Goal: Task Accomplishment & Management: Manage account settings

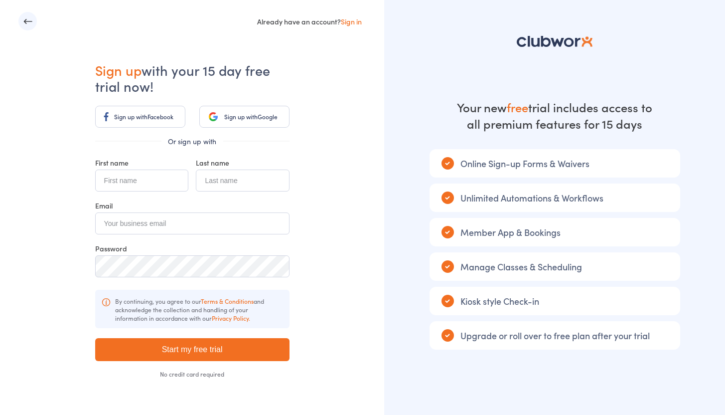
click at [148, 181] on input "text" at bounding box center [141, 180] width 93 height 22
type input "SIGNE"
type input "KALNINA"
click at [175, 225] on input "email" at bounding box center [192, 223] width 194 height 22
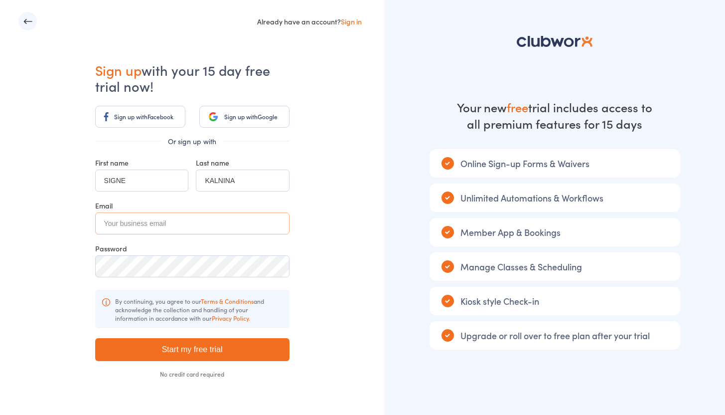
paste input "6363short@powerscrews.com"
type input "6363short@powerscrews.com"
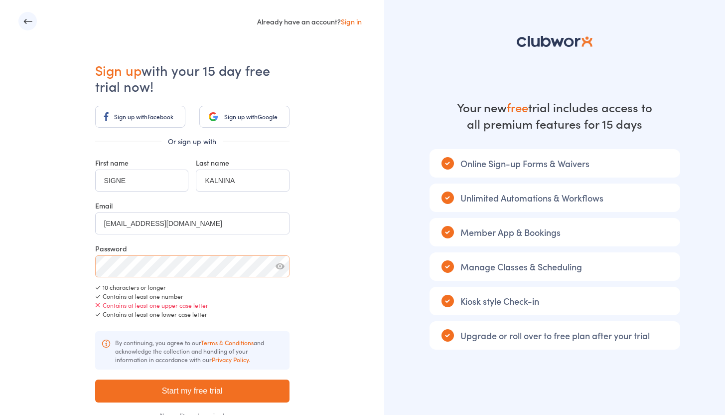
click at [26, 227] on div "Already have an account? Sign in Sign up with your 15 day free trial now! Sign …" at bounding box center [192, 240] width 384 height 480
click at [281, 266] on button "button" at bounding box center [280, 266] width 9 height 9
click at [252, 393] on input "Start my free trial" at bounding box center [192, 390] width 194 height 23
type input "Please wait ..."
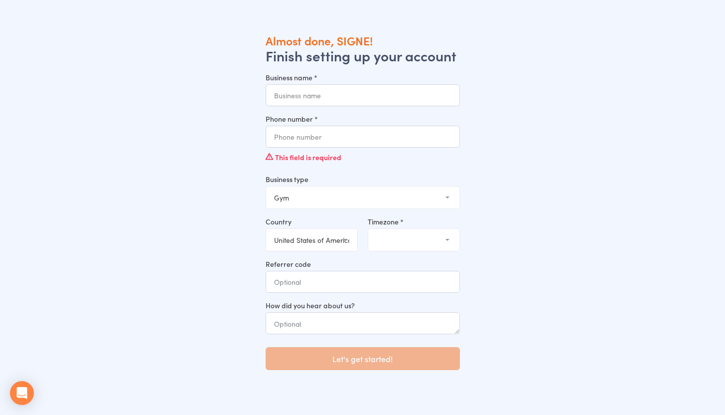
click at [366, 104] on input "Business name *" at bounding box center [363, 95] width 194 height 22
click at [366, 103] on input "Business name *" at bounding box center [363, 95] width 194 height 22
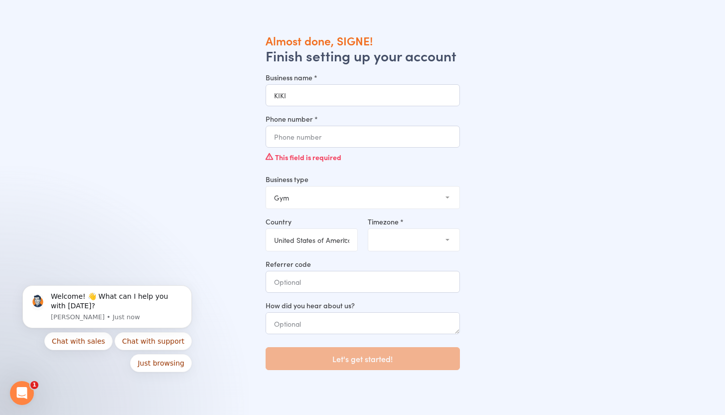
type input "KIKI"
click at [336, 147] on div "This field is required" at bounding box center [363, 156] width 194 height 19
click at [336, 143] on input "Phone number *" at bounding box center [363, 137] width 194 height 22
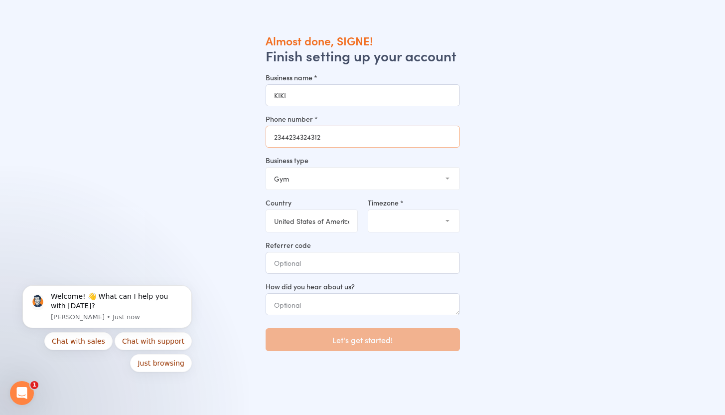
type input "2344234324312"
click at [443, 209] on div "Timezone * (GMT-04:00) New York (GMT-04:00) Detroit (GMT-04:00) Louisville, Ken…" at bounding box center [415, 214] width 105 height 35
click at [427, 222] on select "(GMT-04:00) New York (GMT-04:00) Detroit (GMT-04:00) Louisville, Kentucky (GMT-…" at bounding box center [413, 221] width 91 height 22
select select "1"
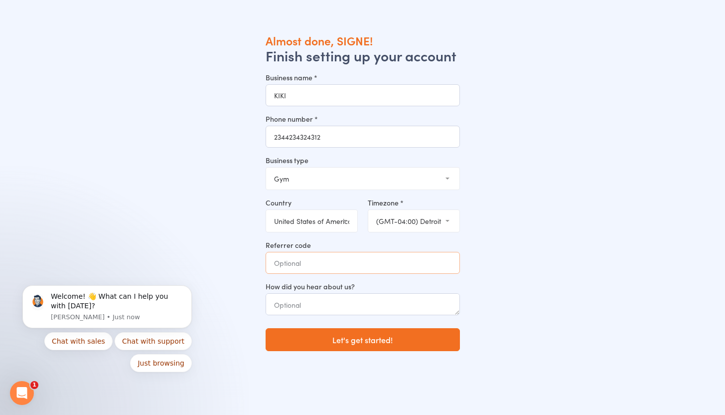
click at [341, 272] on input "Referrer code" at bounding box center [363, 263] width 194 height 22
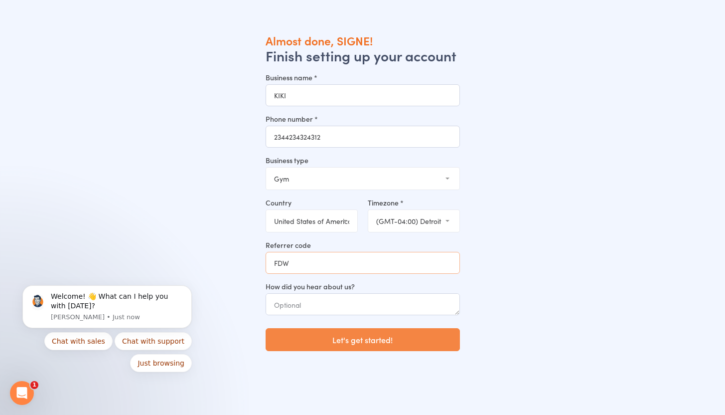
type input "FDW"
click at [342, 334] on button "Let's get started!" at bounding box center [363, 339] width 194 height 23
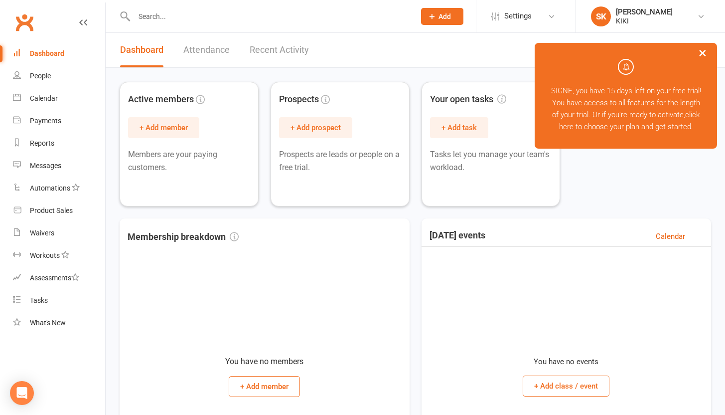
click at [706, 51] on button "×" at bounding box center [703, 52] width 18 height 21
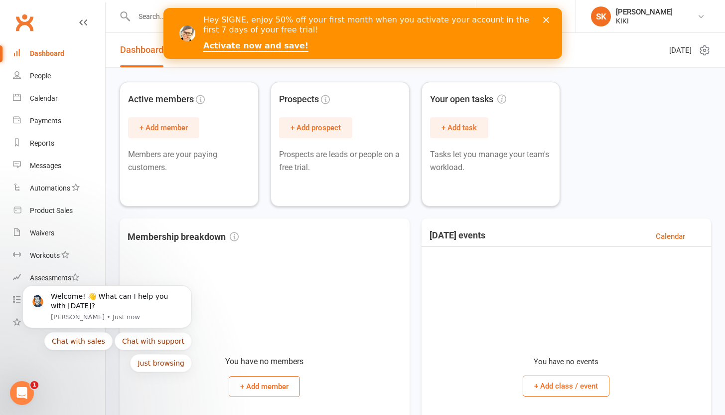
click at [546, 15] on div "Hey SIGNE, enjoy 50% off your first month when you activate your account in the…" at bounding box center [362, 33] width 399 height 43
click at [546, 18] on icon "Close" at bounding box center [546, 20] width 6 height 6
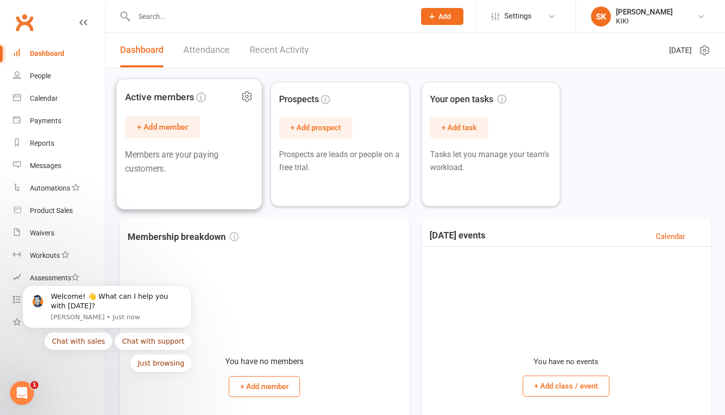
click at [168, 125] on button "+ Add member" at bounding box center [162, 127] width 75 height 22
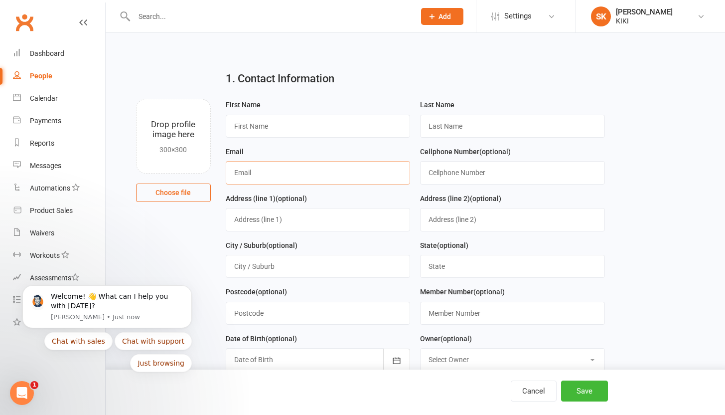
click at [278, 182] on input "text" at bounding box center [318, 172] width 185 height 23
type input "[PERSON_NAME][EMAIL_ADDRESS][PERSON_NAME][DOMAIN_NAME]"
click at [584, 402] on div "Cancel Save" at bounding box center [362, 391] width 725 height 45
click at [584, 395] on button "Save" at bounding box center [584, 390] width 47 height 21
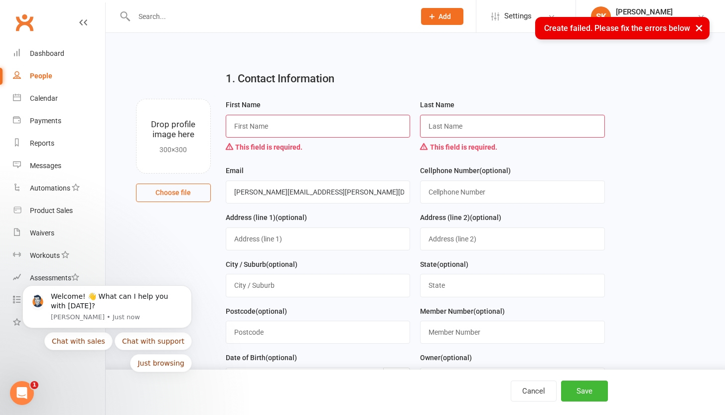
click at [353, 129] on input "text" at bounding box center [318, 126] width 185 height 23
type input "EFFED"
click at [466, 133] on input "text" at bounding box center [512, 126] width 185 height 23
type input "DSF"
click at [595, 396] on button "Save" at bounding box center [584, 390] width 47 height 21
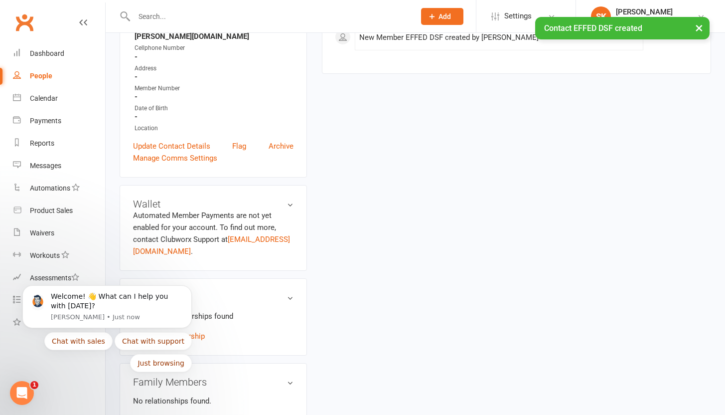
scroll to position [192, 0]
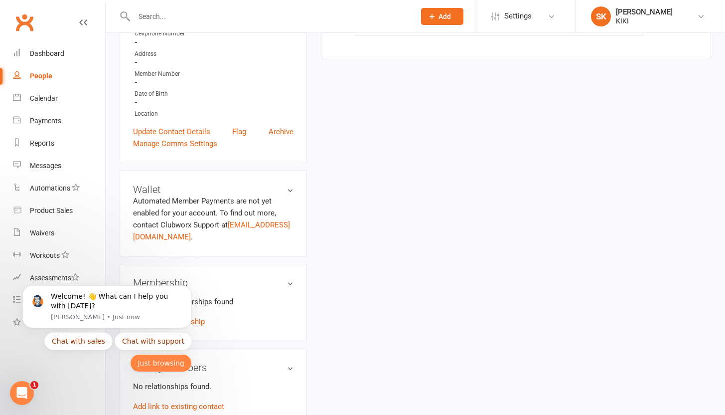
click at [159, 366] on button "Just browsing" at bounding box center [161, 363] width 62 height 18
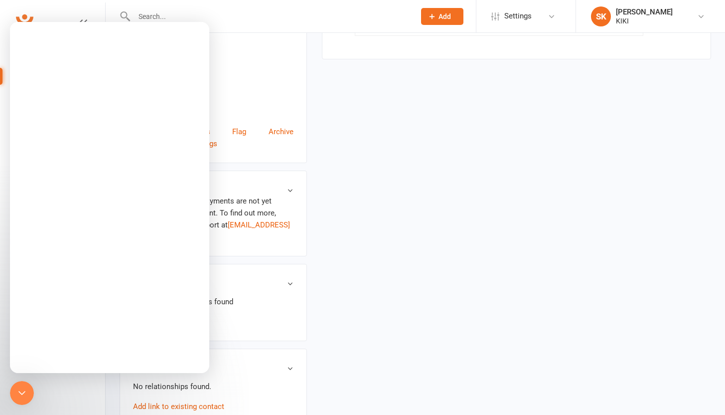
scroll to position [0, 0]
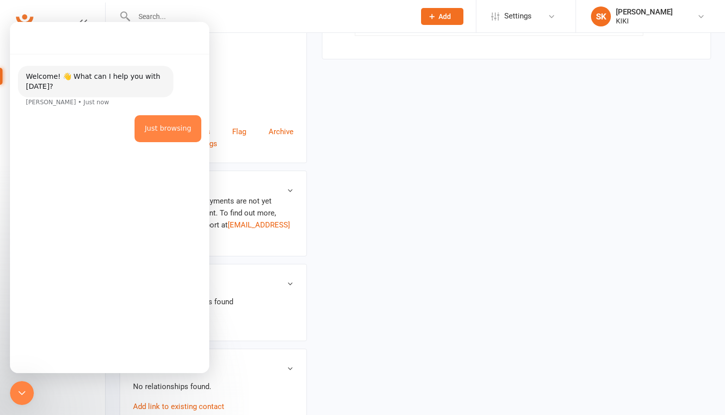
click at [241, 109] on div "Location" at bounding box center [214, 113] width 159 height 9
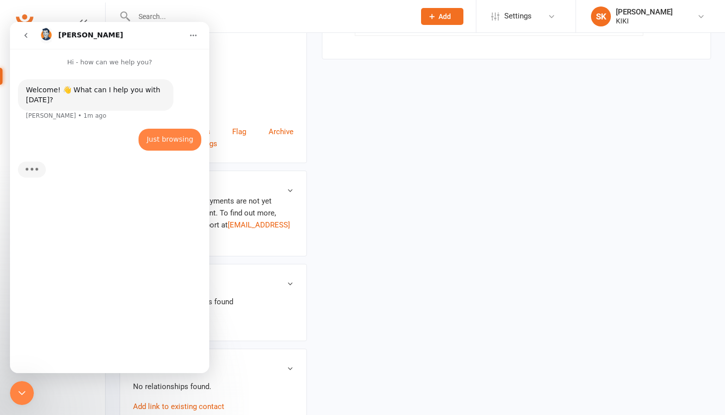
click at [122, 33] on div "Toby" at bounding box center [110, 35] width 144 height 16
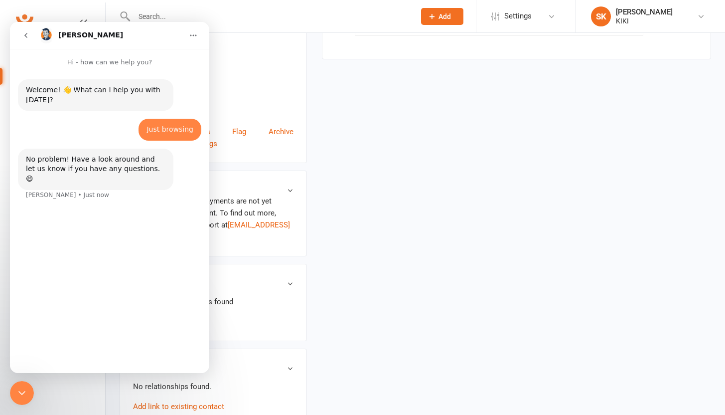
click at [33, 35] on button "go back" at bounding box center [25, 35] width 19 height 19
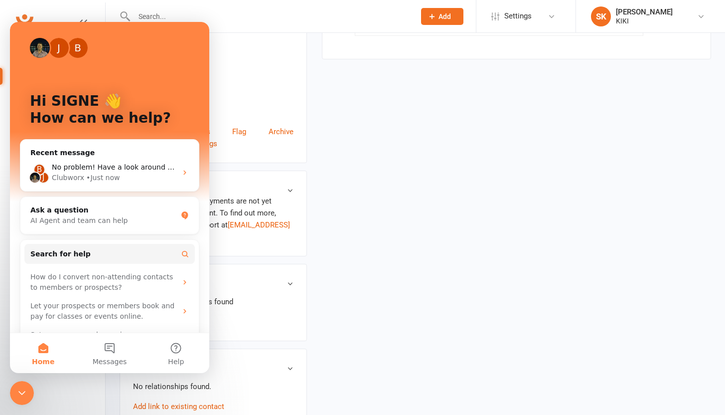
click at [263, 69] on div "Member Number" at bounding box center [214, 73] width 159 height 9
click at [31, 405] on nav "Clubworx Dashboard People Calendar Payments Reports Messages Automations Produc…" at bounding box center [53, 209] width 106 height 415
click at [27, 392] on icon "Close Intercom Messenger" at bounding box center [22, 393] width 12 height 12
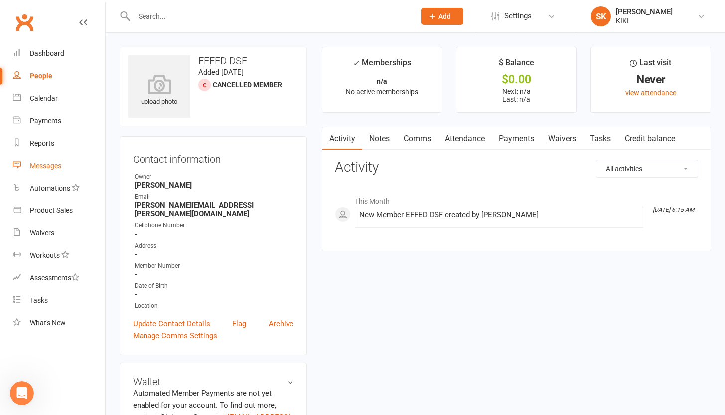
click at [49, 170] on link "Messages" at bounding box center [59, 165] width 92 height 22
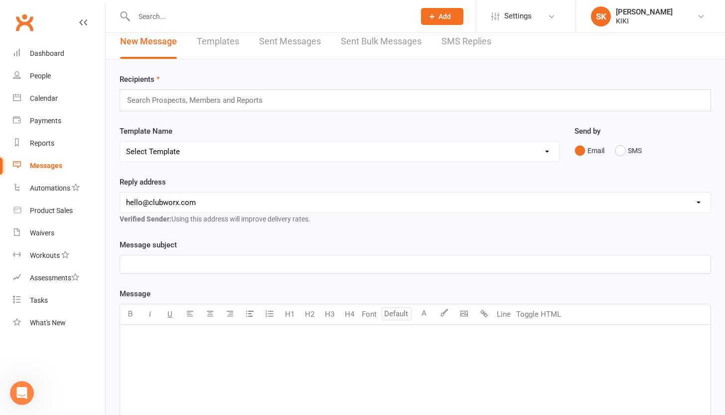
scroll to position [155, 0]
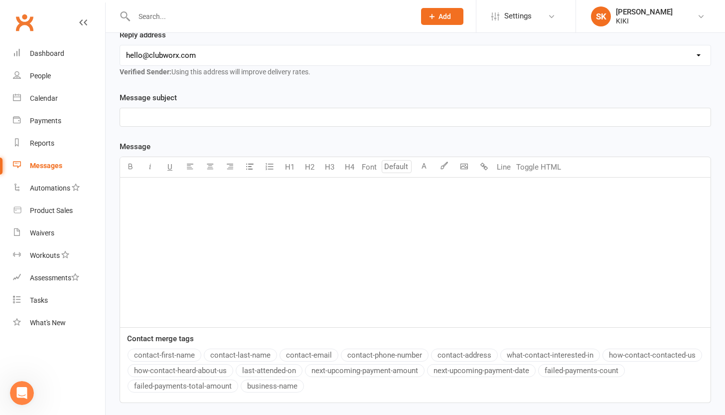
click at [217, 237] on div "﻿" at bounding box center [415, 251] width 590 height 149
click at [184, 121] on p "﻿" at bounding box center [415, 117] width 578 height 12
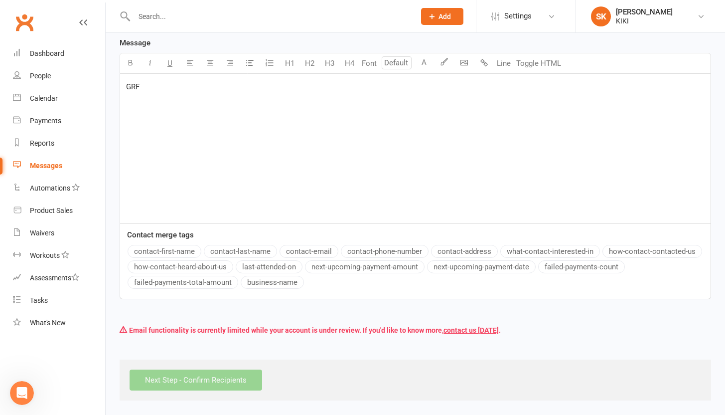
scroll to position [238, 0]
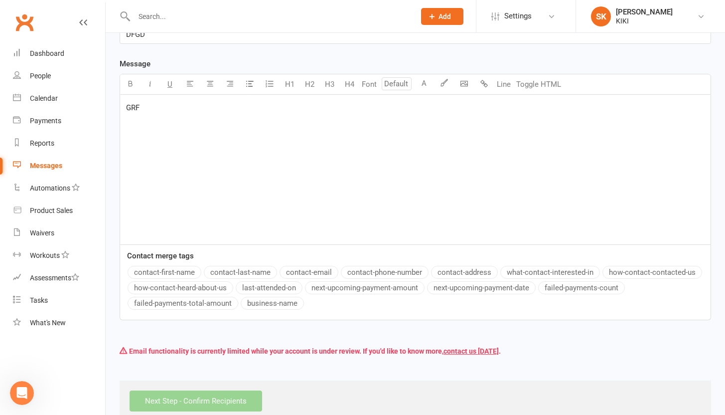
click at [204, 349] on div "Email functionality is currently limited while your account is under review. If…" at bounding box center [415, 350] width 591 height 19
click at [240, 401] on div "Next Step - Confirm Recipients" at bounding box center [415, 400] width 591 height 41
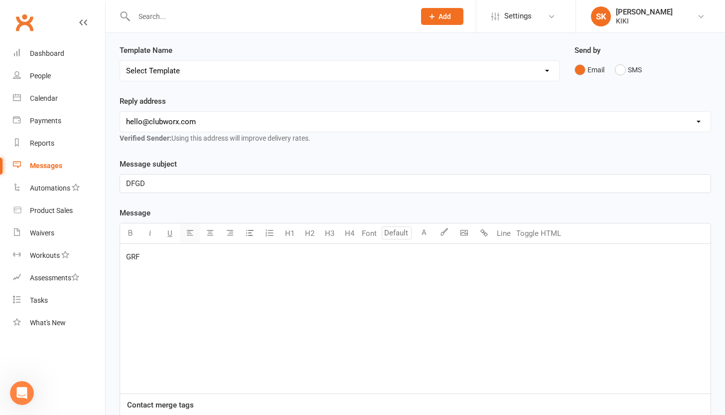
scroll to position [0, 0]
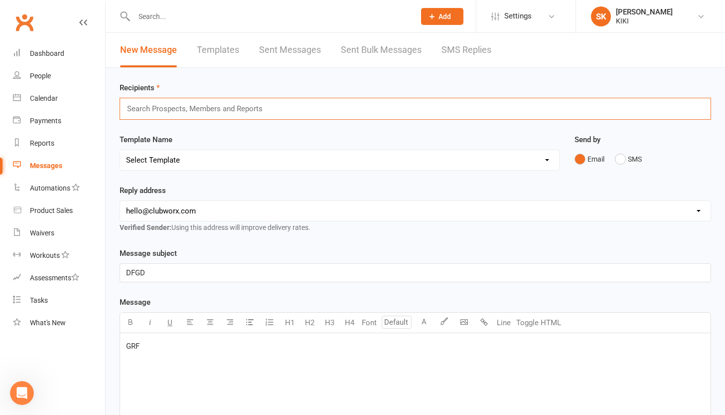
click at [216, 109] on input "text" at bounding box center [199, 108] width 146 height 13
type input "O"
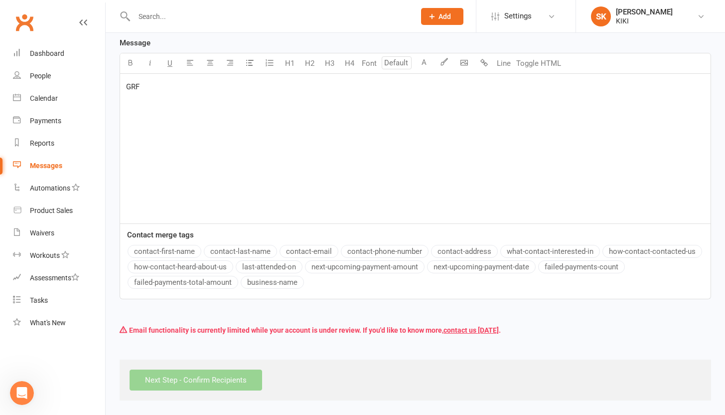
scroll to position [259, 0]
type input "[PERSON_NAME][EMAIL_ADDRESS][PERSON_NAME][DOMAIN_NAME]"
click at [211, 323] on div "Email functionality is currently limited while your account is under review. If…" at bounding box center [415, 329] width 591 height 19
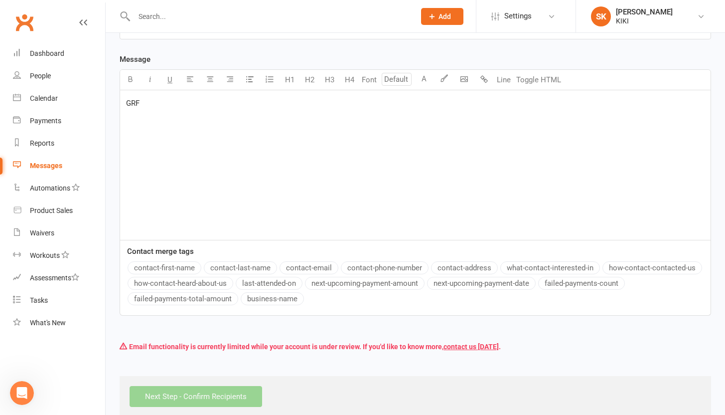
click at [299, 271] on button "contact-email" at bounding box center [308, 267] width 59 height 13
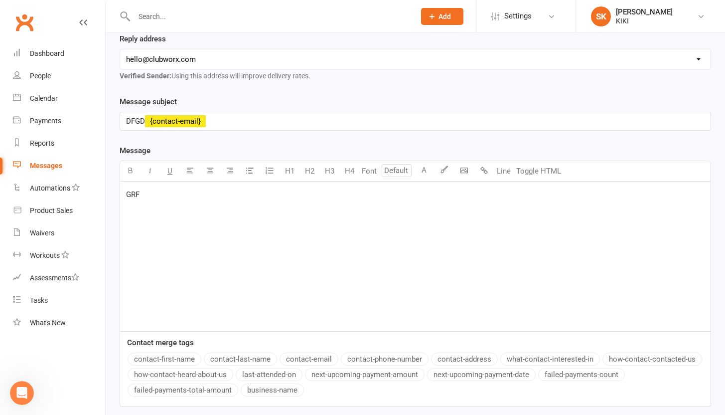
scroll to position [0, 0]
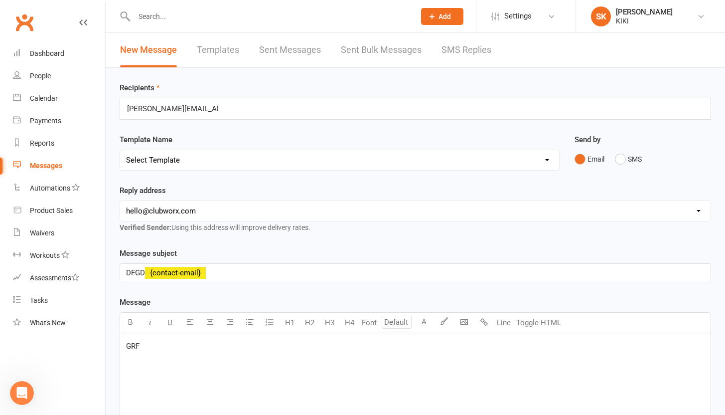
click at [350, 141] on div "Template Name Select Template" at bounding box center [340, 152] width 440 height 37
click at [377, 115] on div "omar.jouirou@yahoo.com omar.jouirou@yahoo.com" at bounding box center [415, 109] width 591 height 22
click at [367, 111] on div "omar.jouirou@yahoo.com omar.jouirou@yahoo.com" at bounding box center [415, 109] width 591 height 22
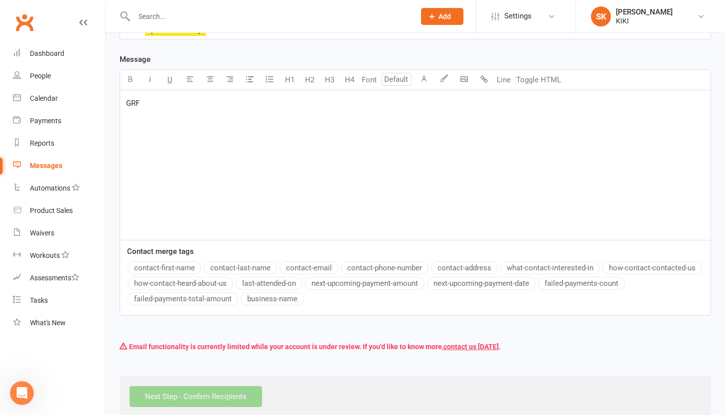
scroll to position [259, 0]
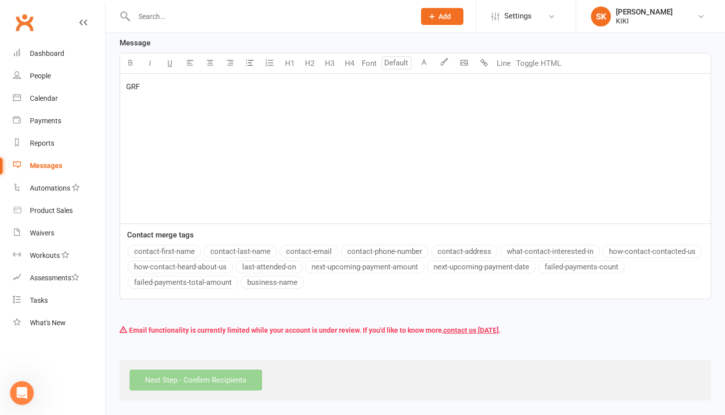
click at [218, 377] on div "Next Step - Confirm Recipients" at bounding box center [415, 379] width 591 height 41
drag, startPoint x: 203, startPoint y: 328, endPoint x: 340, endPoint y: 296, distance: 140.7
click at [339, 297] on div "Recipients omar.jouirou@yahoo.com omar.jouirou@yahoo.com Template Name Select T…" at bounding box center [415, 104] width 619 height 591
click at [333, 182] on div "GRF" at bounding box center [415, 148] width 590 height 149
click at [182, 381] on div "Next Step - Confirm Recipients" at bounding box center [415, 379] width 591 height 41
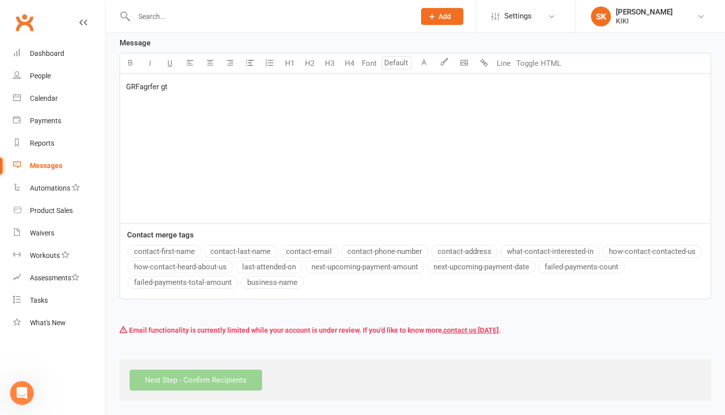
click at [182, 380] on div "Next Step - Confirm Recipients" at bounding box center [415, 379] width 591 height 41
click at [564, 20] on li "Settings Membership Plans Event Templates Appointment Types Mobile App Website …" at bounding box center [526, 16] width 100 height 32
click at [37, 87] on link "People" at bounding box center [59, 76] width 92 height 22
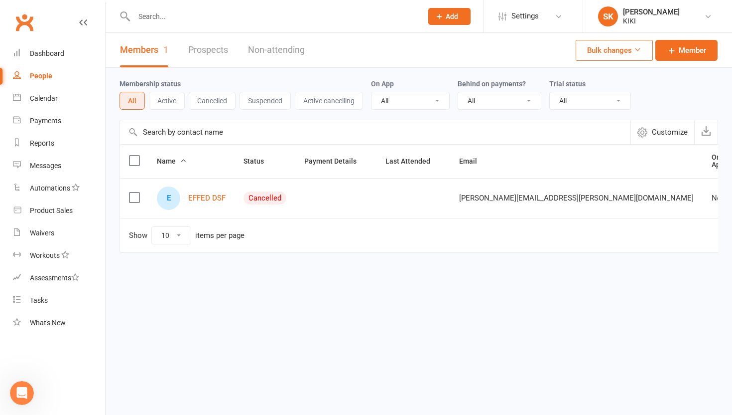
click at [46, 65] on link "People" at bounding box center [59, 76] width 92 height 22
click at [43, 170] on link "Messages" at bounding box center [59, 165] width 92 height 22
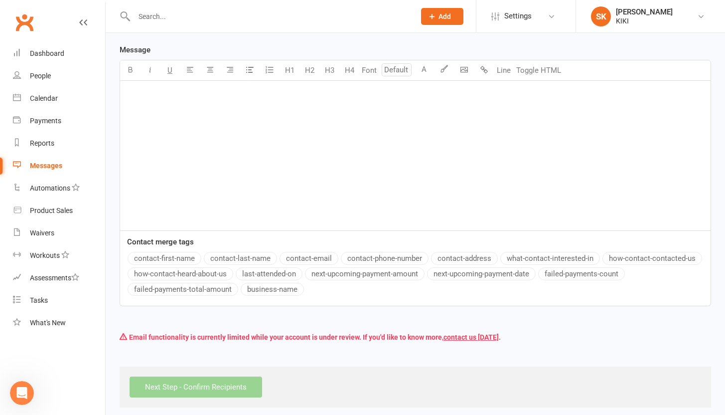
click at [270, 165] on div "﻿" at bounding box center [415, 155] width 590 height 149
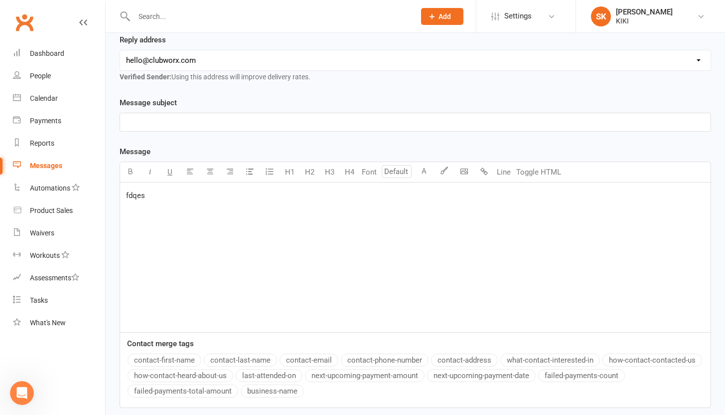
scroll to position [150, 0]
click at [175, 131] on div "﻿" at bounding box center [415, 123] width 590 height 18
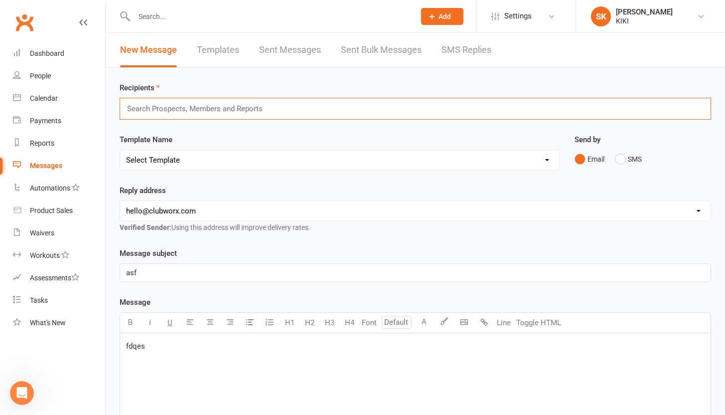
click at [196, 105] on input "text" at bounding box center [199, 108] width 146 height 13
type input "omar.jouirou@YAHOO.COM"
click at [262, 152] on select "Select Template [SMS] [Default template - review before using] Appointment remi…" at bounding box center [339, 160] width 439 height 20
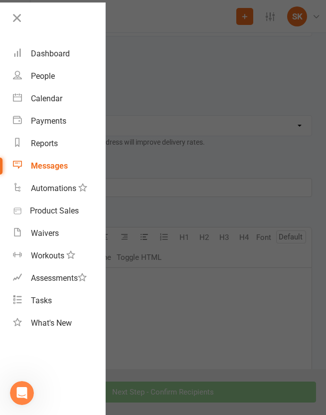
scroll to position [213, 0]
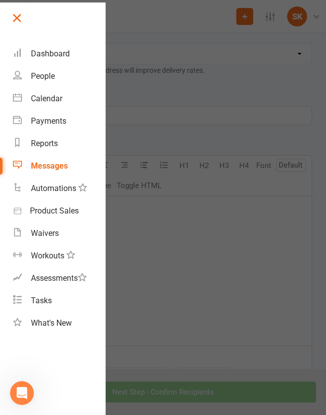
click at [26, 17] on link at bounding box center [57, 21] width 95 height 22
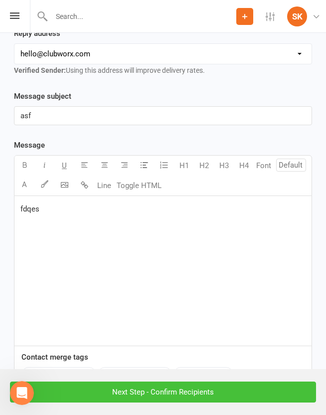
click at [205, 388] on input "Next Step - Confirm Recipients" at bounding box center [163, 391] width 306 height 21
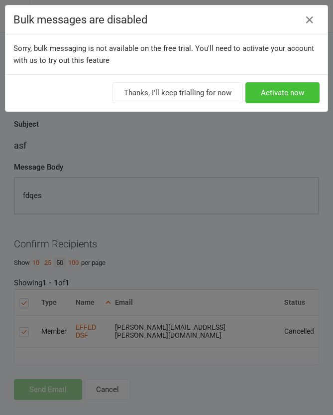
click at [288, 91] on link "Activate now" at bounding box center [283, 92] width 74 height 21
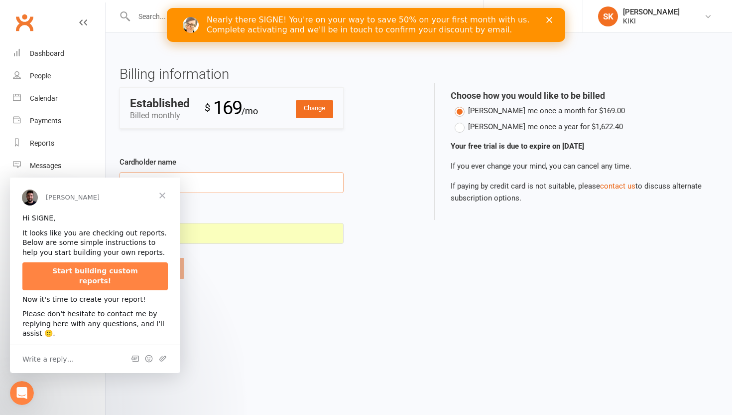
type input "co"
click at [163, 192] on span "Close" at bounding box center [162, 195] width 36 height 36
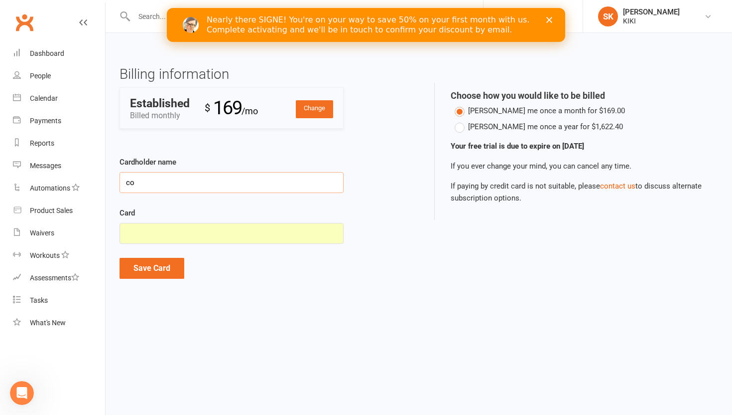
click at [166, 187] on input "co" at bounding box center [232, 182] width 224 height 21
click at [142, 269] on button "Save Card" at bounding box center [152, 268] width 65 height 21
click at [198, 237] on div at bounding box center [232, 233] width 224 height 21
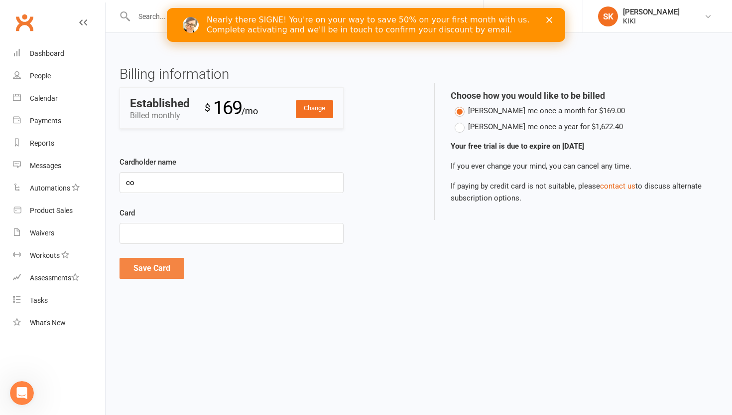
click at [157, 259] on button "Save Card" at bounding box center [152, 268] width 65 height 21
click at [151, 264] on button "Save Card" at bounding box center [152, 268] width 65 height 21
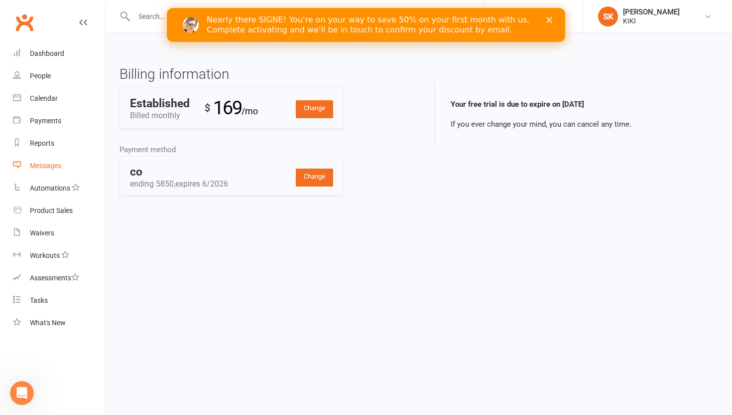
click at [44, 159] on link "Messages" at bounding box center [59, 165] width 92 height 22
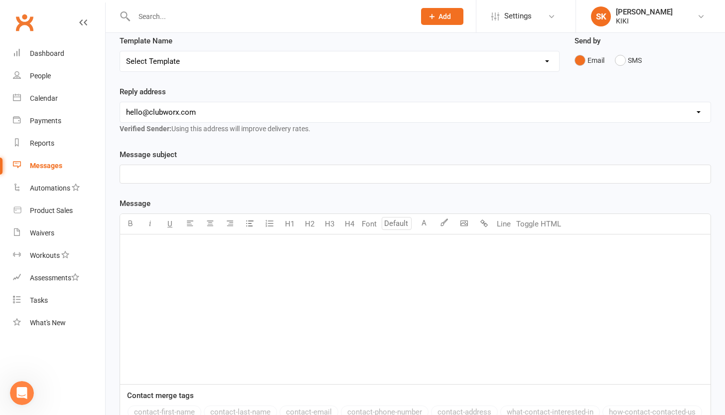
scroll to position [118, 0]
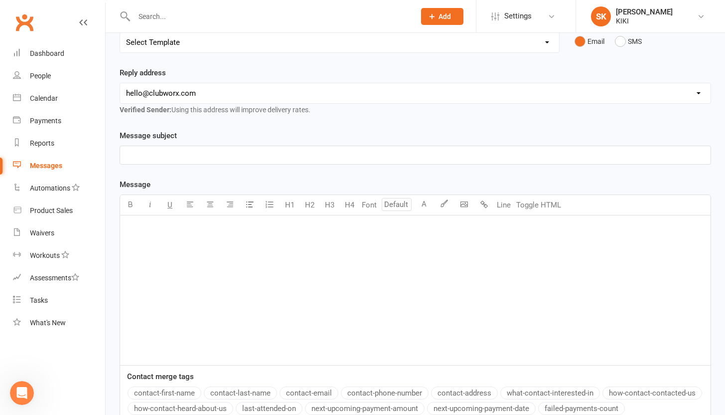
click at [230, 251] on div "﻿" at bounding box center [415, 289] width 590 height 149
click at [160, 143] on div "Message subject ﻿" at bounding box center [415, 147] width 591 height 35
click at [161, 147] on div "﻿" at bounding box center [415, 155] width 590 height 18
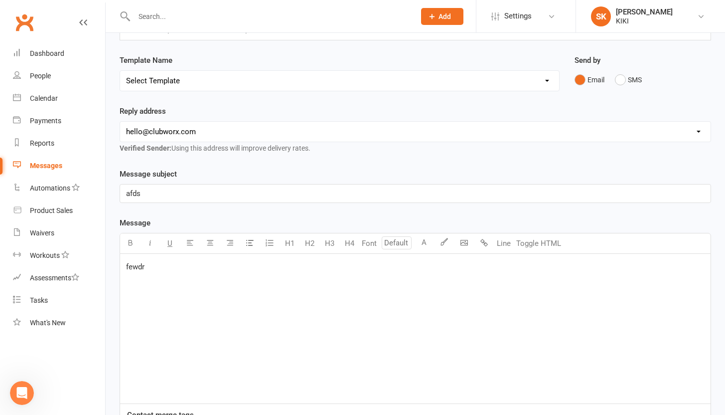
scroll to position [28, 0]
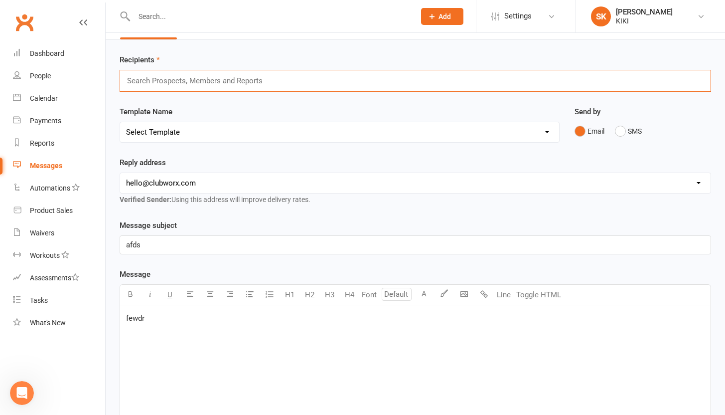
click at [192, 83] on input "text" at bounding box center [199, 80] width 146 height 13
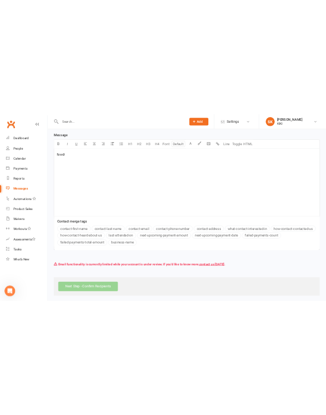
scroll to position [259, 0]
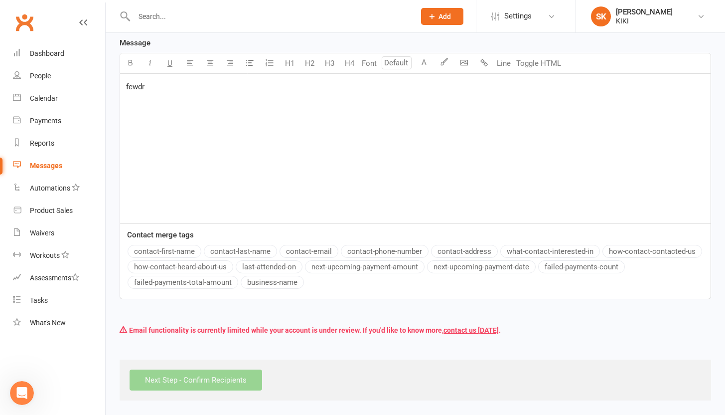
type input "omar.jouirou@yahoo.com"
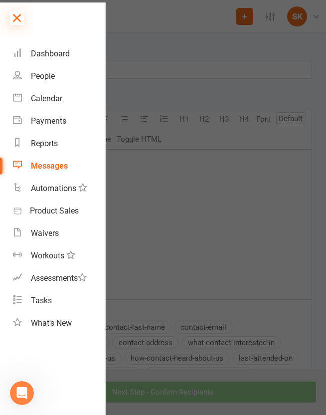
click at [12, 21] on icon at bounding box center [17, 18] width 14 height 14
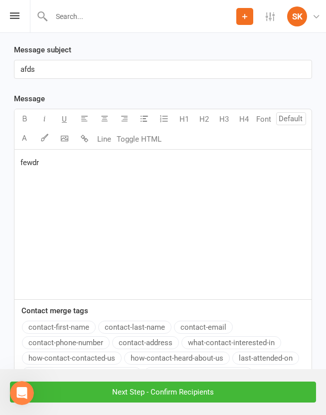
click at [289, 346] on div "contact-first-name contact-last-name contact-email contact-phone-number contact…" at bounding box center [166, 358] width 289 height 77
click at [263, 385] on input "Next Step - Confirm Recipients" at bounding box center [163, 391] width 306 height 21
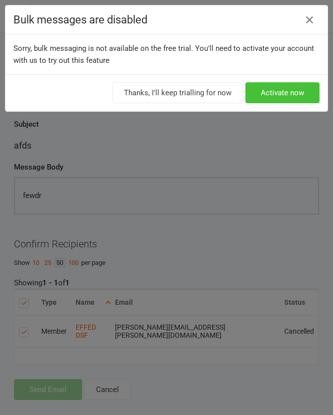
click at [263, 98] on link "Activate now" at bounding box center [283, 92] width 74 height 21
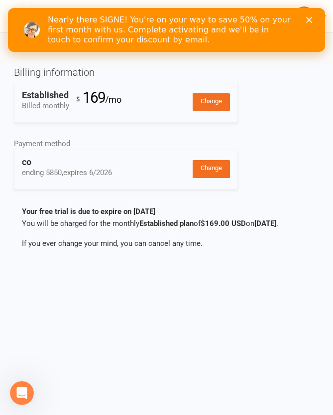
click at [310, 18] on polygon "Close" at bounding box center [309, 20] width 6 height 6
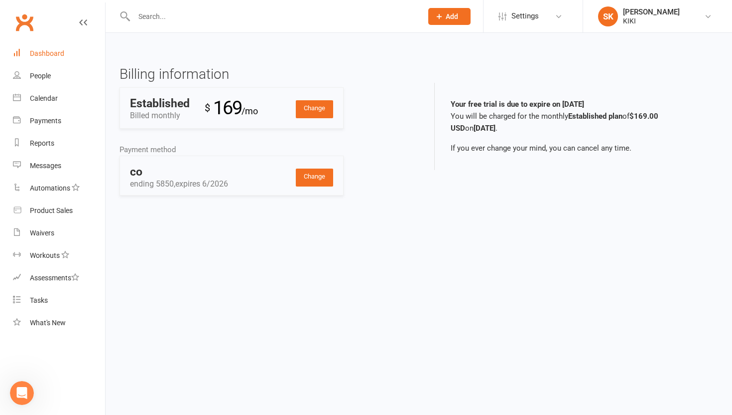
click at [55, 57] on div "Dashboard" at bounding box center [47, 53] width 34 height 8
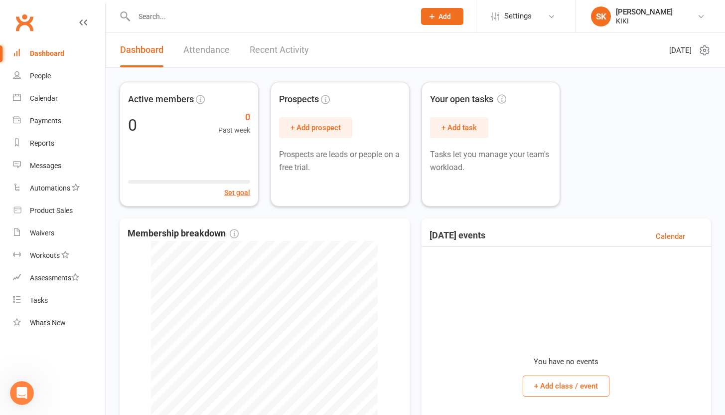
click at [333, 52] on span "[DATE]" at bounding box center [680, 50] width 22 height 12
click at [53, 231] on div "Waivers" at bounding box center [42, 233] width 24 height 8
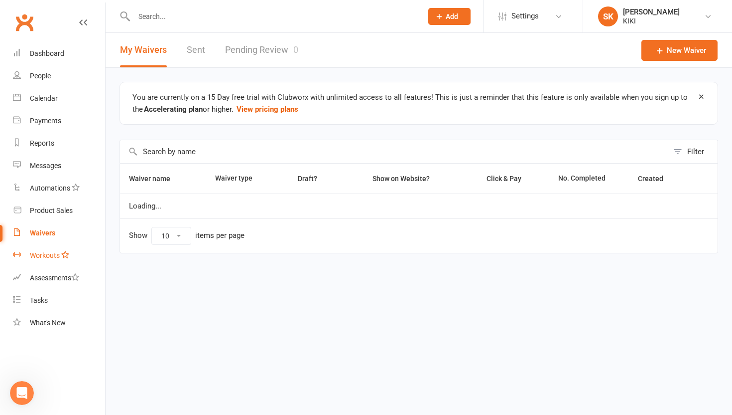
click at [33, 248] on link "Workouts" at bounding box center [59, 255] width 92 height 22
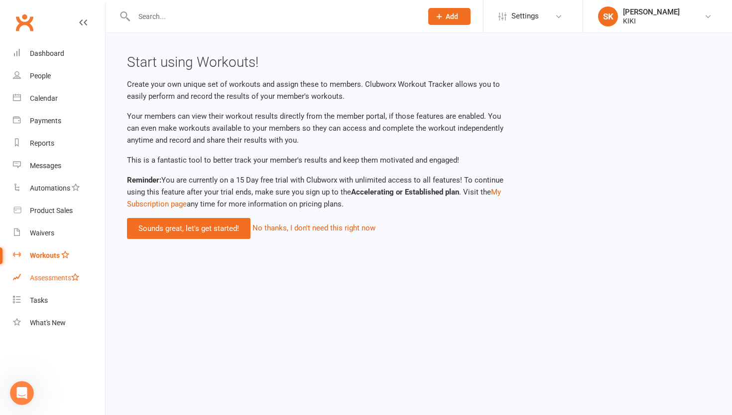
click at [42, 283] on link "Assessments" at bounding box center [59, 278] width 92 height 22
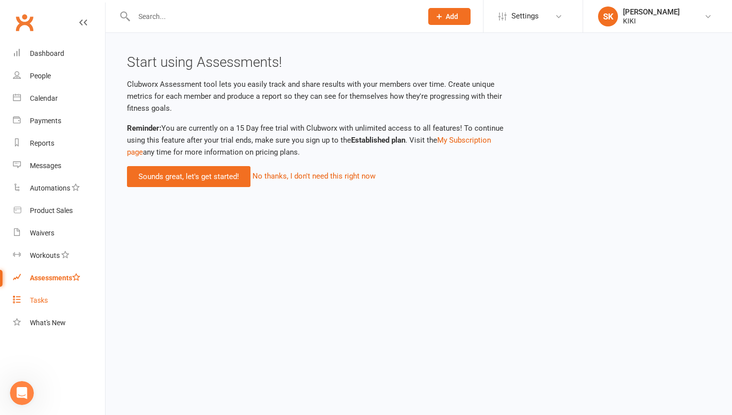
click at [42, 297] on div "Tasks" at bounding box center [39, 300] width 18 height 8
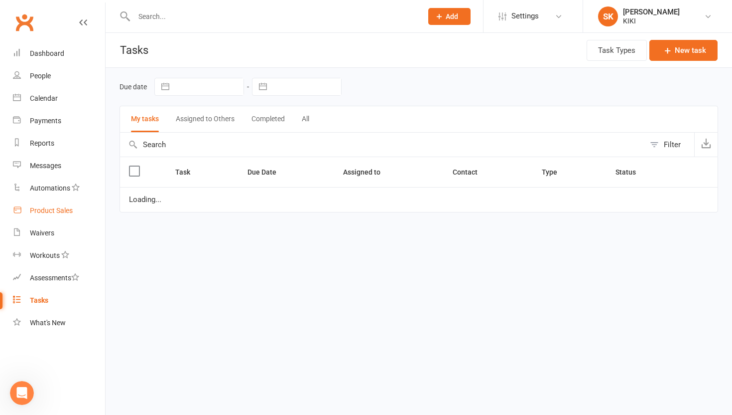
click at [54, 201] on link "Product Sales" at bounding box center [59, 210] width 92 height 22
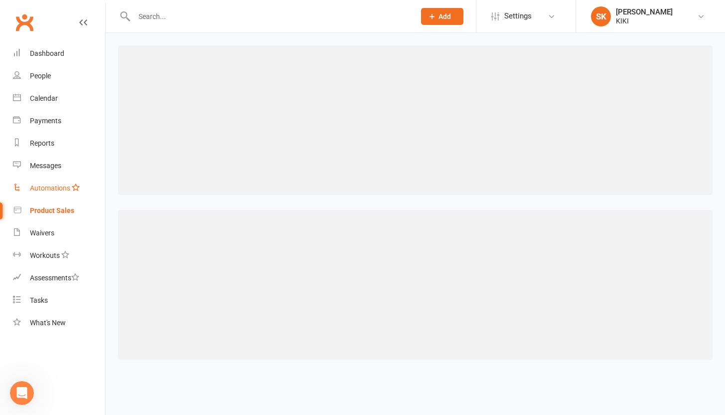
click at [48, 182] on link "Automations" at bounding box center [59, 188] width 92 height 22
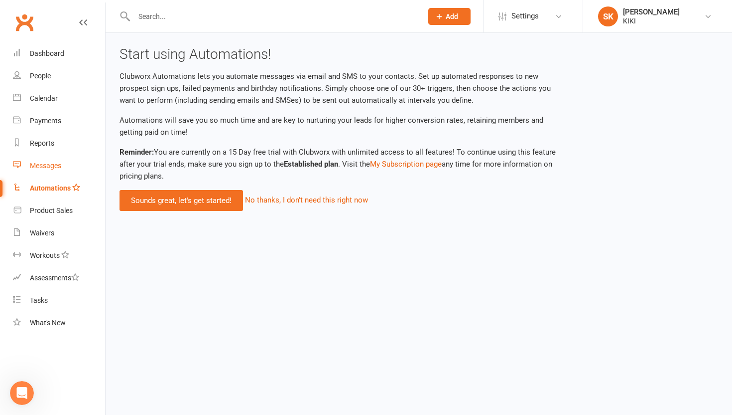
click at [35, 166] on div "Messages" at bounding box center [45, 165] width 31 height 8
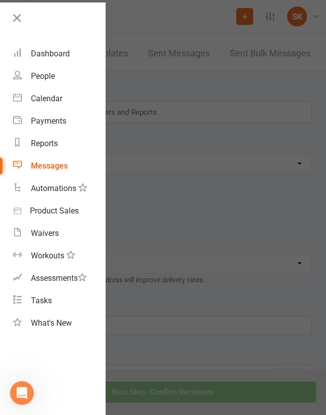
scroll to position [9, 0]
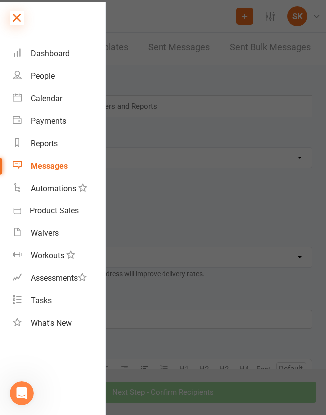
click at [12, 18] on icon at bounding box center [17, 18] width 14 height 14
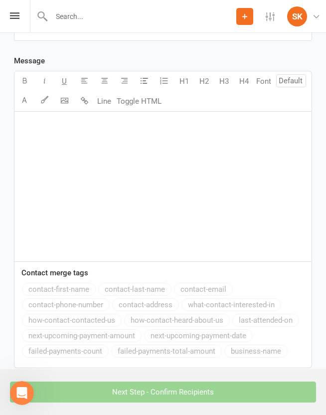
click at [138, 198] on div "﻿" at bounding box center [162, 186] width 297 height 149
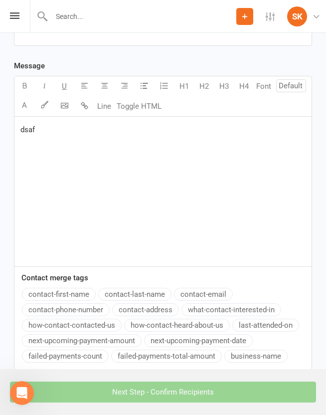
scroll to position [0, 0]
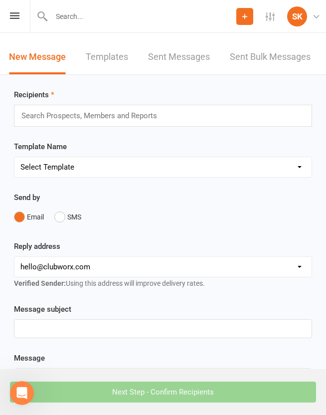
drag, startPoint x: 99, startPoint y: 310, endPoint x: 103, endPoint y: 316, distance: 7.6
click at [101, 313] on div "Message subject ﻿" at bounding box center [163, 320] width 298 height 35
click at [107, 323] on div "﻿" at bounding box center [162, 328] width 297 height 18
click at [93, 114] on input "text" at bounding box center [93, 115] width 146 height 13
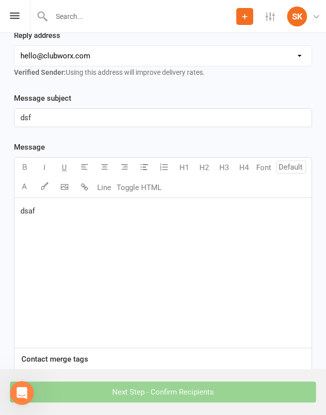
scroll to position [270, 0]
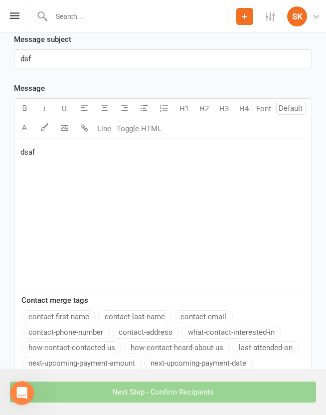
type input "dsf"
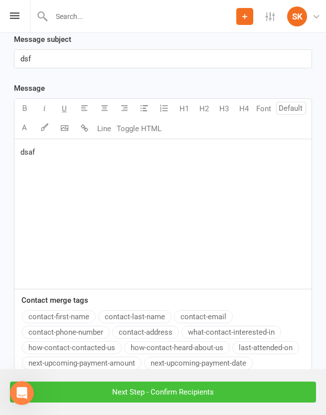
click at [208, 385] on input "Next Step - Confirm Recipients" at bounding box center [163, 391] width 306 height 21
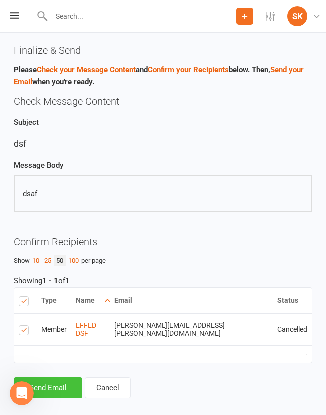
click at [69, 379] on button "Send Email" at bounding box center [48, 387] width 68 height 21
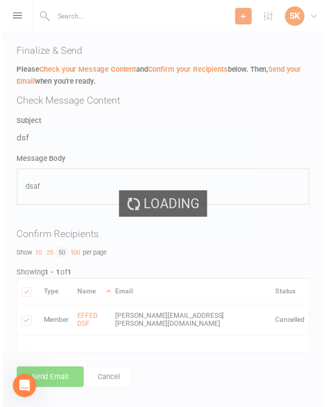
scroll to position [2, 0]
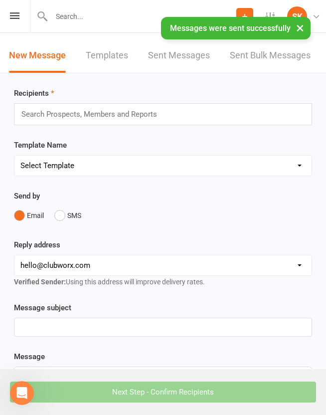
scroll to position [2, 0]
drag, startPoint x: 291, startPoint y: 29, endPoint x: 167, endPoint y: 30, distance: 124.6
click at [167, 30] on div "× Messages were sent successfully" at bounding box center [235, 28] width 149 height 22
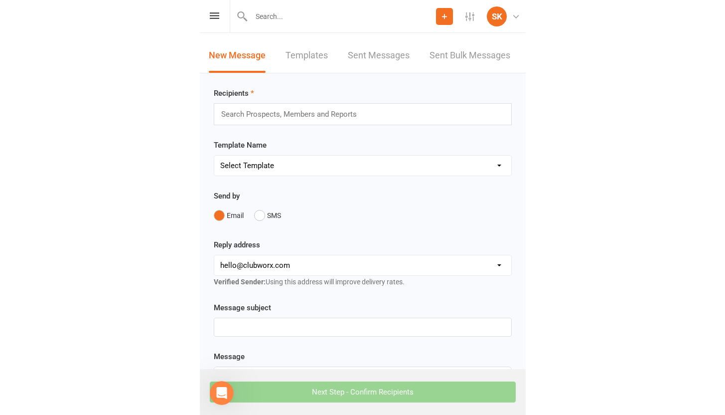
scroll to position [0, 0]
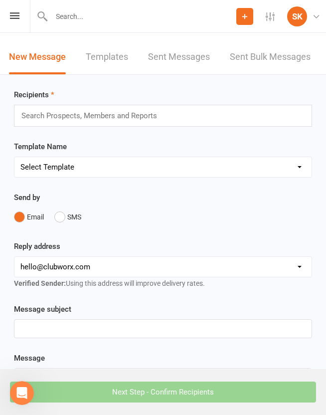
click at [19, 20] on div "Prospect Member Non-attending contact Class / event Appointment Task Membership…" at bounding box center [163, 16] width 326 height 33
click at [12, 24] on div "Prospect Member Non-attending contact Class / event Appointment Task Membership…" at bounding box center [163, 16] width 326 height 33
click at [200, 56] on link "Sent Messages" at bounding box center [179, 57] width 62 height 34
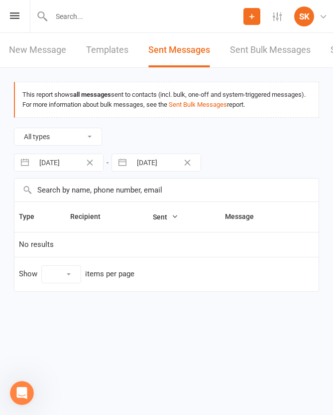
select select "10"
click at [250, 53] on link "Sent Bulk Messages" at bounding box center [270, 50] width 81 height 34
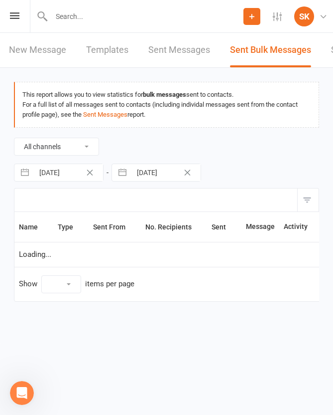
select select "10"
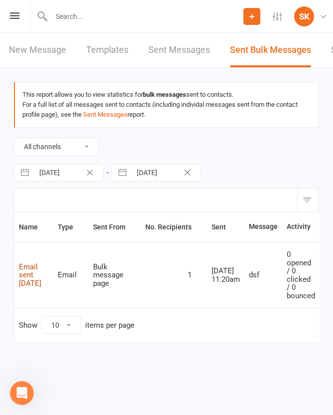
click at [41, 271] on link "Email sent [DATE]" at bounding box center [30, 274] width 22 height 25
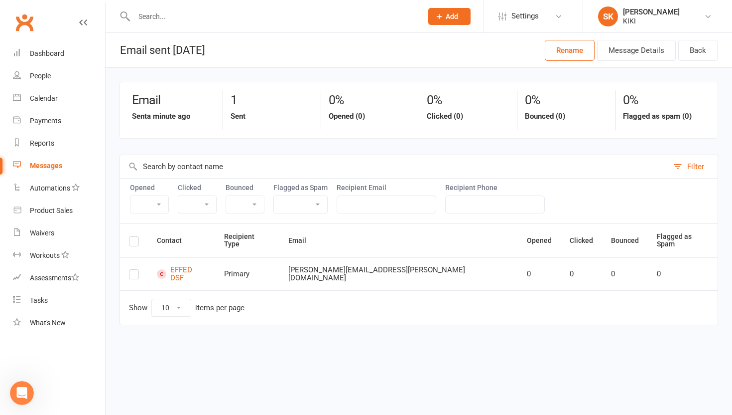
click at [333, 257] on td "[PERSON_NAME][EMAIL_ADDRESS][PERSON_NAME][DOMAIN_NAME]" at bounding box center [398, 273] width 239 height 33
click at [333, 266] on div "[PERSON_NAME][EMAIL_ADDRESS][PERSON_NAME][DOMAIN_NAME]" at bounding box center [398, 274] width 221 height 16
click at [60, 167] on div "Messages" at bounding box center [46, 165] width 32 height 8
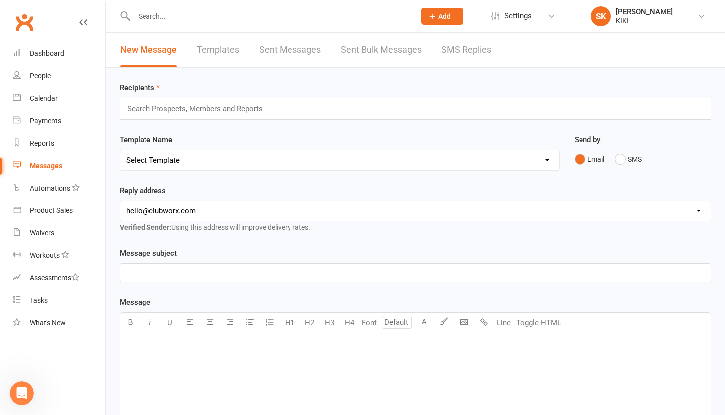
click at [177, 116] on div "Search Prospects, Members and Reports" at bounding box center [415, 109] width 591 height 22
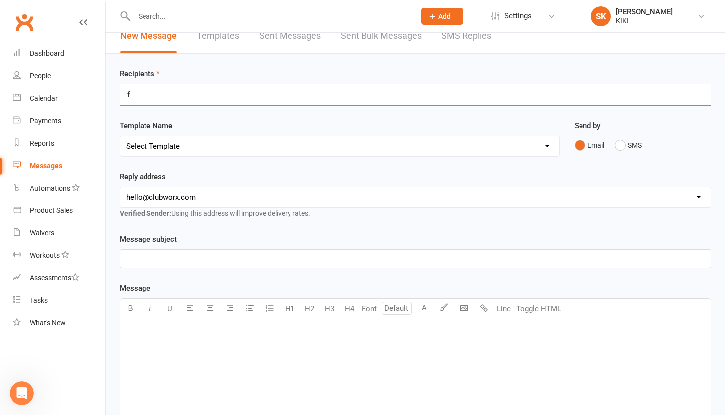
scroll to position [16, 0]
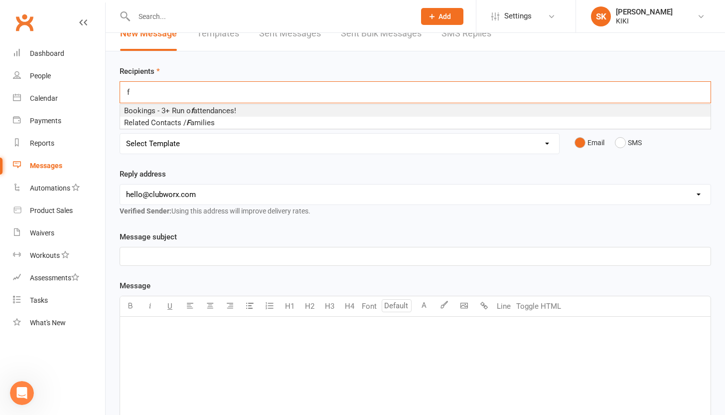
type input "f"
click at [210, 254] on p "﻿" at bounding box center [415, 256] width 578 height 12
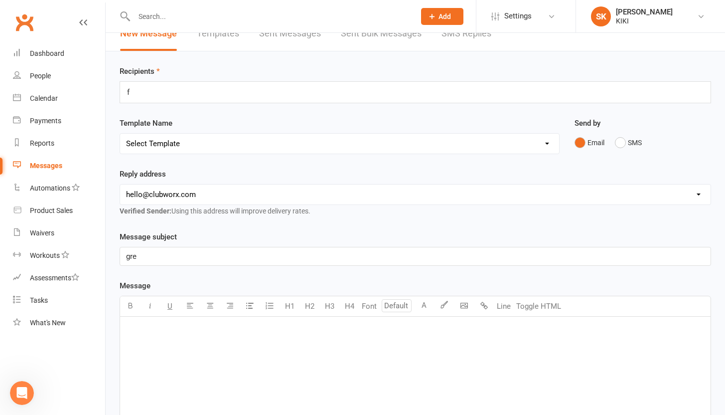
click at [167, 90] on div "f f" at bounding box center [415, 92] width 591 height 22
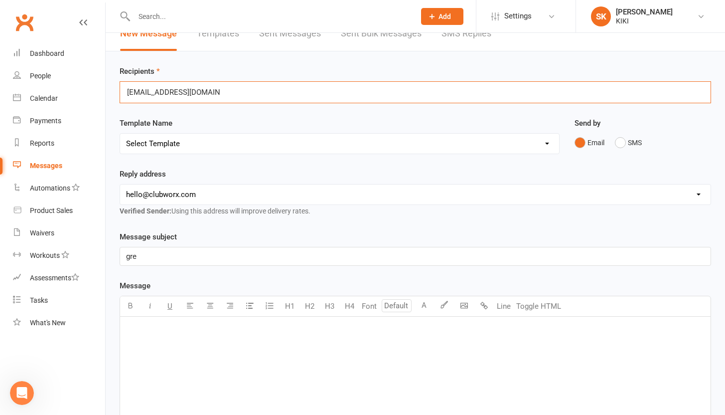
click at [228, 88] on div "yassinbez111@gmail.com yassinbez111@gmail.com" at bounding box center [415, 92] width 591 height 22
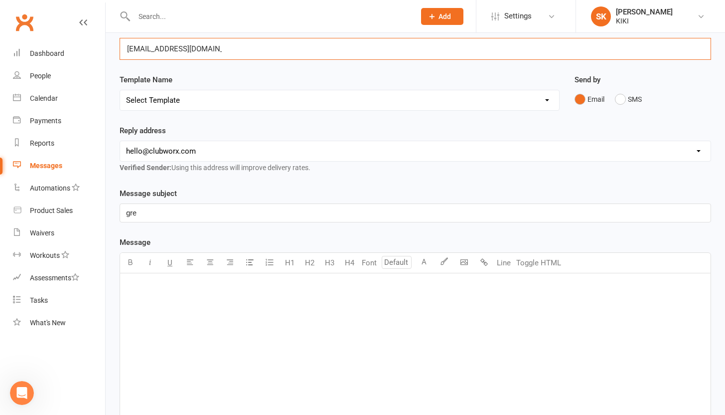
scroll to position [99, 0]
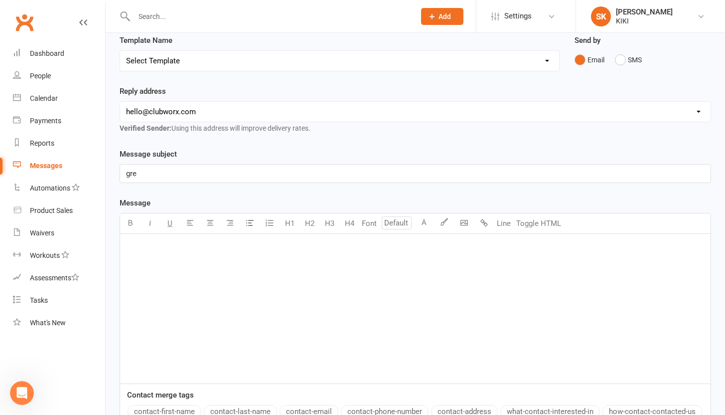
type input "[EMAIL_ADDRESS][DOMAIN_NAME]"
click at [317, 257] on div "﻿" at bounding box center [415, 308] width 590 height 149
click at [333, 221] on button "Toggle HTML" at bounding box center [539, 223] width 50 height 20
click at [333, 244] on textarea "<p>dfas</p>" at bounding box center [415, 308] width 591 height 149
drag, startPoint x: 356, startPoint y: 256, endPoint x: 6, endPoint y: 227, distance: 350.5
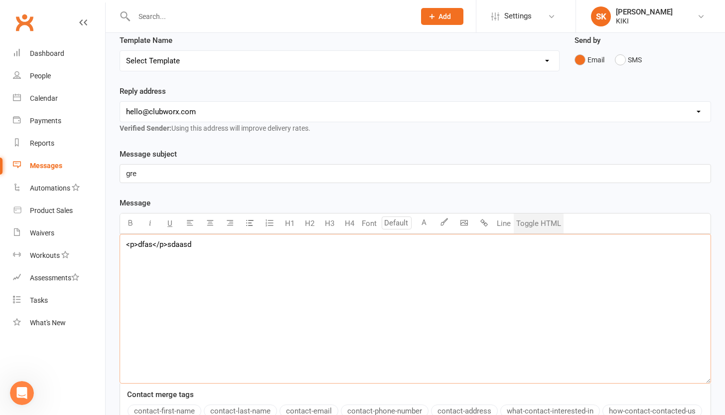
click at [6, 227] on ui-view "Prospect Member Non-attending contact Class / event Appointment Task Membership…" at bounding box center [362, 231] width 725 height 656
click at [333, 225] on body "Prospect Member Non-attending contact Class / event Appointment Task Membership…" at bounding box center [362, 231] width 725 height 656
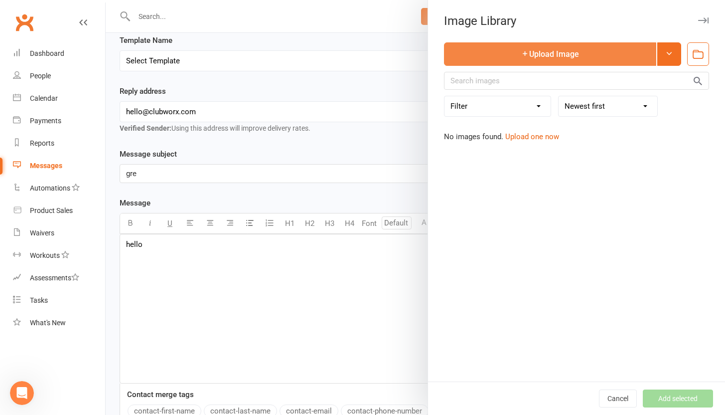
click at [333, 60] on button "Upload Image" at bounding box center [550, 53] width 212 height 23
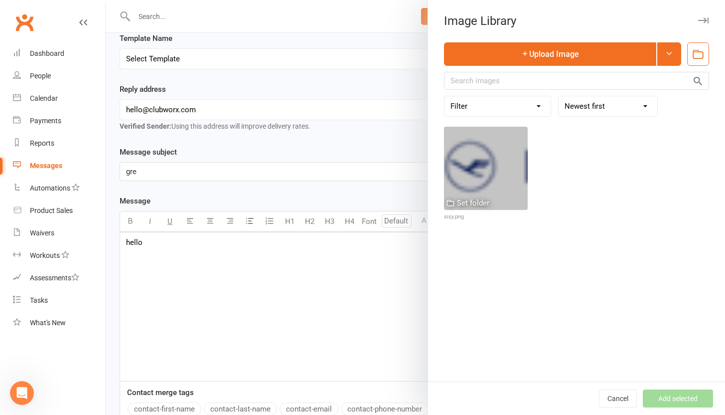
click at [333, 397] on div "Cancel Add selected" at bounding box center [576, 397] width 297 height 33
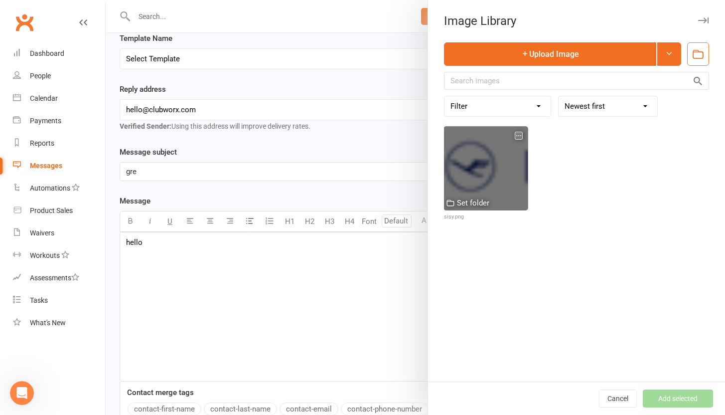
click at [333, 164] on div at bounding box center [485, 168] width 83 height 83
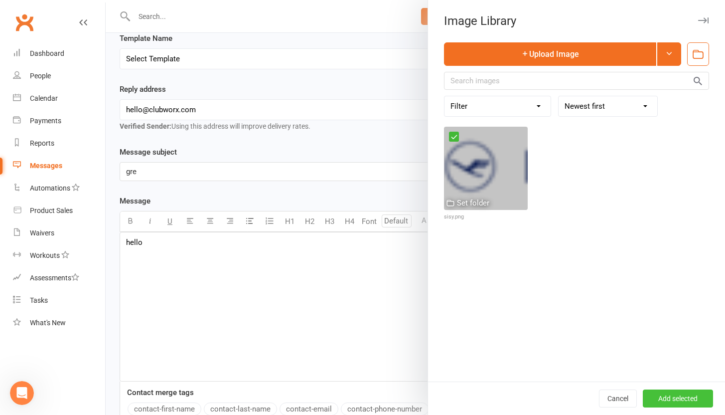
click at [333, 406] on button "Add selected" at bounding box center [678, 398] width 70 height 18
type textarea "<p>hell<img src="https://assets.clubworx.com/assets/11040/attached/bd4ab4d8-cfe…"
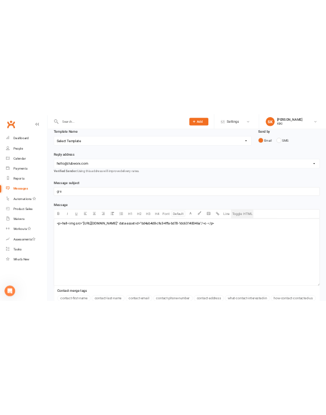
scroll to position [259, 0]
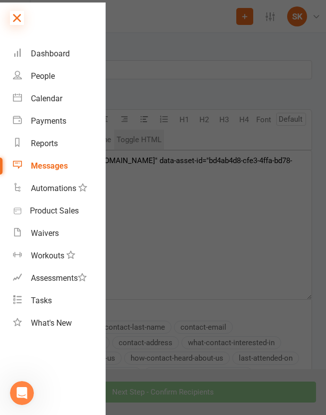
click at [19, 14] on icon at bounding box center [17, 18] width 14 height 14
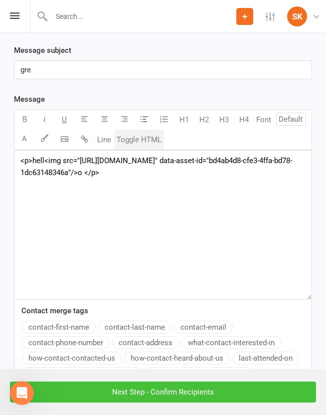
click at [206, 396] on input "Next Step - Confirm Recipients" at bounding box center [163, 391] width 306 height 21
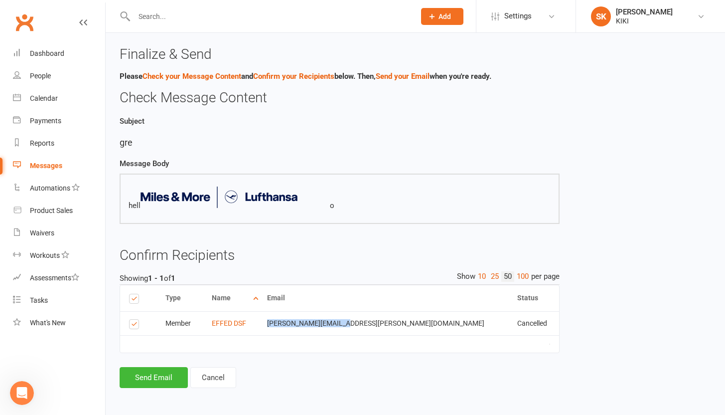
drag, startPoint x: 401, startPoint y: 322, endPoint x: 344, endPoint y: 317, distance: 57.5
click at [333, 317] on td "[PERSON_NAME][EMAIL_ADDRESS][PERSON_NAME][DOMAIN_NAME]" at bounding box center [383, 323] width 250 height 24
click at [132, 325] on label at bounding box center [135, 325] width 13 height 0
click at [132, 319] on input "checkbox" at bounding box center [132, 319] width 6 height 0
click at [134, 325] on label at bounding box center [135, 325] width 13 height 0
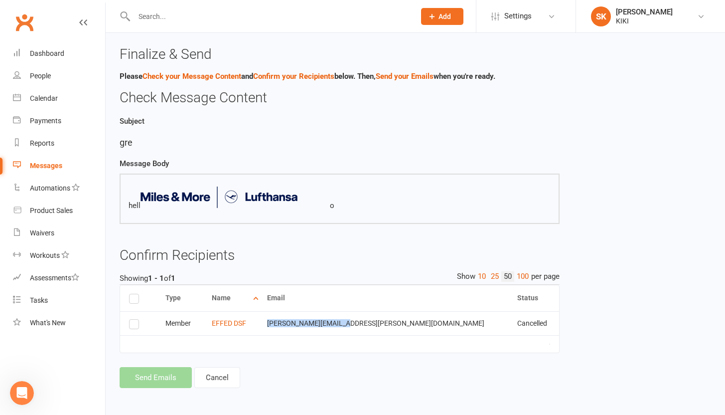
click at [134, 319] on input "checkbox" at bounding box center [132, 319] width 6 height 0
click at [333, 275] on link "25" at bounding box center [494, 276] width 13 height 10
click at [122, 375] on button "Send Email" at bounding box center [154, 377] width 68 height 21
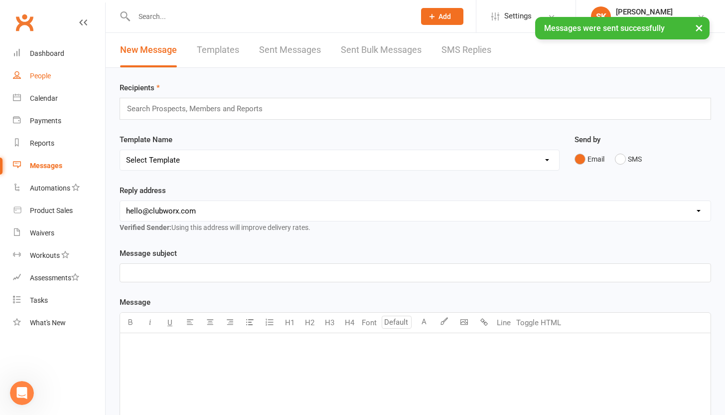
click at [54, 70] on link "People" at bounding box center [59, 76] width 92 height 22
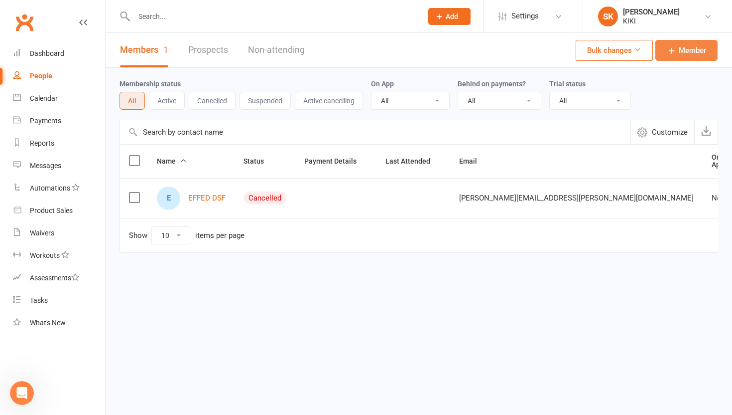
click at [333, 40] on link "Member" at bounding box center [687, 50] width 62 height 21
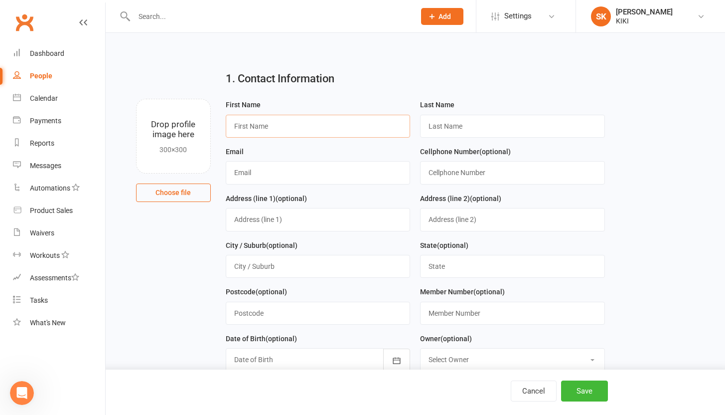
click at [301, 124] on input "text" at bounding box center [318, 126] width 185 height 23
click at [268, 230] on input "text" at bounding box center [318, 219] width 185 height 23
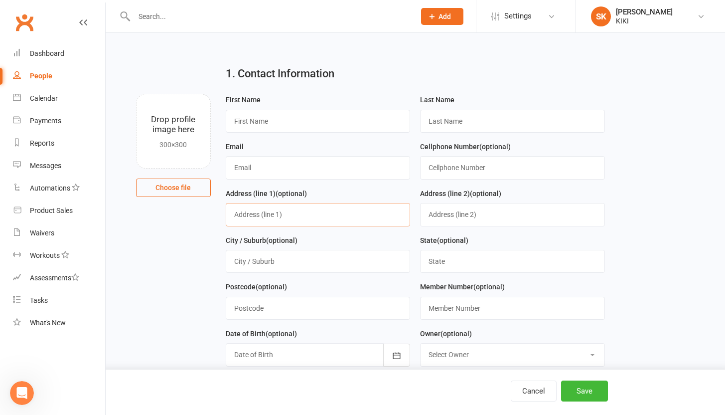
scroll to position [13, 0]
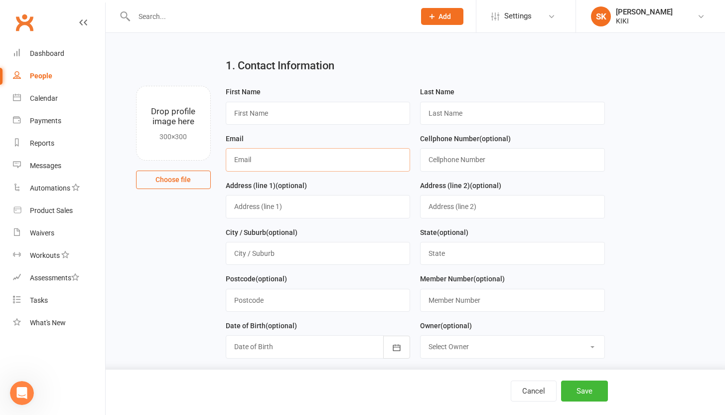
click at [310, 153] on input "text" at bounding box center [318, 159] width 185 height 23
type input "yassinbez111@gmail.com"
type input "med yassin"
type input "bouzgarrou"
type input "52148482"
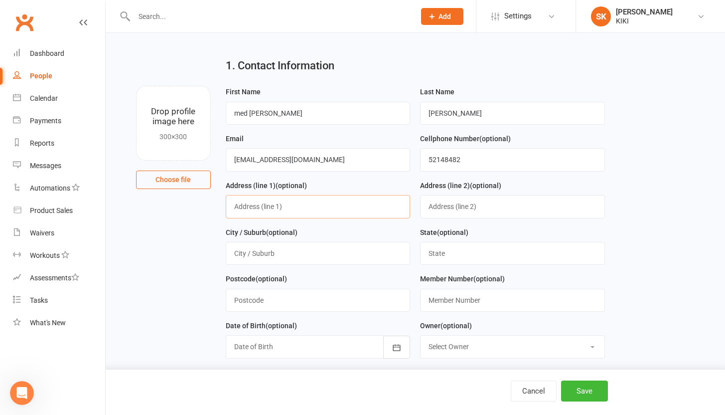
type input "rue mohamed salah sayedi"
drag, startPoint x: 298, startPoint y: 120, endPoint x: 206, endPoint y: 115, distance: 92.3
click at [206, 86] on div "Drop profile image here 300×300 Choose file First Name med yassin Last Name bou…" at bounding box center [415, 86] width 591 height 0
drag, startPoint x: 503, startPoint y: 116, endPoint x: 282, endPoint y: 100, distance: 221.7
click at [282, 100] on form "First Name Last Name bouzgarrou Email yassinbez111@gmail.com Cellphone Number (…" at bounding box center [415, 249] width 389 height 327
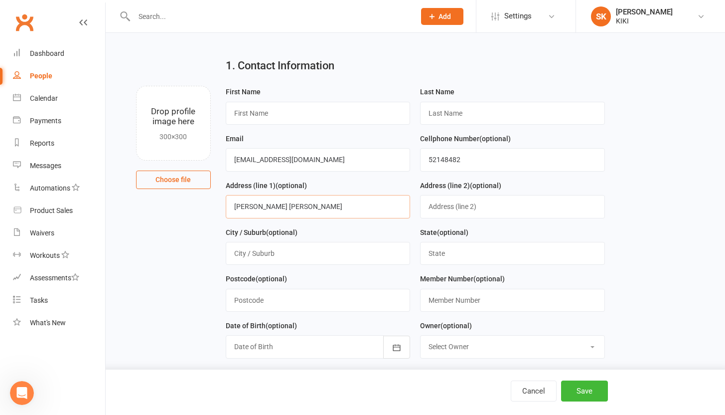
drag, startPoint x: 361, startPoint y: 208, endPoint x: 185, endPoint y: 193, distance: 176.5
drag, startPoint x: 503, startPoint y: 169, endPoint x: 411, endPoint y: 156, distance: 93.6
click at [333, 156] on form "First Name Last Name Email yassinbez111@gmail.com Cellphone Number (optional) 5…" at bounding box center [415, 249] width 389 height 327
click at [333, 378] on div "Cancel Save" at bounding box center [362, 391] width 725 height 45
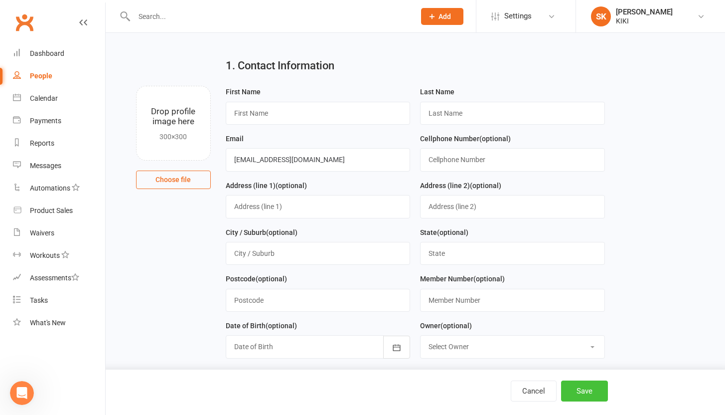
click at [333, 385] on button "Save" at bounding box center [584, 390] width 47 height 21
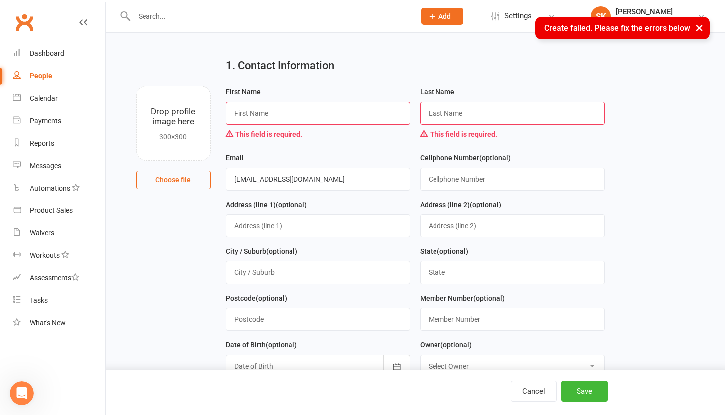
click at [324, 119] on input "text" at bounding box center [318, 113] width 185 height 23
type input "uyfuk"
click at [333, 122] on input "text" at bounding box center [512, 113] width 185 height 23
type input "hj"
click at [333, 387] on button "Save" at bounding box center [584, 390] width 47 height 21
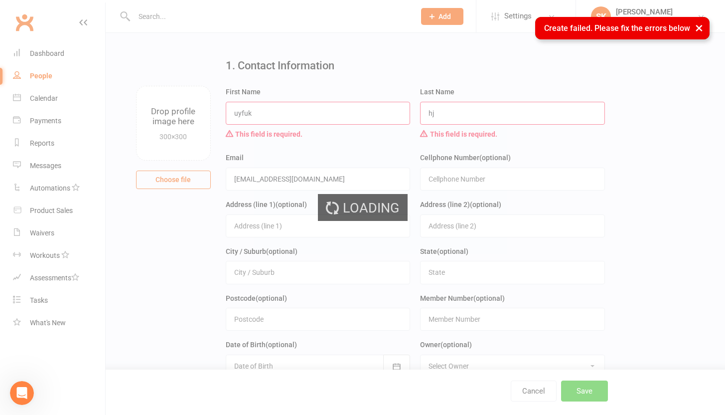
scroll to position [0, 0]
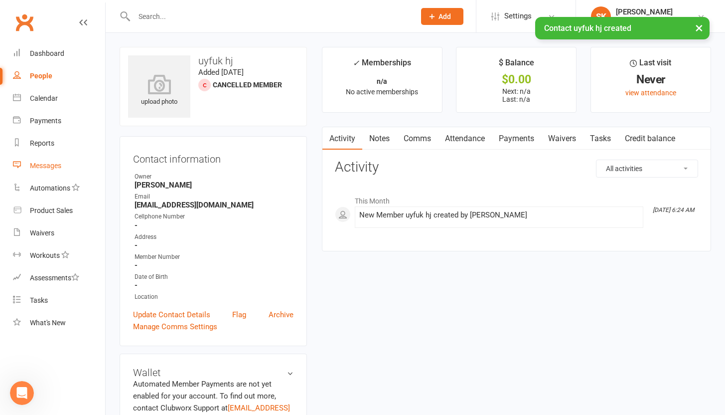
click at [53, 168] on div "Messages" at bounding box center [45, 165] width 31 height 8
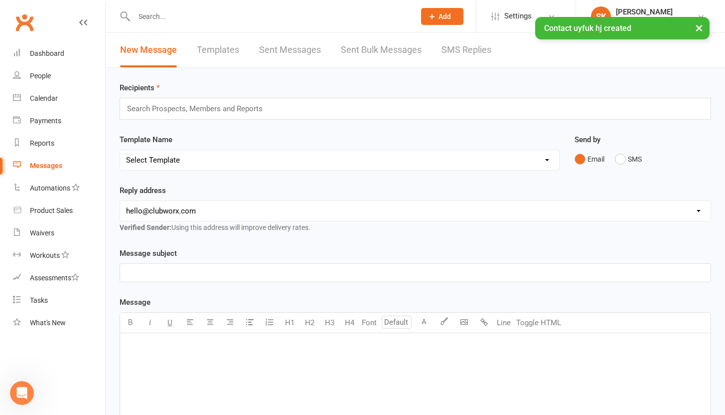
click at [166, 279] on div "﻿" at bounding box center [415, 273] width 590 height 18
click at [181, 121] on div "Recipients Search Prospects, Members and Reports Template Name Select Template …" at bounding box center [415, 363] width 619 height 591
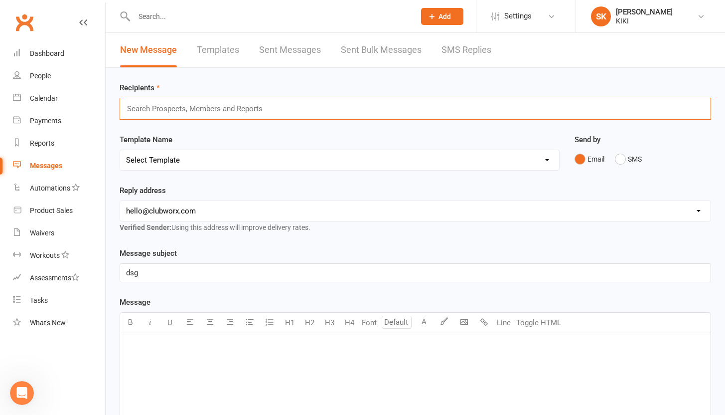
click at [185, 112] on input "text" at bounding box center [199, 108] width 146 height 13
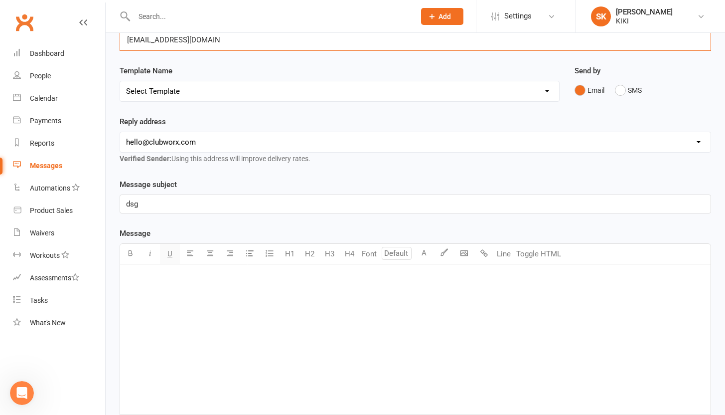
type input "yassinbez111@gmail.com"
click at [177, 319] on div "﻿" at bounding box center [415, 338] width 590 height 149
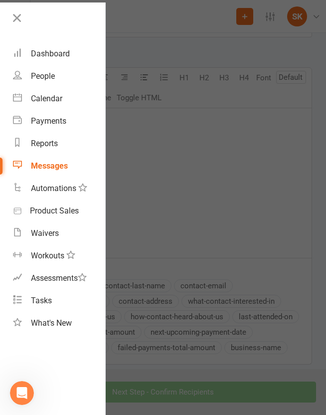
scroll to position [351, 0]
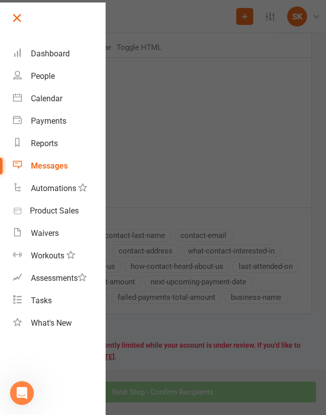
click at [31, 14] on link at bounding box center [57, 21] width 95 height 22
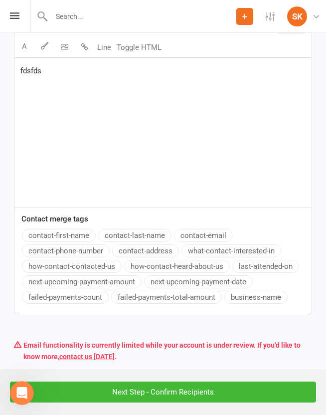
click at [217, 379] on div "Next Step - Confirm Recipients" at bounding box center [163, 392] width 326 height 46
click at [213, 389] on input "Next Step - Confirm Recipients" at bounding box center [163, 391] width 306 height 21
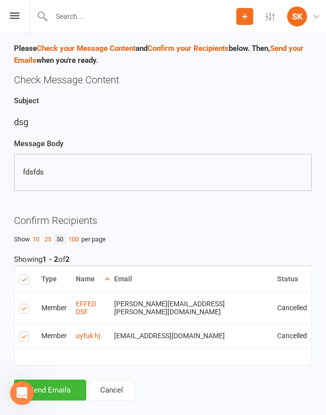
scroll to position [30, 0]
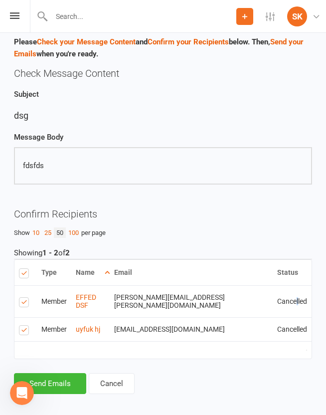
click at [285, 293] on td "Cancelled" at bounding box center [292, 301] width 39 height 32
click at [51, 380] on button "Send Emails" at bounding box center [50, 383] width 72 height 21
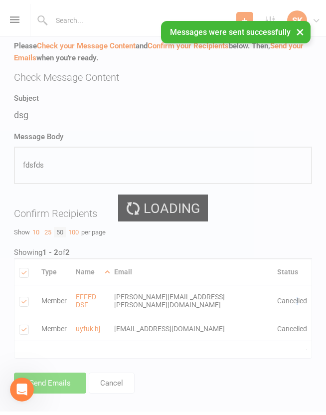
scroll to position [25, 0]
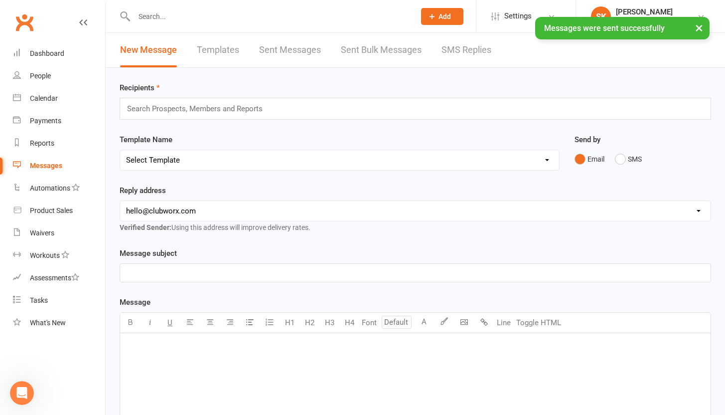
click at [333, 52] on link "Sent Bulk Messages" at bounding box center [381, 50] width 81 height 34
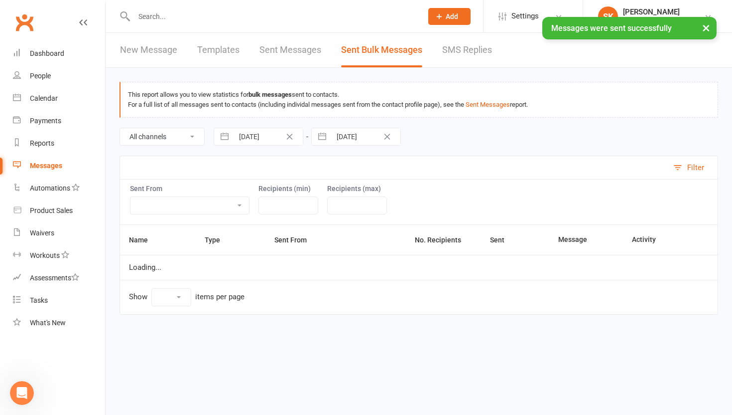
select select "10"
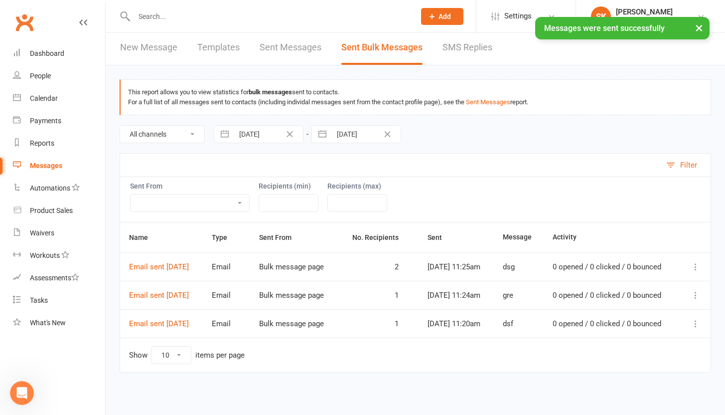
scroll to position [16, 0]
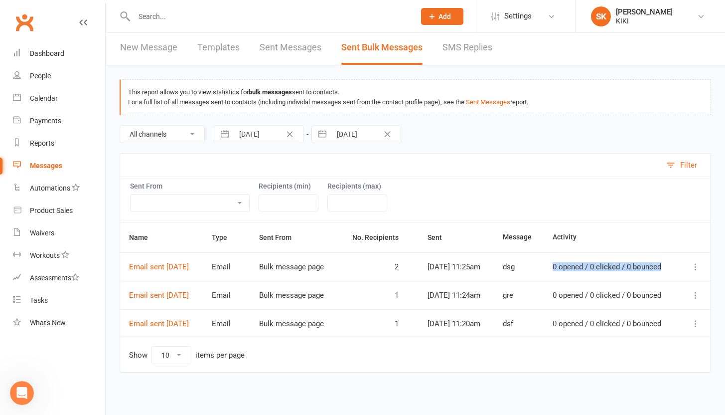
drag, startPoint x: 607, startPoint y: 267, endPoint x: 555, endPoint y: 251, distance: 54.7
click at [333, 252] on td "0 opened / 0 clicked / 0 bounced" at bounding box center [611, 266] width 135 height 28
click at [333, 262] on icon at bounding box center [696, 267] width 10 height 10
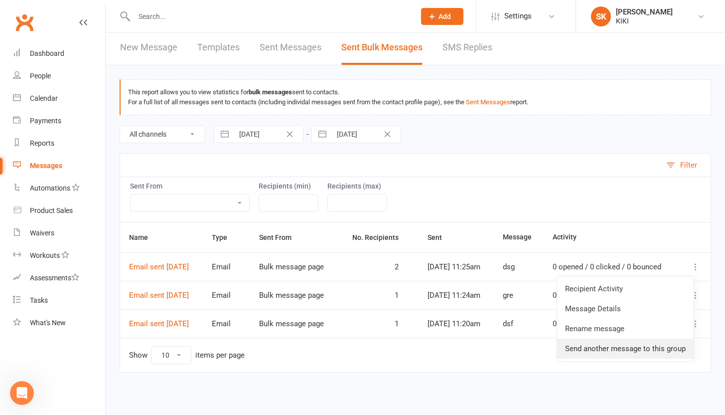
click at [333, 338] on link "Send another message to this group" at bounding box center [625, 348] width 137 height 20
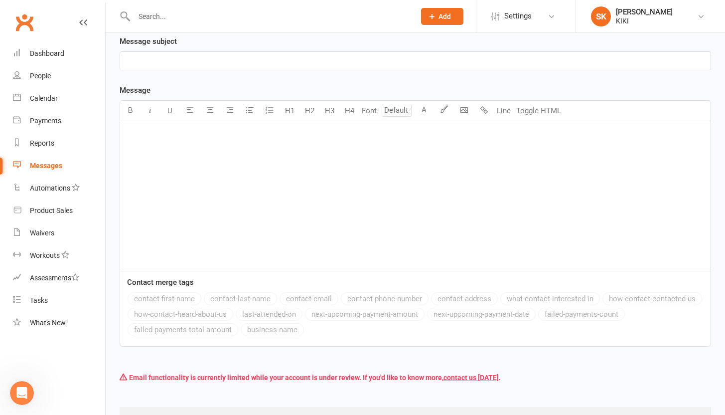
click at [248, 276] on div "Contact merge tags contact-first-name contact-last-name contact-email contact-p…" at bounding box center [415, 307] width 590 height 62
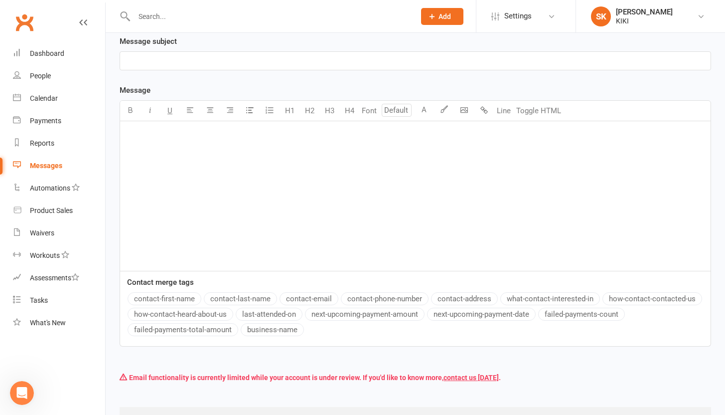
click at [238, 219] on div "﻿" at bounding box center [415, 195] width 590 height 149
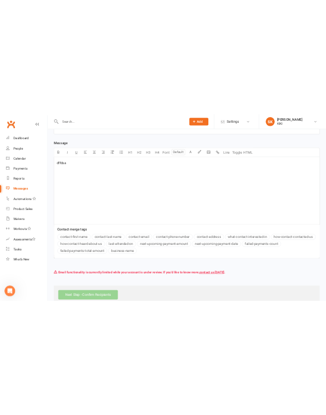
scroll to position [262, 0]
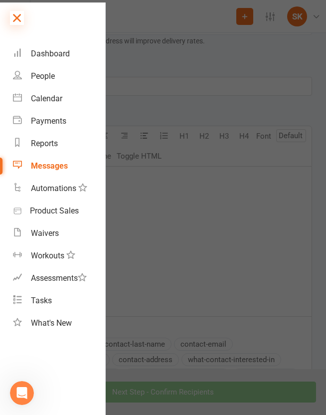
click at [19, 13] on icon at bounding box center [17, 18] width 14 height 14
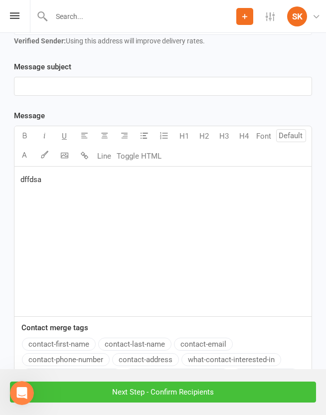
click at [191, 397] on input "Next Step - Confirm Recipients" at bounding box center [163, 391] width 306 height 21
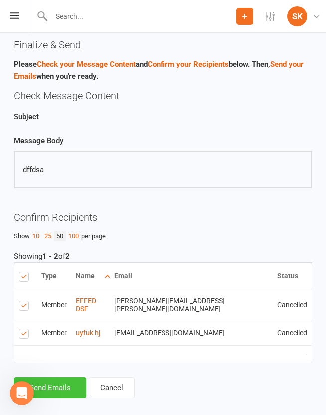
scroll to position [11, 0]
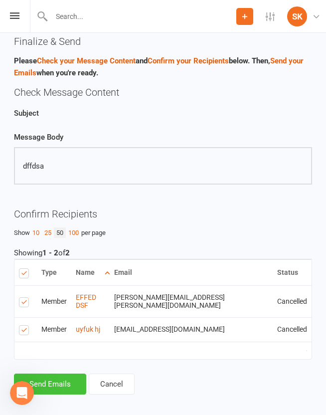
click at [47, 379] on button "Send Emails" at bounding box center [50, 383] width 72 height 21
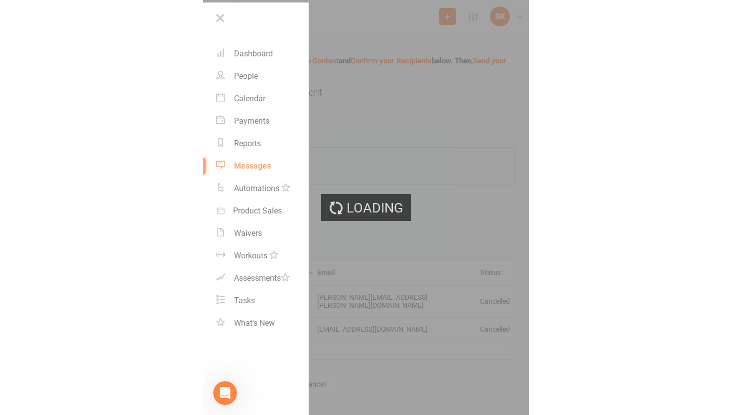
scroll to position [0, 0]
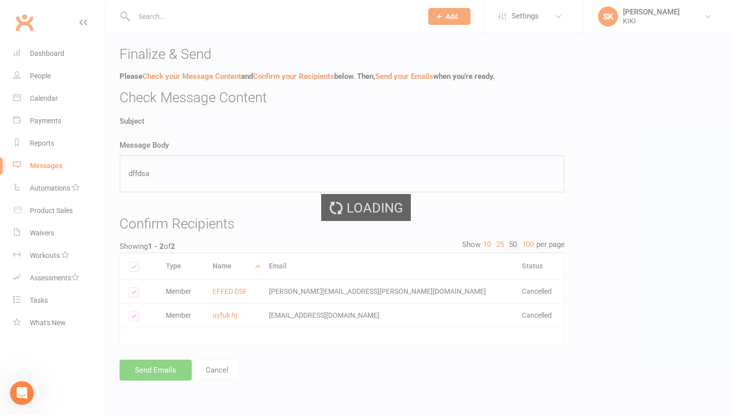
click at [152, 230] on div "Loading" at bounding box center [366, 207] width 732 height 415
click at [333, 152] on div "Loading" at bounding box center [366, 207] width 732 height 415
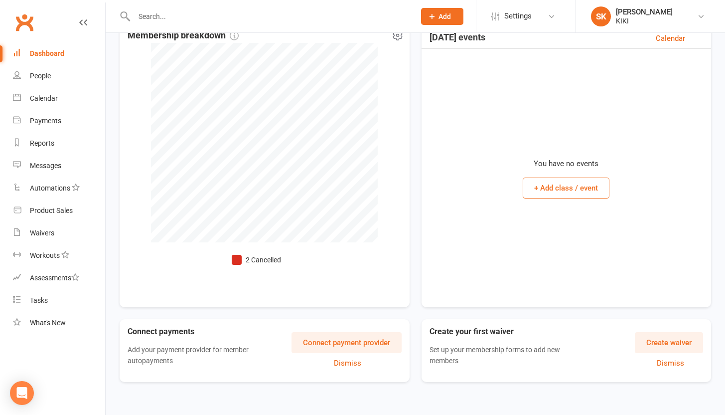
scroll to position [188, 0]
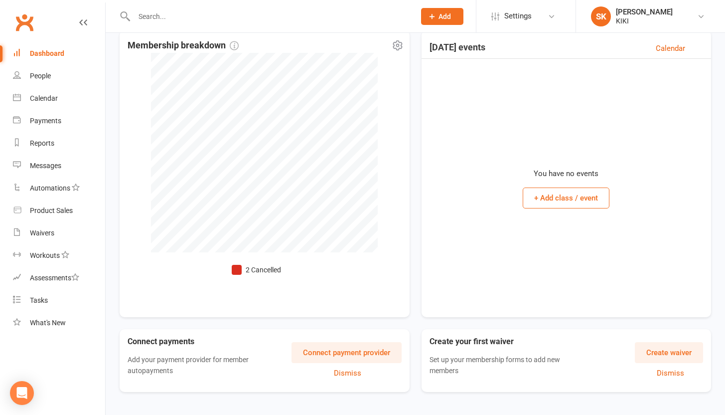
click at [239, 282] on div "Membership breakdown 2 Cancelled" at bounding box center [265, 173] width 290 height 286
drag, startPoint x: 238, startPoint y: 275, endPoint x: 87, endPoint y: 183, distance: 176.6
click at [238, 275] on ul "2 Cancelled" at bounding box center [256, 271] width 49 height 15
click at [39, 120] on div "Payments" at bounding box center [45, 121] width 31 height 8
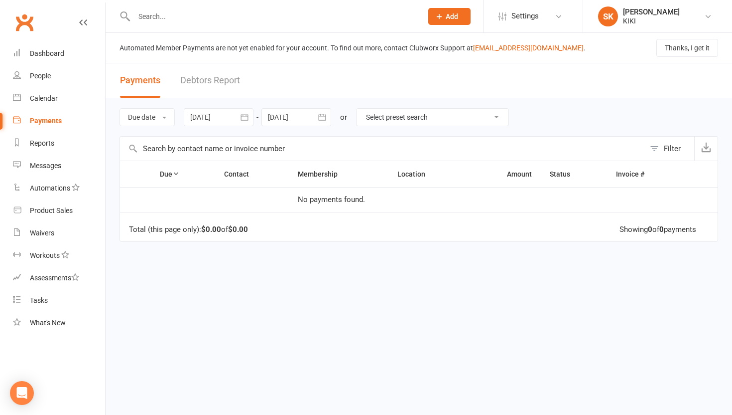
click at [46, 163] on ui-view "Prospect Member Non-attending contact Class / event Appointment Task Membership…" at bounding box center [366, 186] width 732 height 368
click at [51, 73] on div "People" at bounding box center [40, 76] width 21 height 8
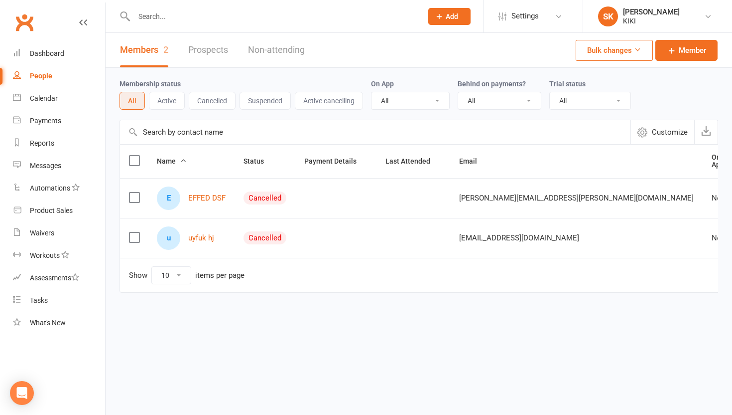
drag, startPoint x: 283, startPoint y: 198, endPoint x: 276, endPoint y: 197, distance: 7.0
click at [279, 197] on div "Cancelled" at bounding box center [265, 197] width 43 height 13
click at [270, 196] on div "Cancelled" at bounding box center [265, 197] width 43 height 13
click at [264, 198] on div "Cancelled" at bounding box center [265, 197] width 43 height 13
click at [260, 148] on th "Status" at bounding box center [265, 160] width 61 height 33
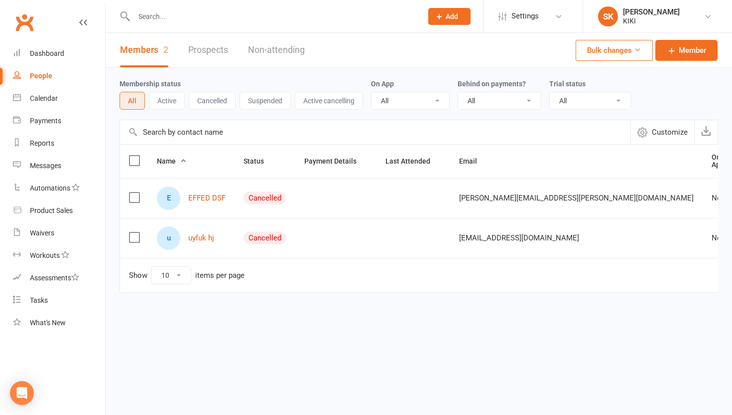
click at [135, 202] on label at bounding box center [134, 197] width 10 height 10
click at [135, 192] on input "checkbox" at bounding box center [134, 192] width 10 height 0
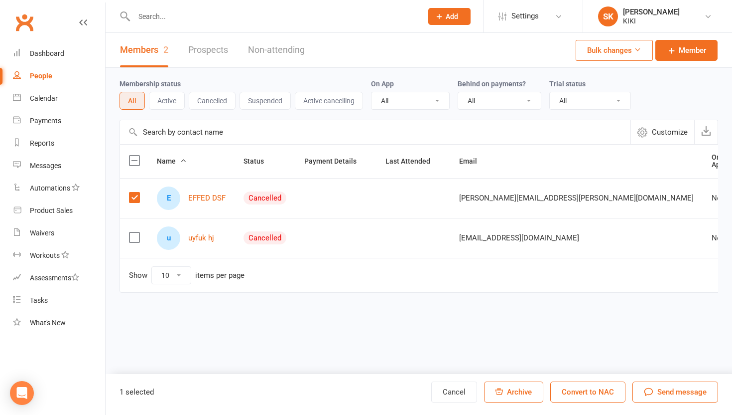
click at [138, 227] on td at bounding box center [134, 238] width 28 height 40
click at [138, 233] on label at bounding box center [134, 237] width 10 height 10
click at [138, 232] on input "checkbox" at bounding box center [134, 232] width 10 height 0
click at [260, 203] on div "Cancelled" at bounding box center [265, 197] width 43 height 13
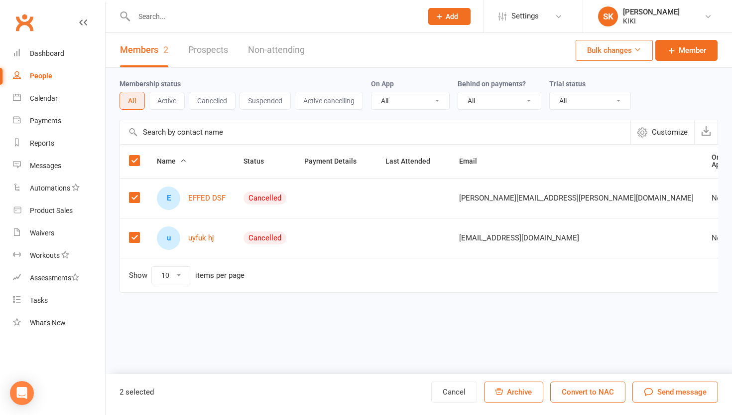
click at [260, 203] on div "Cancelled" at bounding box center [265, 197] width 43 height 13
click at [167, 105] on button "Active" at bounding box center [167, 101] width 36 height 18
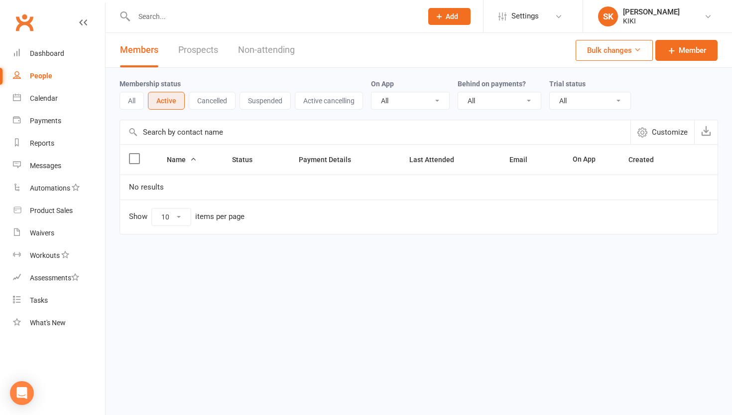
click at [130, 105] on button "All" at bounding box center [132, 101] width 24 height 18
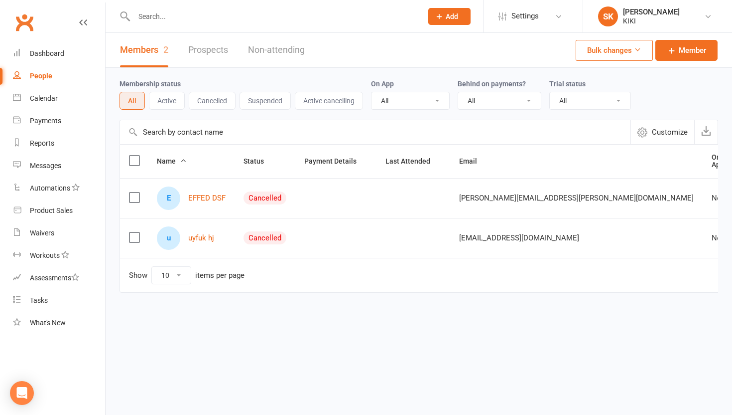
click at [258, 204] on td "Cancelled" at bounding box center [265, 198] width 61 height 40
click at [258, 203] on div "Cancelled" at bounding box center [265, 197] width 43 height 13
click at [262, 198] on div "Cancelled" at bounding box center [265, 197] width 43 height 13
click at [629, 47] on button "Bulk changes" at bounding box center [614, 50] width 77 height 21
drag, startPoint x: 292, startPoint y: 201, endPoint x: 269, endPoint y: 194, distance: 24.3
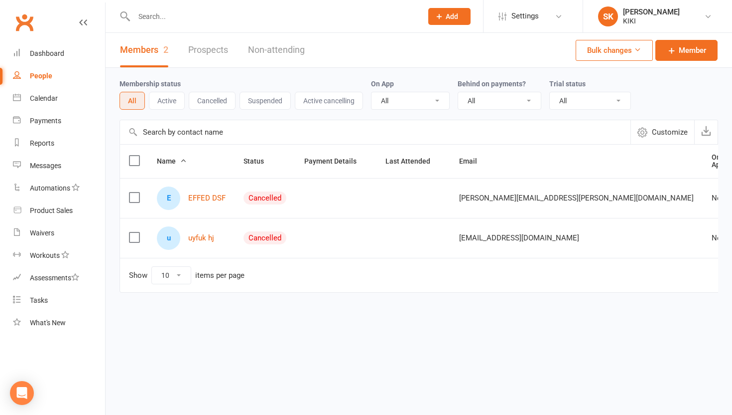
click at [291, 201] on td "Cancelled" at bounding box center [265, 198] width 61 height 40
click at [262, 193] on div "Cancelled" at bounding box center [265, 197] width 43 height 13
click at [132, 96] on button "All" at bounding box center [132, 101] width 25 height 18
click at [687, 43] on link "Member" at bounding box center [687, 50] width 62 height 21
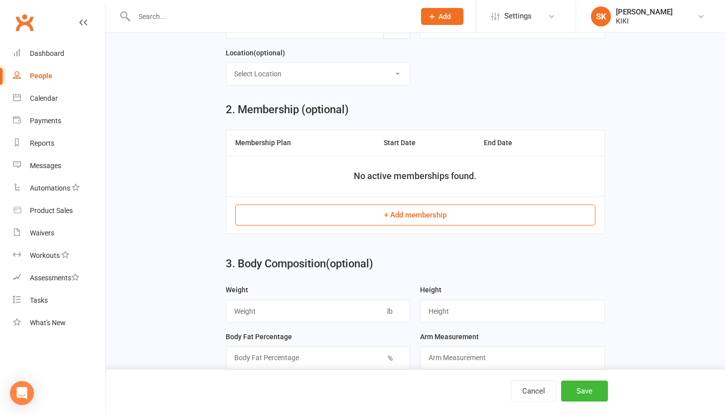
scroll to position [345, 0]
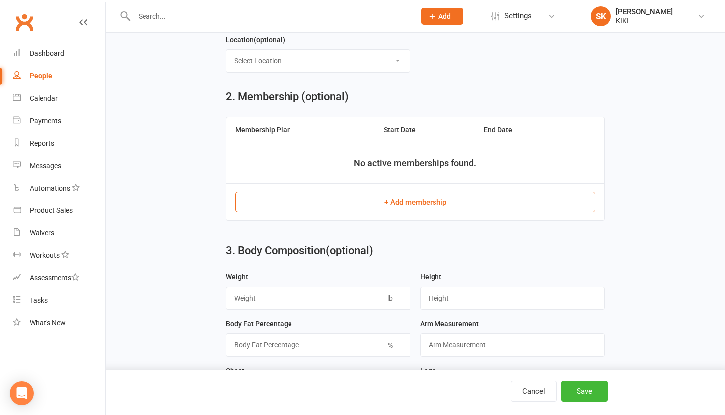
click at [407, 197] on button "+ Add membership" at bounding box center [415, 201] width 360 height 21
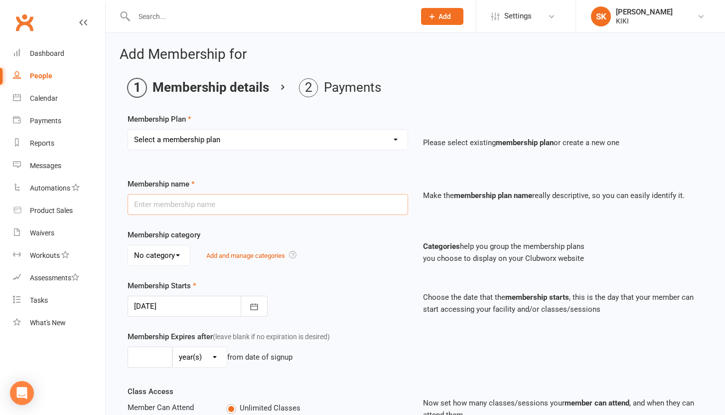
click at [299, 197] on input "text" at bounding box center [268, 204] width 280 height 21
type input "dsad"
click at [231, 148] on select "Select a membership plan Create new Membership Plan" at bounding box center [267, 140] width 279 height 20
select select "0"
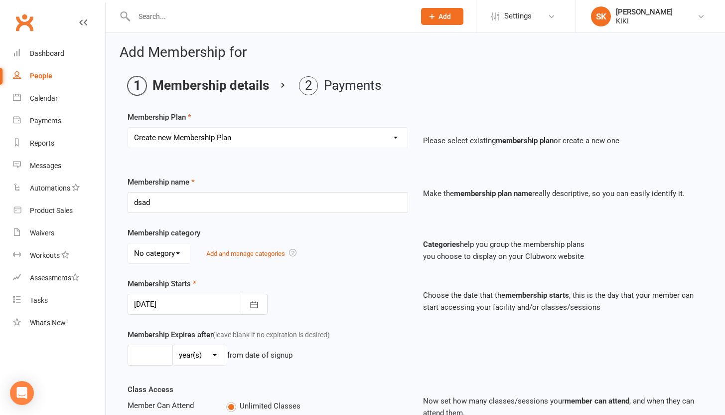
click at [165, 254] on select "No category General" at bounding box center [159, 253] width 62 height 20
select select "0"
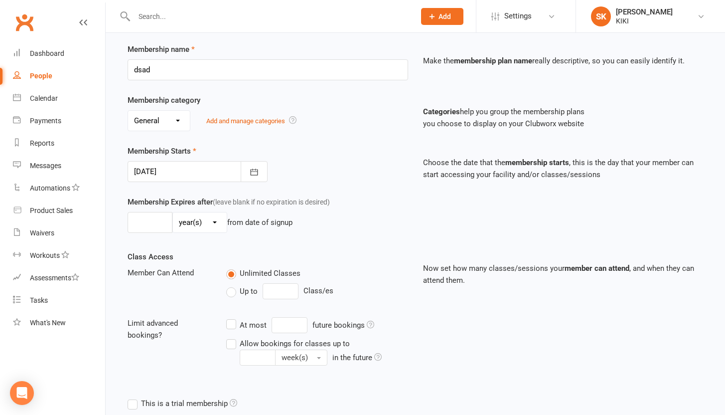
scroll to position [257, 0]
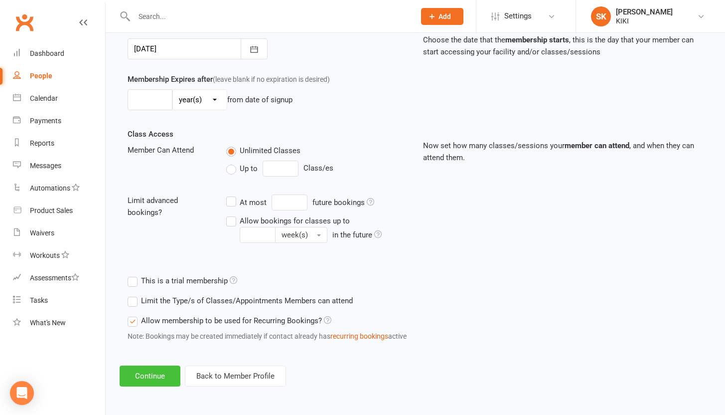
click at [161, 369] on button "Continue" at bounding box center [150, 375] width 61 height 21
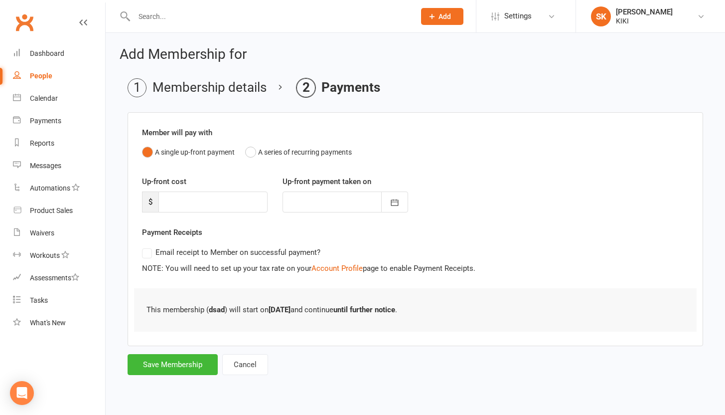
scroll to position [0, 0]
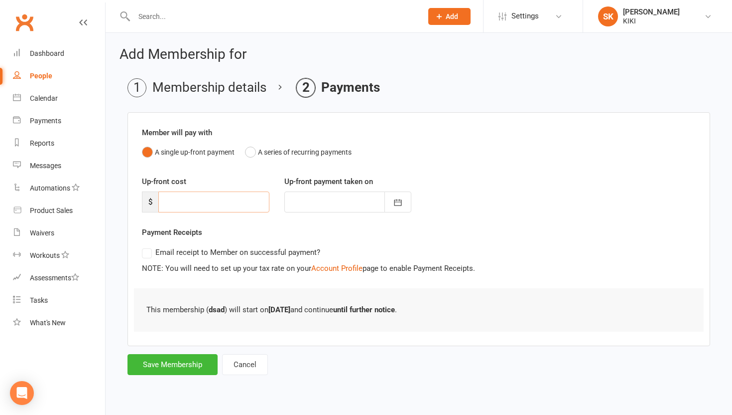
click at [211, 210] on input "number" at bounding box center [213, 201] width 111 height 21
drag, startPoint x: 258, startPoint y: 203, endPoint x: 194, endPoint y: 199, distance: 63.9
click at [194, 199] on input "0" at bounding box center [213, 201] width 111 height 21
type input "01"
type input "[DATE]"
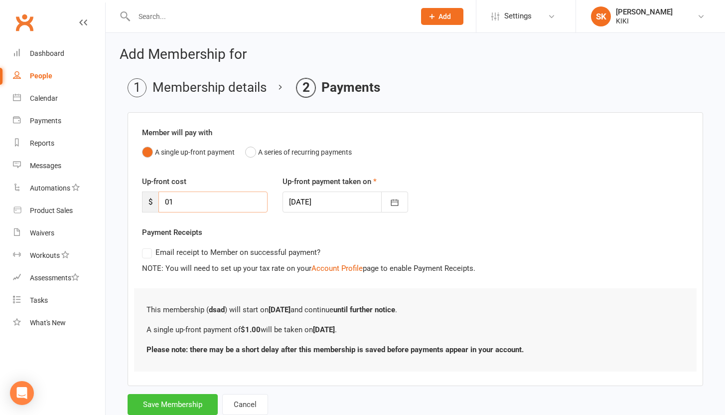
type input "01"
click at [197, 407] on button "Save Membership" at bounding box center [173, 404] width 90 height 21
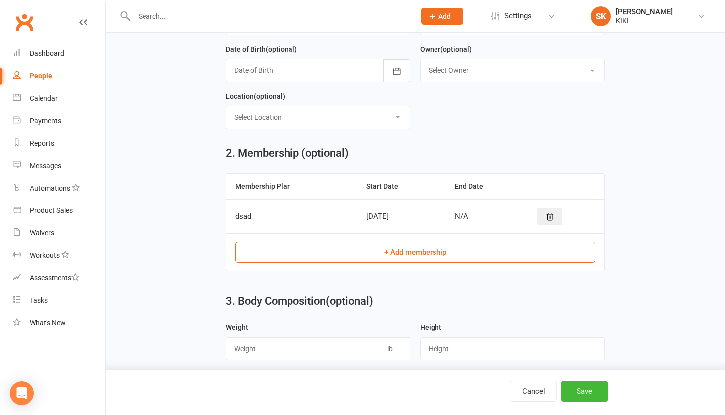
scroll to position [81, 0]
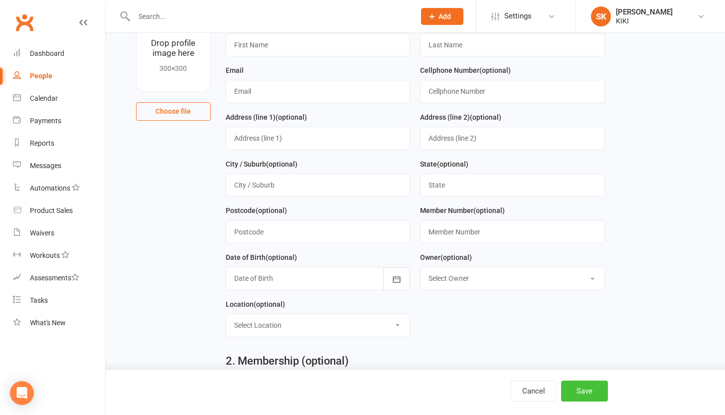
click at [576, 385] on button "Save" at bounding box center [584, 390] width 47 height 21
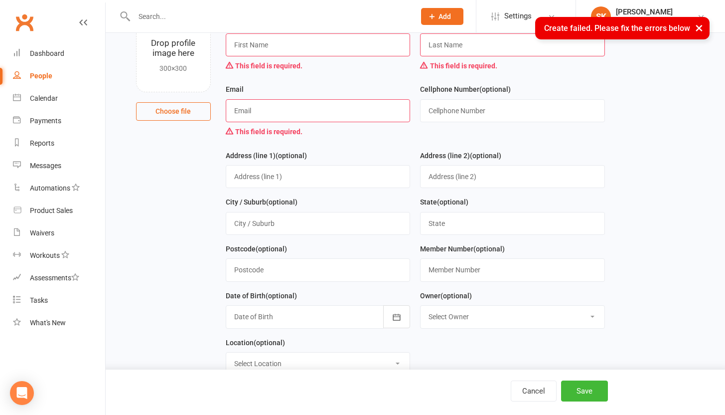
click at [272, 110] on input "text" at bounding box center [318, 110] width 185 height 23
type input "[EMAIL_ADDRESS][DOMAIN_NAME]"
type input "med yassin"
type input "bouzgarrou"
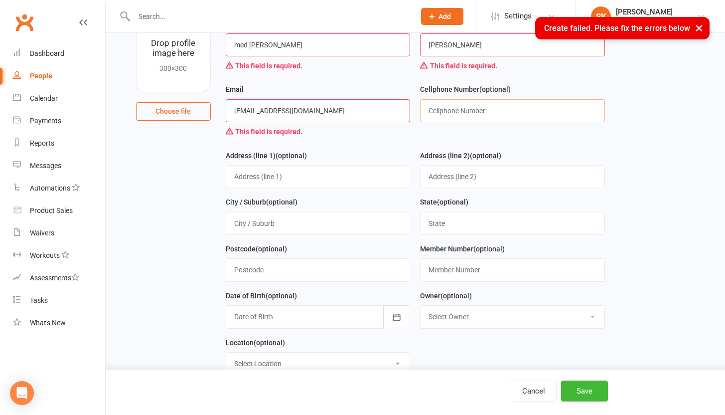
type input "52148482"
type input "rue mohamed salah sayedi"
drag, startPoint x: 333, startPoint y: 172, endPoint x: 369, endPoint y: 192, distance: 40.8
click at [369, 192] on div "Address (line 1) (optional)" at bounding box center [318, 172] width 195 height 47
drag, startPoint x: 285, startPoint y: 47, endPoint x: 242, endPoint y: 48, distance: 43.4
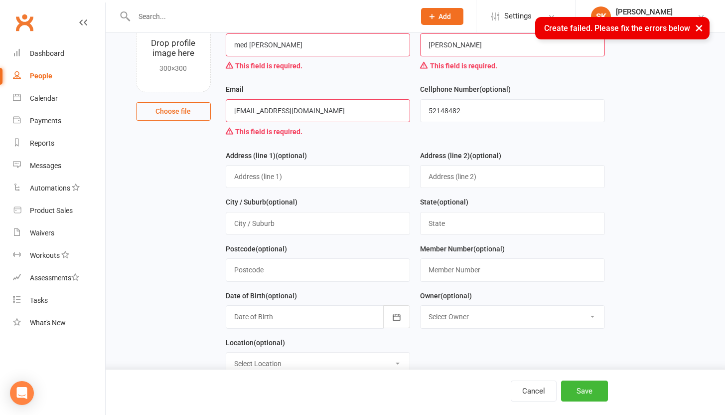
click at [227, 47] on input "med yassin" at bounding box center [318, 44] width 185 height 23
type input "dsa"
click at [457, 47] on input "bouzgarrou" at bounding box center [512, 44] width 185 height 23
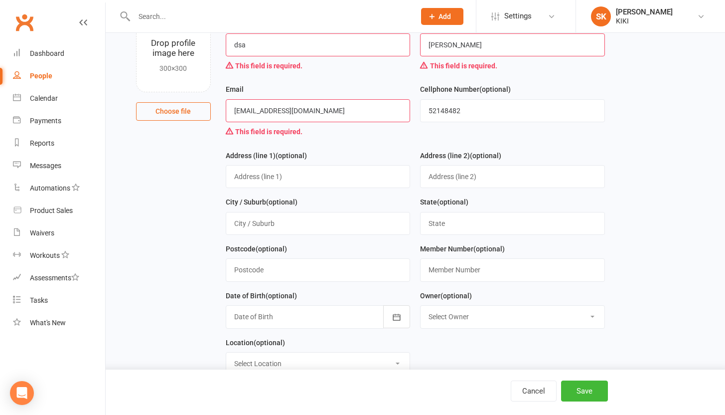
click at [457, 47] on input "bouzgarrou" at bounding box center [512, 44] width 185 height 23
type input "fgt"
click at [593, 385] on button "Save" at bounding box center [584, 390] width 47 height 21
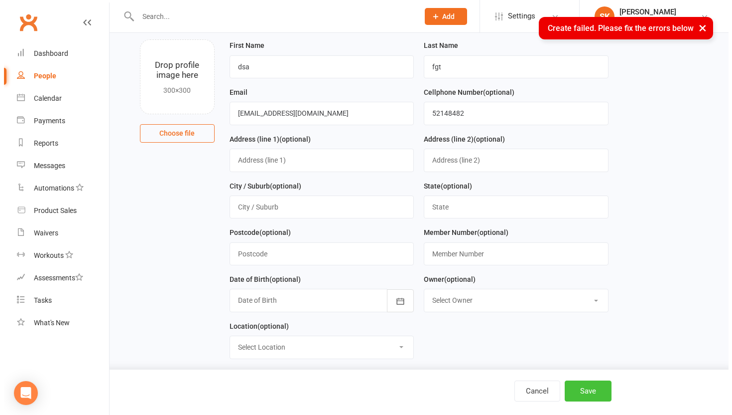
scroll to position [0, 0]
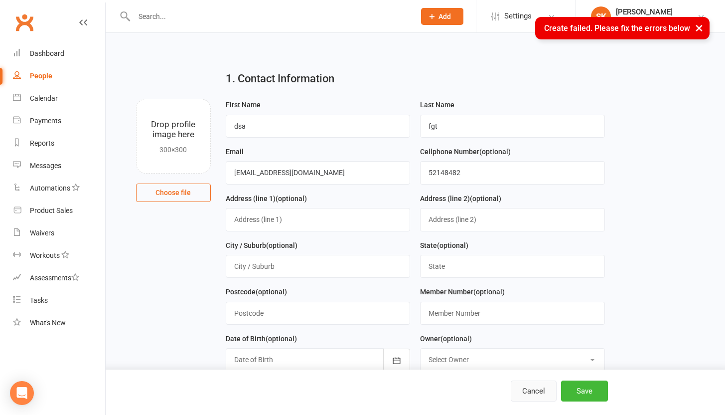
click at [536, 385] on button "Cancel" at bounding box center [534, 390] width 46 height 21
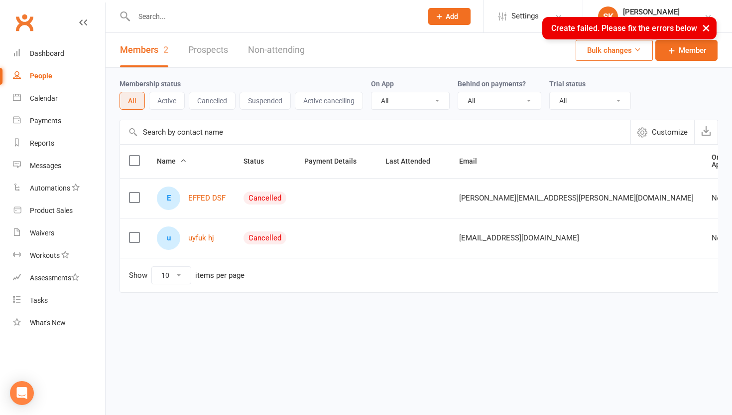
click at [261, 190] on td "Cancelled" at bounding box center [265, 198] width 61 height 40
click at [268, 198] on div "Cancelled" at bounding box center [265, 197] width 43 height 13
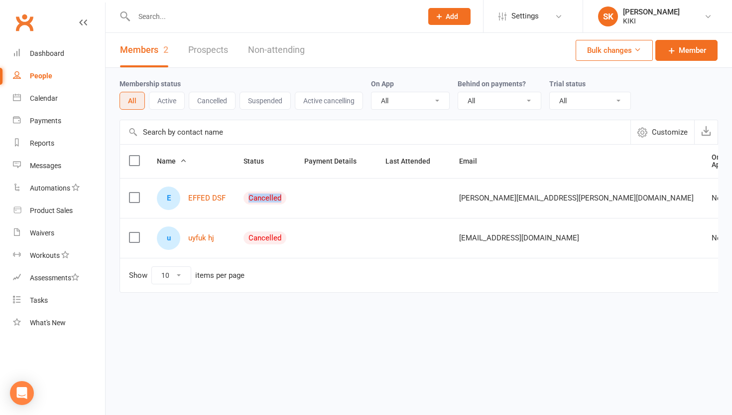
click at [135, 239] on label at bounding box center [134, 237] width 10 height 10
click at [135, 232] on input "checkbox" at bounding box center [134, 232] width 10 height 0
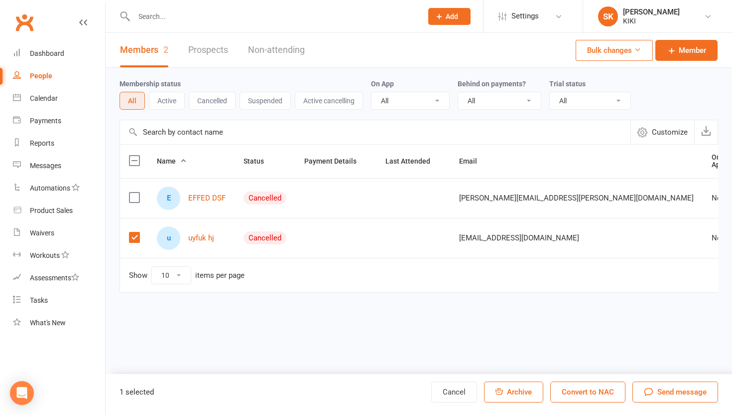
click at [135, 202] on label at bounding box center [134, 197] width 10 height 10
click at [135, 192] on input "checkbox" at bounding box center [134, 192] width 10 height 0
click at [685, 400] on button "Send message" at bounding box center [676, 391] width 86 height 21
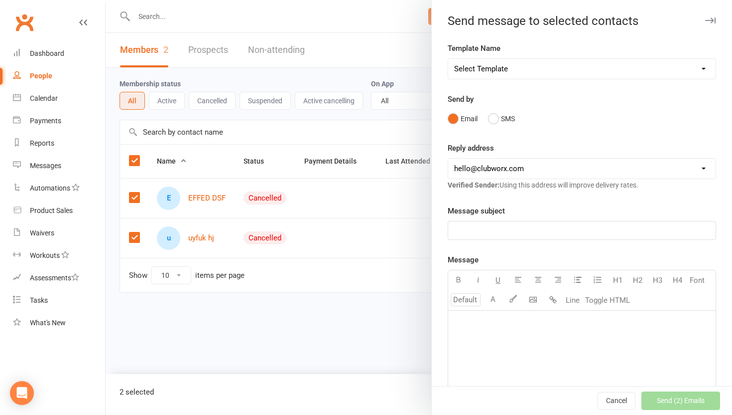
click at [564, 317] on p "﻿" at bounding box center [582, 323] width 256 height 12
click at [515, 228] on p "﻿" at bounding box center [582, 230] width 256 height 12
click at [533, 77] on select "Select Template [SMS] [Default template - review before using] Appointment remi…" at bounding box center [582, 69] width 268 height 20
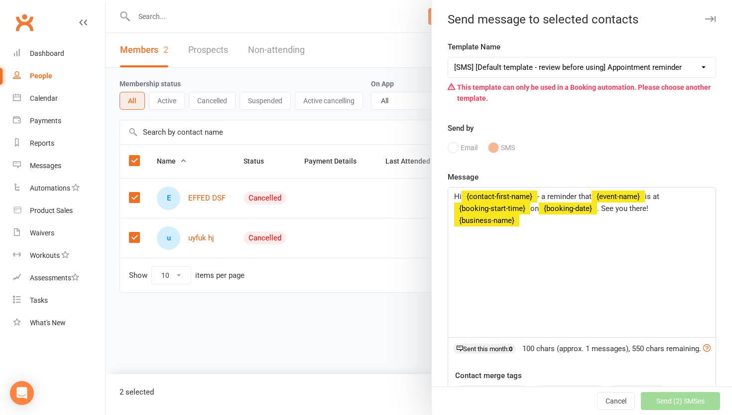
scroll to position [2, 0]
click at [558, 64] on select "Select Template [SMS] [Default template - review before using] Appointment remi…" at bounding box center [582, 67] width 268 height 20
select select "11"
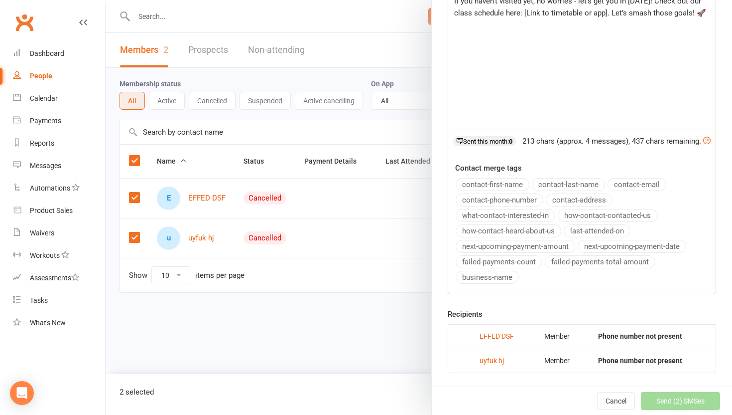
click at [649, 399] on div "Cancel Send (2) SMSes Send" at bounding box center [582, 400] width 300 height 28
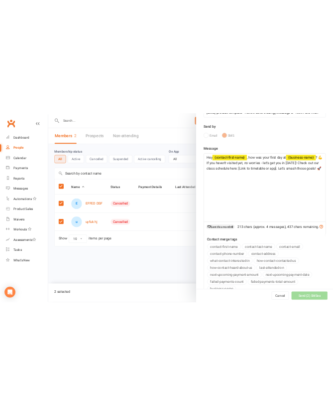
scroll to position [11, 0]
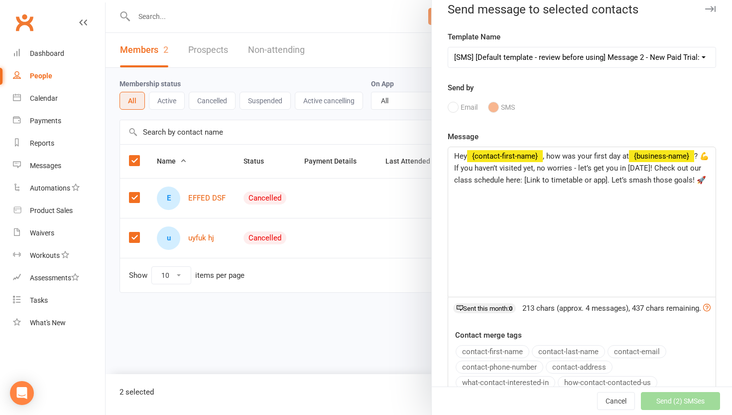
click at [461, 108] on div "Email SMS" at bounding box center [582, 107] width 269 height 19
click at [449, 105] on div "Email SMS" at bounding box center [582, 107] width 269 height 19
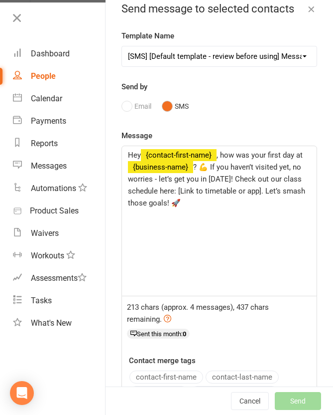
click at [193, 130] on div "Template Name Select Template [SMS] [Default template - review before using] Ap…" at bounding box center [220, 339] width 228 height 618
click at [139, 116] on div "Email SMS" at bounding box center [220, 106] width 196 height 19
click at [128, 116] on div "Email SMS" at bounding box center [220, 106] width 196 height 19
click at [158, 144] on div "Message Hey ﻿ {contact-first-name} , how was your first day at ﻿ {business-name…" at bounding box center [220, 324] width 196 height 388
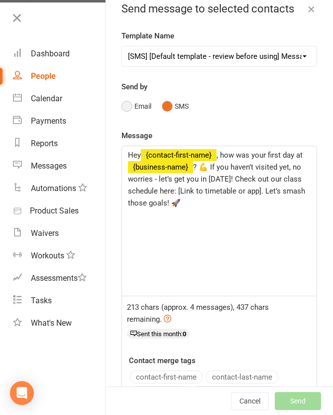
click at [139, 116] on button "Email" at bounding box center [137, 106] width 30 height 19
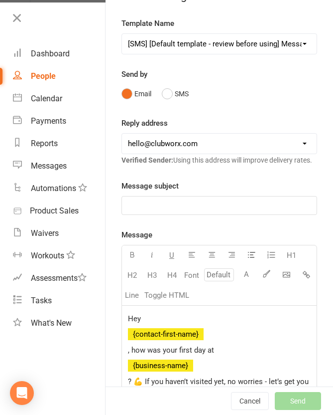
click at [229, 211] on p "﻿" at bounding box center [219, 205] width 183 height 12
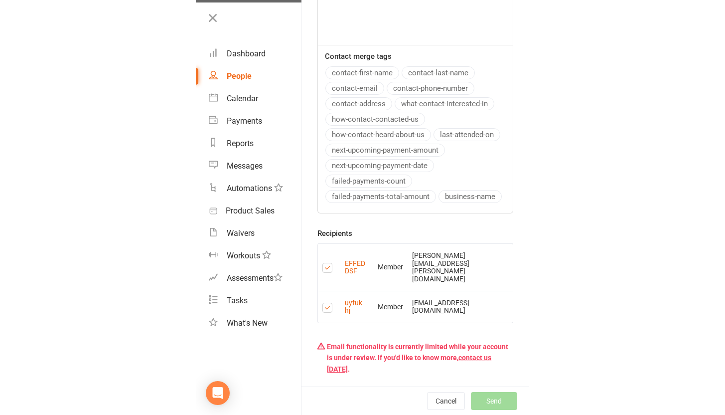
scroll to position [474, 0]
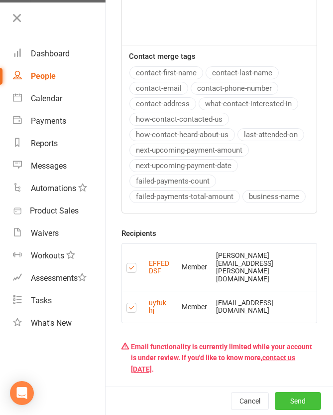
click at [290, 402] on span "Send" at bounding box center [297, 400] width 15 height 11
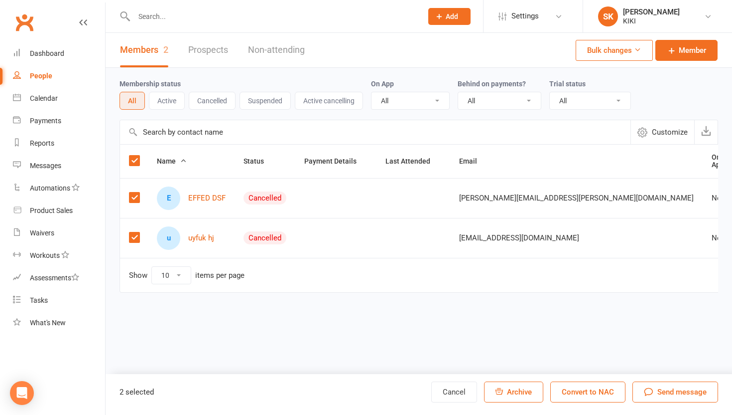
click at [519, 393] on span "Archive" at bounding box center [519, 391] width 25 height 9
drag, startPoint x: 715, startPoint y: 210, endPoint x: 708, endPoint y: 207, distance: 7.1
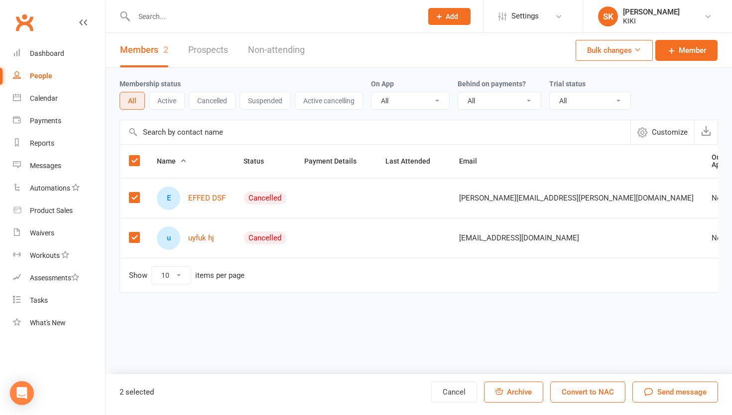
click at [346, 241] on td at bounding box center [335, 238] width 81 height 40
click at [488, 201] on span "[PERSON_NAME][EMAIL_ADDRESS][PERSON_NAME][DOMAIN_NAME]" at bounding box center [576, 197] width 235 height 19
click at [670, 133] on span "Customize" at bounding box center [670, 132] width 36 height 12
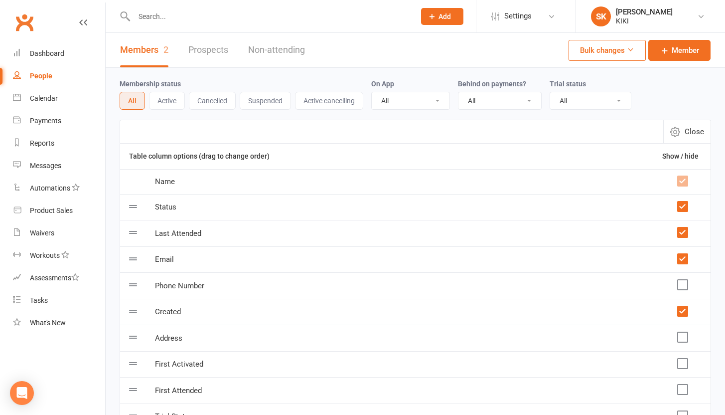
click at [672, 133] on icon "button" at bounding box center [675, 132] width 10 height 10
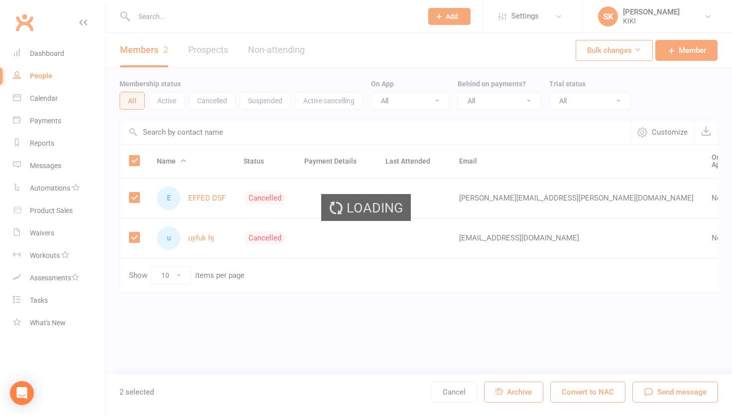
click at [687, 46] on div "Loading" at bounding box center [366, 207] width 732 height 415
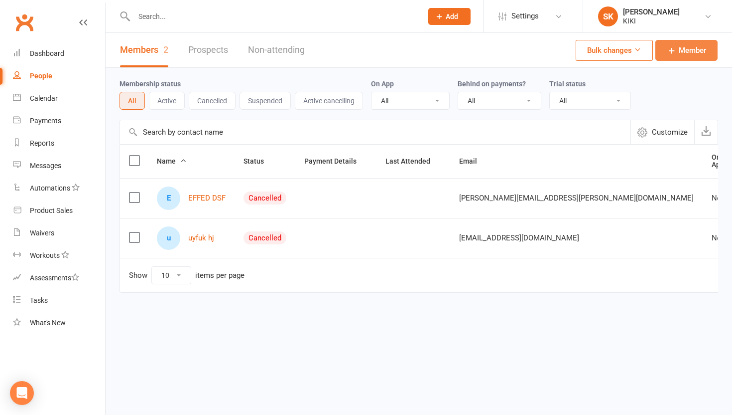
click at [682, 52] on span "Member" at bounding box center [692, 50] width 27 height 12
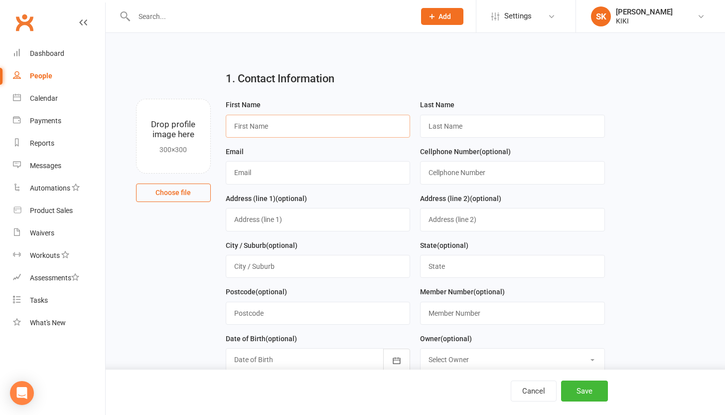
click at [319, 135] on input "text" at bounding box center [318, 126] width 185 height 23
type input "d"
click at [430, 126] on input "d" at bounding box center [512, 126] width 185 height 23
type input "d"
click at [323, 168] on input "text" at bounding box center [318, 172] width 185 height 23
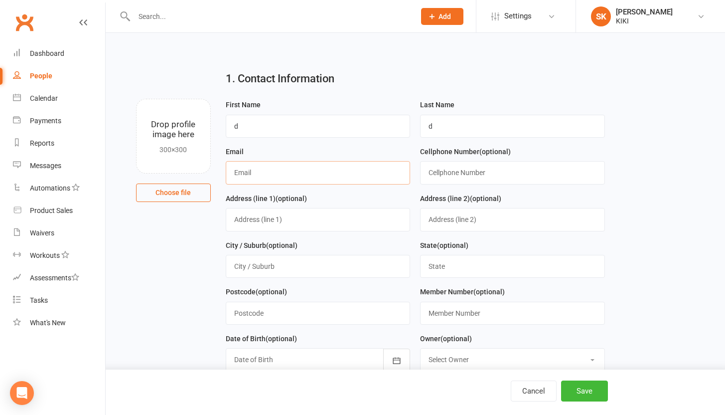
paste input "[EMAIL_ADDRESS][DOMAIN_NAME]"
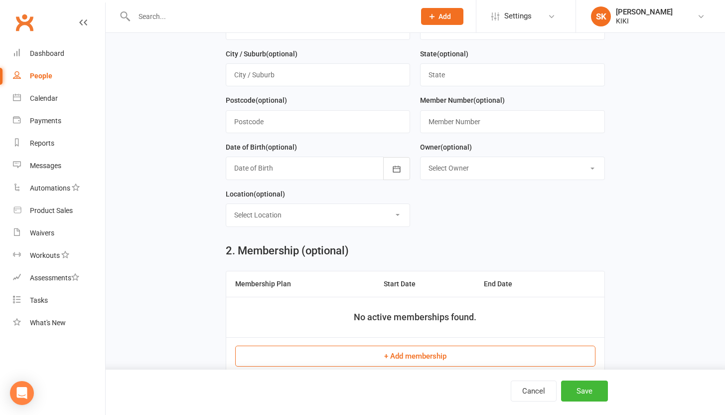
scroll to position [284, 0]
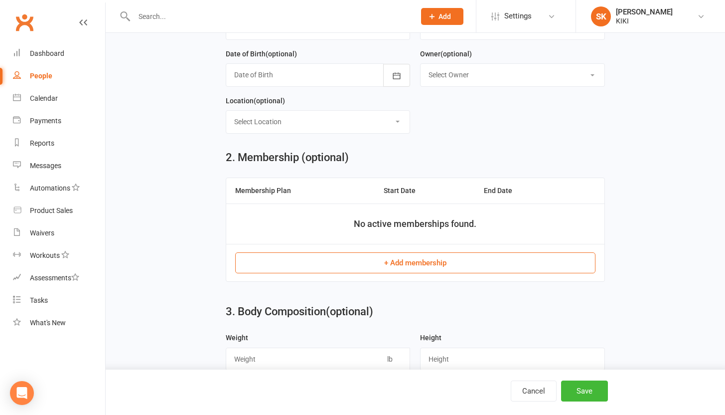
type input "[EMAIL_ADDRESS][DOMAIN_NAME]"
click at [401, 260] on button "+ Add membership" at bounding box center [415, 262] width 360 height 21
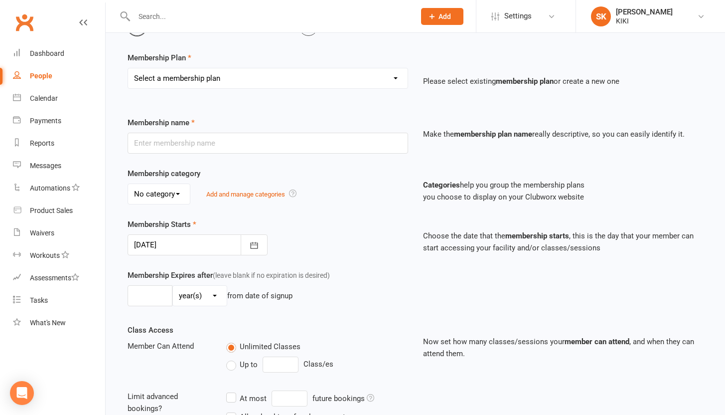
scroll to position [63, 0]
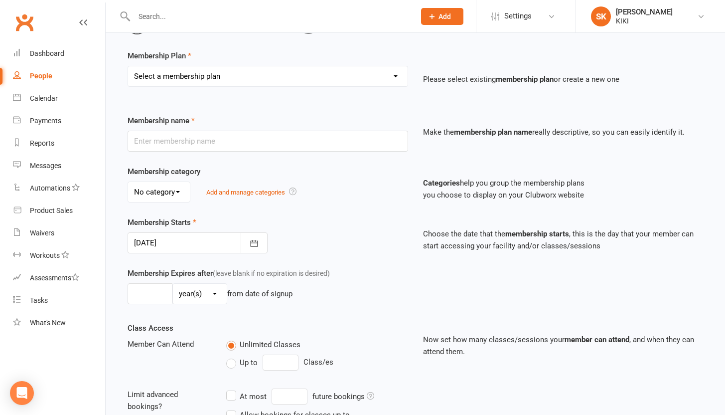
click at [259, 79] on select "Select a membership plan Create new Membership Plan dsad" at bounding box center [267, 76] width 279 height 20
select select "1"
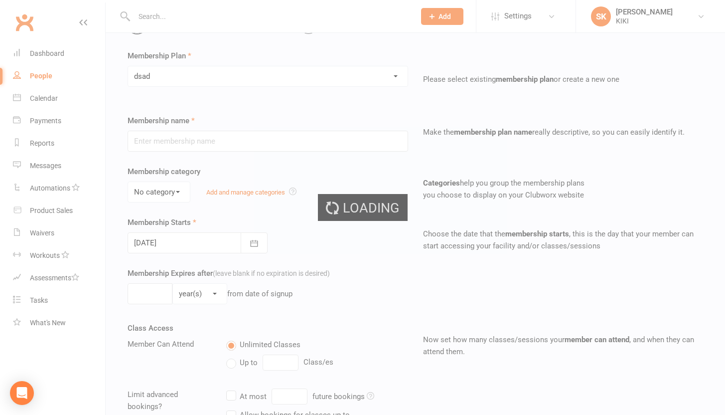
type input "dsad"
select select "0"
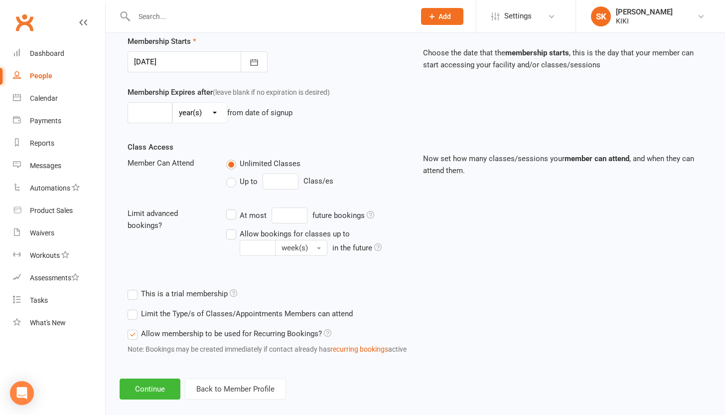
scroll to position [257, 0]
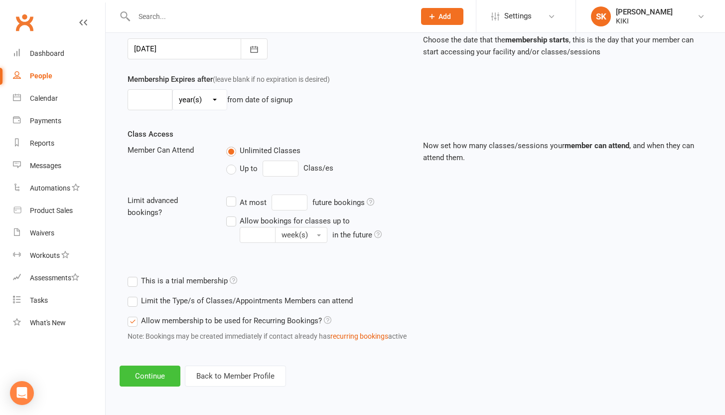
click at [162, 381] on button "Continue" at bounding box center [150, 375] width 61 height 21
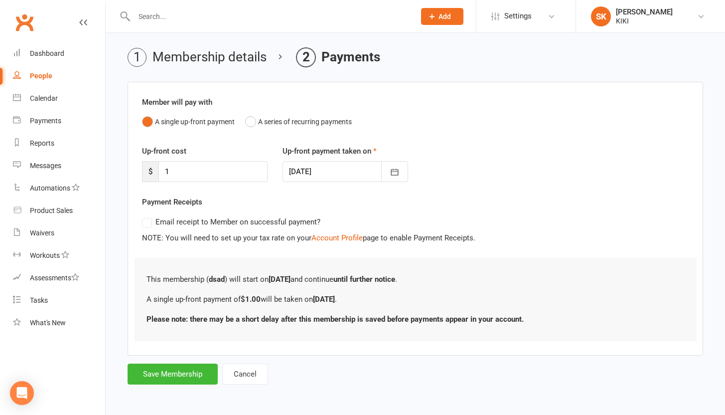
scroll to position [0, 0]
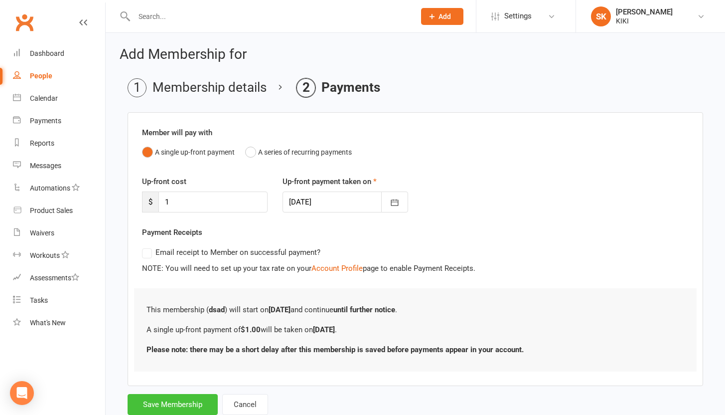
click at [170, 404] on button "Save Membership" at bounding box center [173, 404] width 90 height 21
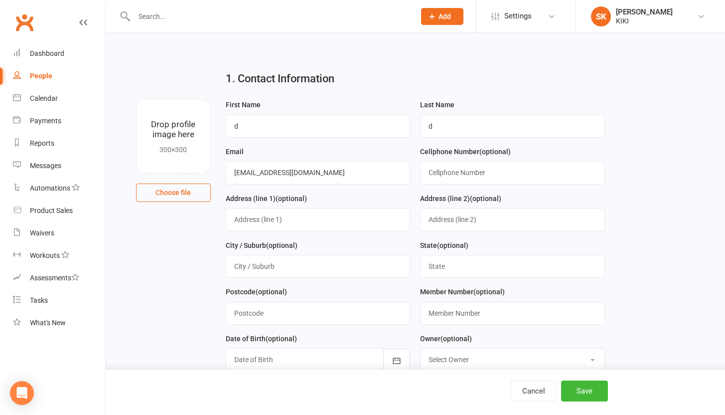
scroll to position [427, 0]
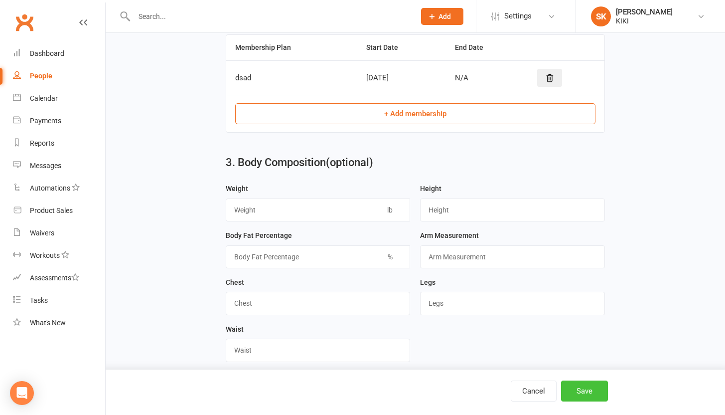
click at [591, 386] on button "Save" at bounding box center [584, 390] width 47 height 21
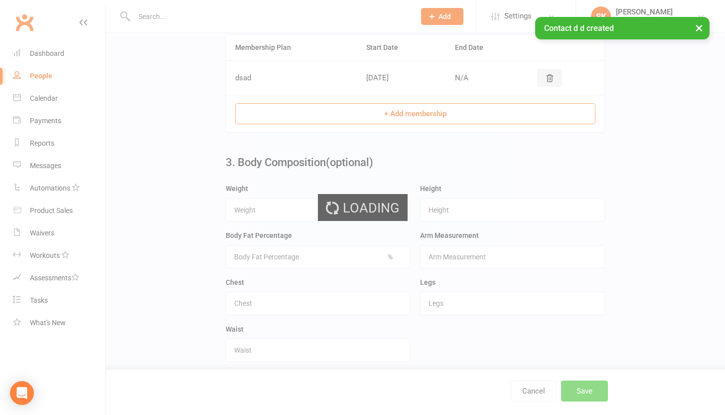
scroll to position [0, 0]
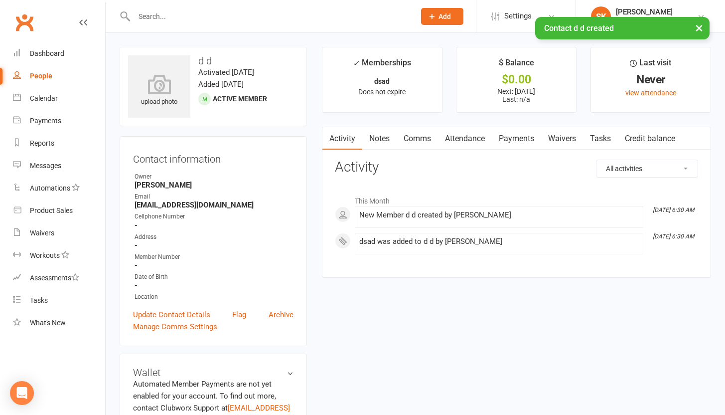
click at [60, 80] on link "People" at bounding box center [59, 76] width 92 height 22
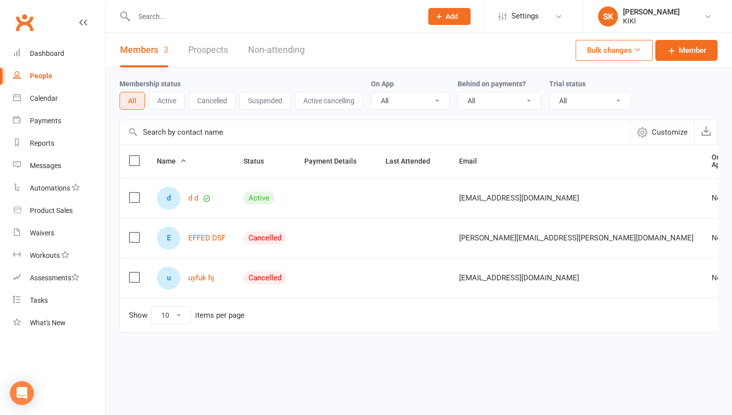
click at [140, 198] on td at bounding box center [134, 198] width 28 height 40
click at [135, 196] on label at bounding box center [134, 197] width 10 height 10
click at [135, 192] on input "checkbox" at bounding box center [134, 192] width 10 height 0
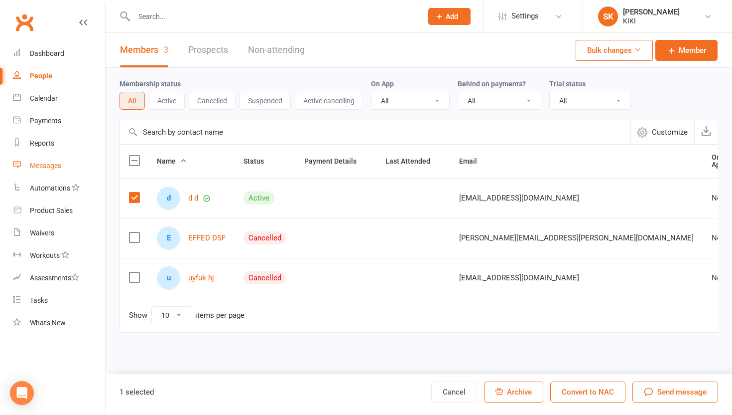
click at [44, 164] on div "Messages" at bounding box center [45, 165] width 31 height 8
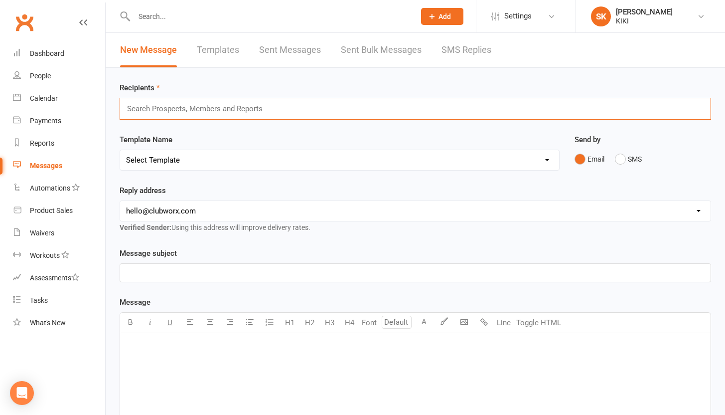
click at [266, 105] on input "text" at bounding box center [199, 108] width 146 height 13
paste input "[EMAIL_ADDRESS][DOMAIN_NAME]"
click at [200, 335] on div "U H1 H2 H3 H4 Font A Line Toggle HTML ﻿" at bounding box center [415, 397] width 591 height 171
type input "[EMAIL_ADDRESS][DOMAIN_NAME]"
click at [188, 269] on p "﻿" at bounding box center [415, 273] width 578 height 12
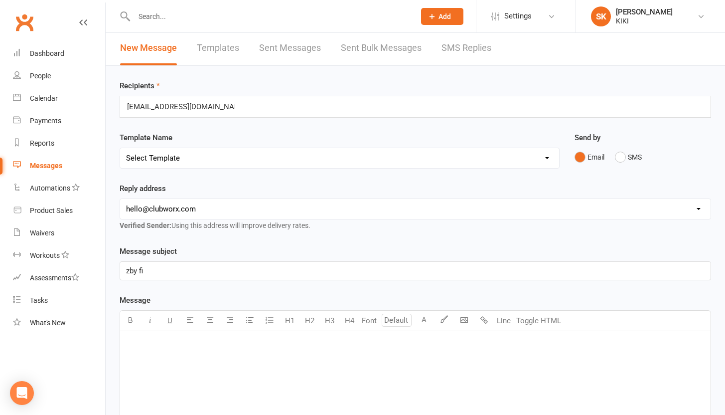
click at [276, 398] on div "﻿" at bounding box center [415, 405] width 590 height 149
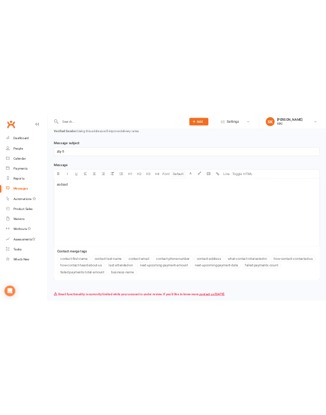
scroll to position [259, 0]
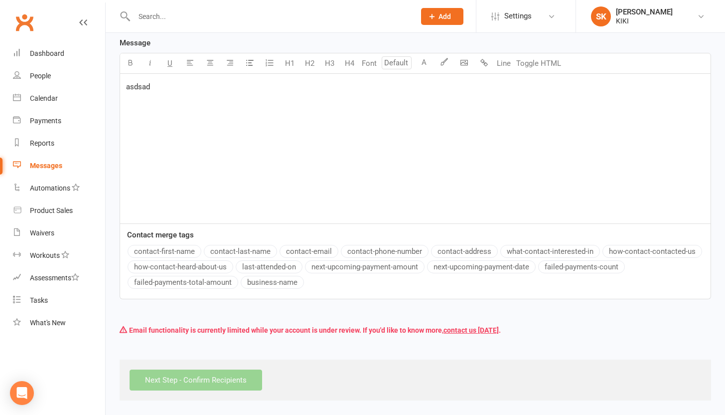
drag, startPoint x: 445, startPoint y: 233, endPoint x: 487, endPoint y: 360, distance: 133.9
click at [489, 390] on div "Recipients 6363short@powerscrews.com 6363short@powerscrews.com Template Name Se…" at bounding box center [415, 104] width 619 height 591
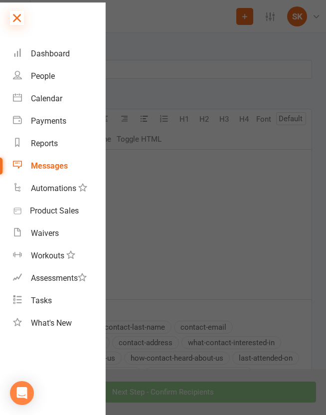
click at [18, 17] on icon at bounding box center [17, 18] width 14 height 14
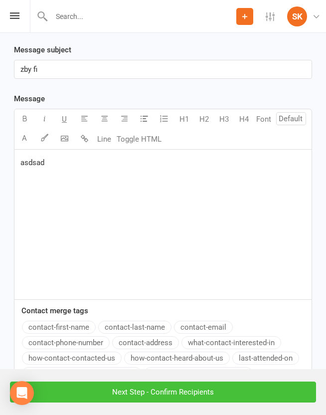
click at [212, 392] on input "Next Step - Confirm Recipients" at bounding box center [163, 391] width 306 height 21
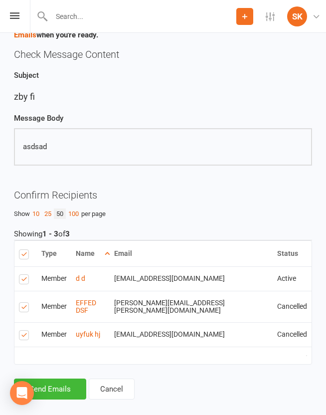
scroll to position [54, 0]
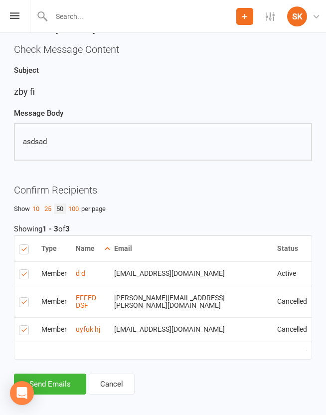
click at [36, 317] on td "Select this" at bounding box center [25, 329] width 22 height 24
click at [22, 317] on td "Select this" at bounding box center [25, 329] width 22 height 24
click at [25, 303] on label at bounding box center [25, 303] width 13 height 0
click at [25, 297] on input "checkbox" at bounding box center [22, 297] width 6 height 0
click at [26, 331] on label at bounding box center [25, 331] width 13 height 0
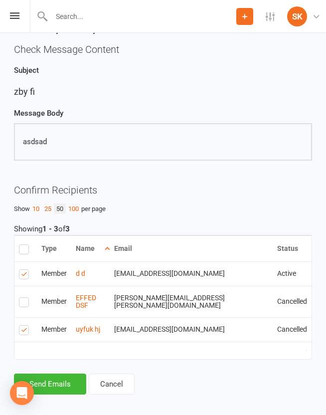
click at [25, 325] on input "checkbox" at bounding box center [22, 325] width 6 height 0
click at [62, 373] on button "Send Email" at bounding box center [48, 383] width 68 height 21
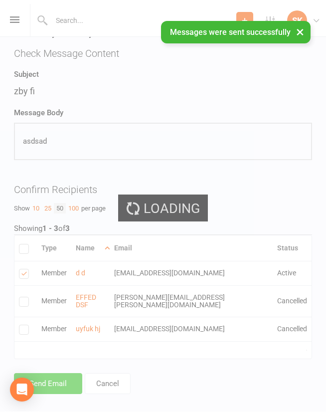
scroll to position [49, 0]
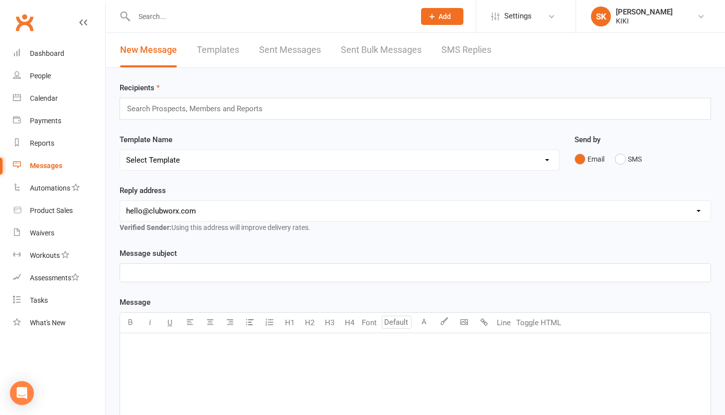
click at [57, 167] on div "Messages" at bounding box center [46, 165] width 32 height 8
click at [257, 46] on div "New Message Templates Sent Messages Sent Bulk Messages SMS Replies" at bounding box center [306, 50] width 400 height 34
click at [262, 47] on link "Sent Messages" at bounding box center [290, 50] width 62 height 34
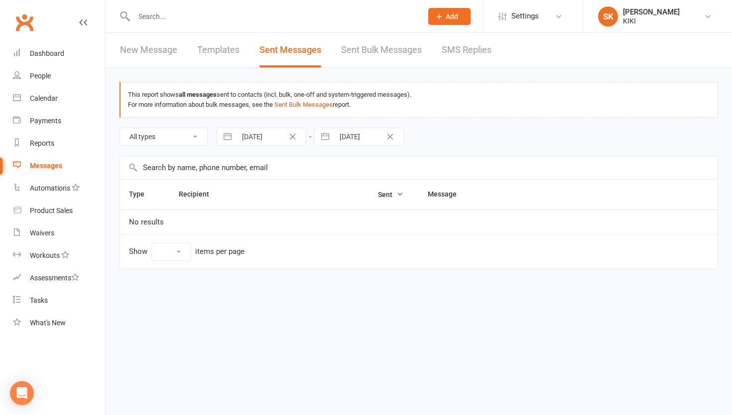
select select "10"
click at [0, 0] on div "Loading" at bounding box center [0, 0] width 0 height 0
click at [341, 54] on link "Sent Bulk Messages" at bounding box center [381, 50] width 81 height 34
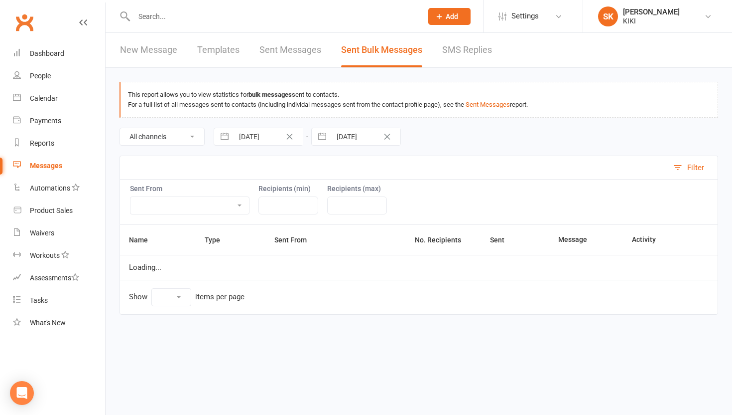
select select "10"
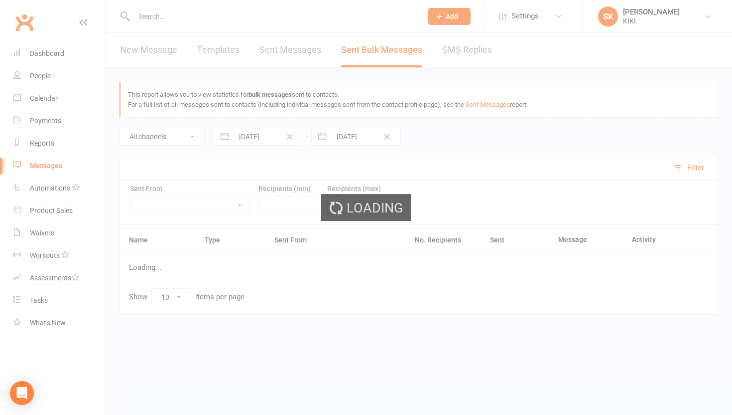
click at [262, 44] on div "Loading" at bounding box center [366, 207] width 732 height 415
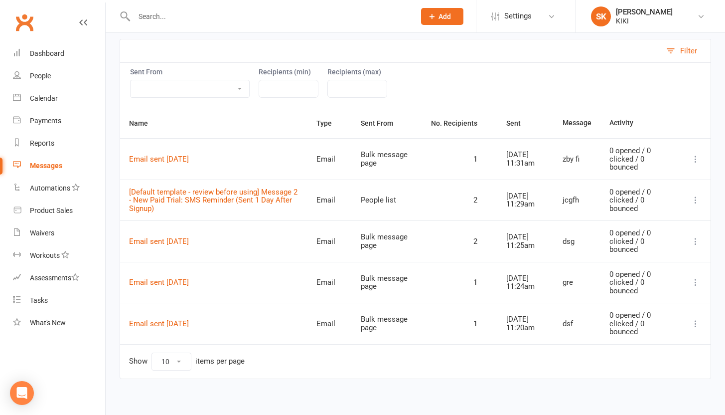
scroll to position [109, 0]
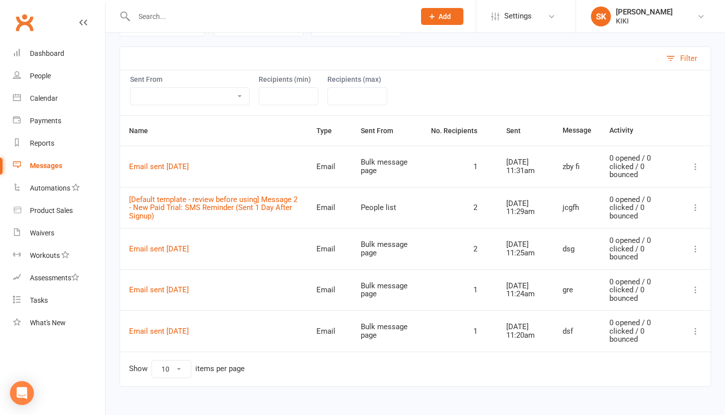
click at [77, 165] on link "Messages" at bounding box center [59, 165] width 92 height 22
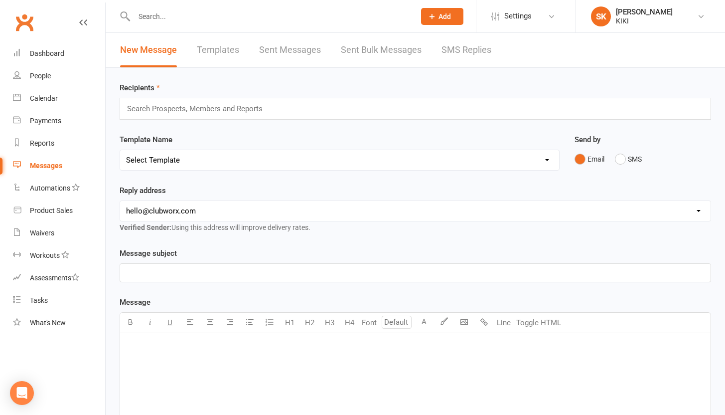
click at [225, 52] on link "Templates" at bounding box center [218, 50] width 42 height 34
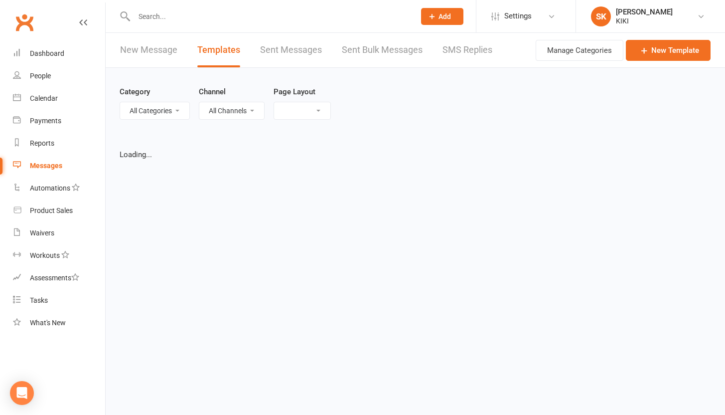
select select "grid"
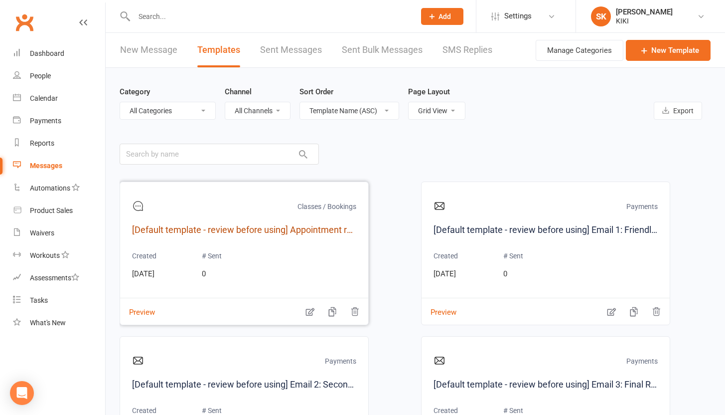
click at [301, 233] on link "[Default template - review before using] Appointment reminder" at bounding box center [244, 230] width 224 height 14
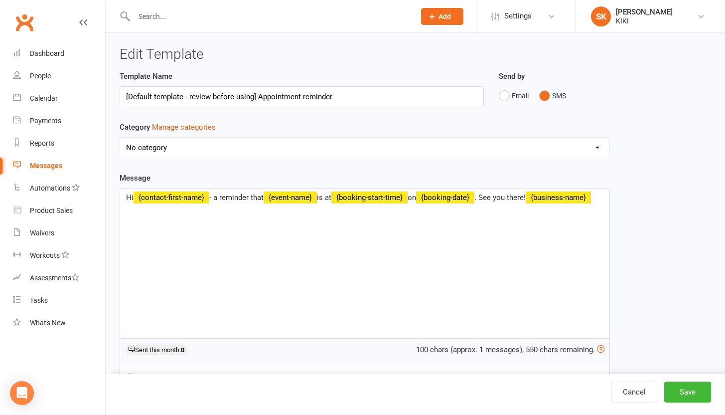
select select "19201"
click at [513, 101] on button "Email" at bounding box center [514, 95] width 30 height 19
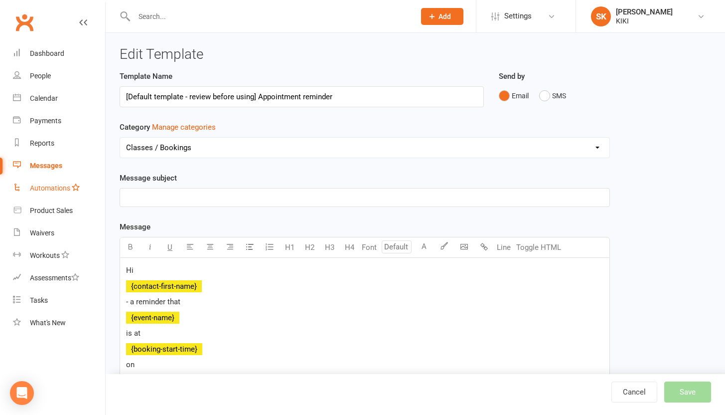
click at [47, 192] on div "Automations" at bounding box center [50, 188] width 40 height 8
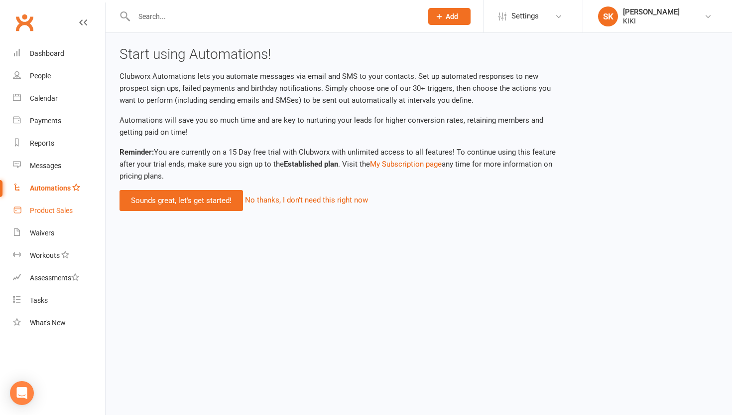
click at [53, 205] on link "Product Sales" at bounding box center [59, 210] width 92 height 22
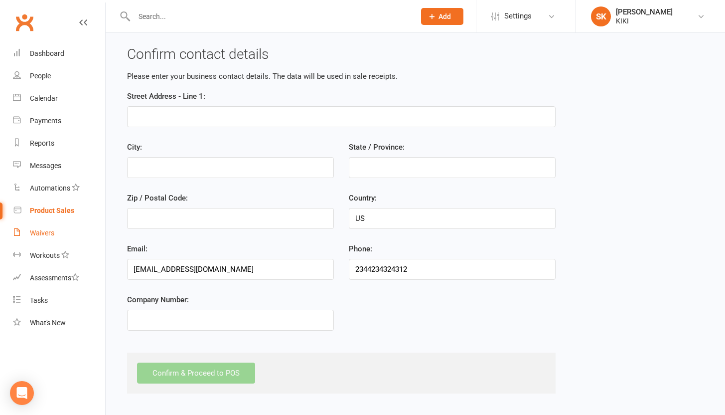
click at [45, 236] on div "Waivers" at bounding box center [42, 233] width 24 height 8
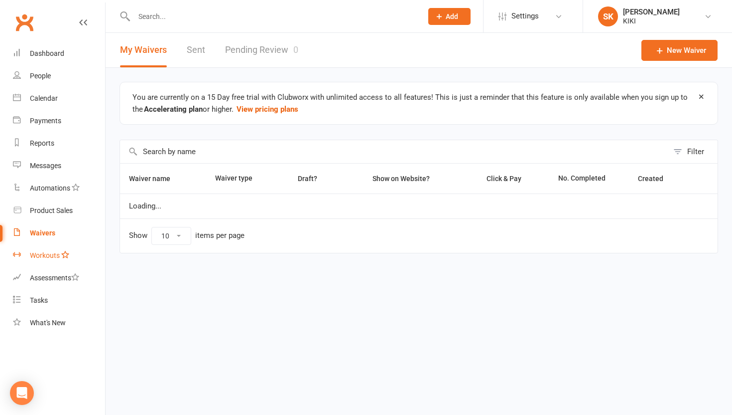
click at [51, 252] on div "Workouts" at bounding box center [45, 255] width 30 height 8
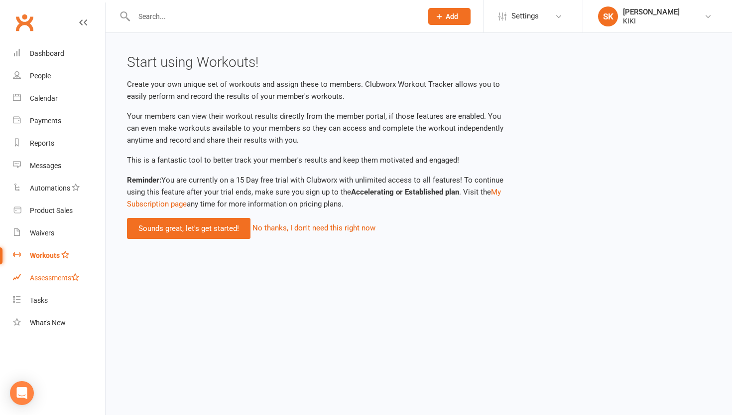
click at [37, 276] on div "Assessments" at bounding box center [54, 278] width 49 height 8
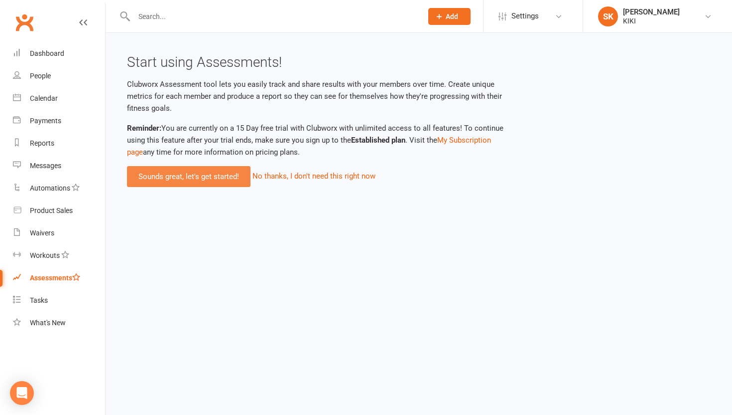
click at [174, 177] on link "Sounds great, let's get started!" at bounding box center [189, 176] width 124 height 21
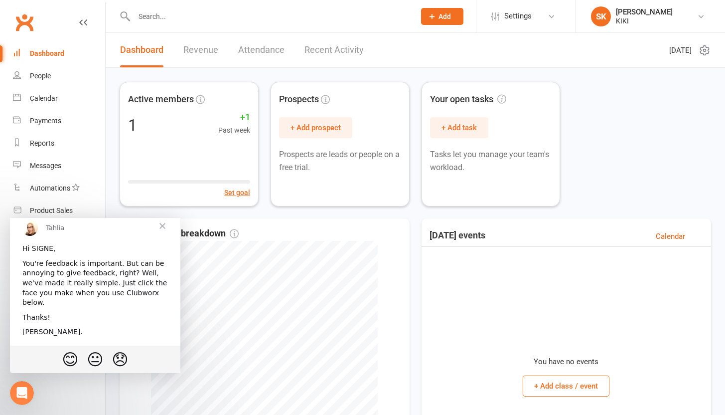
click at [163, 232] on span "Close" at bounding box center [162, 225] width 36 height 36
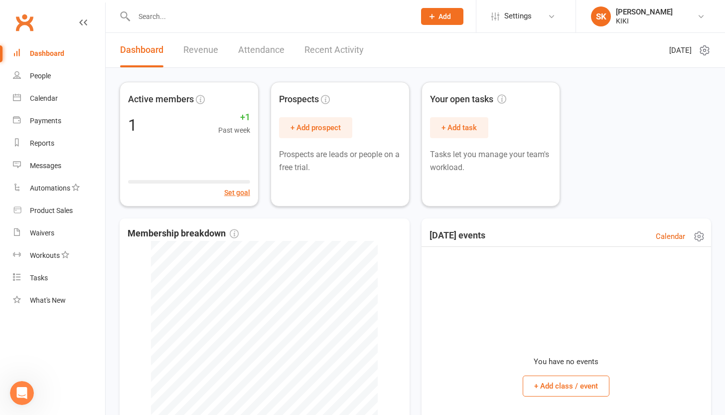
click at [587, 384] on button "+ Add class / event" at bounding box center [566, 385] width 87 height 21
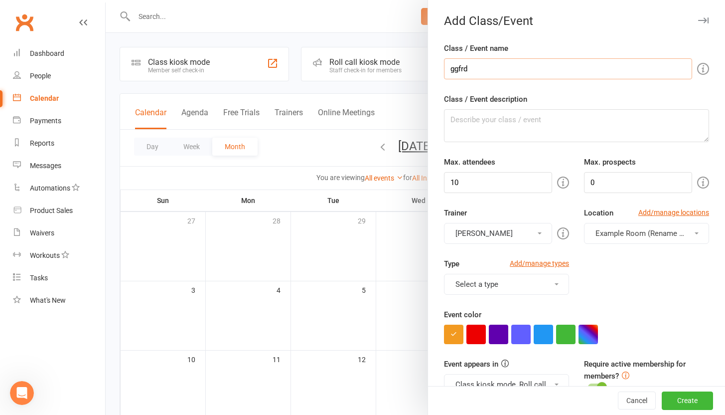
type input "ggfrd"
click at [487, 123] on textarea "Class / Event description" at bounding box center [576, 125] width 265 height 33
type textarea "fgdfdg"
click at [680, 391] on div "Cancel Create" at bounding box center [576, 400] width 297 height 28
click at [681, 397] on button "Create" at bounding box center [687, 401] width 51 height 18
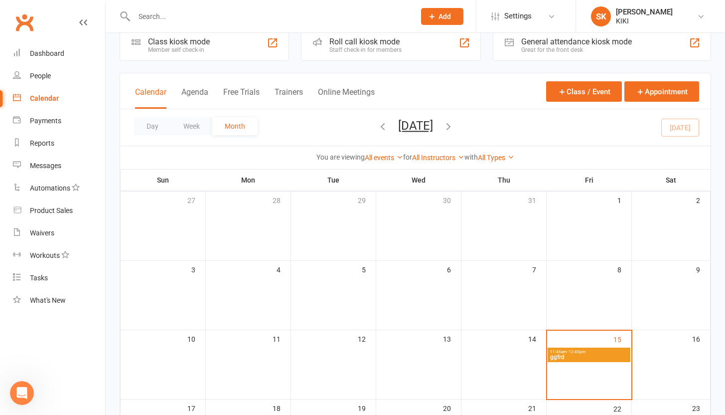
scroll to position [21, 0]
click at [48, 235] on div "Waivers" at bounding box center [42, 233] width 24 height 8
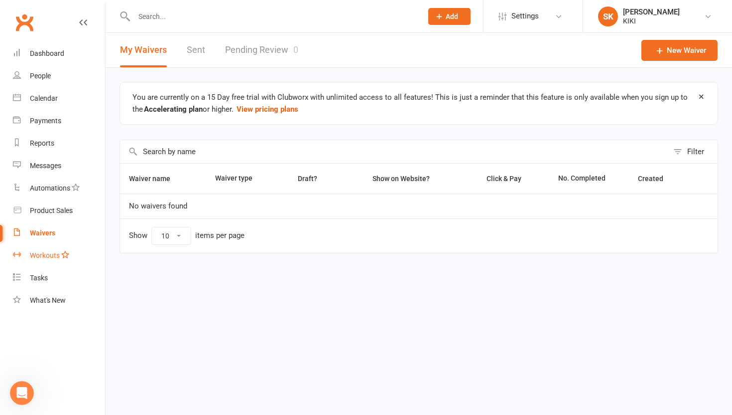
click at [53, 258] on div "Workouts" at bounding box center [45, 255] width 30 height 8
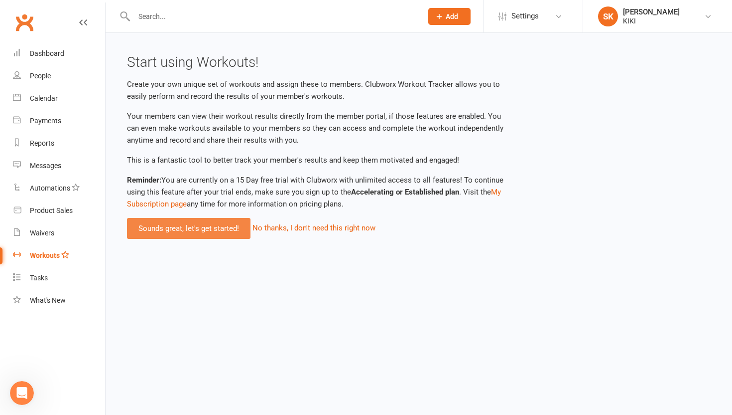
click at [162, 219] on link "Sounds great, let's get started!" at bounding box center [189, 228] width 124 height 21
click at [170, 224] on link "Sounds great, let's get started!" at bounding box center [189, 228] width 124 height 21
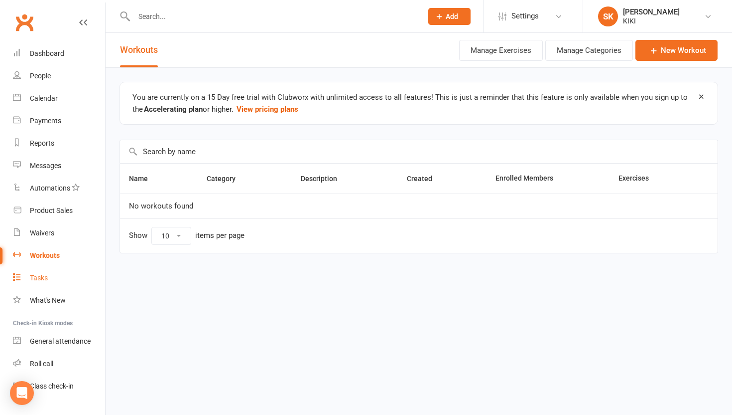
scroll to position [2, 0]
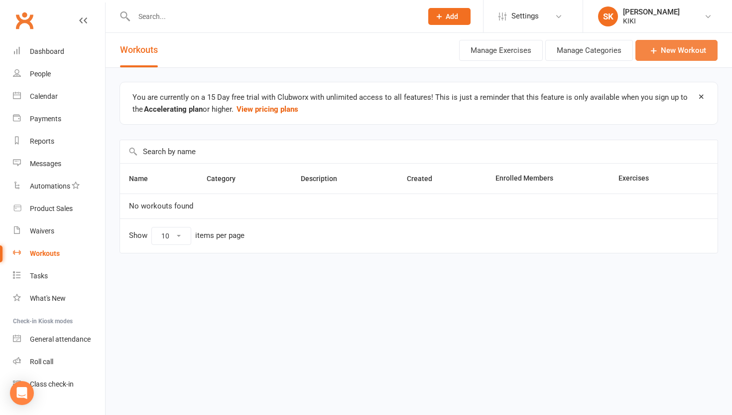
click at [660, 54] on link "New Workout" at bounding box center [677, 50] width 82 height 21
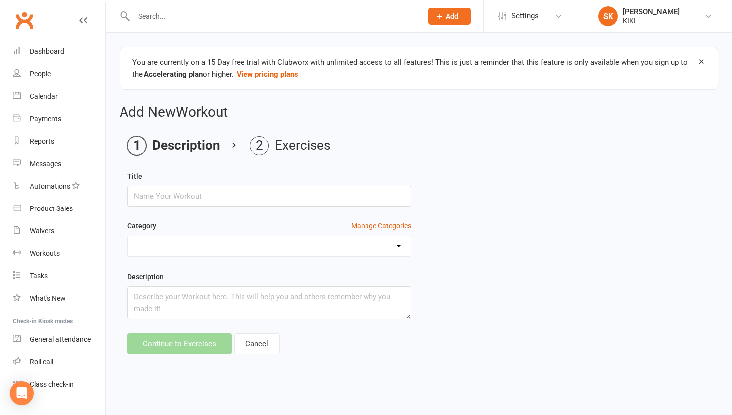
click at [251, 193] on input "text" at bounding box center [270, 195] width 284 height 21
type input "ghb"
click at [209, 241] on select at bounding box center [269, 246] width 283 height 20
click at [191, 303] on textarea at bounding box center [270, 302] width 284 height 33
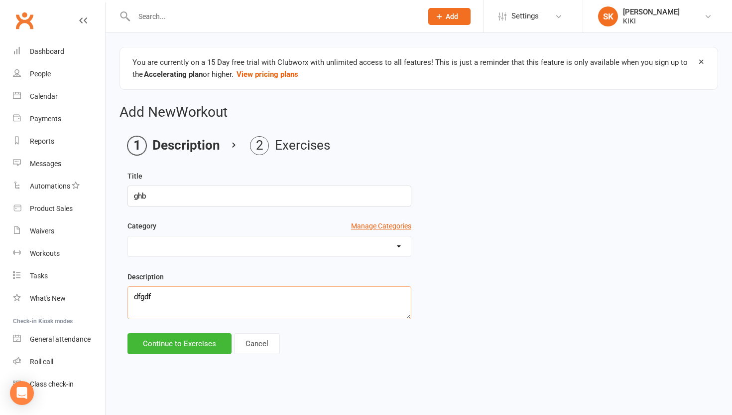
type textarea "dfgdf"
click at [185, 332] on div "Description dfgdf" at bounding box center [269, 302] width 299 height 62
click at [185, 342] on button "Continue to Exercises" at bounding box center [180, 343] width 104 height 21
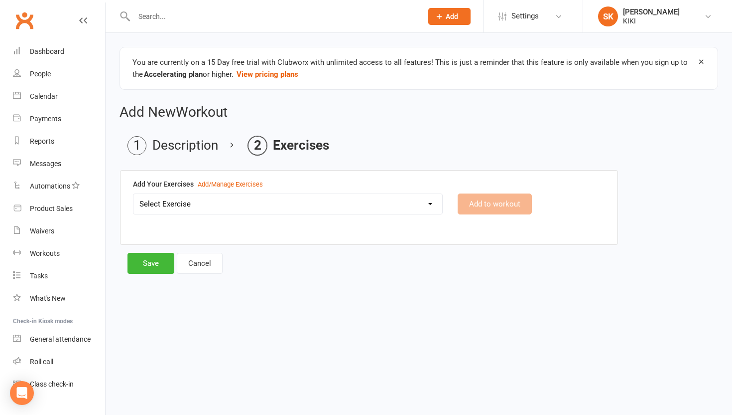
click at [144, 274] on div "You are currently on a 15 Day free trial with Clubworx with unlimited access to…" at bounding box center [419, 161] width 627 height 257
click at [218, 195] on select "Select Exercise" at bounding box center [288, 204] width 309 height 20
click at [160, 267] on button "Save" at bounding box center [151, 263] width 47 height 21
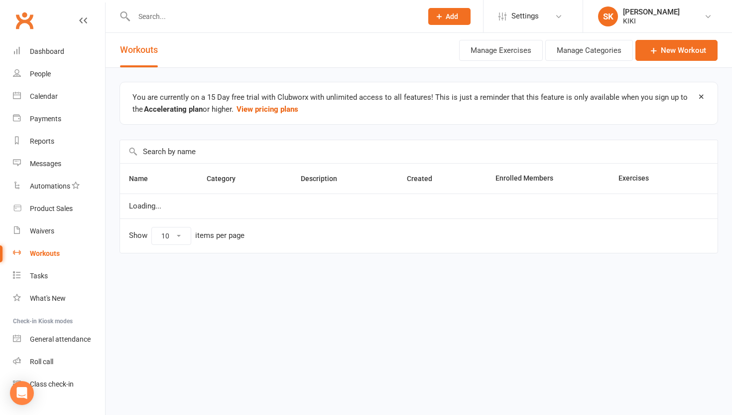
click at [160, 267] on div "Name Category Description Created Enrolled Members Exercises Loading... Show 10…" at bounding box center [419, 215] width 599 height 104
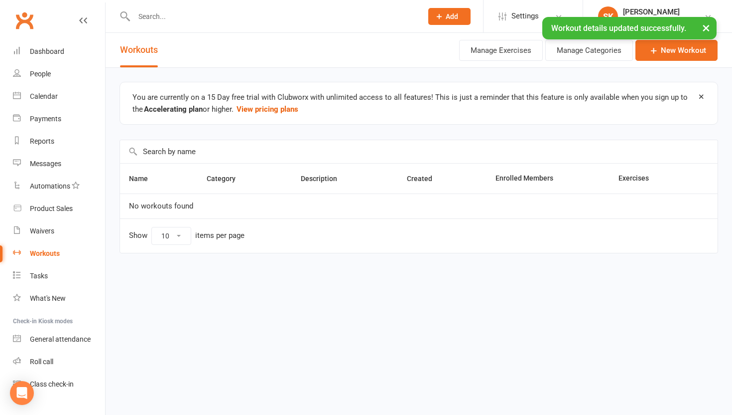
click at [211, 216] on td "No workouts found" at bounding box center [419, 205] width 598 height 25
click at [34, 294] on div "What's New" at bounding box center [48, 298] width 36 height 8
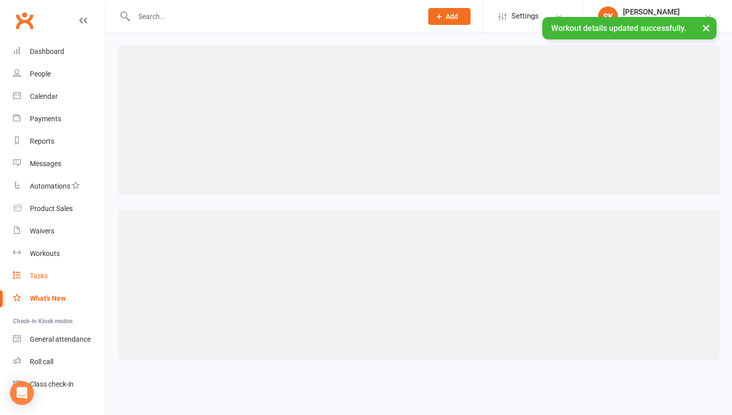
click at [36, 267] on link "Tasks" at bounding box center [59, 276] width 92 height 22
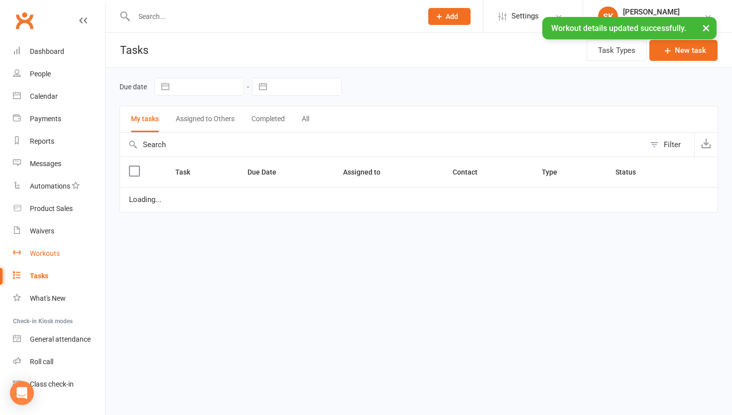
click at [41, 248] on link "Workouts" at bounding box center [59, 253] width 92 height 22
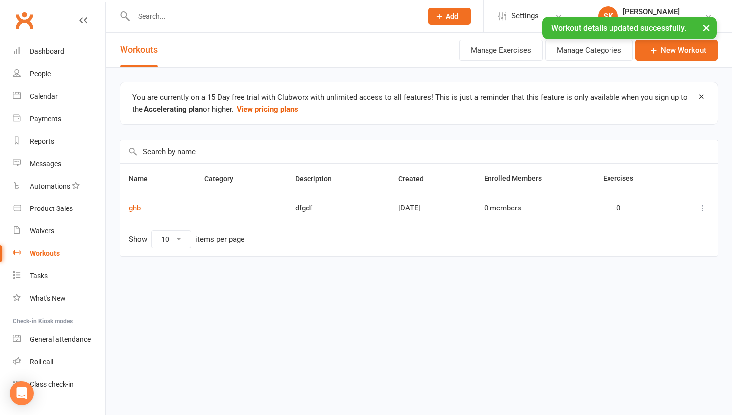
click at [220, 205] on td at bounding box center [240, 207] width 91 height 28
click at [711, 210] on td at bounding box center [694, 207] width 47 height 28
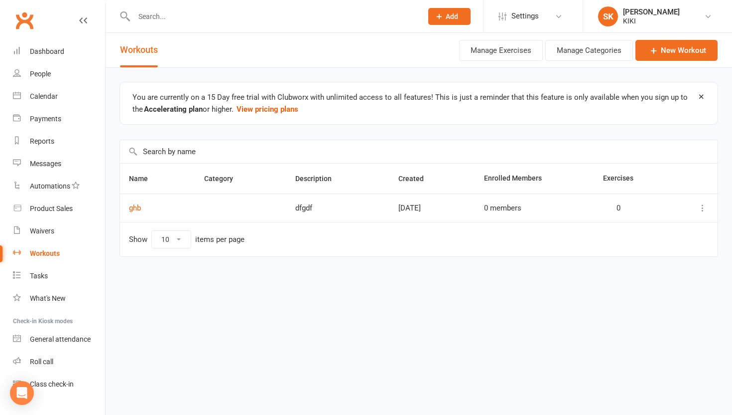
click at [706, 209] on icon at bounding box center [703, 208] width 10 height 10
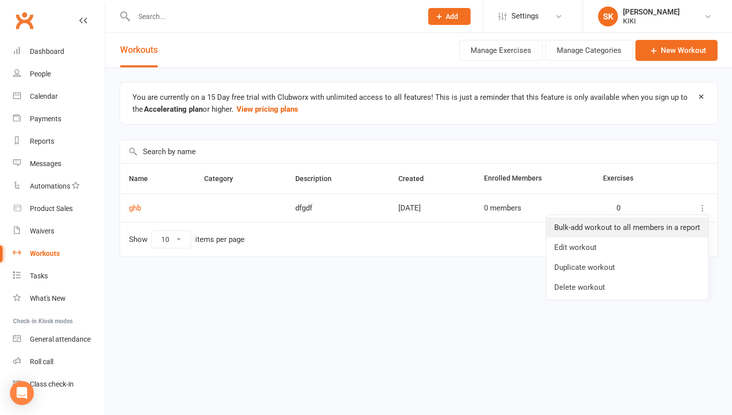
click at [625, 226] on link "Bulk-add workout to all members in a report" at bounding box center [628, 227] width 162 height 20
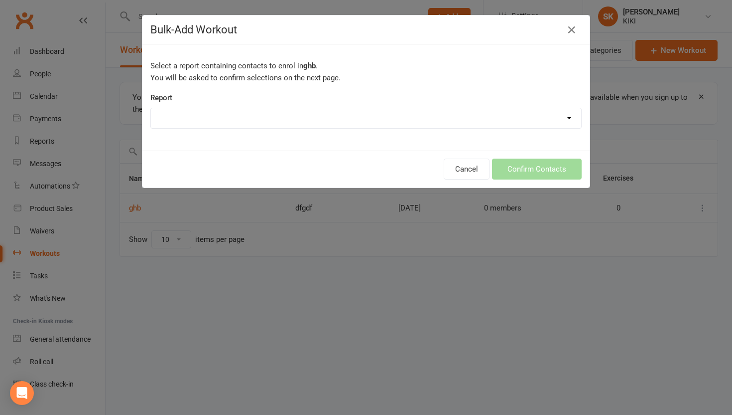
click at [282, 114] on select at bounding box center [366, 118] width 430 height 20
select select "0"
click at [511, 166] on button "Confirm Contacts" at bounding box center [537, 168] width 90 height 21
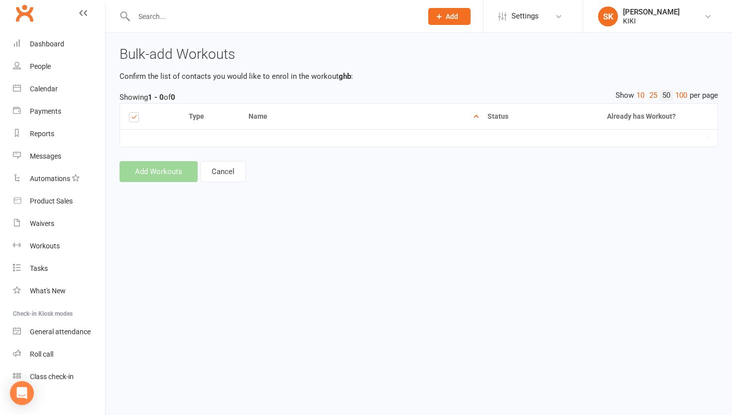
scroll to position [20, 0]
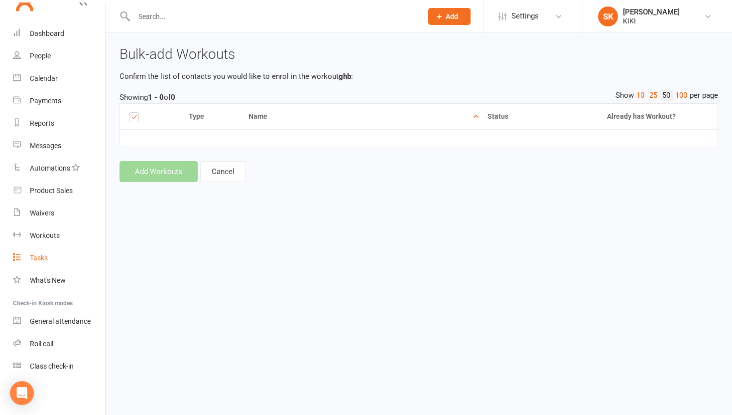
click at [48, 255] on link "Tasks" at bounding box center [59, 258] width 92 height 22
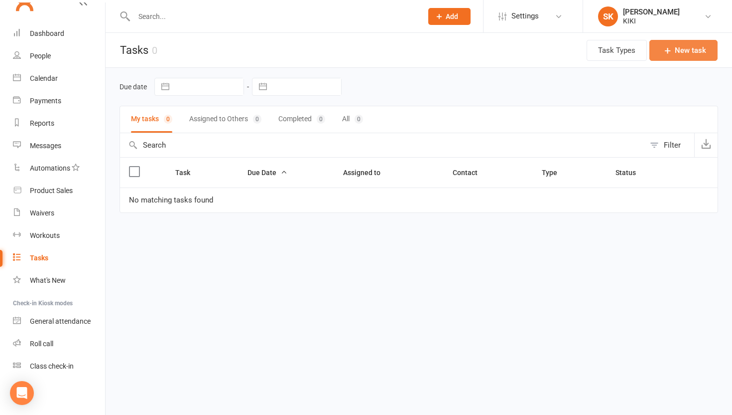
click at [679, 50] on button "New task" at bounding box center [684, 50] width 68 height 21
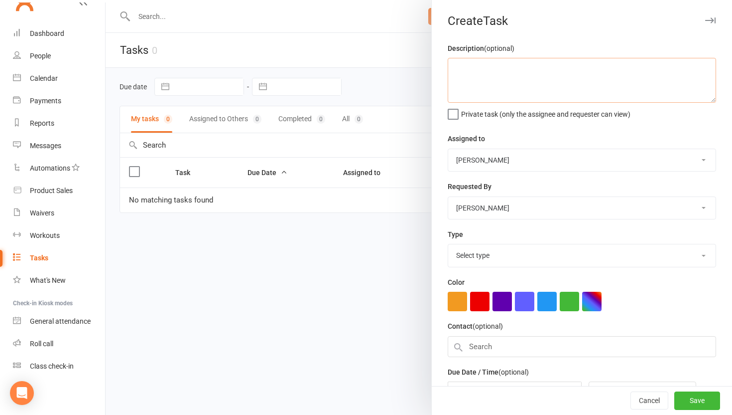
click at [531, 92] on textarea at bounding box center [582, 80] width 269 height 45
type textarea "hgf"
click at [519, 163] on select "[PERSON_NAME]" at bounding box center [582, 160] width 268 height 22
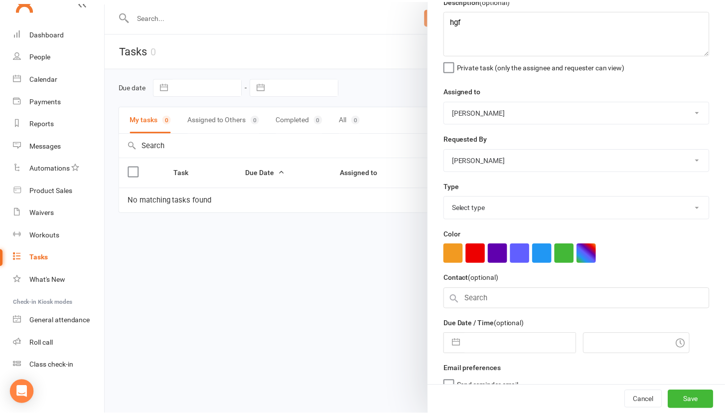
scroll to position [62, 0]
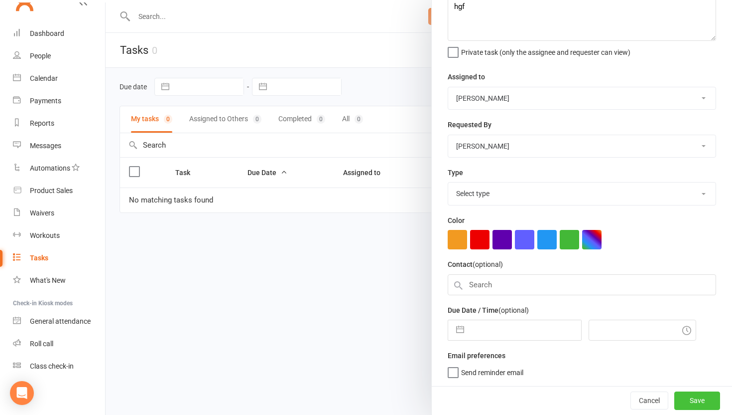
drag, startPoint x: 681, startPoint y: 386, endPoint x: 681, endPoint y: 396, distance: 10.5
click at [681, 394] on div "Cancel Save" at bounding box center [582, 400] width 300 height 28
click at [686, 398] on button "Save" at bounding box center [698, 400] width 46 height 18
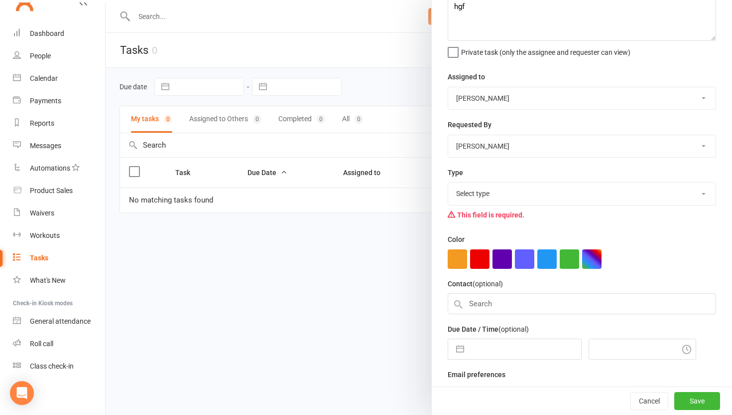
click at [510, 205] on div "Type Select type E-mail Meeting Phone call Add new task type This field is requ…" at bounding box center [582, 195] width 269 height 58
click at [511, 202] on select "Select type E-mail Meeting Phone call Add new task type" at bounding box center [582, 193] width 268 height 22
select select
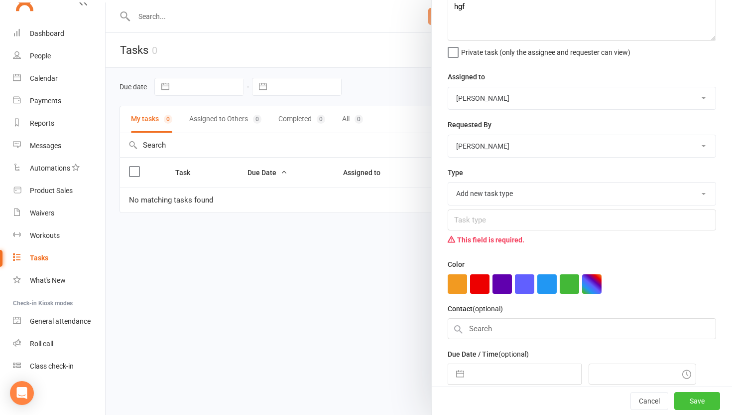
click at [696, 405] on button "Save" at bounding box center [698, 401] width 46 height 18
click at [684, 395] on button "Save" at bounding box center [698, 401] width 46 height 18
click at [473, 220] on input "text" at bounding box center [582, 219] width 269 height 21
type input "ty"
drag, startPoint x: 669, startPoint y: 398, endPoint x: 670, endPoint y: 389, distance: 9.5
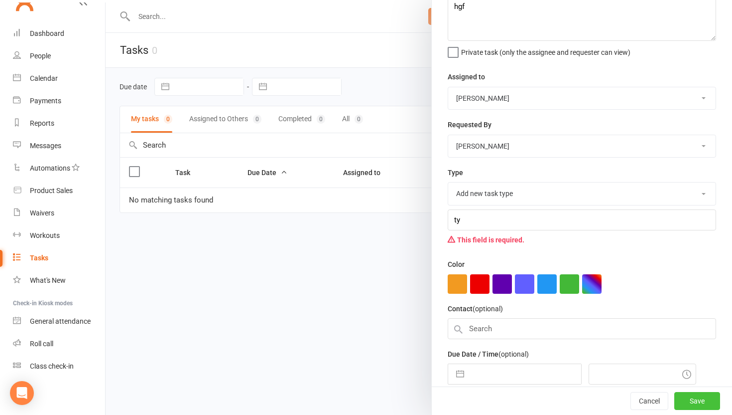
click at [675, 398] on button "Save" at bounding box center [698, 401] width 46 height 18
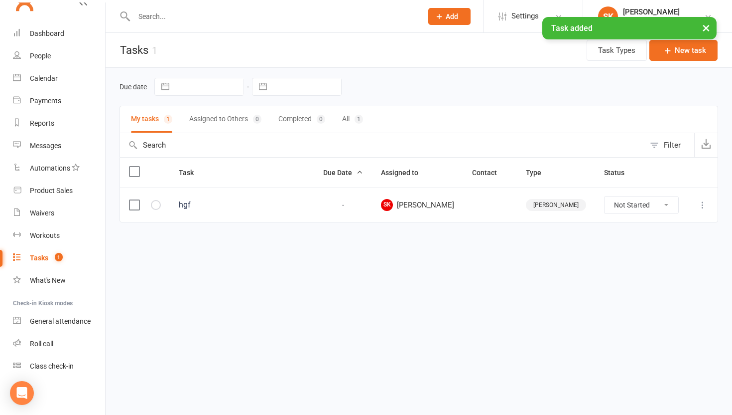
click at [702, 205] on icon at bounding box center [703, 205] width 10 height 10
click at [672, 220] on link "View" at bounding box center [659, 224] width 99 height 20
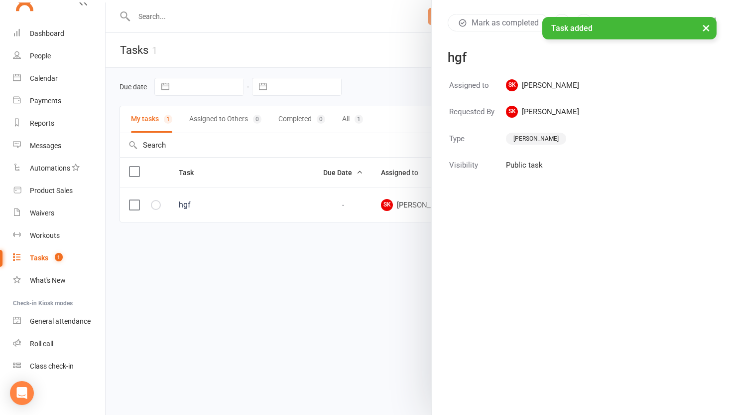
click at [525, 104] on td "SK SIGNE KALNINA" at bounding box center [543, 91] width 74 height 25
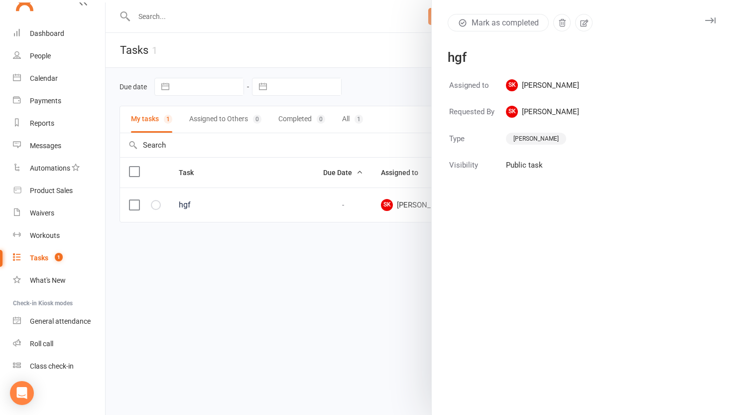
click at [515, 84] on span "SK SIGNE KALNINA" at bounding box center [542, 85] width 73 height 12
click at [356, 202] on div at bounding box center [419, 207] width 627 height 415
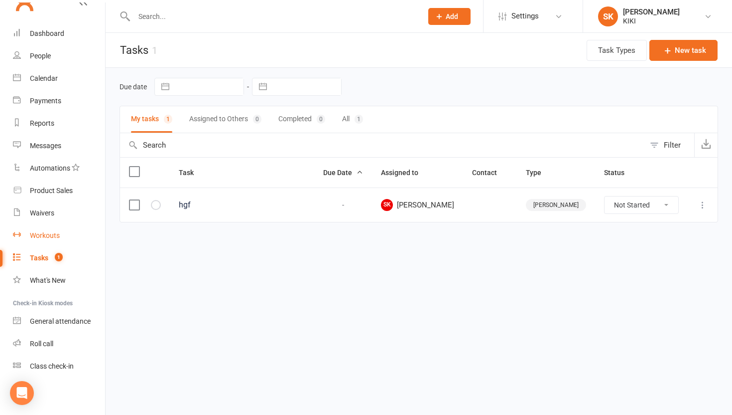
click at [46, 237] on div "Workouts" at bounding box center [45, 235] width 30 height 8
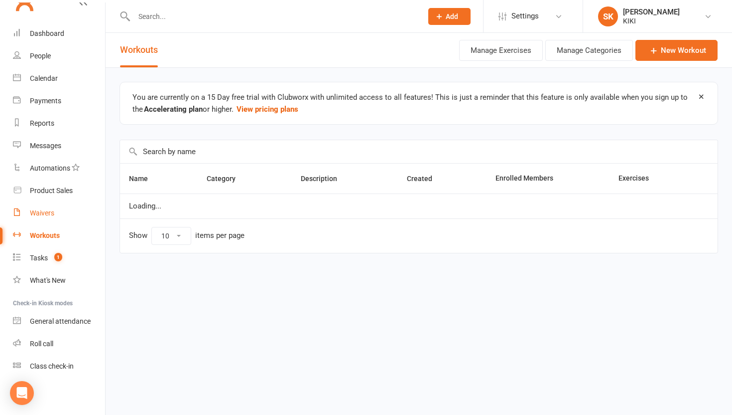
click at [51, 220] on link "Waivers" at bounding box center [59, 213] width 92 height 22
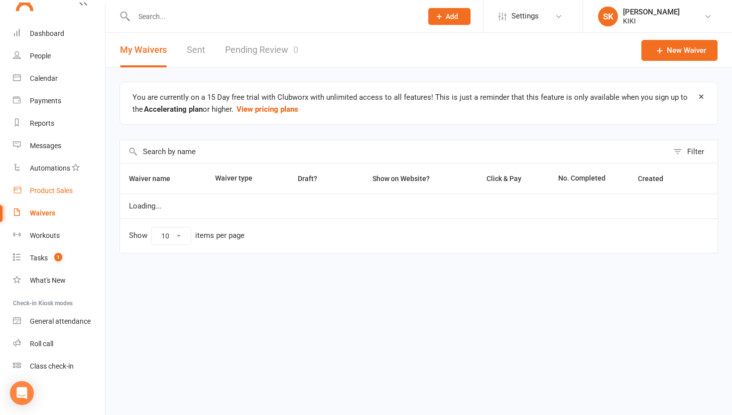
click at [51, 191] on div "Product Sales" at bounding box center [51, 190] width 43 height 8
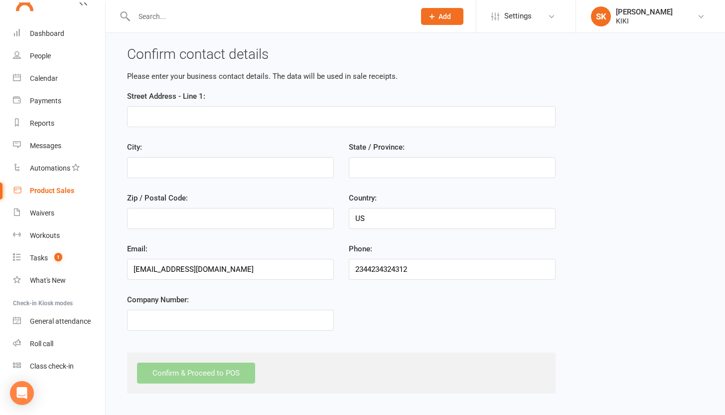
scroll to position [1, 0]
click at [165, 130] on div "Street Address - Line 1:" at bounding box center [341, 114] width 443 height 51
click at [168, 111] on input "fd" at bounding box center [341, 115] width 428 height 21
type input "fddg"
click at [161, 167] on input "fg" at bounding box center [230, 166] width 207 height 21
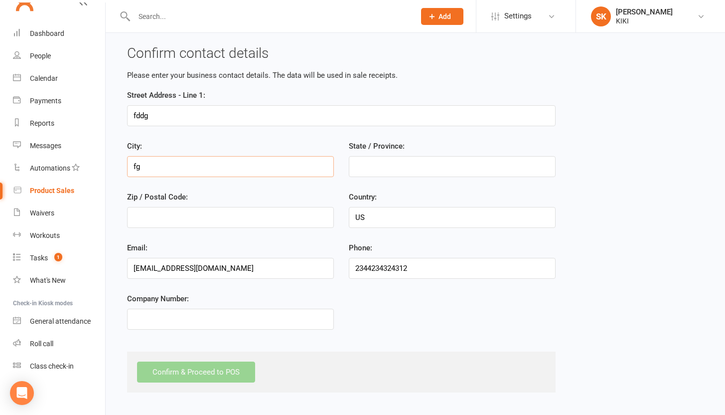
type input "fg"
click at [422, 170] on input "State / Province:" at bounding box center [452, 166] width 207 height 21
type input "23sdf"
click at [260, 210] on input "Zip / Postal Code:" at bounding box center [230, 217] width 207 height 21
click at [247, 222] on input "Zip / Postal Code:" at bounding box center [230, 217] width 207 height 21
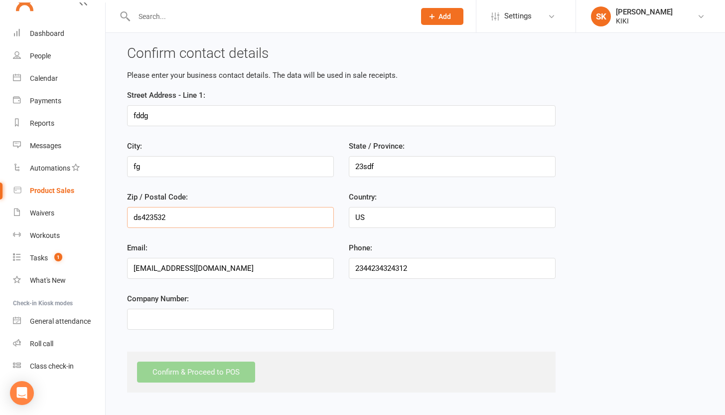
type input "ds423532"
click at [220, 308] on input "Company Number:" at bounding box center [230, 318] width 207 height 21
type input "3324"
click at [214, 371] on div "Confirm & Proceed to POS" at bounding box center [196, 371] width 118 height 21
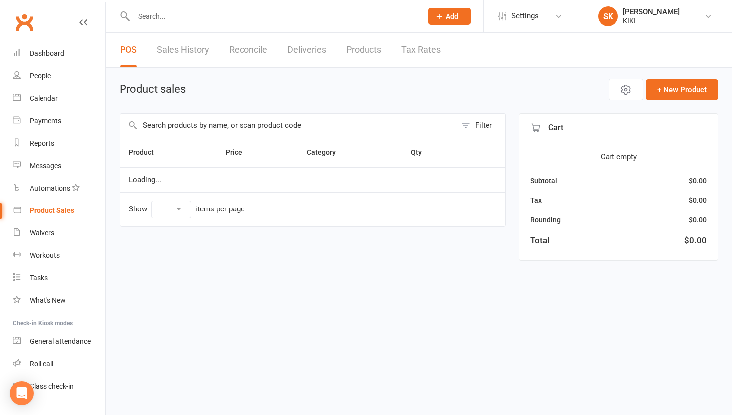
select select "10"
click at [62, 193] on link "Automations" at bounding box center [59, 188] width 92 height 22
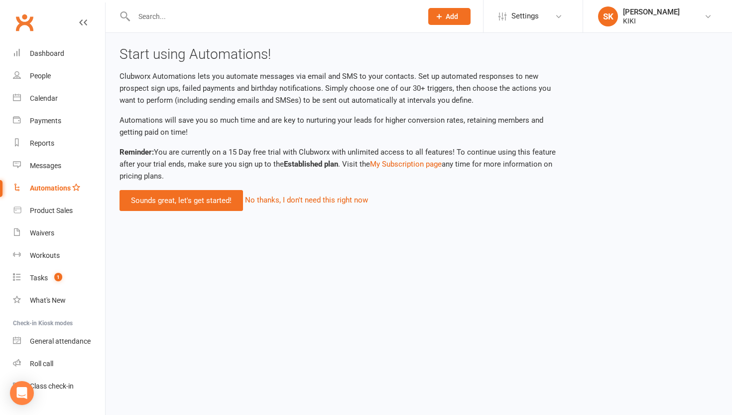
click at [193, 185] on div "Start using Automations! Clubworx Automations lets you automate messages via em…" at bounding box center [342, 129] width 460 height 164
click at [190, 205] on link "Sounds great, let's get started!" at bounding box center [182, 200] width 124 height 21
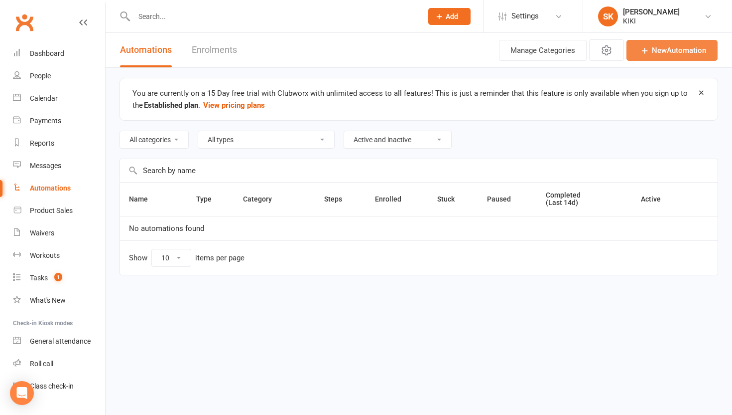
click at [672, 45] on link "New Automation" at bounding box center [672, 50] width 91 height 21
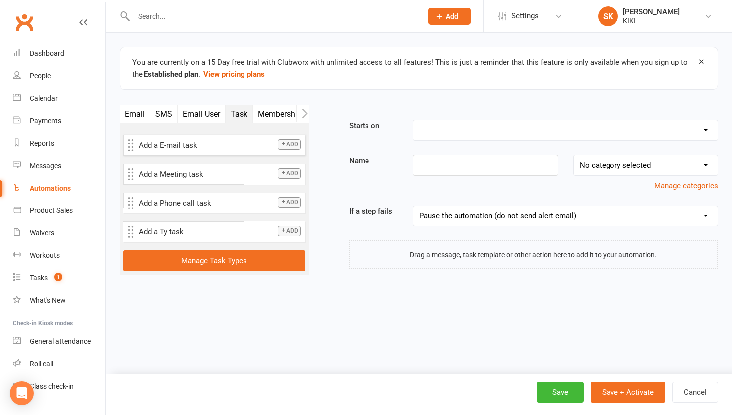
click at [203, 149] on p "Add a E-mail task" at bounding box center [220, 145] width 162 height 12
drag, startPoint x: 215, startPoint y: 145, endPoint x: 502, endPoint y: 127, distance: 287.6
click at [478, 134] on select "Booking Cancelled Booking Due Booking Late-Cancelled Booking Marked Absent Book…" at bounding box center [566, 130] width 304 height 20
select select "15"
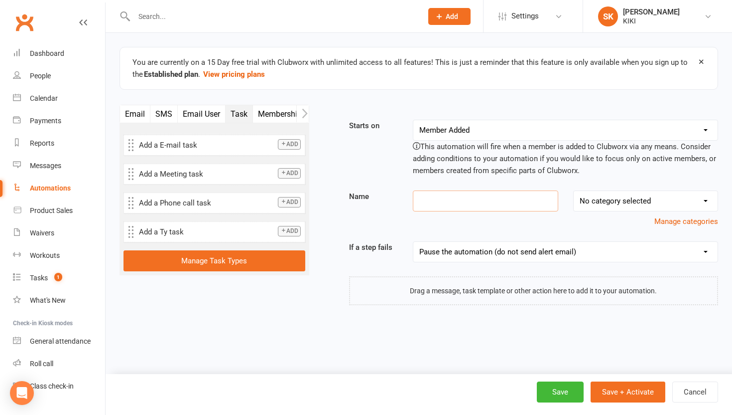
click at [478, 197] on input at bounding box center [485, 200] width 145 height 21
type input "thg"
click at [605, 194] on select "No category selected" at bounding box center [646, 201] width 144 height 20
click at [537, 252] on select "Pause the automation (do not send alert email) Pause the automation and send an…" at bounding box center [566, 252] width 304 height 20
drag, startPoint x: 184, startPoint y: 146, endPoint x: 545, endPoint y: 115, distance: 361.6
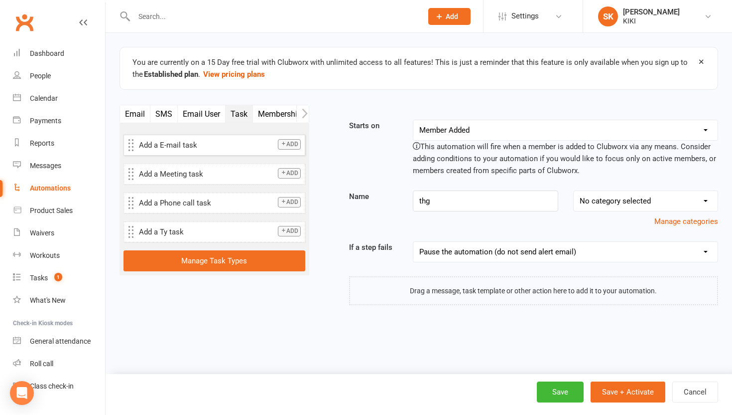
click at [298, 141] on button "Add" at bounding box center [289, 144] width 23 height 10
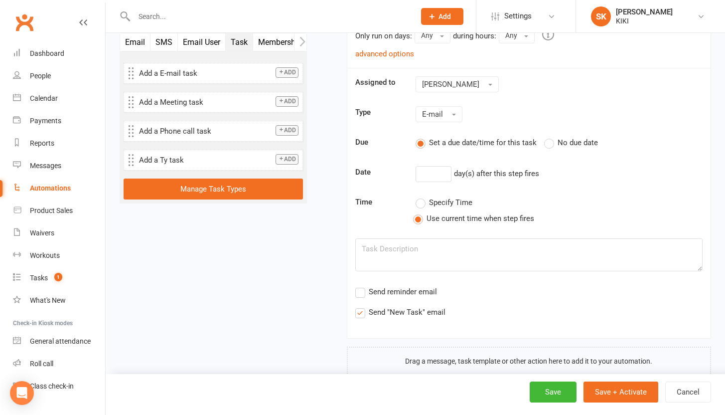
scroll to position [298, 0]
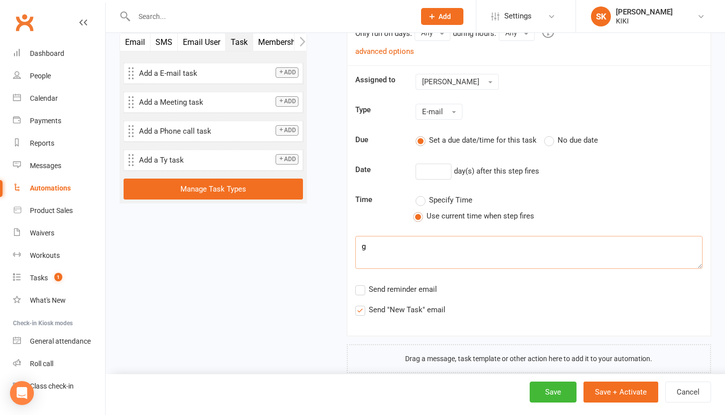
click at [452, 246] on textarea "g" at bounding box center [528, 252] width 347 height 33
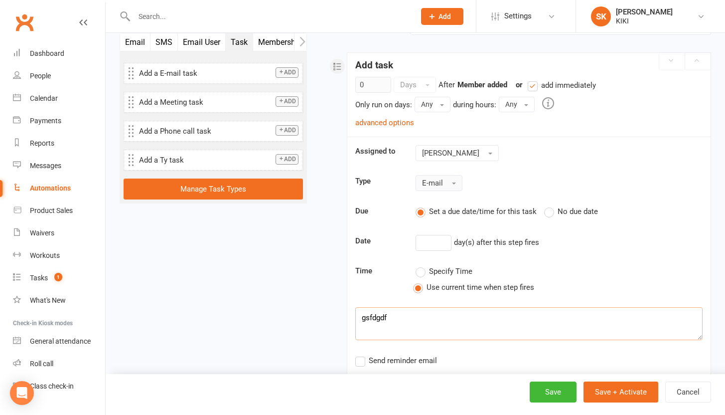
scroll to position [226, 0]
click at [193, 37] on button "Email User" at bounding box center [202, 41] width 48 height 17
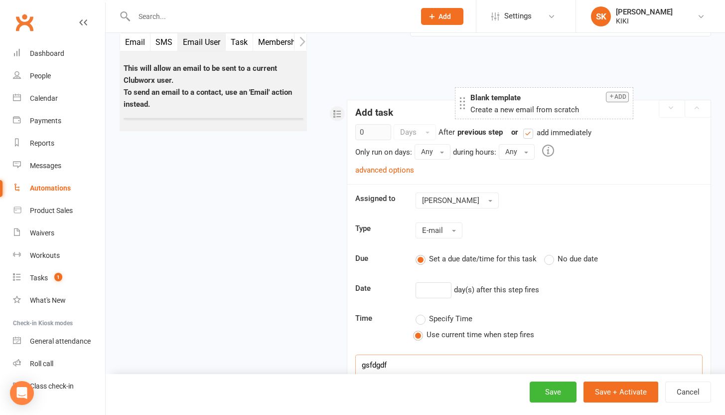
drag, startPoint x: 192, startPoint y: 130, endPoint x: 523, endPoint y: 99, distance: 332.3
type textarea "gsfdgdf"
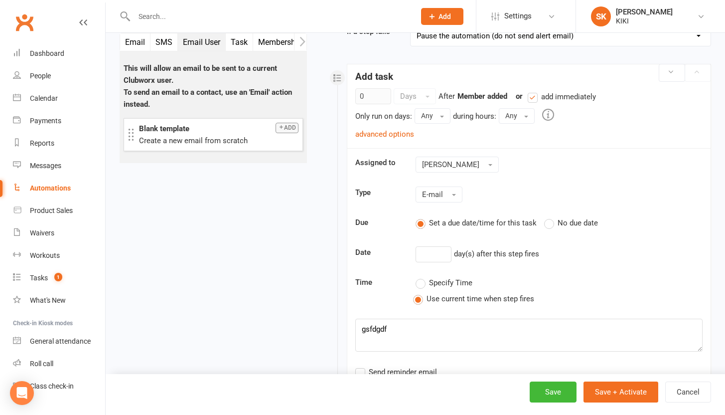
scroll to position [31, 0]
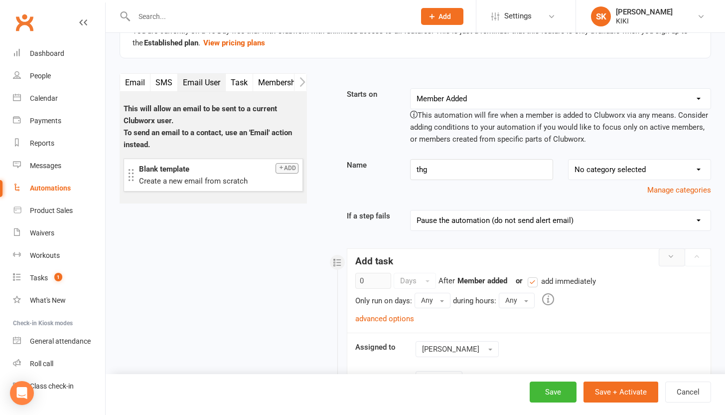
click at [674, 253] on icon at bounding box center [670, 256] width 7 height 7
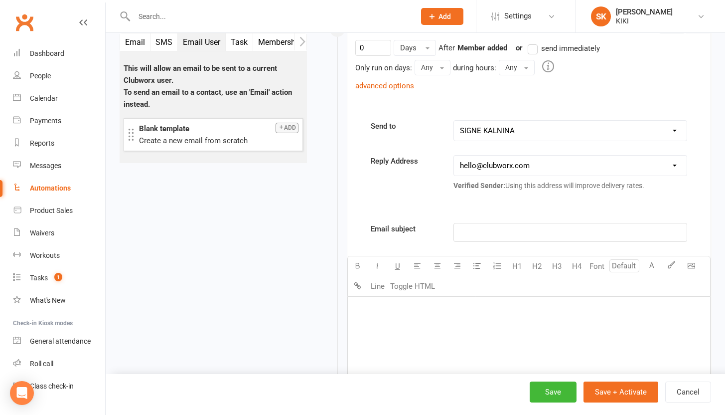
scroll to position [312, 0]
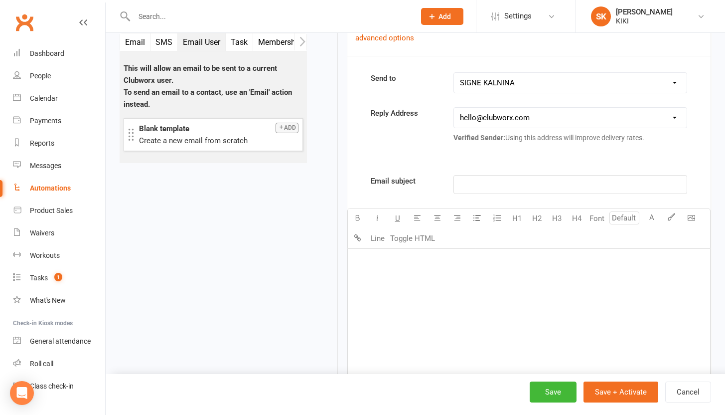
click at [453, 290] on div "﻿" at bounding box center [529, 323] width 362 height 149
click at [506, 187] on p "﻿" at bounding box center [570, 184] width 221 height 12
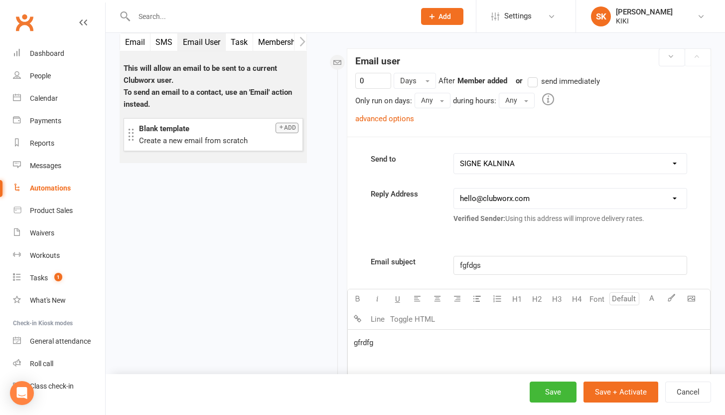
click at [539, 82] on label "send immediately" at bounding box center [564, 81] width 72 height 12
click at [534, 75] on input "send immediately" at bounding box center [531, 75] width 6 height 0
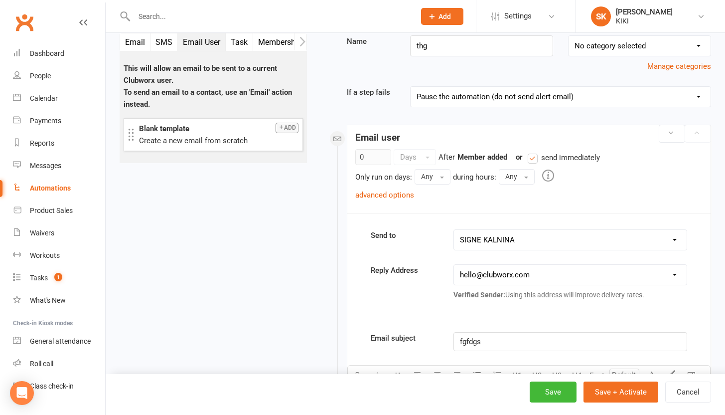
scroll to position [0, 0]
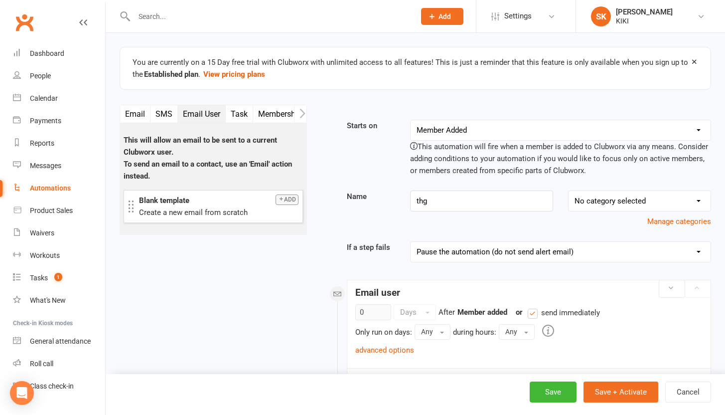
click at [613, 196] on select "No category selected" at bounding box center [639, 201] width 142 height 20
drag, startPoint x: 608, startPoint y: 286, endPoint x: 549, endPoint y: 389, distance: 118.5
click at [549, 389] on button "Save" at bounding box center [553, 391] width 47 height 21
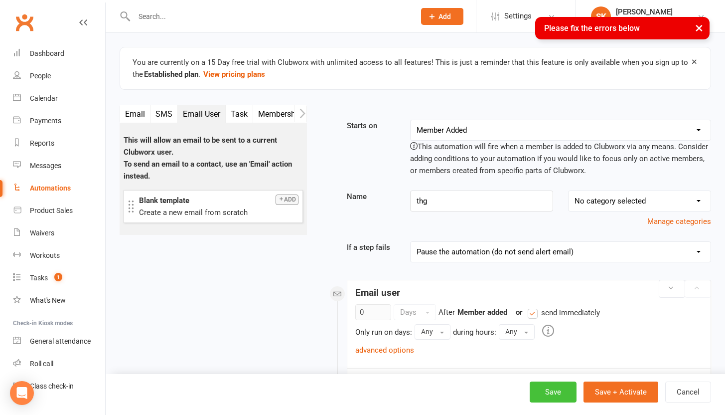
click at [643, 202] on select "No category selected" at bounding box center [639, 201] width 142 height 20
click at [506, 195] on input "thg" at bounding box center [481, 200] width 143 height 21
type input "thgg"
click at [661, 220] on button "Manage categories" at bounding box center [679, 221] width 64 height 12
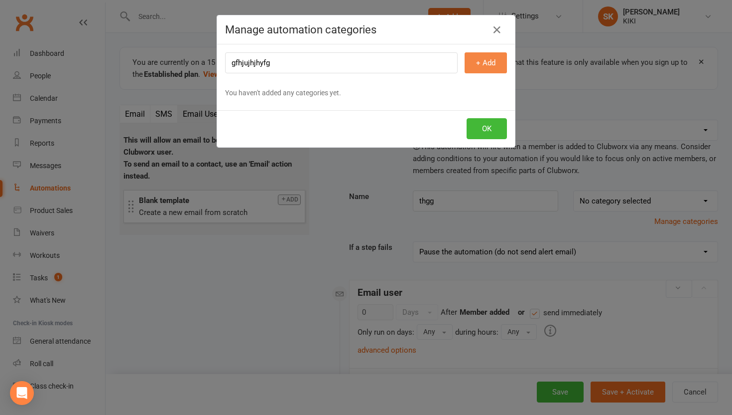
type input "gfhjujhjhyfg"
click at [465, 66] on button "+ Add" at bounding box center [486, 62] width 42 height 21
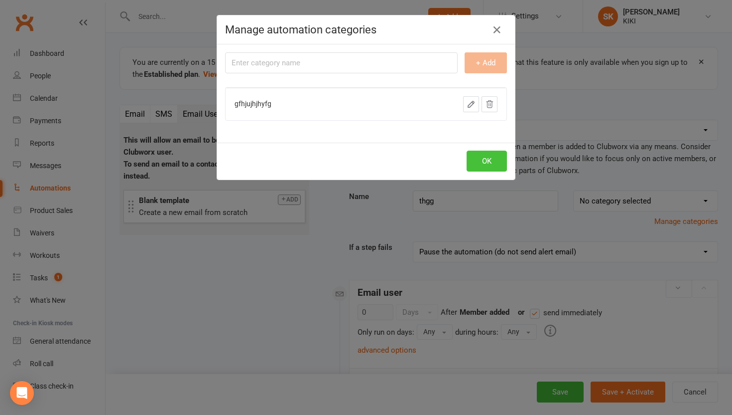
click at [492, 158] on button "OK" at bounding box center [487, 160] width 40 height 21
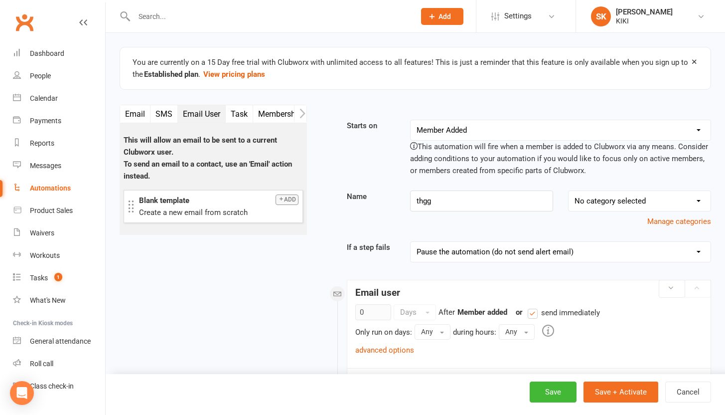
click at [634, 202] on select "No category selected gfhjujhjhyfg" at bounding box center [639, 201] width 142 height 20
select select "0"
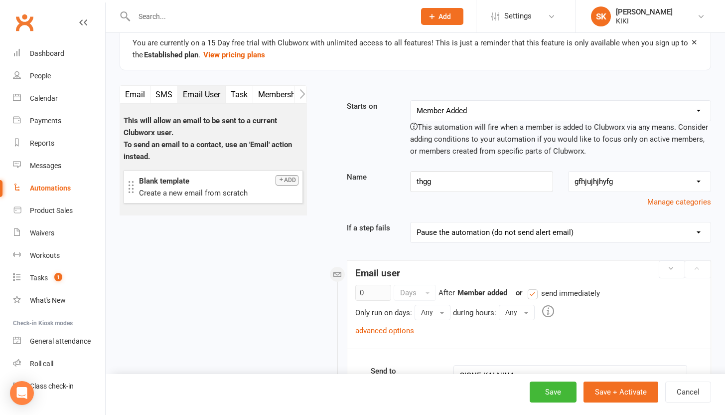
scroll to position [63, 0]
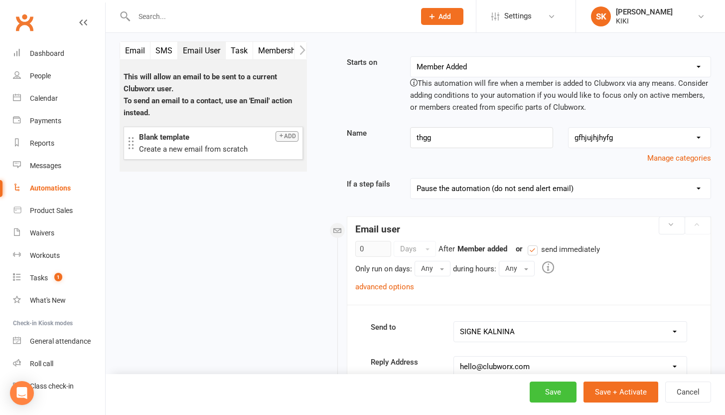
click at [561, 387] on button "Save" at bounding box center [553, 391] width 47 height 21
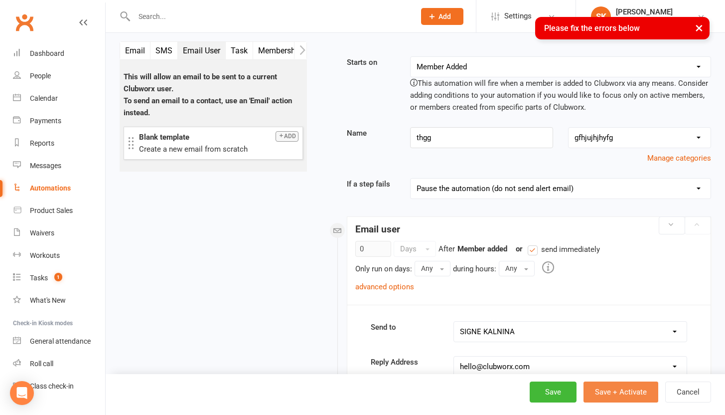
click at [602, 386] on button "Save + Activate" at bounding box center [620, 391] width 75 height 21
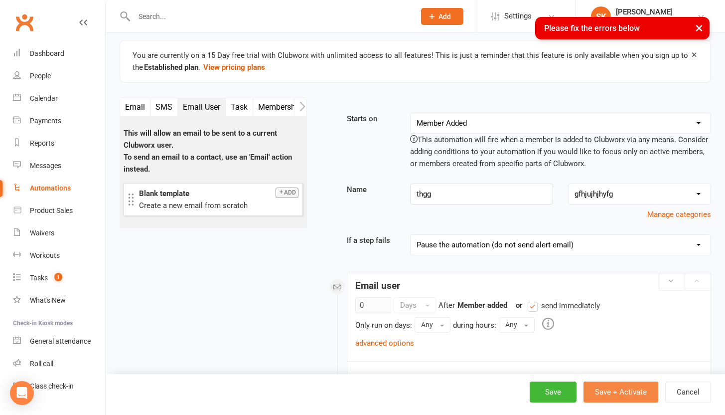
scroll to position [0, 0]
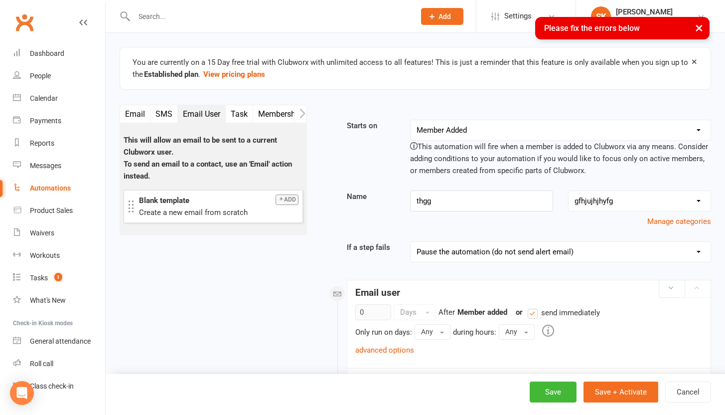
click at [666, 197] on select "No category selected gfhjujhjhyfg" at bounding box center [639, 201] width 142 height 20
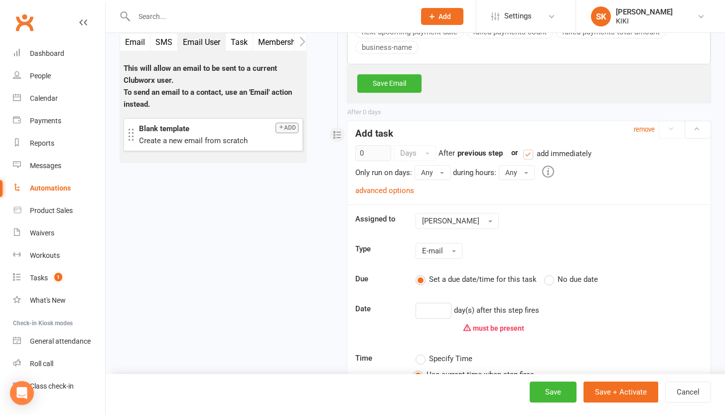
scroll to position [742, 0]
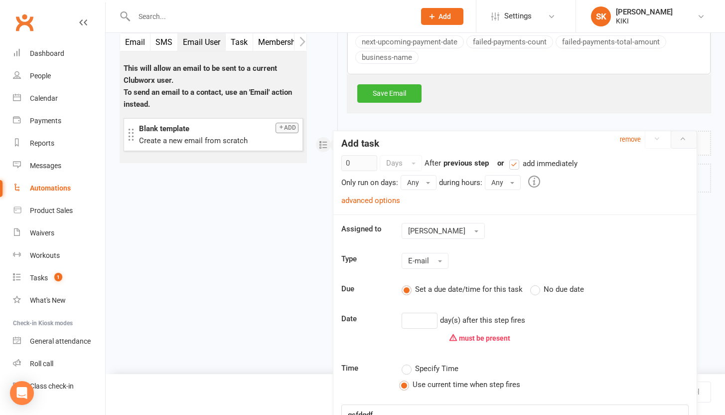
drag, startPoint x: 692, startPoint y: 144, endPoint x: 646, endPoint y: 145, distance: 45.8
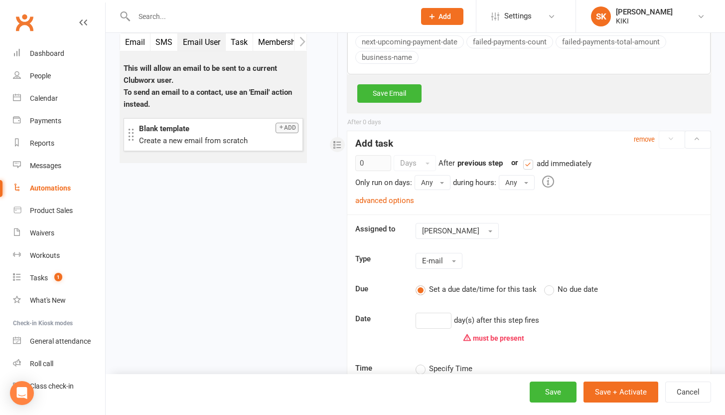
click at [636, 143] on div "remove" at bounding box center [672, 139] width 77 height 17
click at [638, 141] on small "remove" at bounding box center [644, 139] width 21 height 7
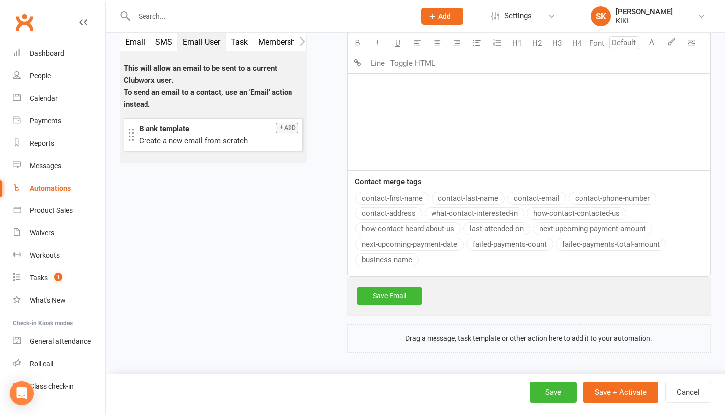
scroll to position [540, 0]
click at [618, 393] on button "Save + Activate" at bounding box center [620, 391] width 75 height 21
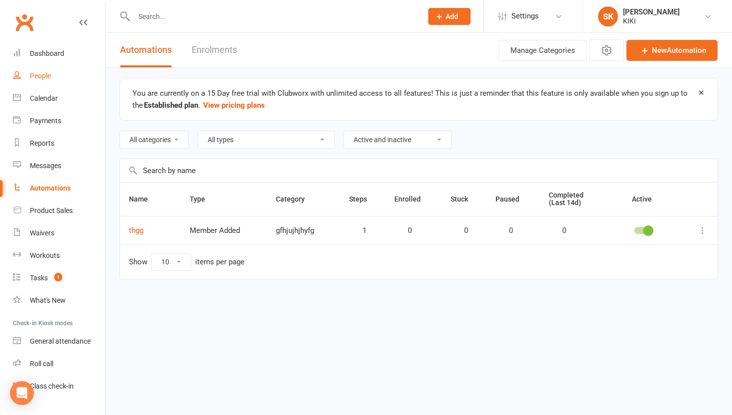
click at [50, 81] on link "People" at bounding box center [59, 76] width 92 height 22
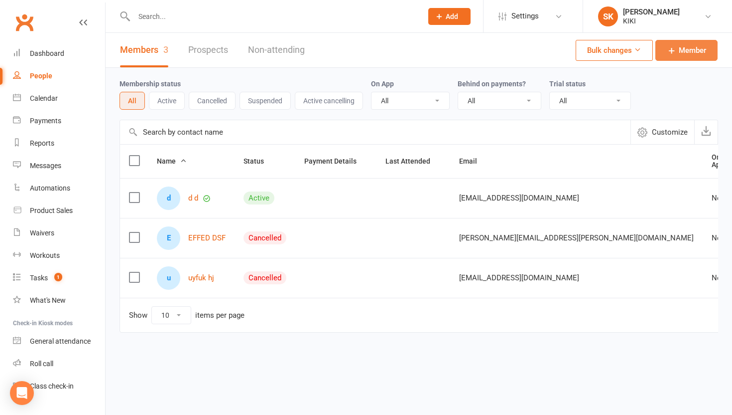
click at [682, 49] on span "Member" at bounding box center [692, 50] width 27 height 12
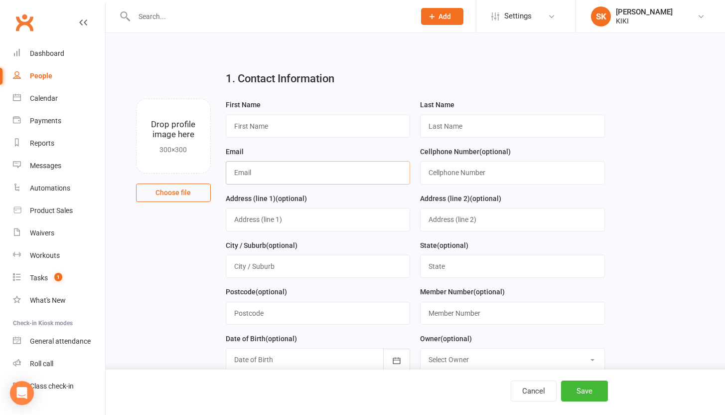
click at [321, 171] on input "text" at bounding box center [318, 172] width 185 height 23
type input "[EMAIL_ADDRESS][DOMAIN_NAME]"
type input "med yassin"
type input "bouzgarrou"
type input "52148482"
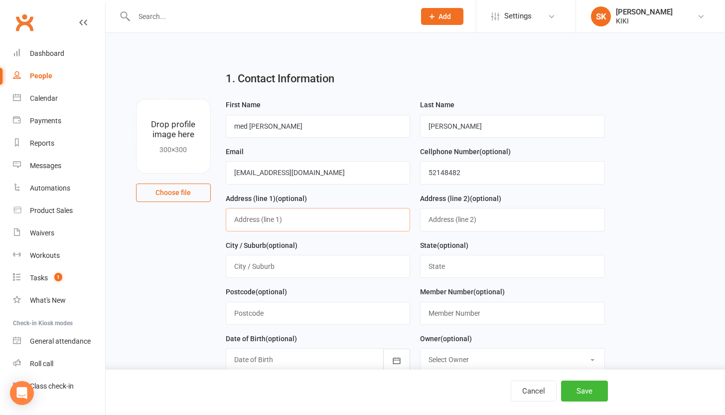
type input "rue mohamed salah sayedi"
click at [290, 170] on input "[EMAIL_ADDRESS][DOMAIN_NAME]" at bounding box center [318, 172] width 185 height 23
type input "[EMAIL_ADDRESS][DOMAIN_NAME]"
drag, startPoint x: 326, startPoint y: 225, endPoint x: 226, endPoint y: 196, distance: 103.7
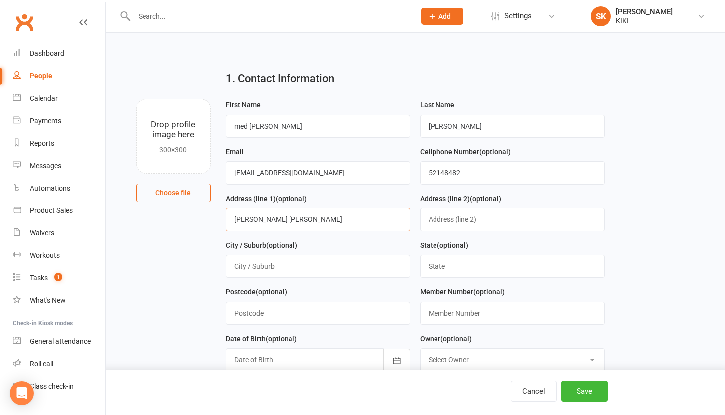
drag, startPoint x: 277, startPoint y: 122, endPoint x: 210, endPoint y: 111, distance: 67.6
click at [210, 99] on div "Drop profile image here 300×300 Choose file First Name med yassin Last Name bou…" at bounding box center [415, 99] width 591 height 0
drag, startPoint x: 544, startPoint y: 139, endPoint x: 391, endPoint y: 125, distance: 153.6
click at [391, 125] on form "First Name Last Name bouzgarrou Email yassinbez111@icloud.com Cellphone Number …" at bounding box center [415, 262] width 389 height 327
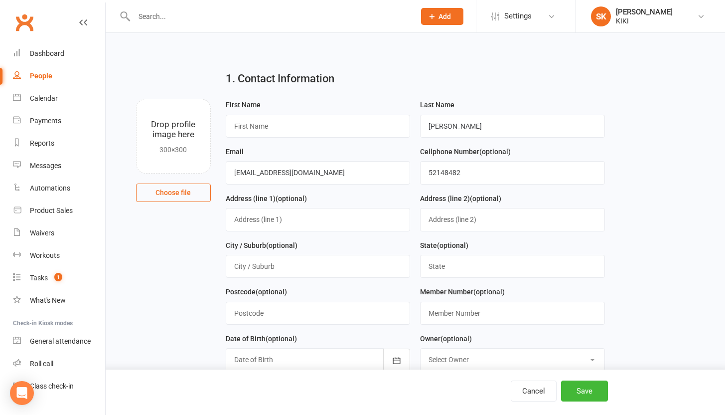
click at [481, 139] on div "Last Name bouzgarrou" at bounding box center [512, 122] width 195 height 47
drag, startPoint x: 478, startPoint y: 133, endPoint x: 434, endPoint y: 136, distance: 43.9
click at [424, 129] on input "text" at bounding box center [512, 126] width 185 height 23
type input "lijkg"
click at [354, 129] on input "text" at bounding box center [318, 126] width 185 height 23
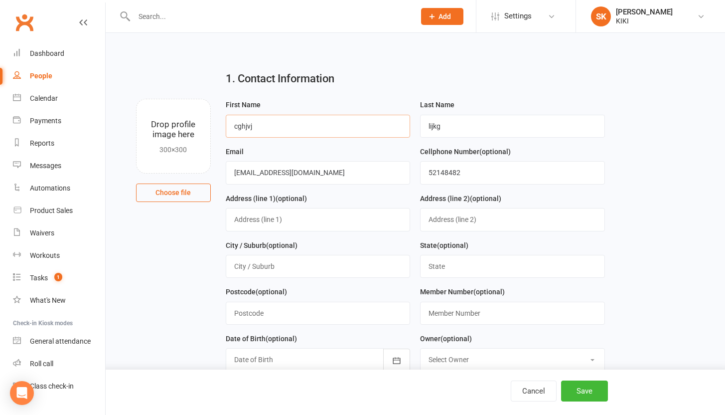
type input "cghjvj"
drag, startPoint x: 498, startPoint y: 173, endPoint x: 329, endPoint y: 165, distance: 168.6
click at [329, 165] on form "First Name cghjvj Last Name lijkg Email yassinbez111@icloud.com Cellphone Numbe…" at bounding box center [415, 262] width 389 height 327
click at [587, 394] on button "Save" at bounding box center [584, 390] width 47 height 21
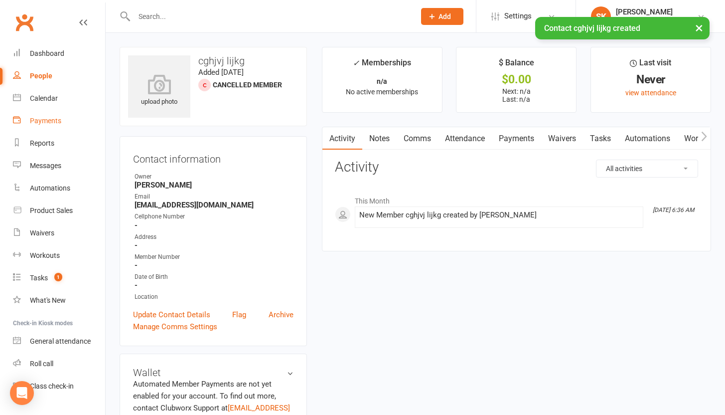
click at [40, 119] on div "Payments" at bounding box center [45, 121] width 31 height 8
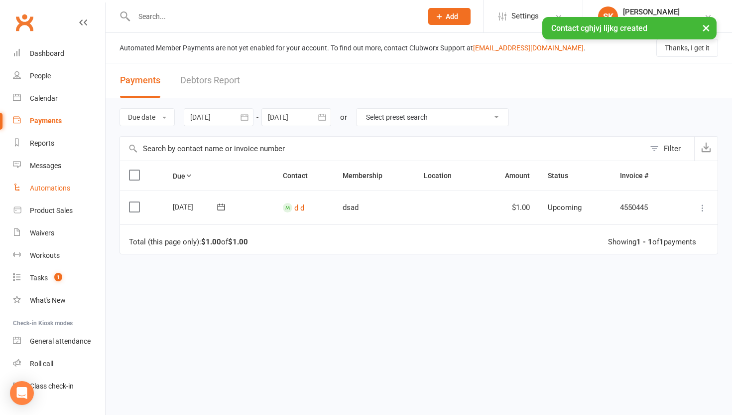
click at [54, 184] on div "Automations" at bounding box center [50, 188] width 40 height 8
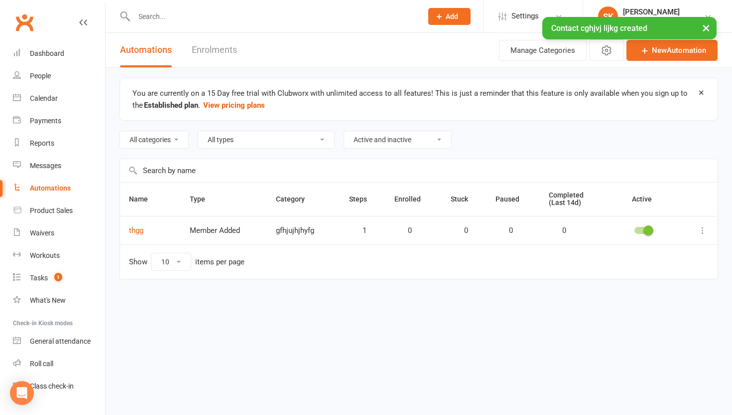
click at [54, 184] on div "Automations" at bounding box center [50, 188] width 41 height 8
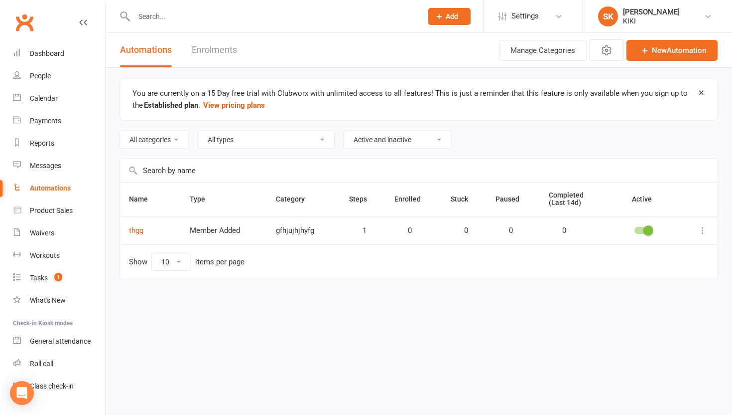
click at [54, 184] on div "Automations" at bounding box center [50, 188] width 41 height 8
click at [694, 227] on div at bounding box center [699, 230] width 20 height 12
click at [697, 227] on button at bounding box center [703, 230] width 12 height 12
click at [336, 231] on td "gfhjujhjhyfg" at bounding box center [303, 230] width 73 height 28
click at [40, 230] on div "Waivers" at bounding box center [42, 233] width 24 height 8
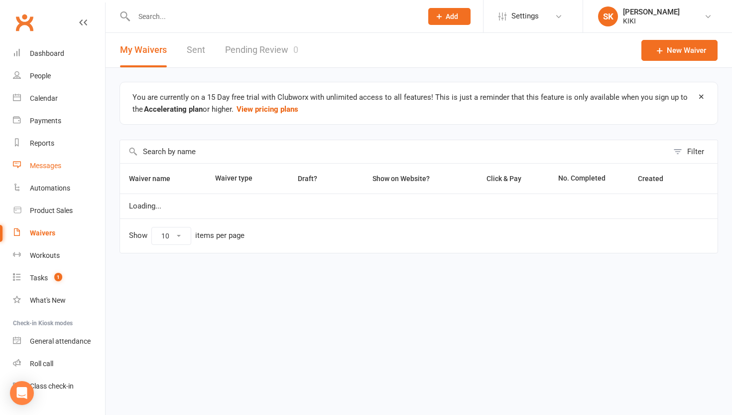
click at [47, 175] on link "Messages" at bounding box center [59, 165] width 92 height 22
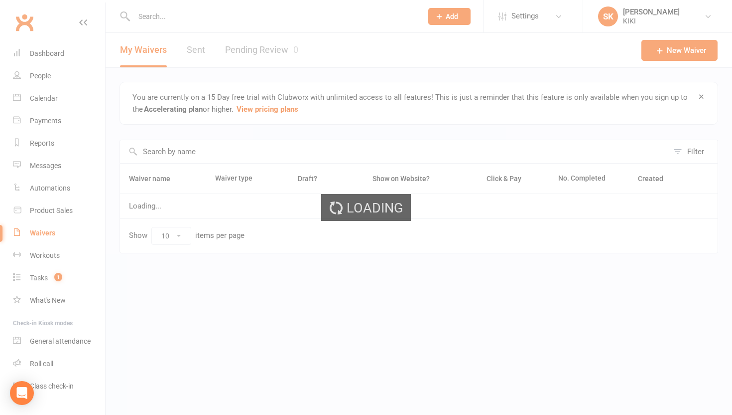
click at [50, 188] on div "Loading" at bounding box center [366, 207] width 732 height 415
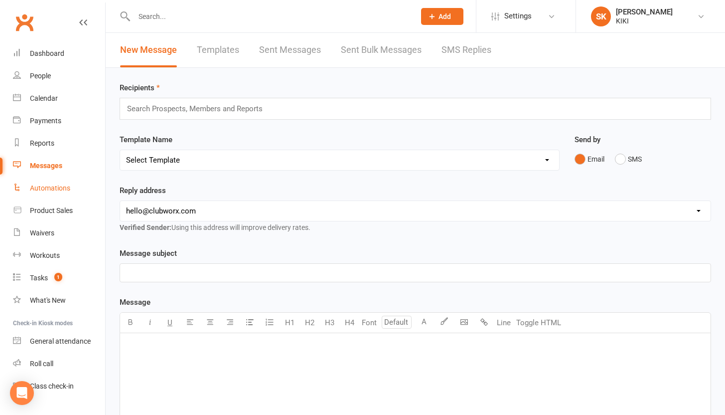
click at [56, 190] on div "Automations" at bounding box center [50, 188] width 40 height 8
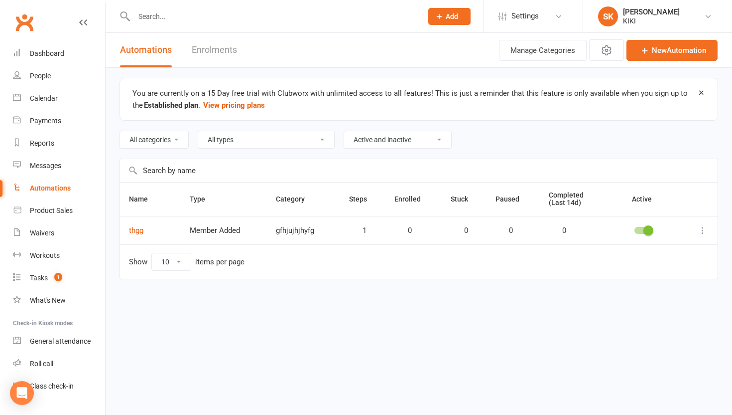
click at [366, 231] on span "1" at bounding box center [357, 230] width 17 height 8
click at [369, 198] on th "Steps" at bounding box center [362, 198] width 45 height 33
click at [370, 198] on th "Steps" at bounding box center [362, 198] width 45 height 33
click at [210, 50] on link "Enrolments" at bounding box center [214, 50] width 45 height 34
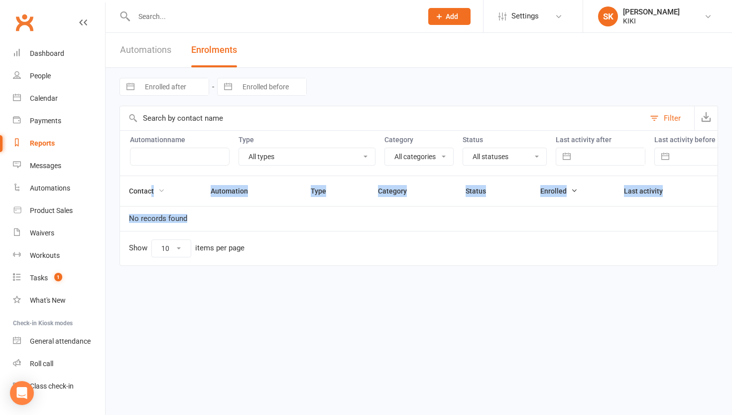
drag, startPoint x: 208, startPoint y: 225, endPoint x: 149, endPoint y: 198, distance: 64.2
click at [149, 198] on table "Contact Automation Type Category Status Enrolled Last activity No records found…" at bounding box center [419, 220] width 599 height 90
click at [143, 46] on link "Automations" at bounding box center [145, 50] width 51 height 34
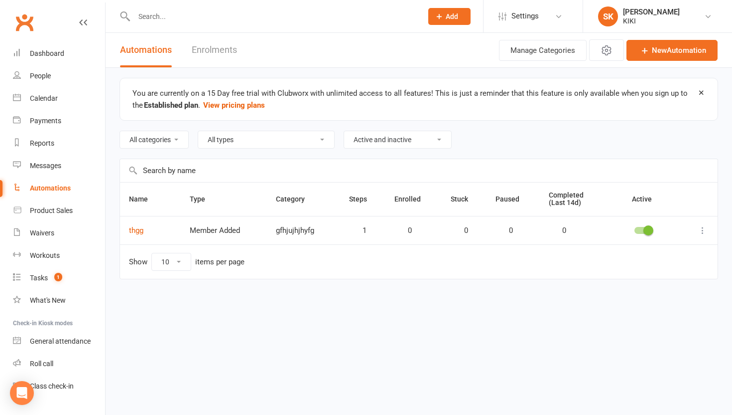
click at [696, 232] on div at bounding box center [699, 230] width 20 height 12
click at [703, 233] on icon at bounding box center [703, 230] width 10 height 10
drag, startPoint x: 545, startPoint y: 47, endPoint x: 573, endPoint y: 124, distance: 81.8
click at [573, 124] on section "Automations Enrolments Actions Manage Categories New Automation You are current…" at bounding box center [419, 170] width 627 height 274
click at [144, 228] on td "thgg" at bounding box center [150, 230] width 61 height 28
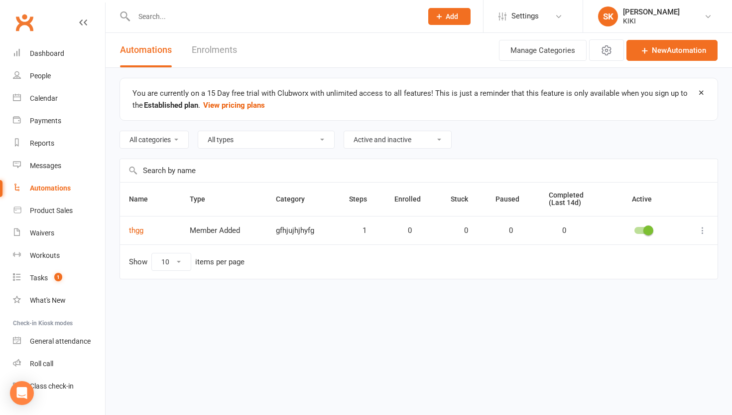
click at [144, 228] on td "thgg" at bounding box center [150, 230] width 61 height 28
click at [139, 227] on link "thgg" at bounding box center [136, 230] width 14 height 9
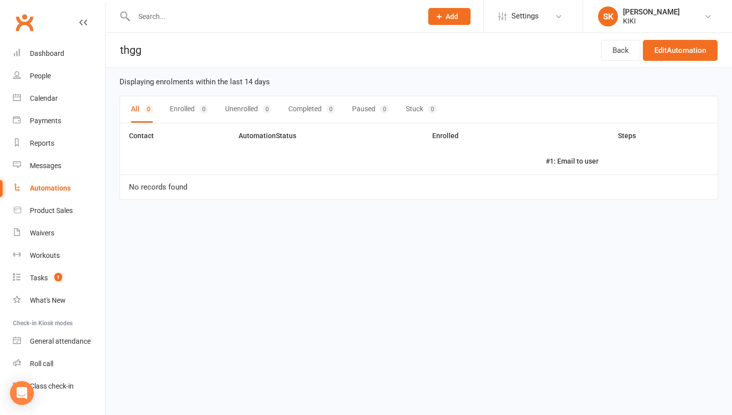
click at [165, 106] on div "All 0 Enrolled 0 Unenrolled 0 Completed 0 Paused 0 Stuck 0" at bounding box center [419, 109] width 599 height 27
click at [179, 108] on button "Enrolled 0" at bounding box center [189, 109] width 38 height 26
click at [221, 108] on div "All 0 Enrolled 0 Unenrolled 0 Completed 0 Paused 0 Stuck 0" at bounding box center [419, 109] width 599 height 27
click at [244, 108] on button "Unenrolled 0" at bounding box center [249, 109] width 46 height 26
drag, startPoint x: 301, startPoint y: 109, endPoint x: 309, endPoint y: 111, distance: 7.9
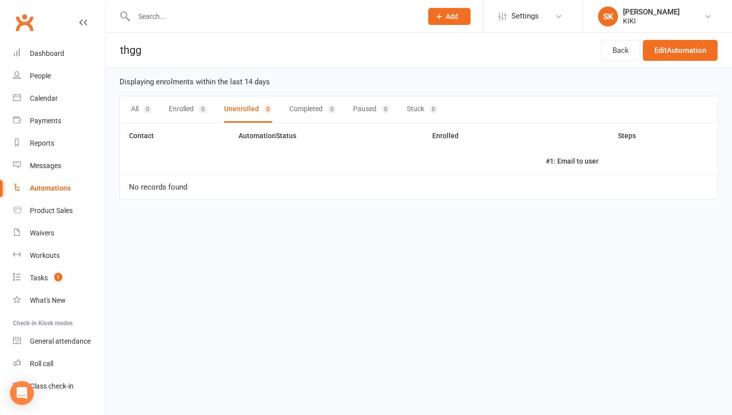
click at [302, 110] on button "Completed 0" at bounding box center [312, 109] width 47 height 26
click at [649, 47] on link "Edit Automation" at bounding box center [680, 50] width 75 height 21
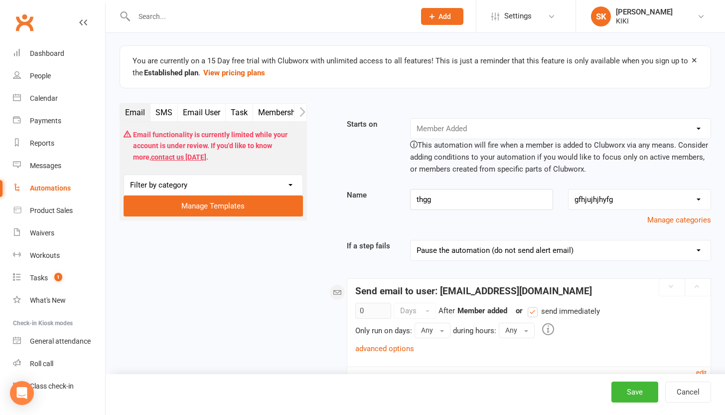
scroll to position [2, 0]
click at [454, 135] on div "Booking Cancelled Booking Due Booking Late-Cancelled Booking Marked Absent Book…" at bounding box center [560, 128] width 301 height 21
click at [461, 129] on div "Booking Cancelled Booking Due Booking Late-Cancelled Booking Marked Absent Book…" at bounding box center [560, 128] width 301 height 21
click at [48, 85] on link "People" at bounding box center [59, 76] width 92 height 22
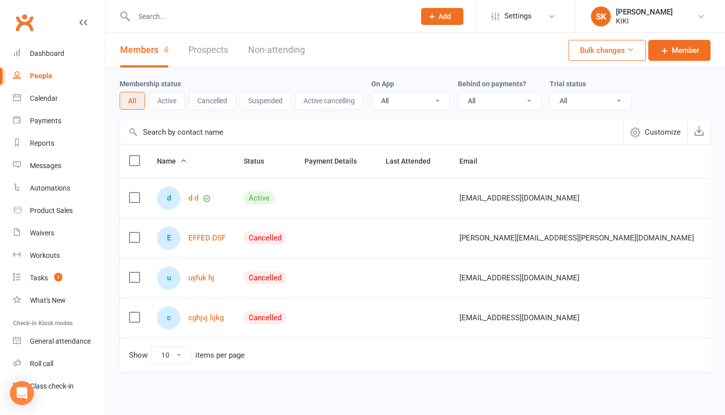
click at [248, 239] on div "Cancelled" at bounding box center [265, 237] width 43 height 13
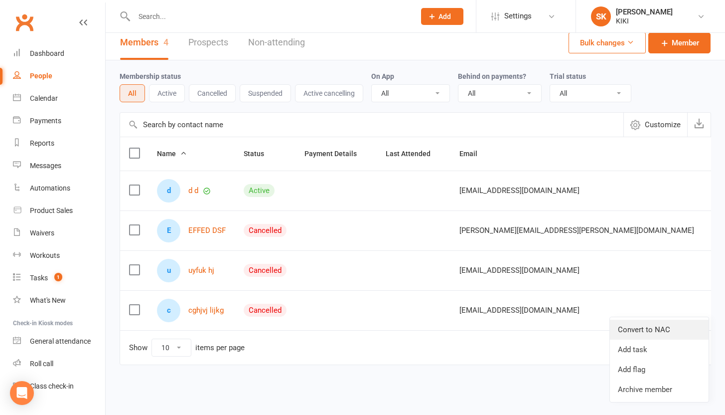
scroll to position [18, 0]
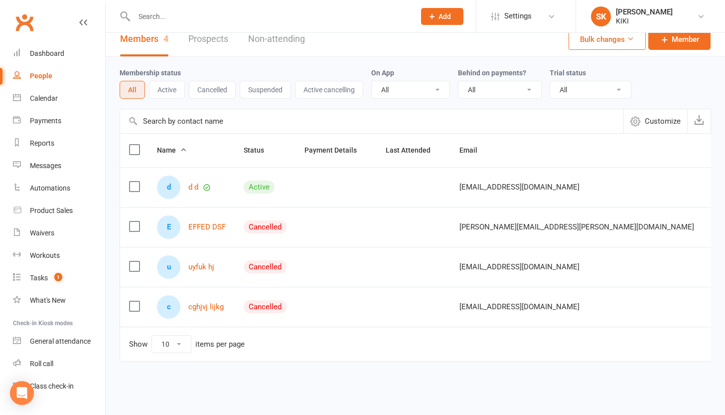
click at [135, 301] on label at bounding box center [134, 306] width 10 height 10
click at [135, 301] on input "checkbox" at bounding box center [134, 301] width 10 height 0
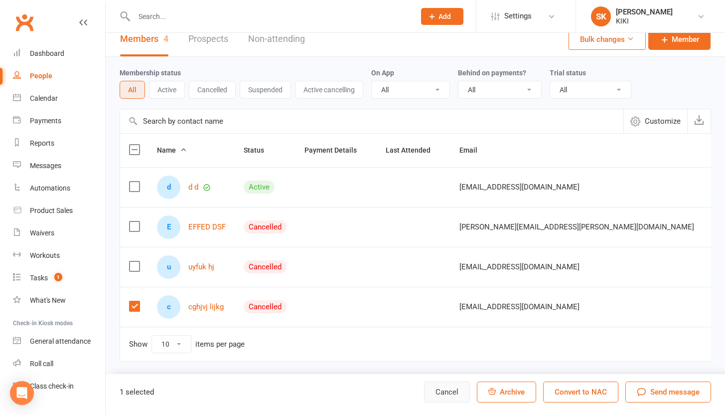
click at [458, 392] on button "Cancel" at bounding box center [447, 391] width 46 height 21
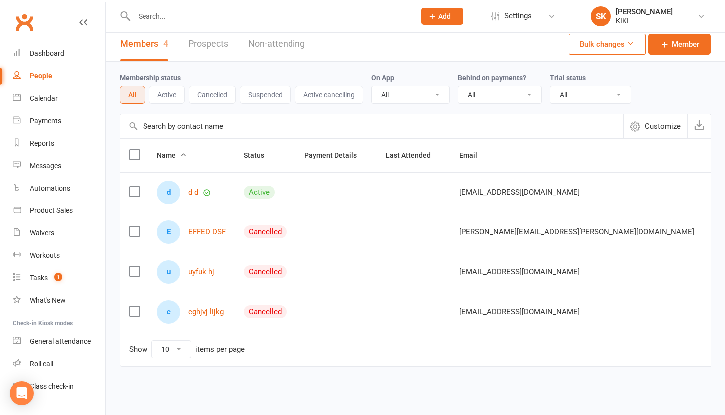
scroll to position [0, 0]
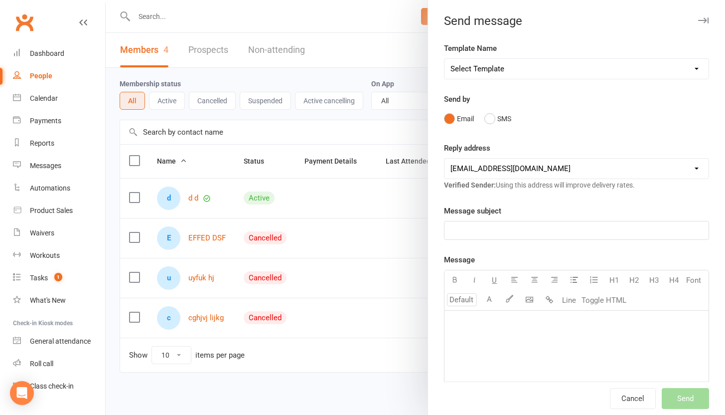
drag, startPoint x: 501, startPoint y: 310, endPoint x: 499, endPoint y: 322, distance: 12.6
click at [501, 314] on div "﻿" at bounding box center [576, 384] width 264 height 149
click at [502, 231] on p "saD" at bounding box center [576, 230] width 252 height 12
click at [510, 77] on select "Select Template [Email] [Default template - review before using] Email request …" at bounding box center [576, 69] width 264 height 20
select select "82434"
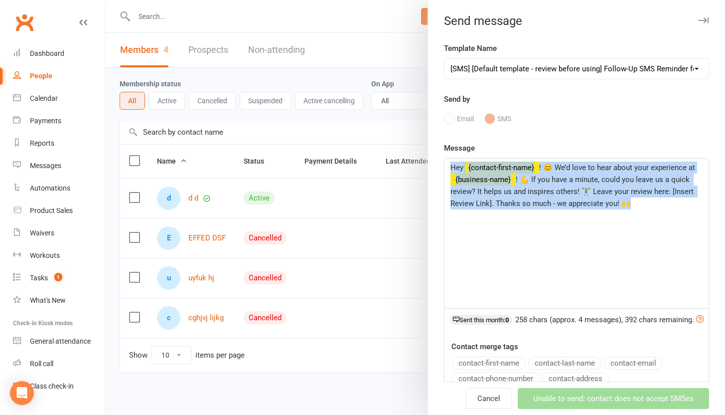
drag, startPoint x: 548, startPoint y: 229, endPoint x: 357, endPoint y: 105, distance: 228.0
click at [106, 0] on react-component "Send message Template Name Select Template [Email] [Default template - review b…" at bounding box center [106, 0] width 0 height 0
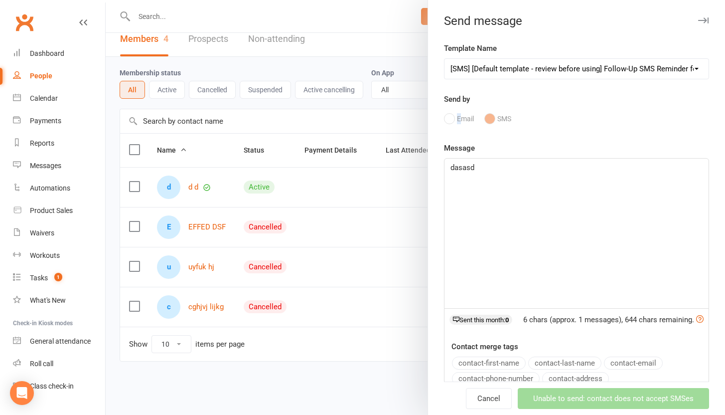
drag, startPoint x: 459, startPoint y: 112, endPoint x: 451, endPoint y: 117, distance: 9.4
click at [456, 115] on div "Email SMS" at bounding box center [576, 118] width 265 height 19
click at [451, 117] on div "Email SMS" at bounding box center [576, 118] width 265 height 19
click at [365, 58] on div at bounding box center [415, 207] width 619 height 415
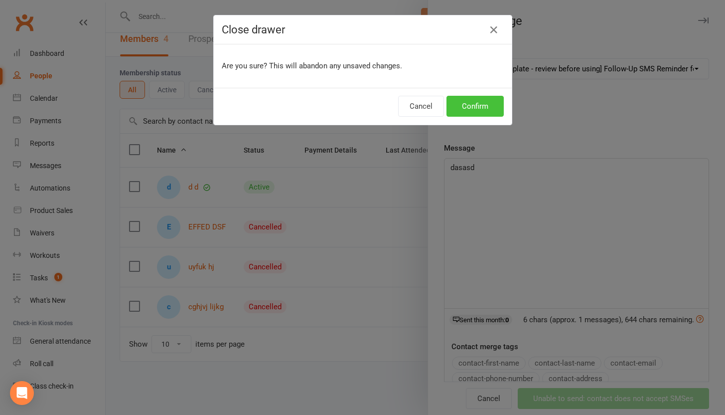
click at [481, 108] on button "Confirm" at bounding box center [474, 106] width 57 height 21
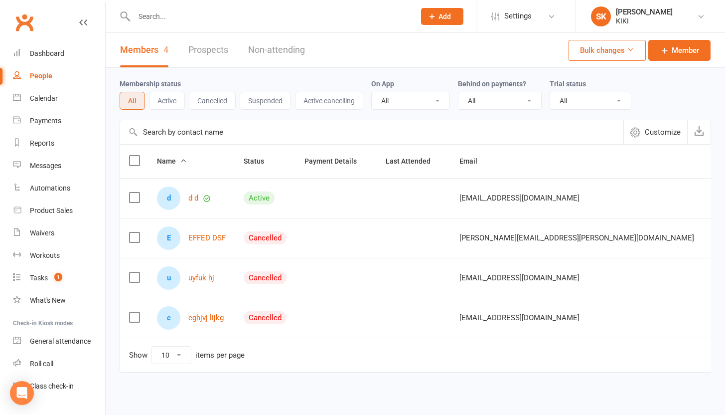
click at [656, 135] on span "Customize" at bounding box center [663, 132] width 36 height 12
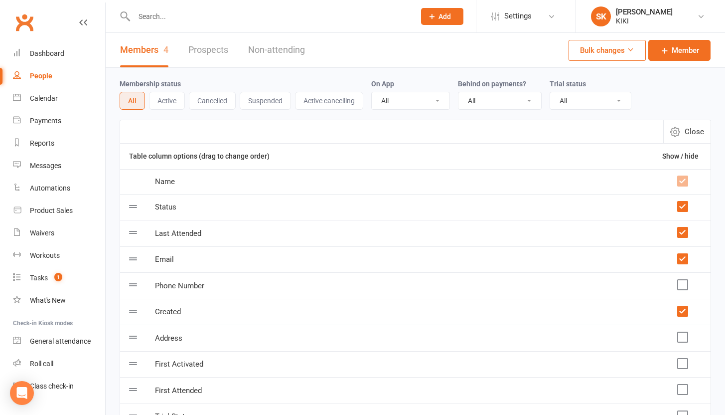
click at [683, 124] on button "Close" at bounding box center [686, 131] width 47 height 23
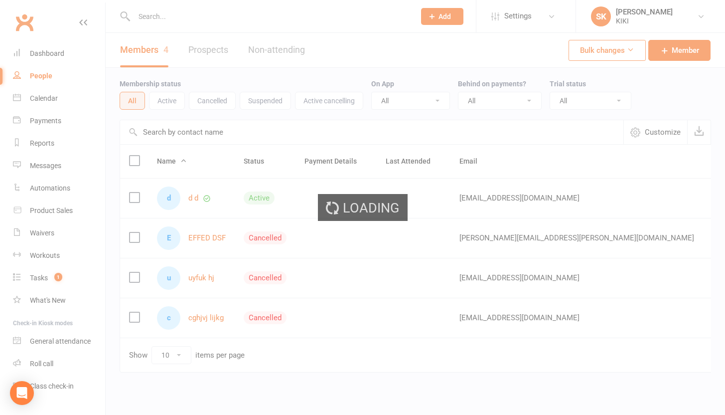
click at [665, 45] on div "Loading" at bounding box center [362, 207] width 725 height 415
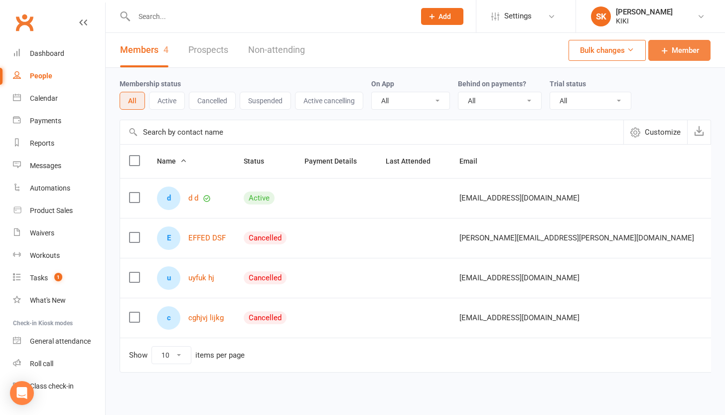
click at [669, 59] on link "Member" at bounding box center [679, 50] width 62 height 21
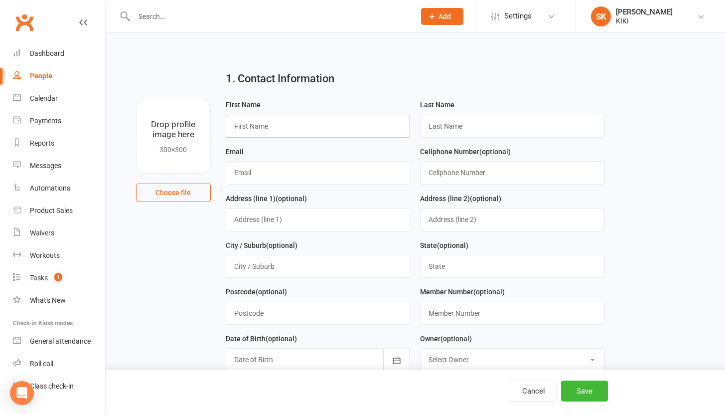
click at [297, 127] on input "text" at bounding box center [318, 126] width 185 height 23
type input "d"
click at [473, 137] on input "text" at bounding box center [512, 126] width 185 height 23
type input "ds"
click at [266, 174] on input "text" at bounding box center [318, 172] width 185 height 23
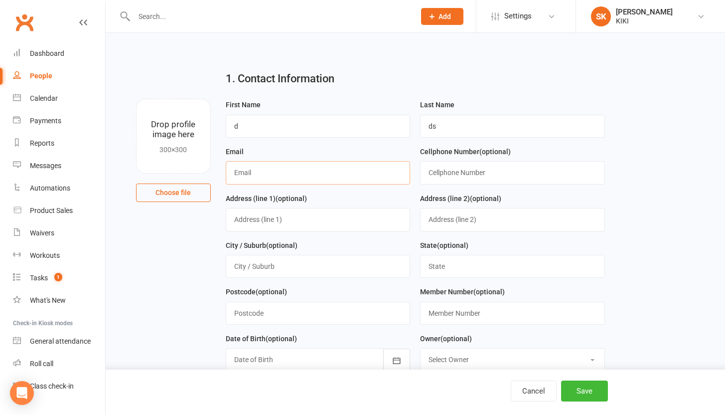
paste input "[EMAIL_ADDRESS][DOMAIN_NAME]"
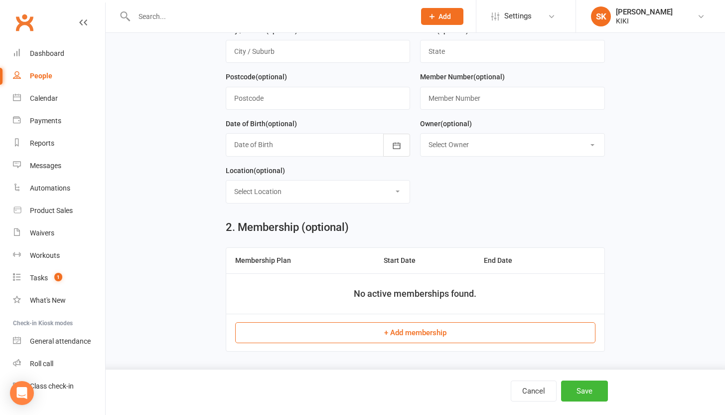
scroll to position [229, 0]
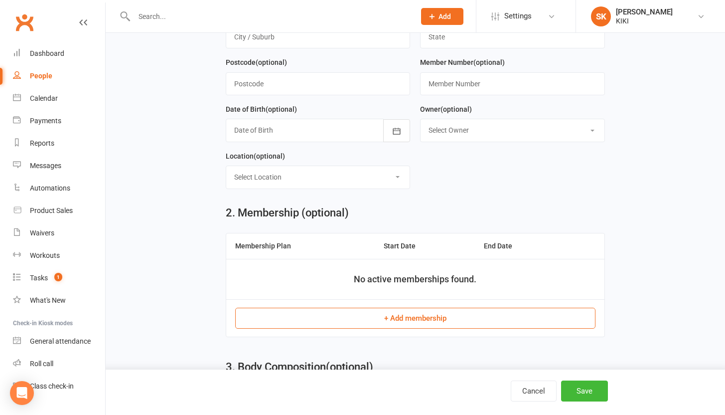
type input "[EMAIL_ADDRESS][DOMAIN_NAME]"
click at [381, 310] on button "+ Add membership" at bounding box center [415, 317] width 360 height 21
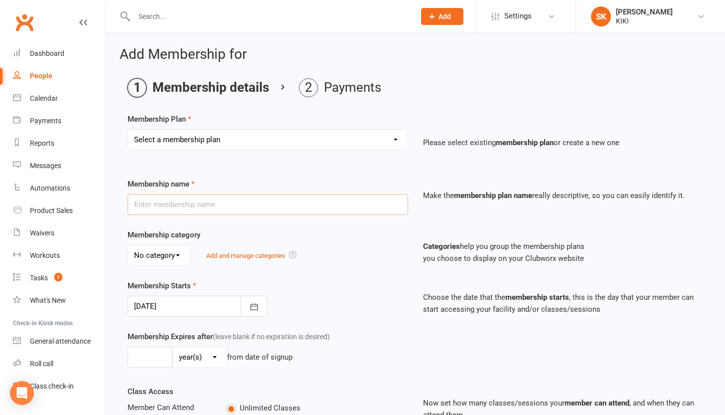
click at [273, 211] on input "text" at bounding box center [268, 204] width 280 height 21
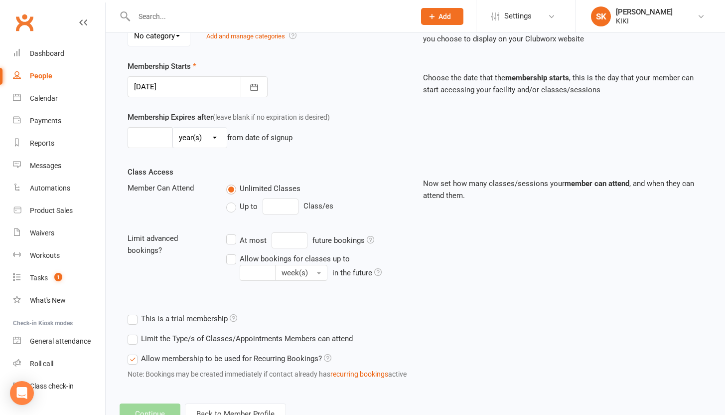
scroll to position [161, 0]
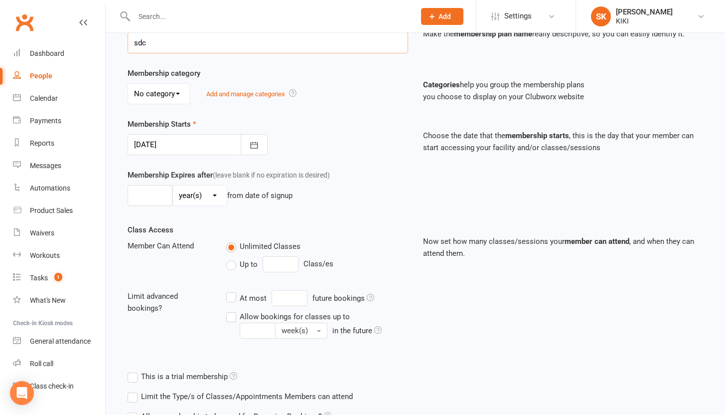
type input "sdc"
click at [157, 202] on input "number" at bounding box center [150, 195] width 45 height 21
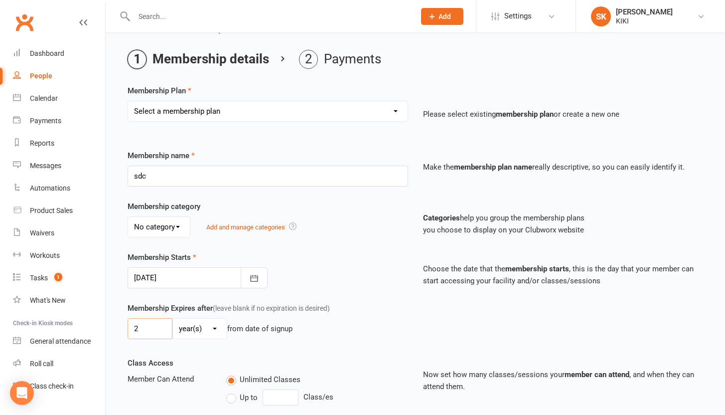
scroll to position [0, 0]
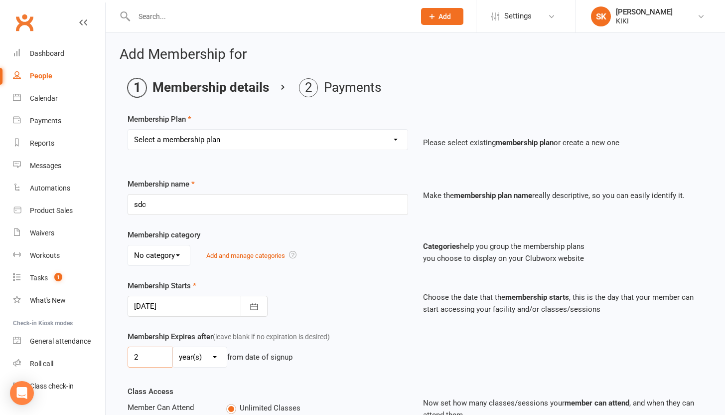
type input "2"
click at [191, 145] on select "Select a membership plan Create new Membership Plan dsad" at bounding box center [267, 140] width 279 height 20
select select "1"
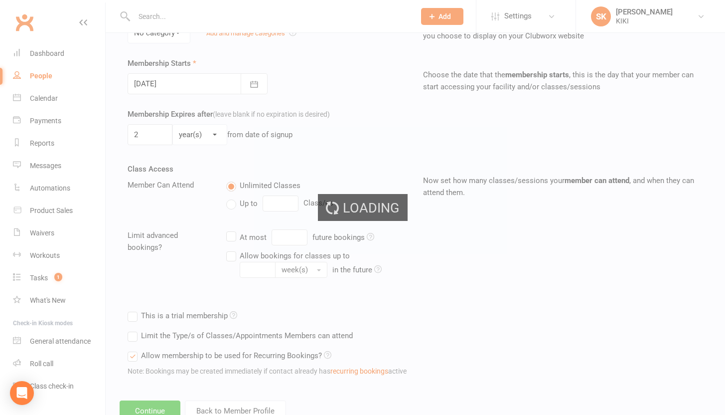
scroll to position [257, 0]
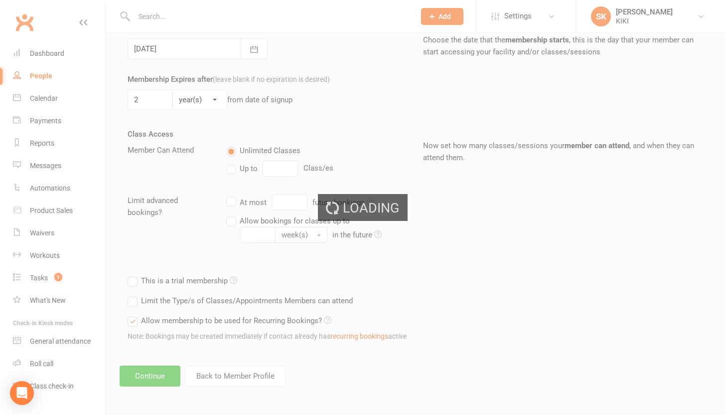
type input "dsad"
select select "0"
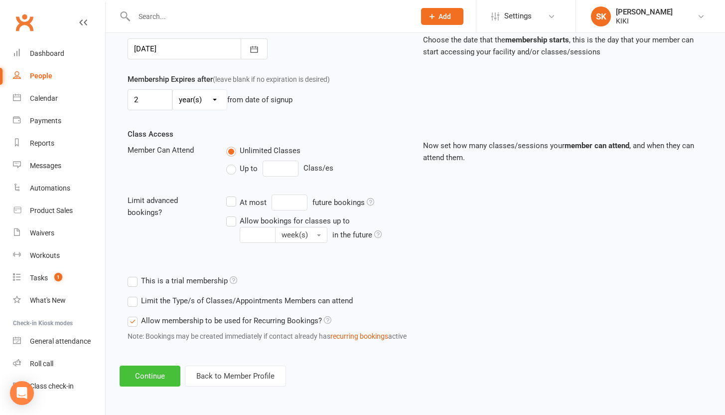
click at [146, 371] on button "Continue" at bounding box center [150, 375] width 61 height 21
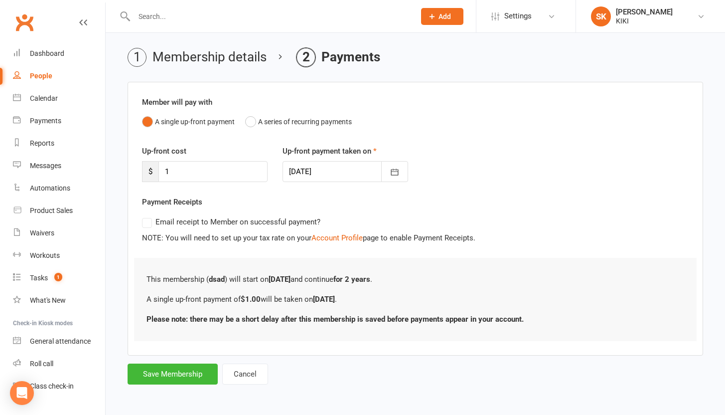
scroll to position [0, 0]
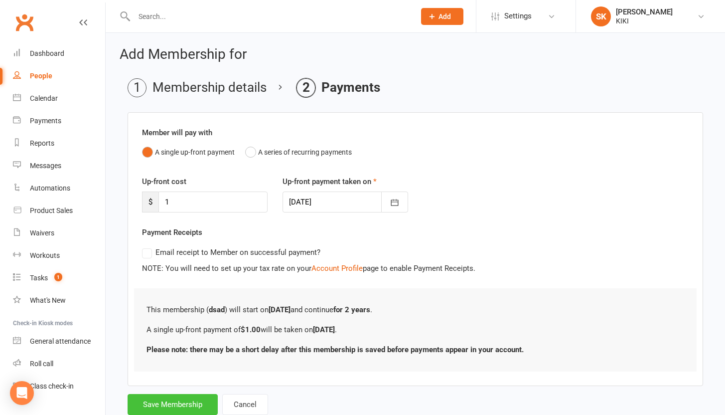
click at [169, 399] on button "Save Membership" at bounding box center [173, 404] width 90 height 21
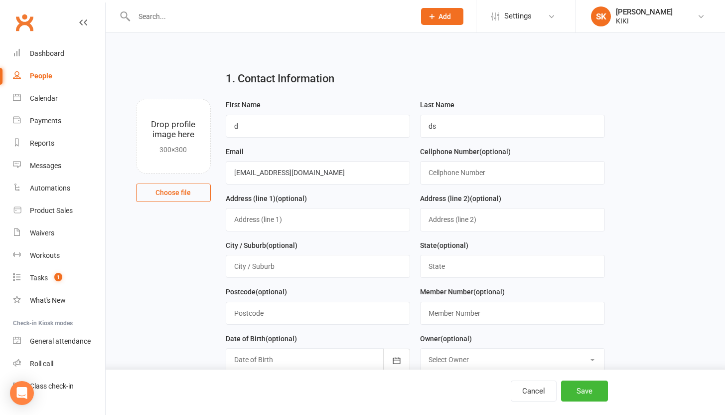
scroll to position [427, 0]
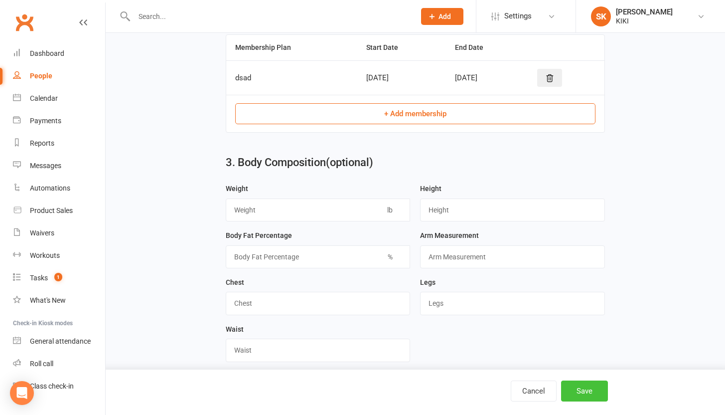
drag, startPoint x: 597, startPoint y: 393, endPoint x: 592, endPoint y: 396, distance: 6.2
click at [592, 395] on div "Cancel Save" at bounding box center [396, 390] width 423 height 21
click at [591, 395] on button "Save" at bounding box center [584, 390] width 47 height 21
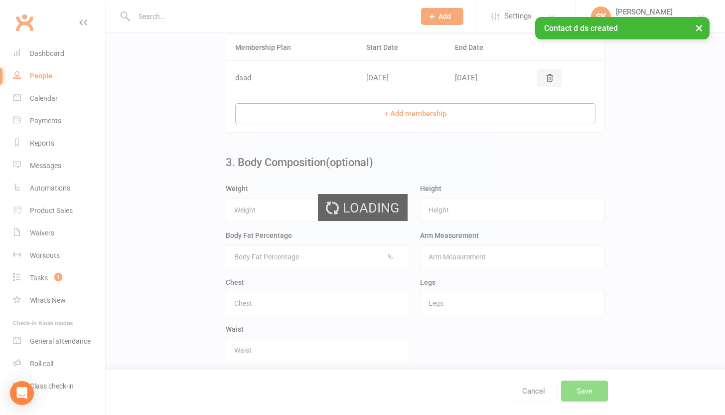
scroll to position [0, 0]
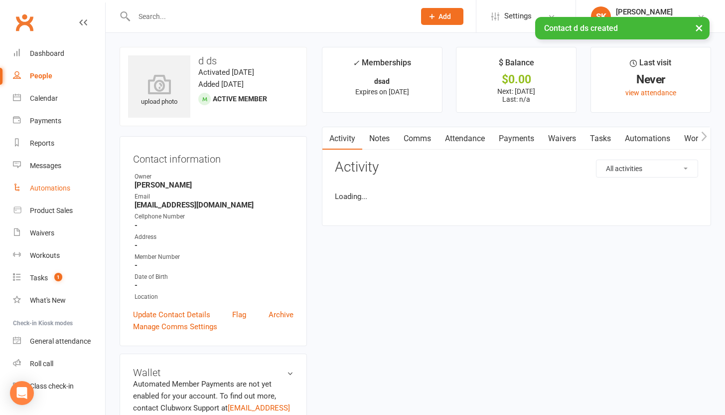
click at [52, 187] on div "Automations" at bounding box center [50, 188] width 40 height 8
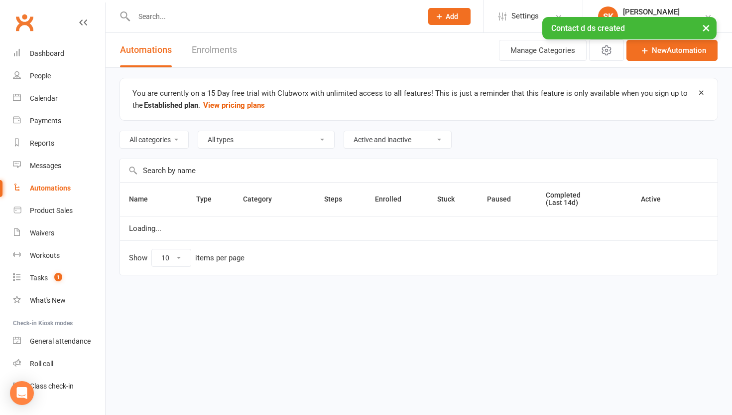
click at [48, 187] on div "Automations" at bounding box center [50, 188] width 41 height 8
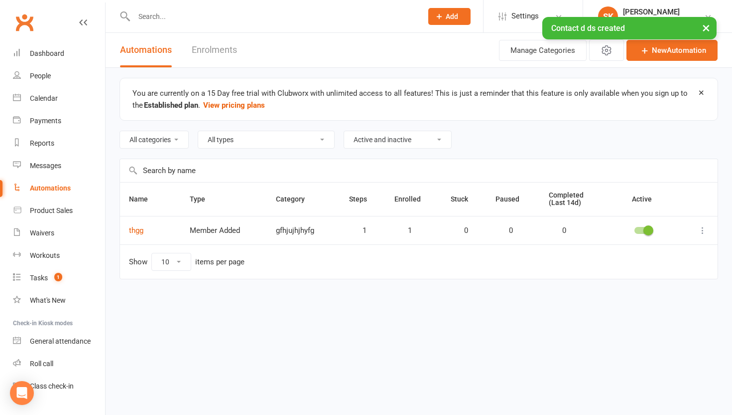
click at [48, 187] on div "Automations" at bounding box center [50, 188] width 41 height 8
click at [45, 197] on link "Automations" at bounding box center [59, 188] width 92 height 22
click at [46, 186] on div "Automations" at bounding box center [50, 188] width 41 height 8
click at [43, 211] on div "Product Sales" at bounding box center [51, 210] width 43 height 8
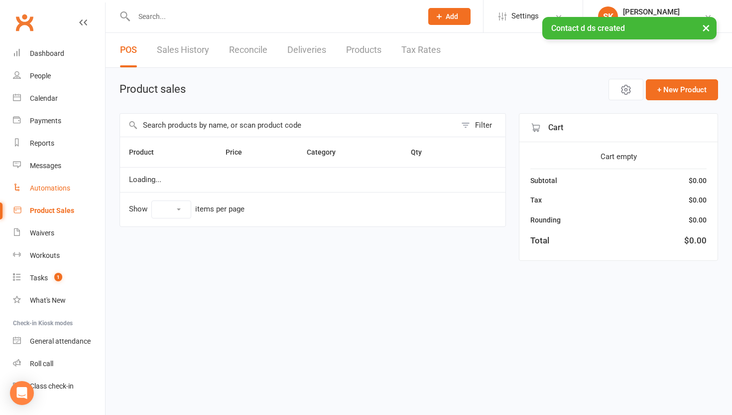
select select "10"
click at [45, 190] on div "Automations" at bounding box center [50, 188] width 40 height 8
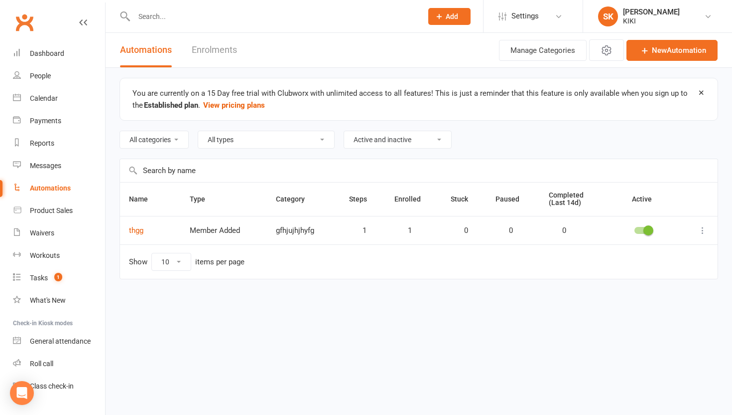
click at [371, 226] on td "1" at bounding box center [362, 230] width 45 height 28
click at [212, 41] on link "Enrolments" at bounding box center [214, 50] width 45 height 34
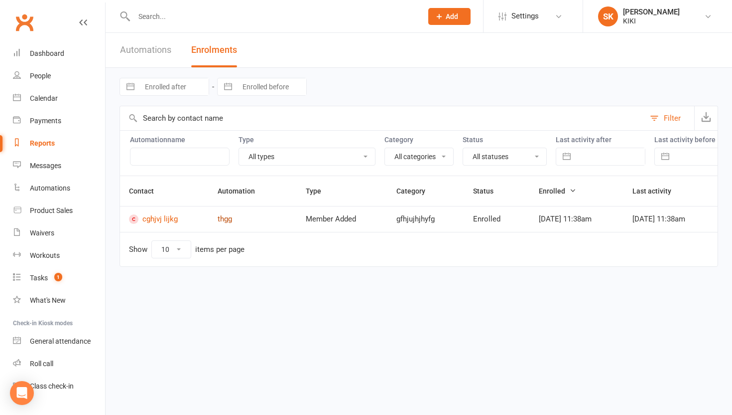
click at [218, 223] on link "thgg" at bounding box center [225, 218] width 14 height 9
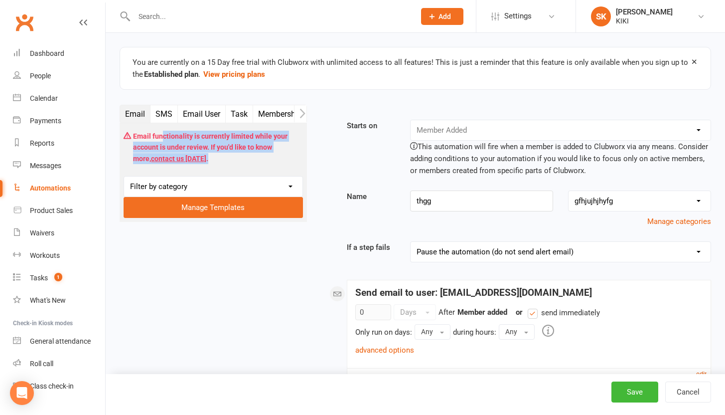
drag, startPoint x: 247, startPoint y: 157, endPoint x: 152, endPoint y: 132, distance: 98.0
click at [152, 132] on div "Email functionality is currently limited while your account is under review. If…" at bounding box center [213, 147] width 179 height 41
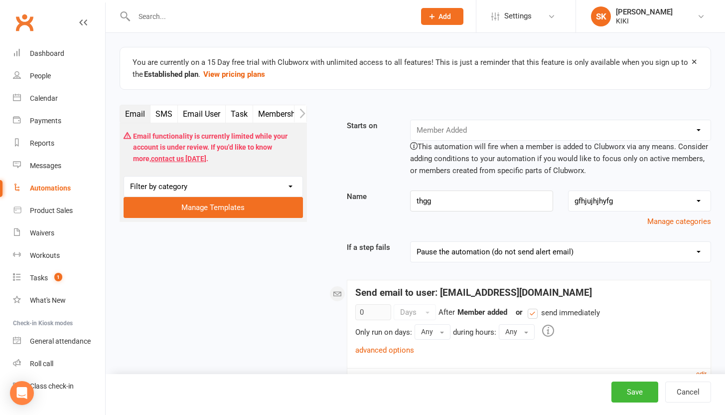
click at [204, 171] on div "Email functionality is currently limited while your account is under review. If…" at bounding box center [213, 172] width 187 height 99
click at [160, 116] on button "SMS" at bounding box center [163, 113] width 27 height 17
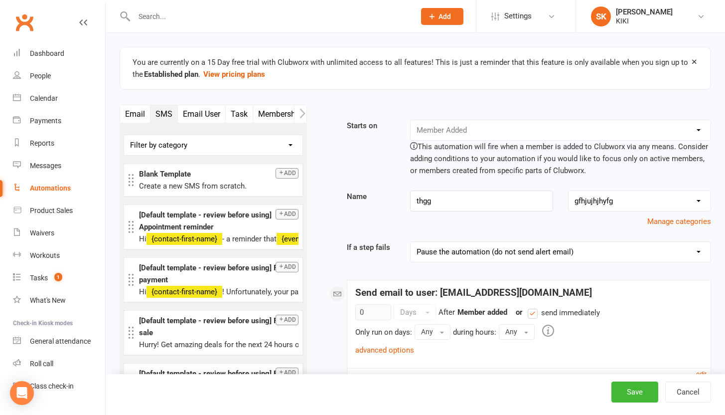
click at [134, 117] on button "Email" at bounding box center [135, 113] width 30 height 17
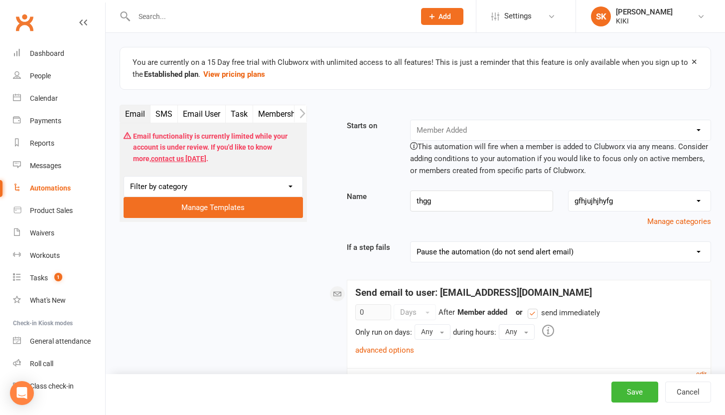
drag, startPoint x: 190, startPoint y: 118, endPoint x: 228, endPoint y: 112, distance: 38.4
click at [190, 118] on button "Email User" at bounding box center [202, 113] width 48 height 17
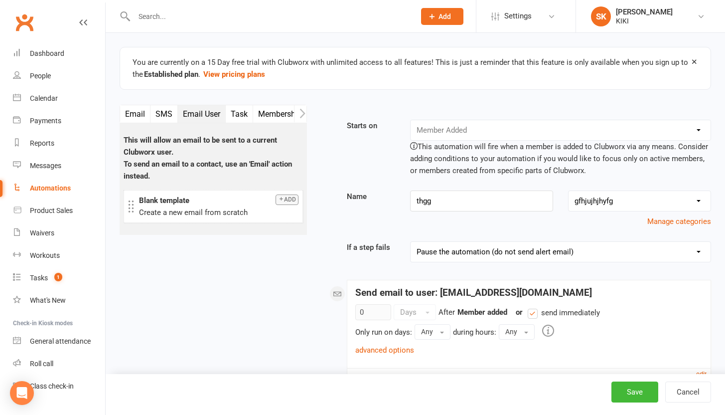
click at [144, 117] on button "Email" at bounding box center [135, 113] width 30 height 17
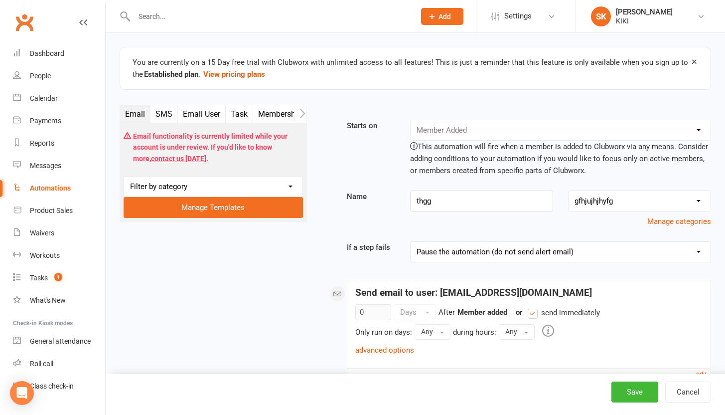
click at [134, 119] on button "Email" at bounding box center [135, 113] width 30 height 17
click at [129, 121] on button "button" at bounding box center [126, 113] width 12 height 17
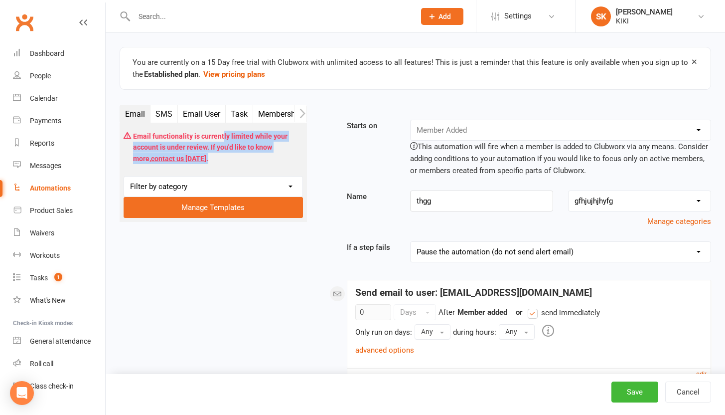
drag, startPoint x: 214, startPoint y: 132, endPoint x: 198, endPoint y: 172, distance: 43.6
click at [198, 172] on div "Email functionality is currently limited while your account is under review. If…" at bounding box center [213, 172] width 187 height 99
click at [237, 144] on div "Email functionality is currently limited while your account is under review. If…" at bounding box center [213, 147] width 179 height 41
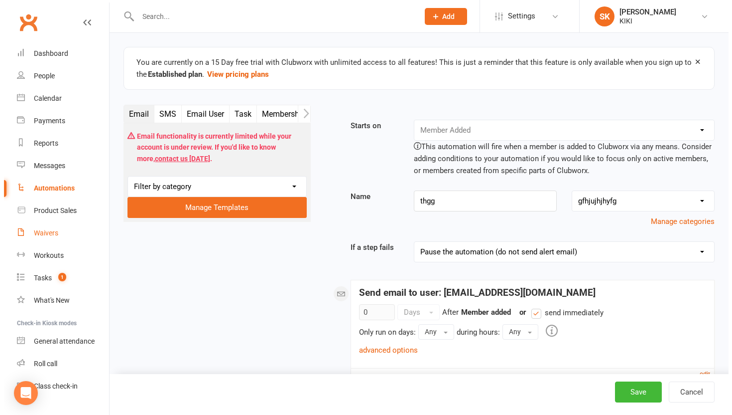
scroll to position [20, 0]
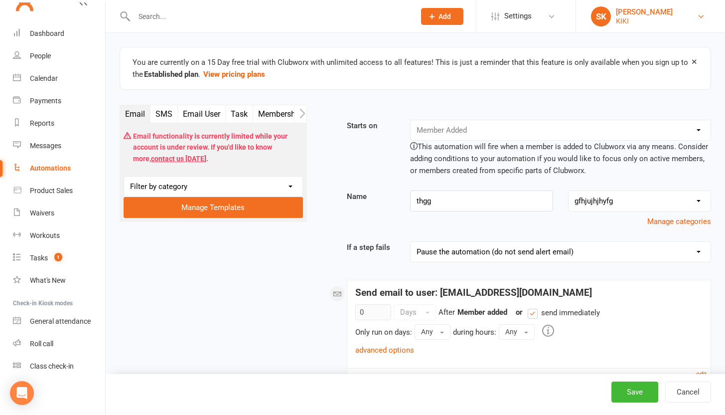
click at [630, 18] on div "KIKI" at bounding box center [644, 20] width 57 height 9
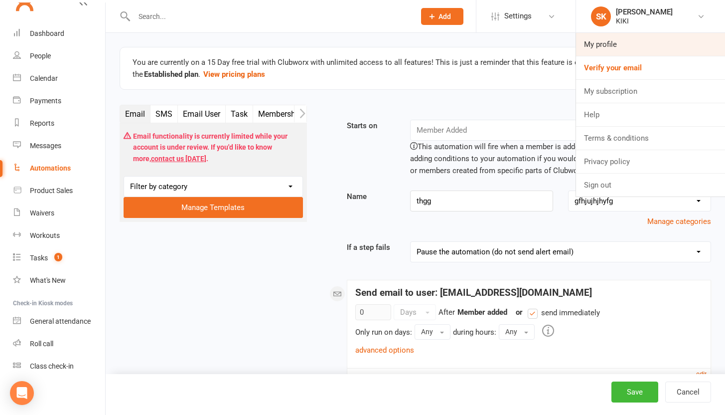
click at [615, 49] on link "My profile" at bounding box center [650, 44] width 149 height 23
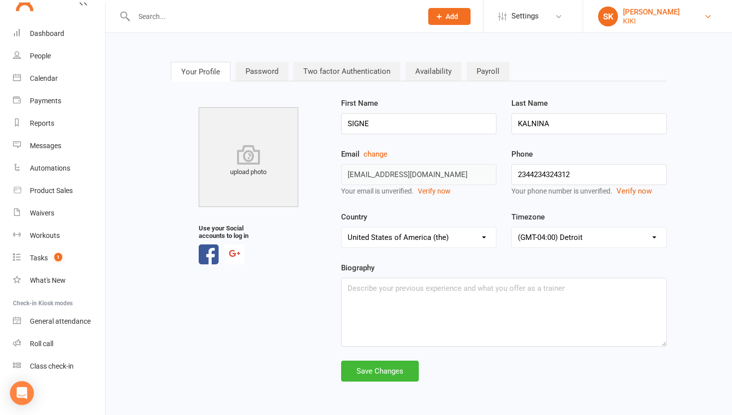
click at [615, 20] on div "SK" at bounding box center [608, 16] width 20 height 20
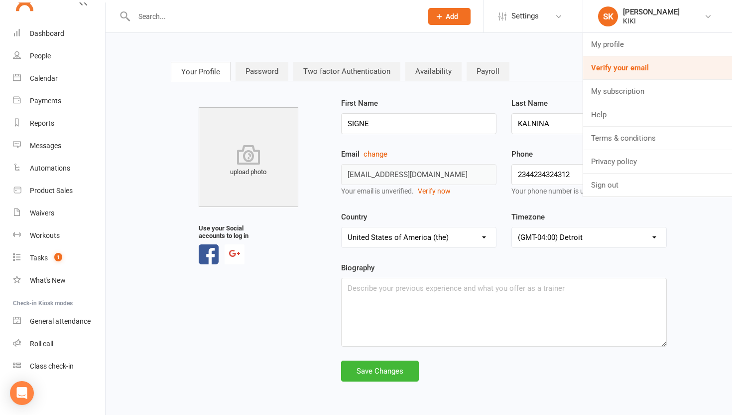
click at [623, 61] on link "Verify your email" at bounding box center [657, 67] width 149 height 23
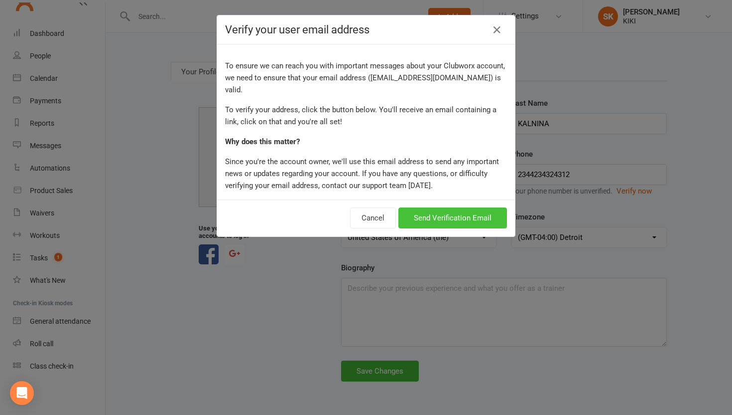
click at [443, 207] on button "Send Verification Email" at bounding box center [453, 217] width 109 height 21
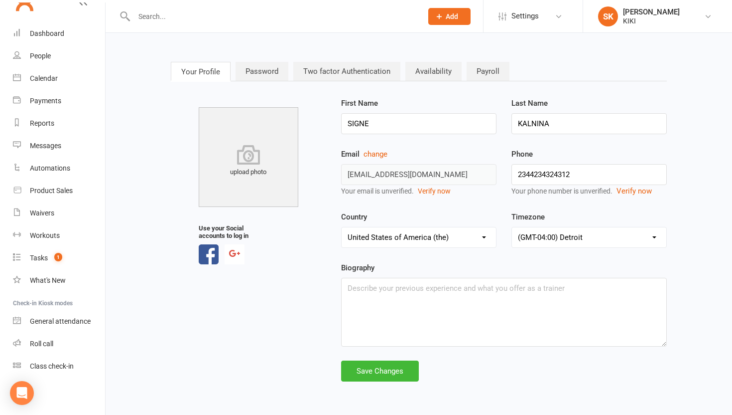
click at [135, 185] on div "Your Profile Password Two factor Authentication Availability Payroll upload pho…" at bounding box center [419, 222] width 614 height 350
click at [34, 199] on link "Product Sales" at bounding box center [59, 190] width 92 height 22
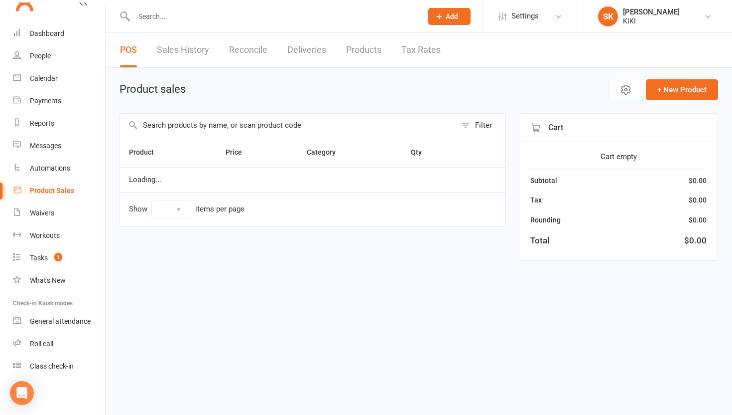
select select "10"
click at [661, 12] on div "[PERSON_NAME]" at bounding box center [651, 11] width 57 height 9
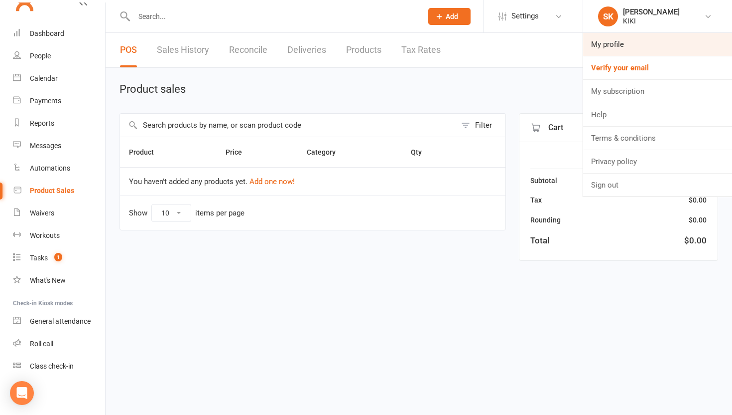
click at [630, 50] on link "My profile" at bounding box center [657, 44] width 149 height 23
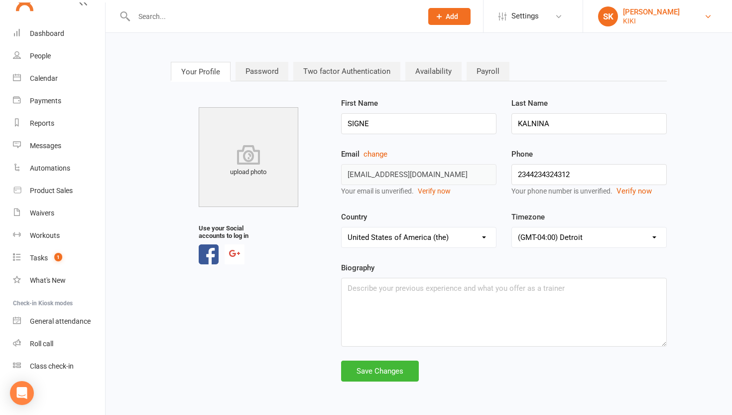
click at [644, 11] on div "[PERSON_NAME]" at bounding box center [651, 11] width 57 height 9
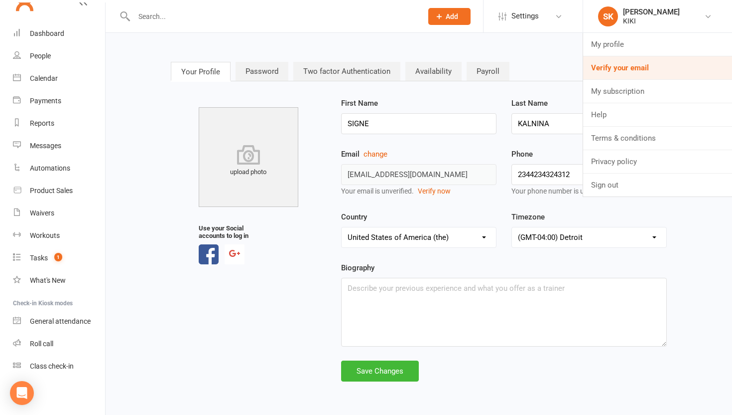
click at [633, 67] on link "Verify your email" at bounding box center [657, 67] width 149 height 23
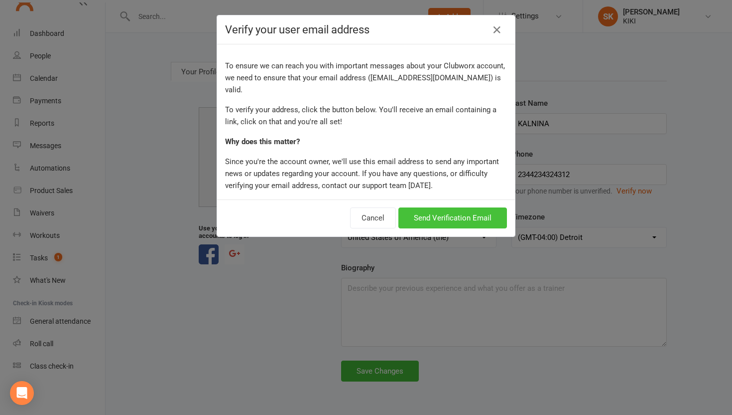
click at [436, 207] on button "Send Verification Email" at bounding box center [453, 217] width 109 height 21
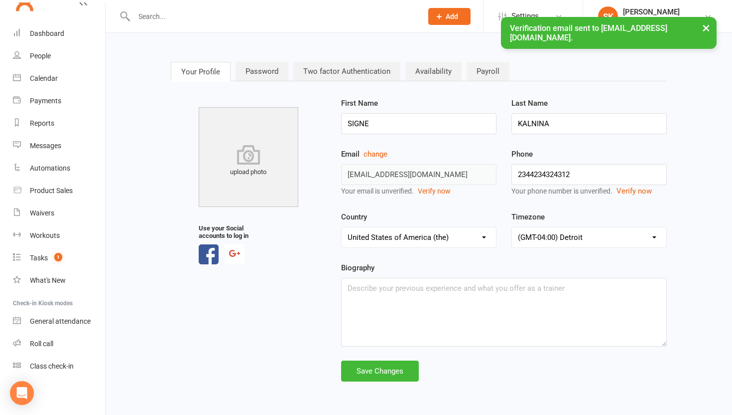
click at [702, 25] on button "×" at bounding box center [706, 27] width 18 height 21
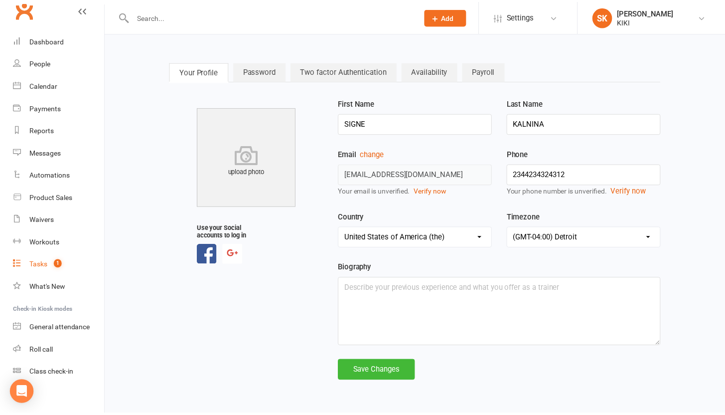
scroll to position [13, 0]
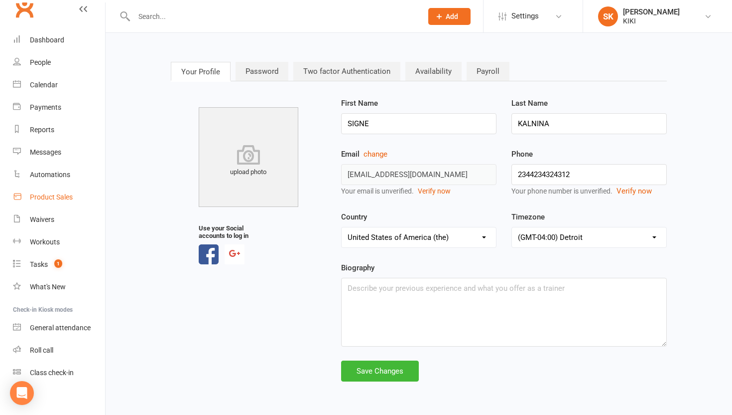
click at [40, 188] on link "Product Sales" at bounding box center [59, 197] width 92 height 22
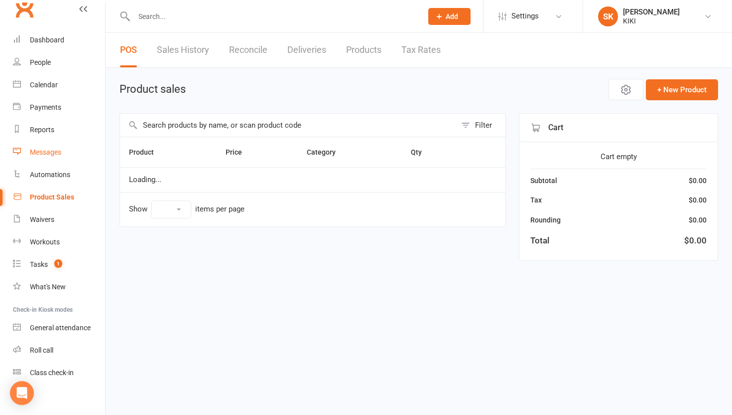
select select "10"
click at [42, 153] on div "Messages" at bounding box center [45, 152] width 31 height 8
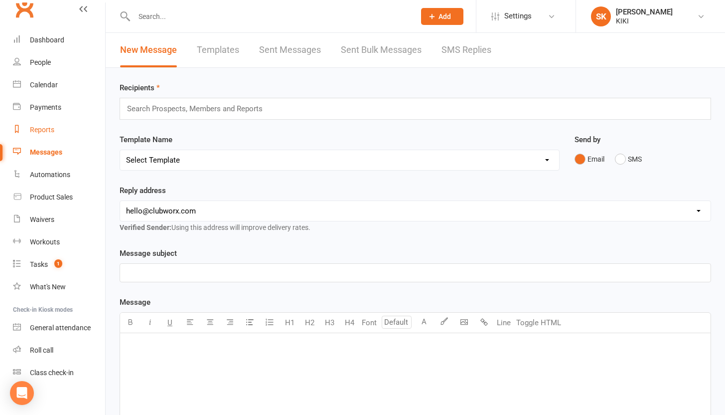
click at [56, 138] on link "Reports" at bounding box center [59, 130] width 92 height 22
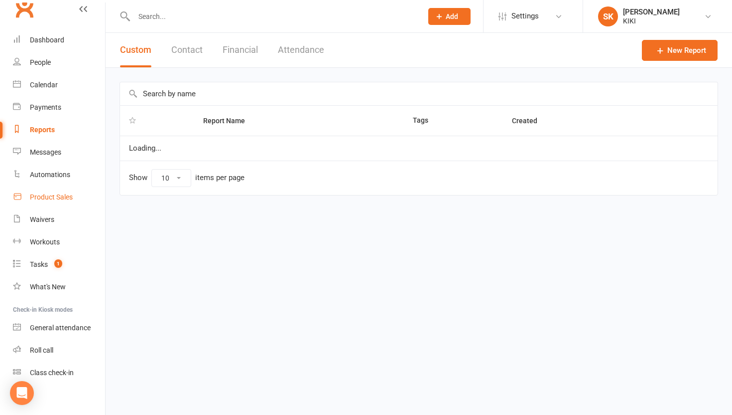
click at [58, 188] on link "Product Sales" at bounding box center [59, 197] width 92 height 22
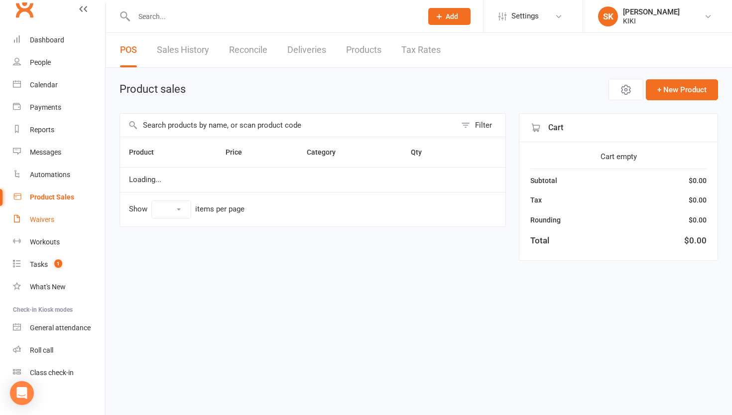
select select "10"
click at [59, 215] on link "Waivers" at bounding box center [59, 219] width 92 height 22
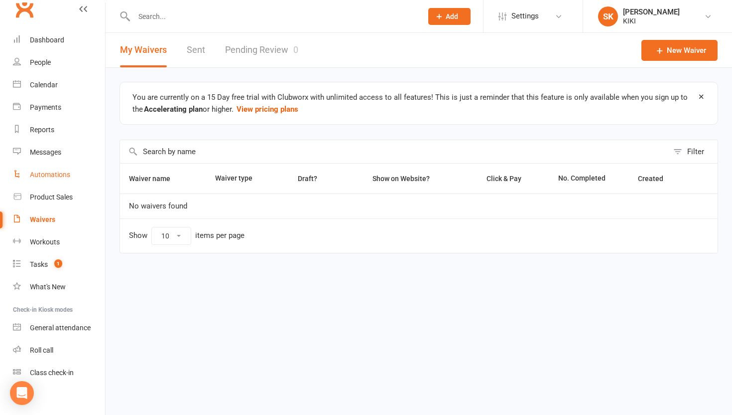
click at [66, 178] on div "Automations" at bounding box center [50, 174] width 40 height 8
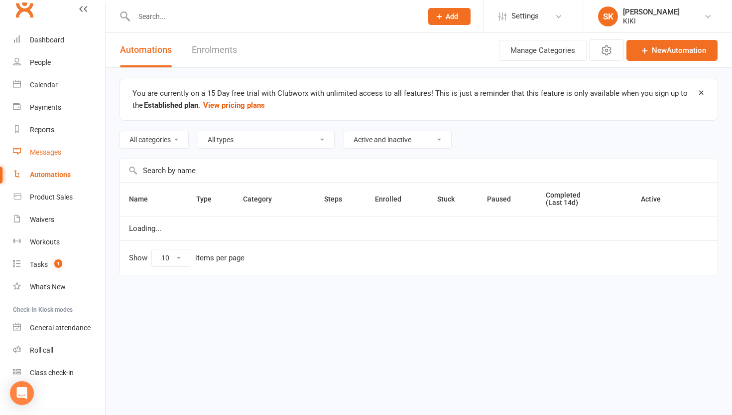
click at [60, 148] on div "Messages" at bounding box center [45, 152] width 31 height 8
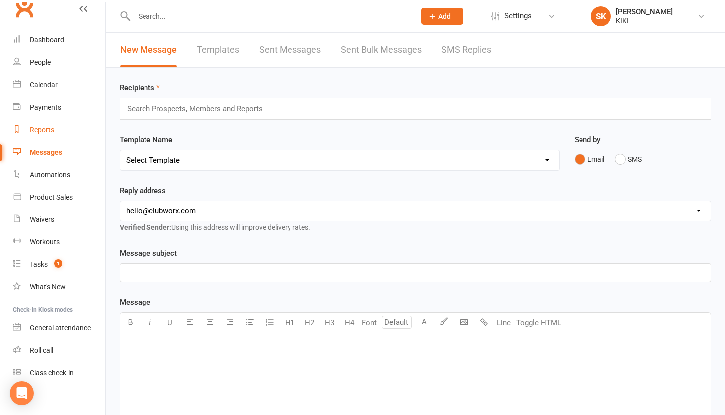
click at [50, 130] on div "Reports" at bounding box center [42, 130] width 24 height 8
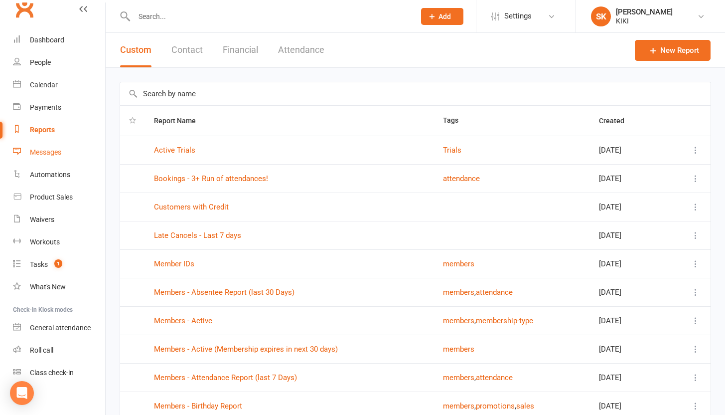
click at [51, 151] on div "Messages" at bounding box center [45, 152] width 31 height 8
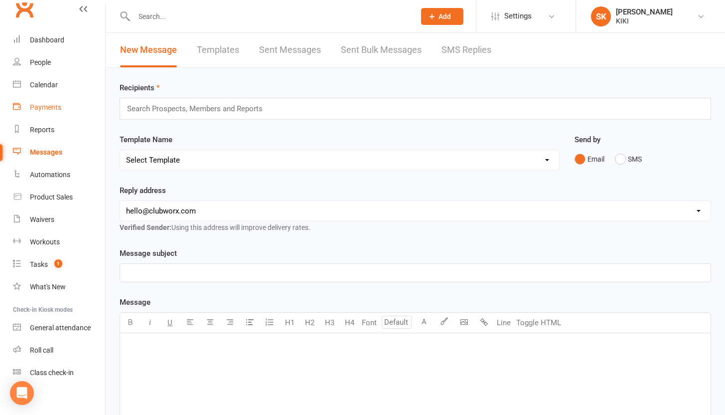
click at [51, 112] on link "Payments" at bounding box center [59, 107] width 92 height 22
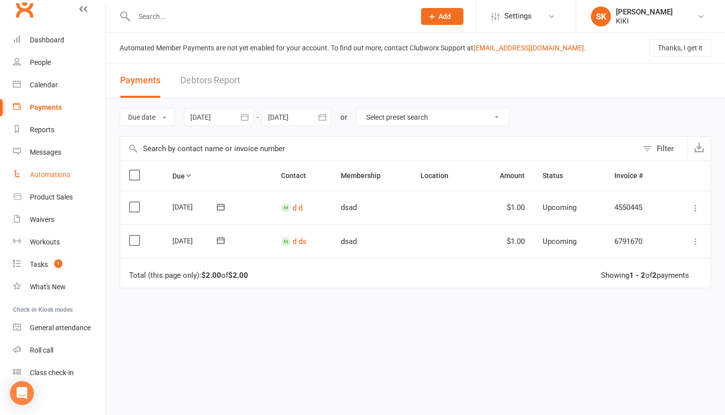
click at [46, 180] on link "Automations" at bounding box center [59, 174] width 92 height 22
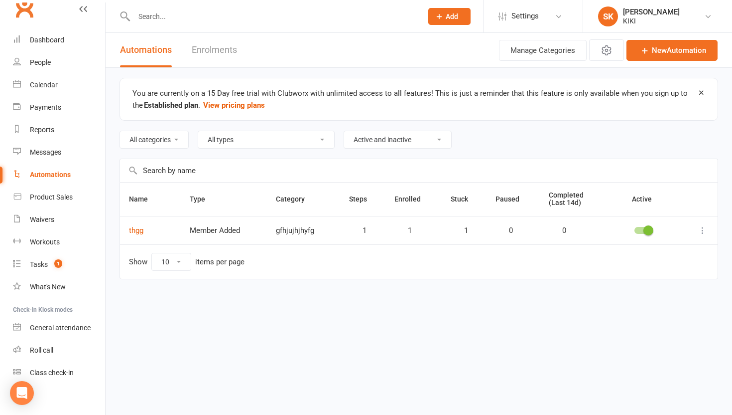
click at [147, 233] on td "thgg" at bounding box center [150, 230] width 61 height 28
click at [141, 231] on link "thgg" at bounding box center [136, 230] width 14 height 9
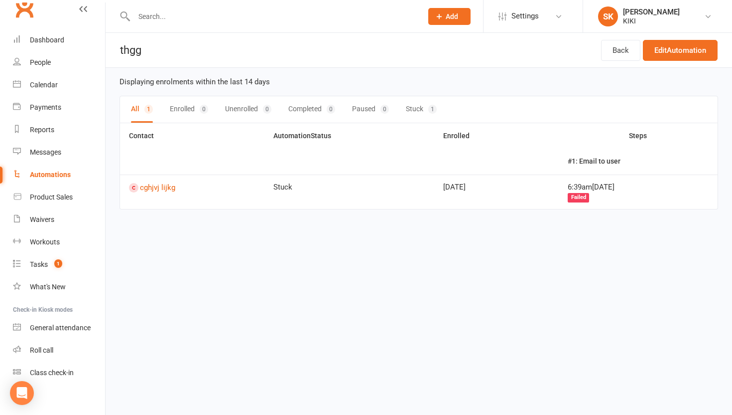
click at [57, 177] on div "Automations" at bounding box center [50, 174] width 41 height 8
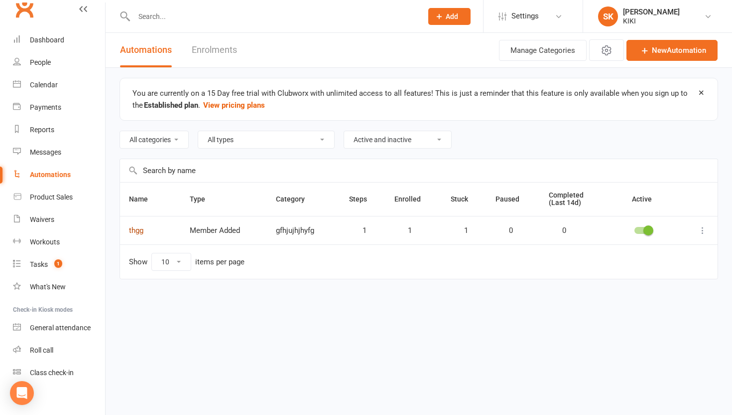
click at [141, 230] on link "thgg" at bounding box center [136, 230] width 14 height 9
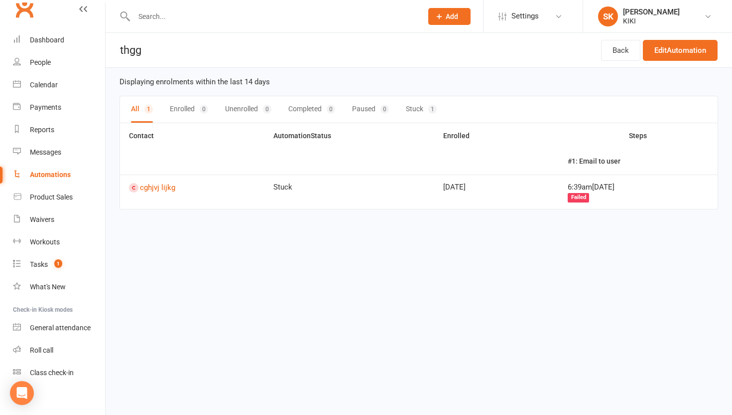
click at [200, 111] on div "0" at bounding box center [204, 109] width 8 height 9
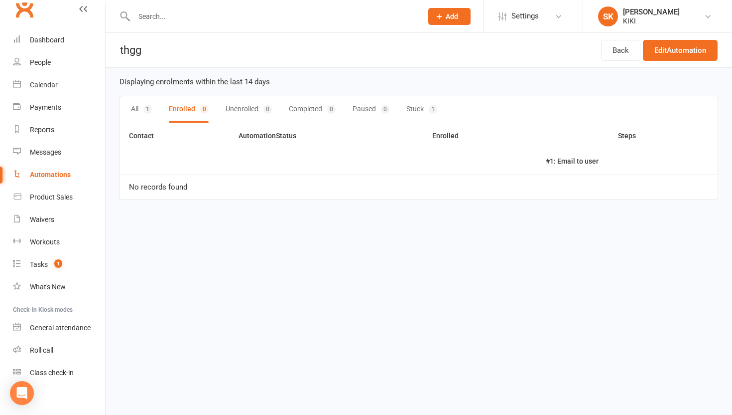
click at [153, 112] on div "All 1 Enrolled 0 Unenrolled 0 Completed 0 Paused 0 Stuck 1" at bounding box center [419, 109] width 599 height 27
click at [67, 170] on div "Automations" at bounding box center [50, 174] width 41 height 8
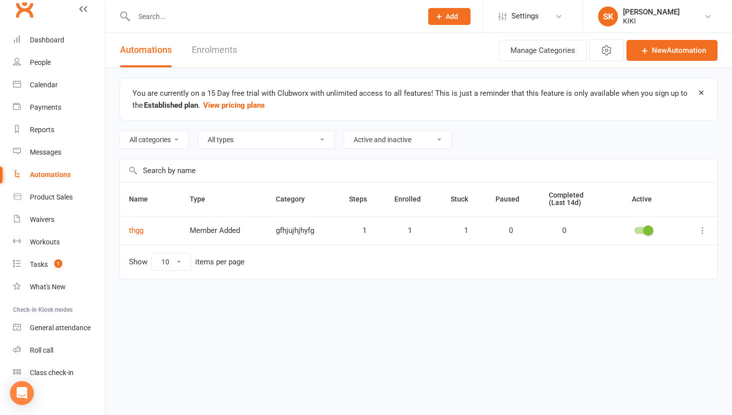
click at [202, 56] on link "Enrolments" at bounding box center [214, 50] width 45 height 34
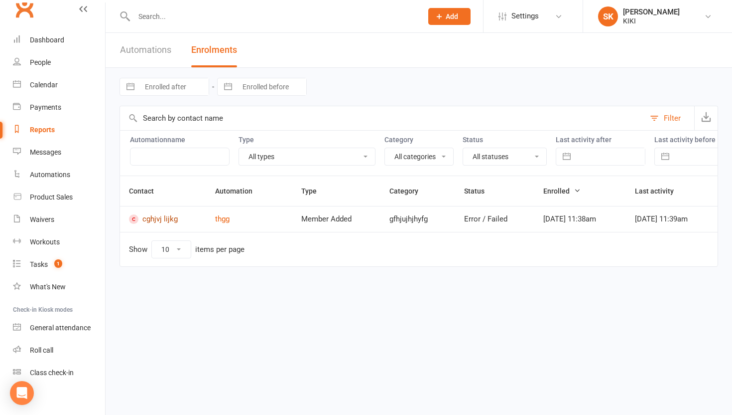
click at [150, 221] on link "cghjvj lijkg" at bounding box center [163, 218] width 68 height 9
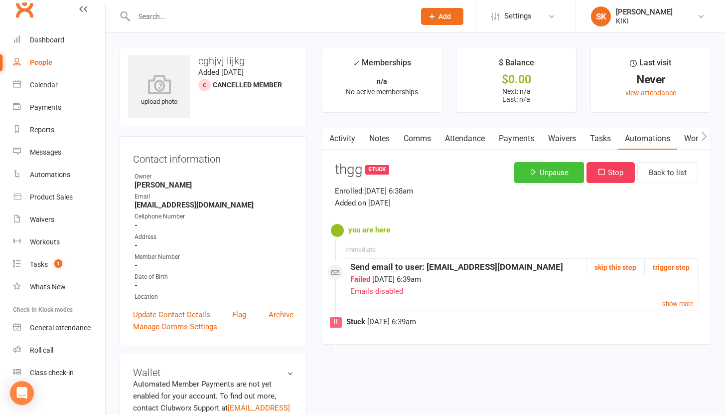
click at [580, 170] on button "Unpause" at bounding box center [549, 172] width 70 height 21
click at [562, 169] on button "Pause" at bounding box center [557, 172] width 53 height 21
click at [413, 281] on div "Failed Aug 15, 2025 6:39am Emails disabled" at bounding box center [521, 285] width 342 height 24
click at [422, 268] on div "Send email to user: 6363short@powerscrews.com" at bounding box center [521, 266] width 342 height 13
click at [622, 270] on button "skip this step" at bounding box center [615, 267] width 59 height 18
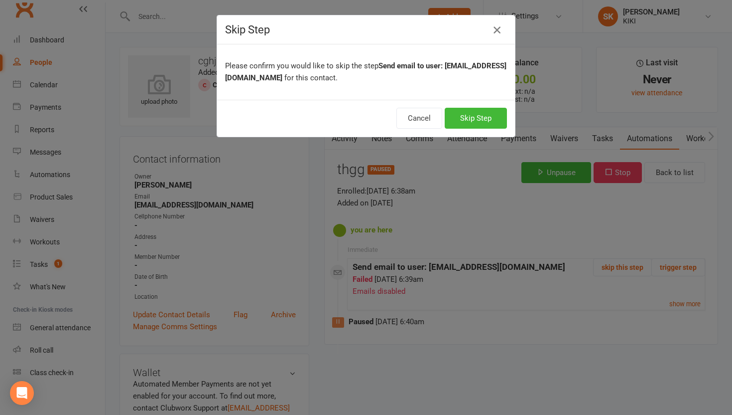
click at [499, 33] on button "button" at bounding box center [497, 30] width 16 height 16
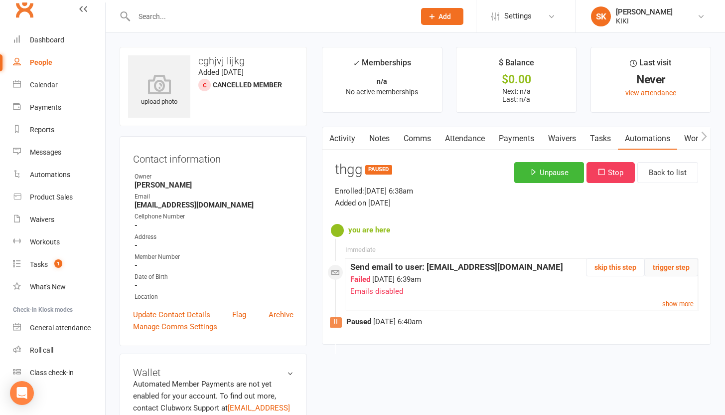
click at [685, 276] on button "trigger step" at bounding box center [671, 267] width 54 height 18
click at [664, 301] on link "show more" at bounding box center [677, 303] width 31 height 12
click at [672, 304] on div "fgfdgs" at bounding box center [521, 308] width 342 height 12
click at [365, 290] on div "Emails disabled" at bounding box center [521, 291] width 342 height 12
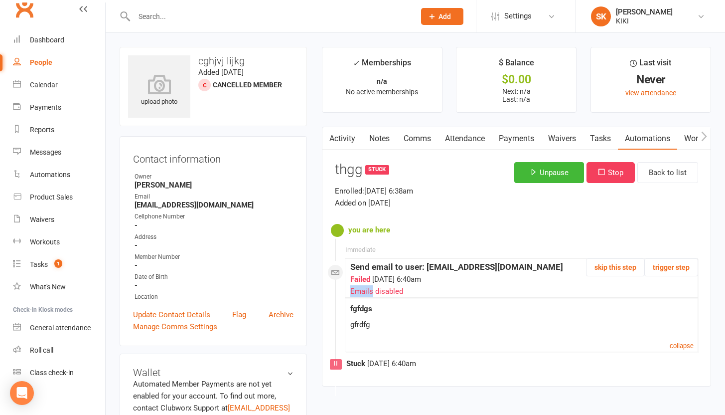
click at [365, 290] on div "Emails disabled" at bounding box center [521, 291] width 342 height 12
drag, startPoint x: 403, startPoint y: 291, endPoint x: 346, endPoint y: 291, distance: 57.3
click at [346, 291] on div "Immediate collapse skip this step trigger step Send email to user: 6363short@po…" at bounding box center [521, 305] width 353 height 94
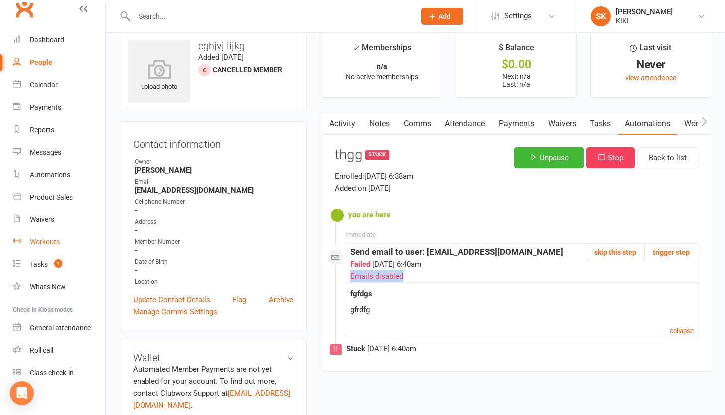
scroll to position [15, 0]
click at [49, 64] on div "People" at bounding box center [41, 62] width 22 height 8
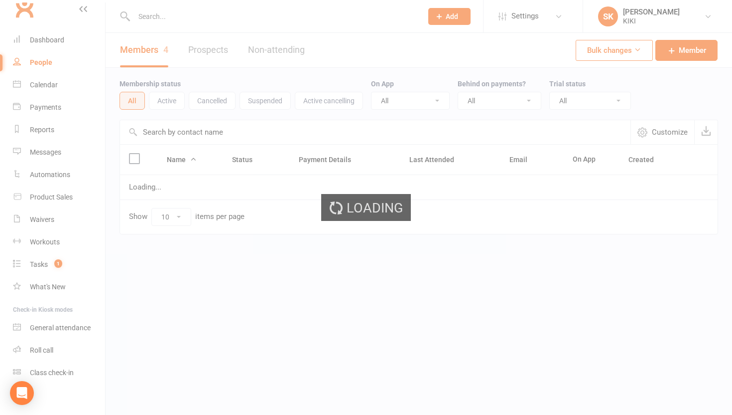
click at [49, 64] on div "Loading" at bounding box center [366, 207] width 732 height 415
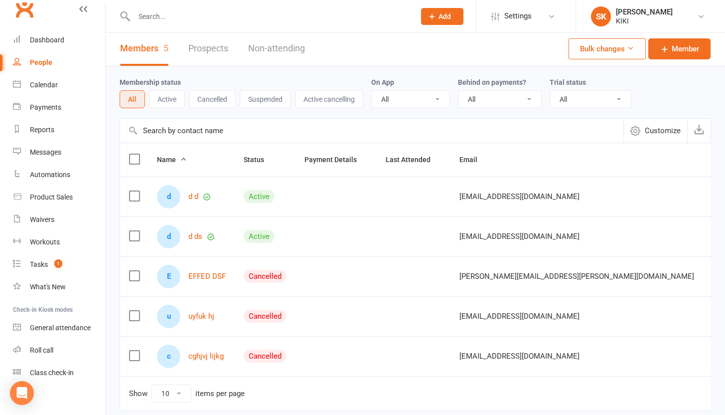
scroll to position [2, 0]
click at [669, 51] on link "Member" at bounding box center [679, 48] width 62 height 21
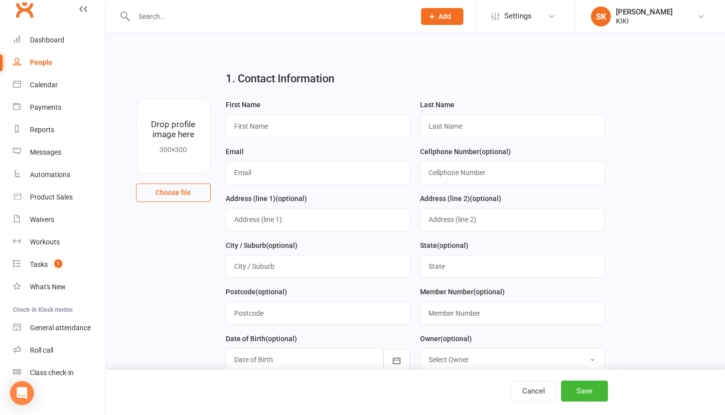
click at [309, 142] on div "First Name" at bounding box center [318, 122] width 195 height 47
drag, startPoint x: 306, startPoint y: 136, endPoint x: 306, endPoint y: 130, distance: 6.0
click at [306, 134] on input "text" at bounding box center [318, 126] width 185 height 23
click at [306, 130] on input "text" at bounding box center [318, 126] width 185 height 23
type input "das"
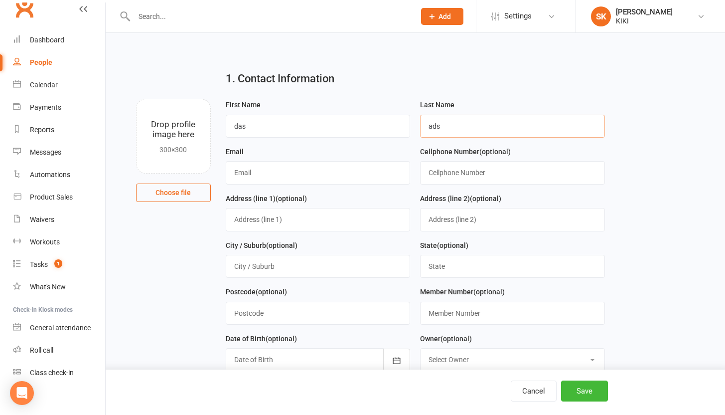
click at [454, 121] on input "ads" at bounding box center [512, 126] width 185 height 23
type input "adsdsa"
click at [276, 176] on input "text" at bounding box center [318, 172] width 185 height 23
paste input "[EMAIL_ADDRESS][DOMAIN_NAME]"
type input "[EMAIL_ADDRESS][DOMAIN_NAME]"
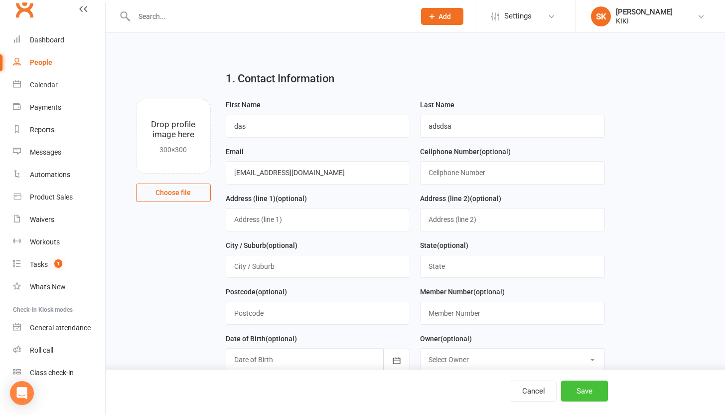
drag, startPoint x: 598, startPoint y: 395, endPoint x: 310, endPoint y: 224, distance: 335.1
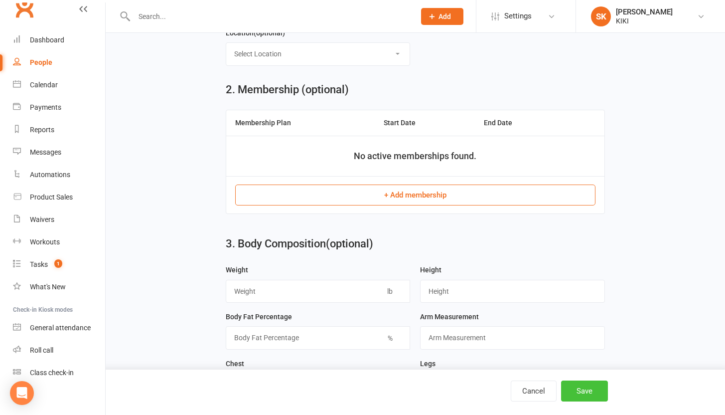
scroll to position [277, 0]
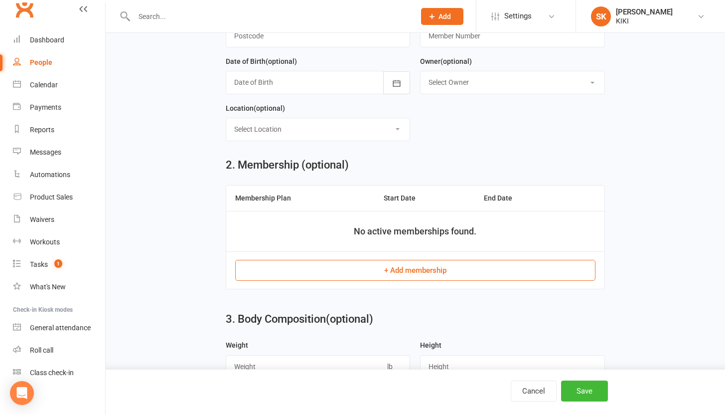
click at [359, 254] on td "+ Add membership" at bounding box center [415, 269] width 378 height 37
click at [358, 257] on td "+ Add membership" at bounding box center [415, 269] width 378 height 37
click at [350, 268] on button "+ Add membership" at bounding box center [415, 270] width 360 height 21
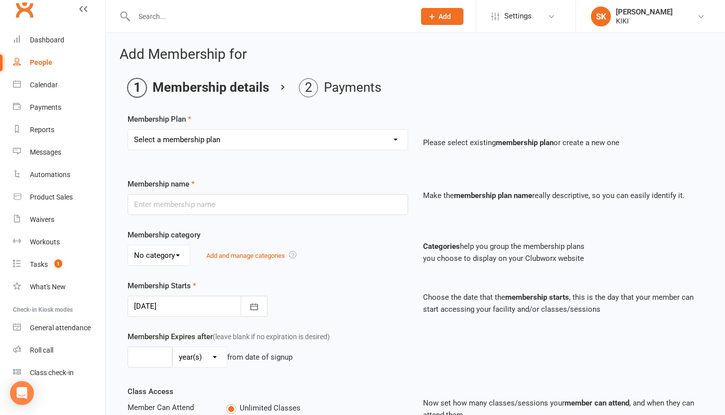
click at [193, 132] on select "Select a membership plan Create new Membership Plan dsad" at bounding box center [267, 140] width 279 height 20
click at [212, 137] on select "Select a membership plan Create new Membership Plan dsad" at bounding box center [267, 140] width 279 height 20
select select "1"
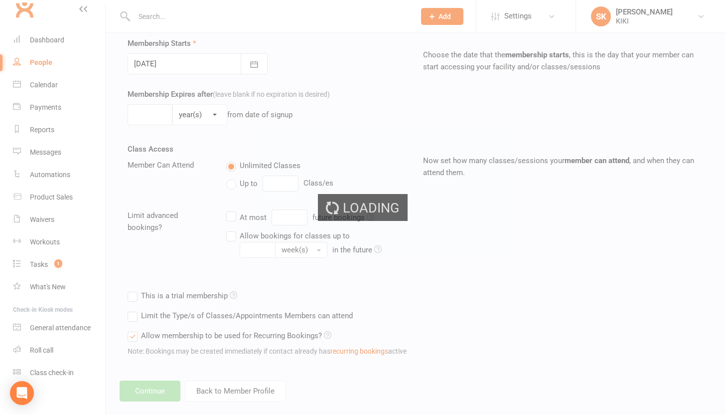
type input "dsad"
select select "0"
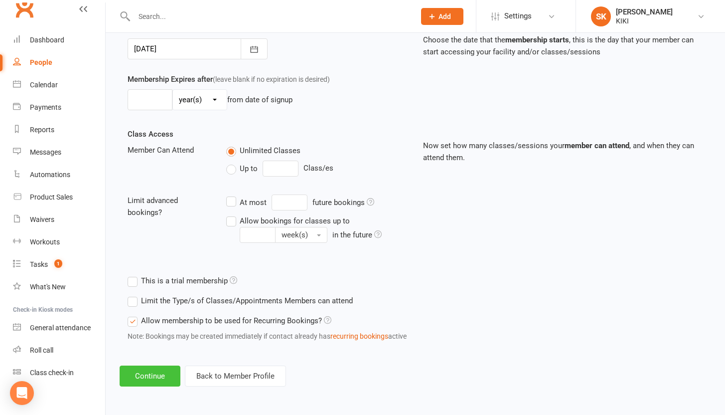
click at [148, 378] on button "Continue" at bounding box center [150, 375] width 61 height 21
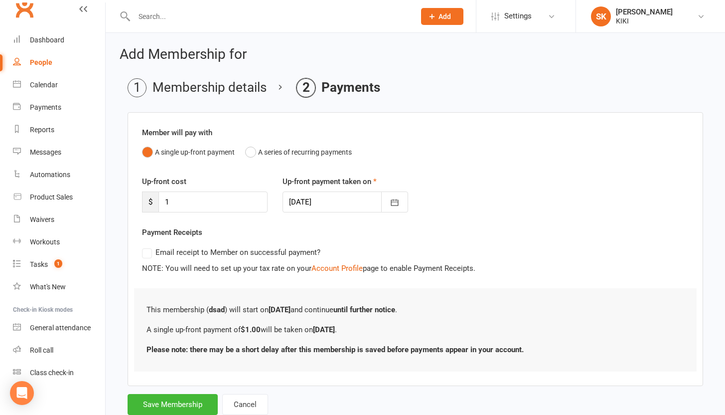
click at [172, 391] on form "Member will pay with A single up-front payment A series of recurring payments U…" at bounding box center [415, 263] width 575 height 302
click at [187, 405] on button "Save Membership" at bounding box center [173, 404] width 90 height 21
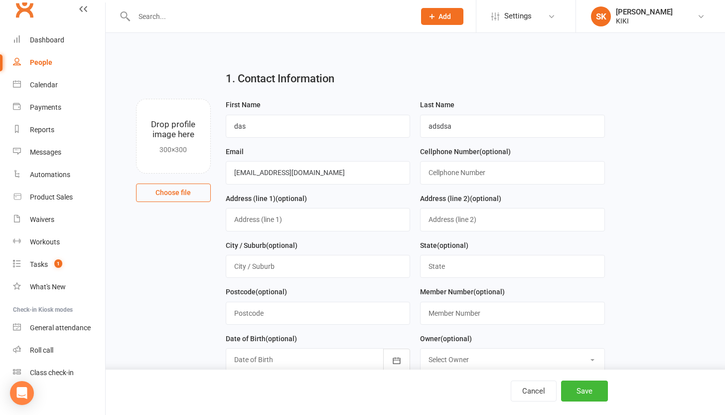
scroll to position [427, 0]
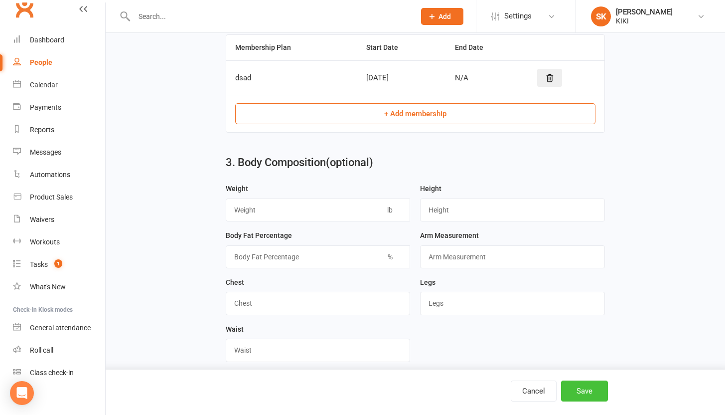
click at [591, 380] on button "Save" at bounding box center [584, 390] width 47 height 21
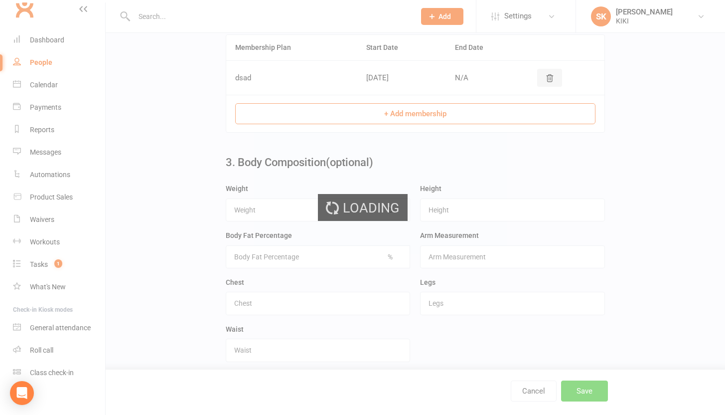
scroll to position [0, 0]
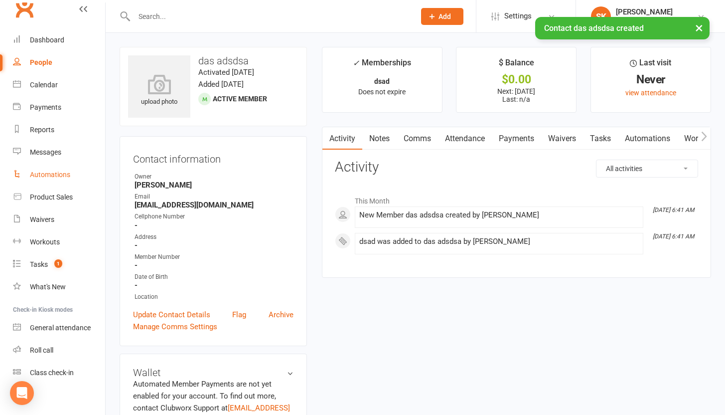
click at [52, 169] on link "Automations" at bounding box center [59, 174] width 92 height 22
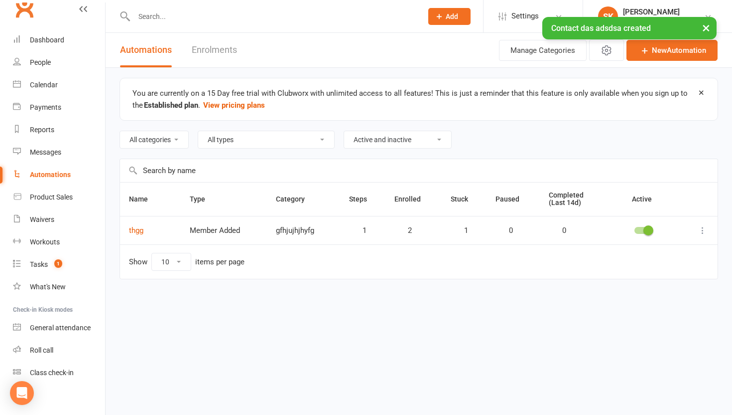
click at [211, 66] on link "Enrolments" at bounding box center [214, 50] width 45 height 34
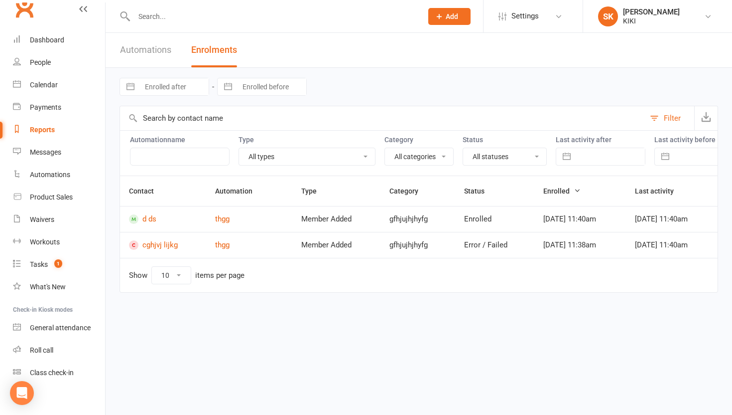
click at [225, 213] on td "thgg" at bounding box center [249, 219] width 86 height 26
click at [221, 223] on link "thgg" at bounding box center [222, 218] width 14 height 9
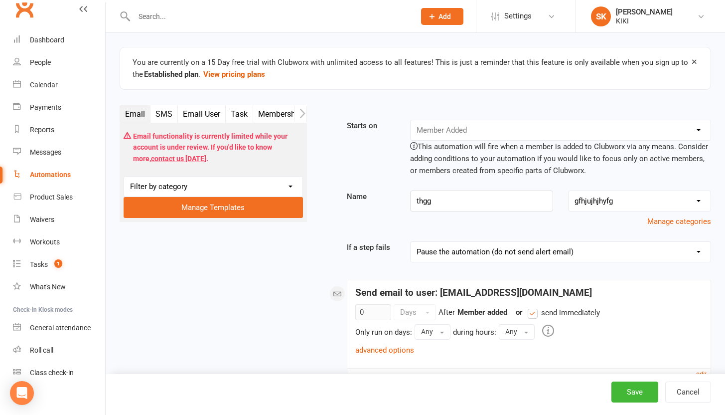
click at [196, 168] on div "Email functionality is currently limited while your account is under review. If…" at bounding box center [213, 172] width 187 height 99
click at [169, 154] on link "contact us today" at bounding box center [178, 158] width 55 height 8
click at [664, 17] on div "KIKI" at bounding box center [644, 20] width 57 height 9
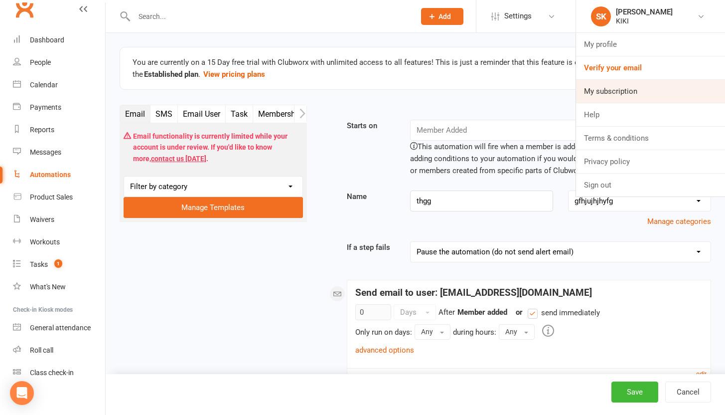
click at [648, 91] on link "My subscription" at bounding box center [650, 91] width 149 height 23
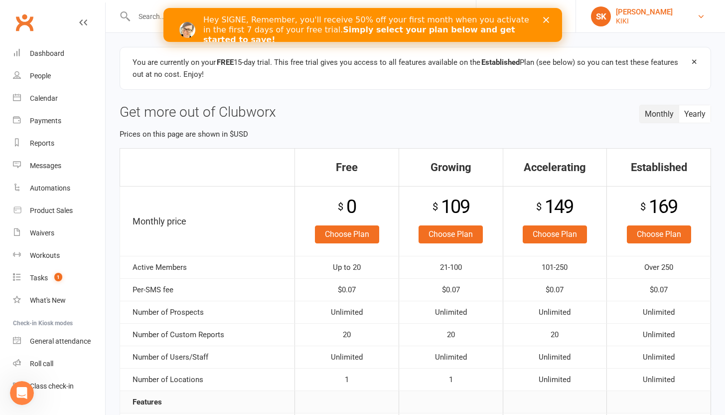
click at [652, 16] on div "KIKI" at bounding box center [644, 20] width 57 height 9
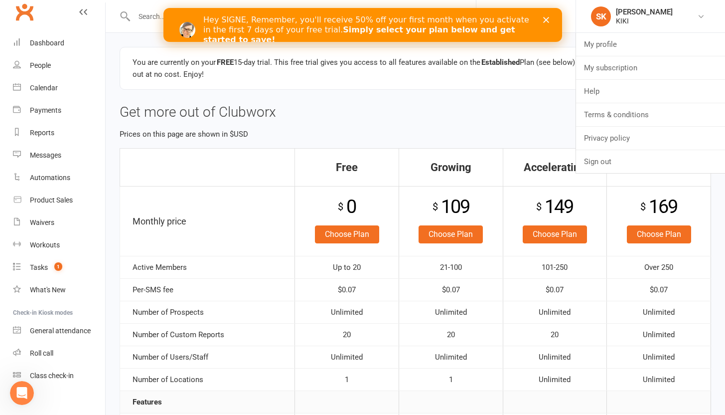
scroll to position [20, 0]
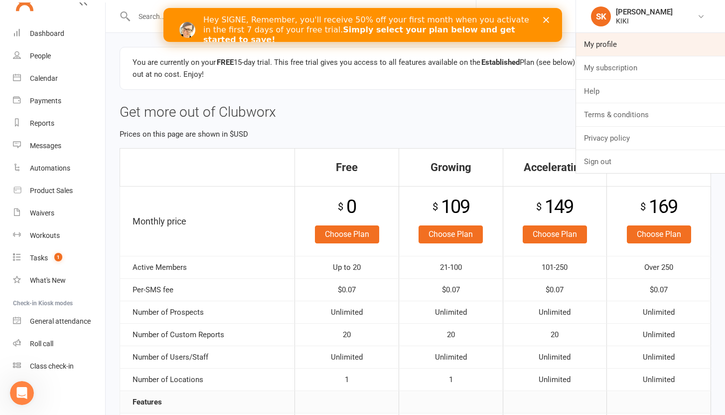
click at [662, 42] on link "My profile" at bounding box center [650, 44] width 149 height 23
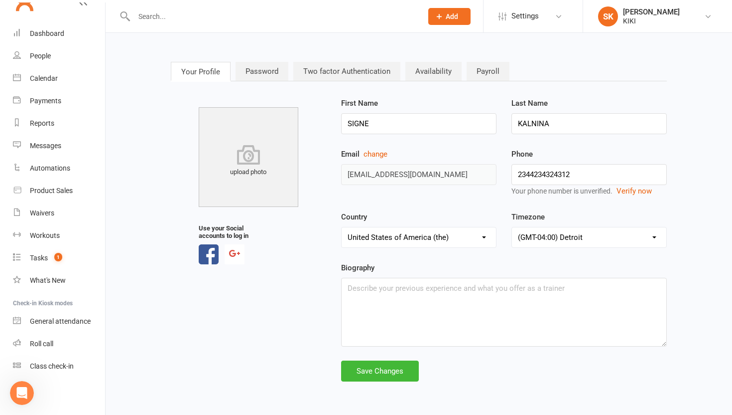
click at [584, 238] on select "(GMT-04:00) [US_STATE] (GMT-04:00) [GEOGRAPHIC_DATA] (GMT-04:00) [GEOGRAPHIC_DA…" at bounding box center [589, 237] width 154 height 20
select select "23"
click at [411, 373] on div "Save Changes" at bounding box center [380, 370] width 78 height 21
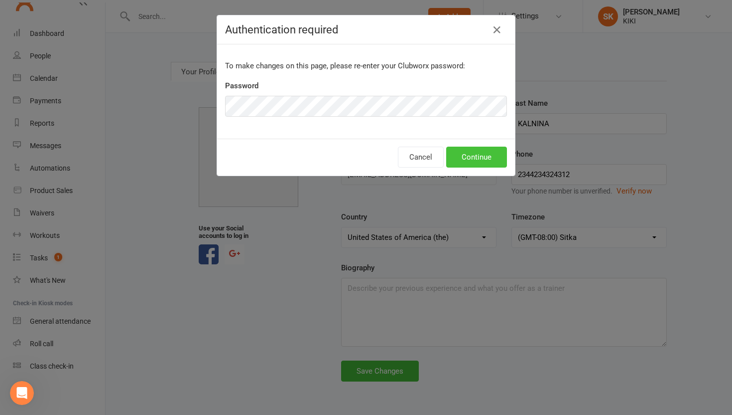
click at [467, 155] on button "Continue" at bounding box center [476, 156] width 61 height 21
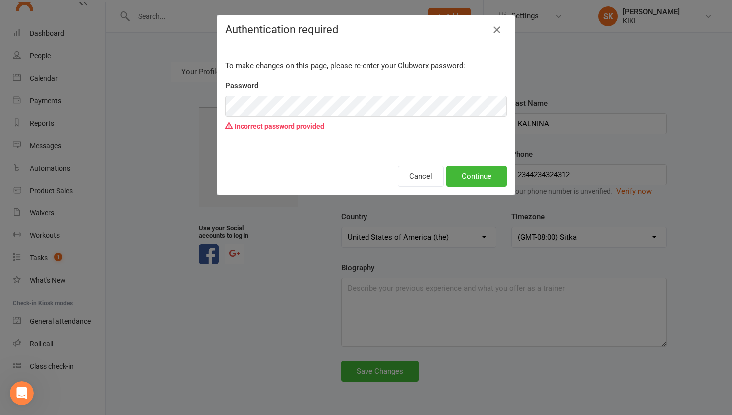
click at [497, 36] on button "button" at bounding box center [497, 30] width 16 height 16
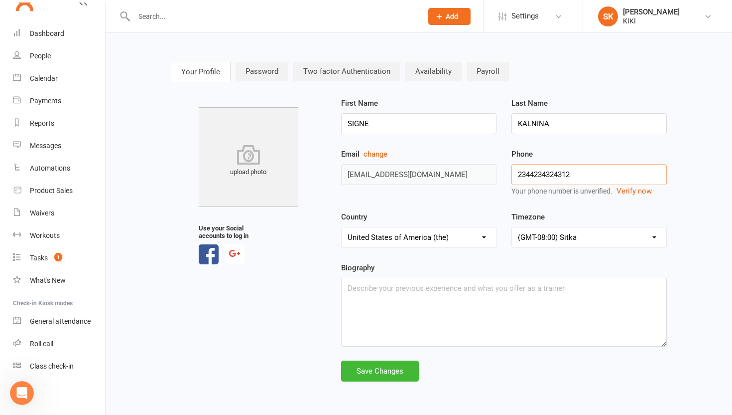
click at [559, 175] on input "2344234324312" at bounding box center [589, 174] width 155 height 21
click at [267, 76] on link "Password" at bounding box center [262, 71] width 53 height 19
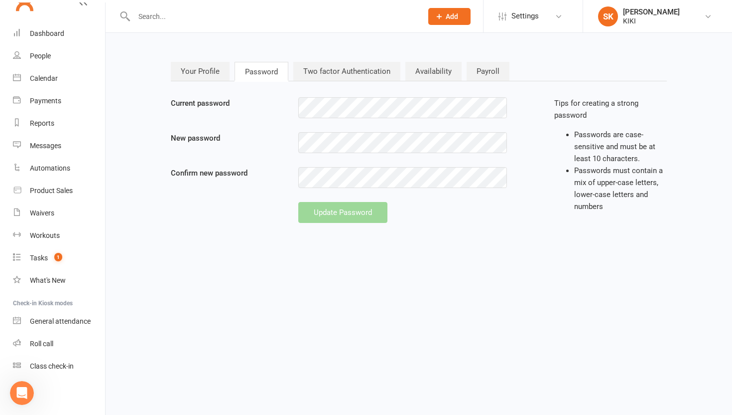
click at [341, 79] on link "Two factor Authentication" at bounding box center [346, 71] width 107 height 19
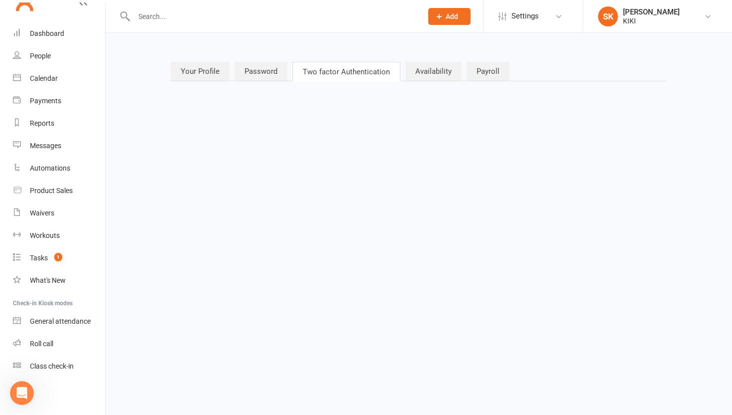
click at [419, 74] on link "Availability" at bounding box center [434, 71] width 56 height 19
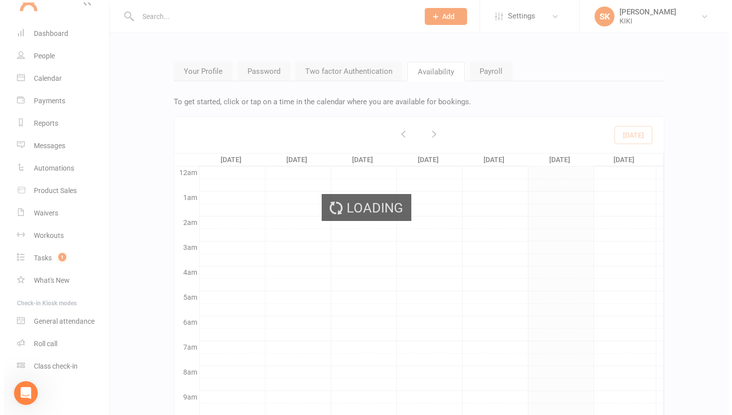
scroll to position [150, 0]
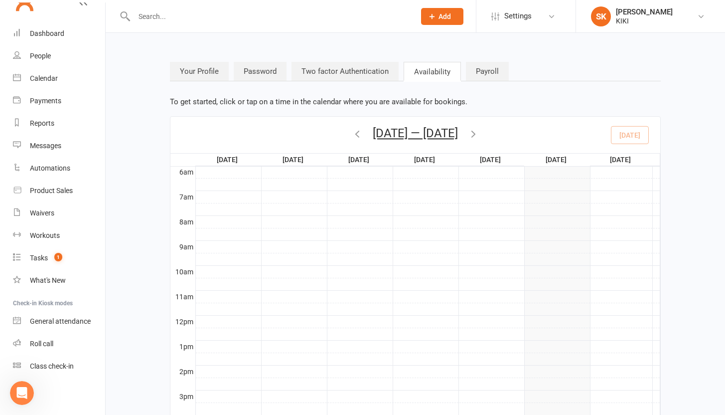
click at [459, 74] on nav "Your Profile Password Two factor Authentication Availability Payroll" at bounding box center [415, 72] width 490 height 20
click at [478, 72] on link "Payroll" at bounding box center [487, 71] width 43 height 19
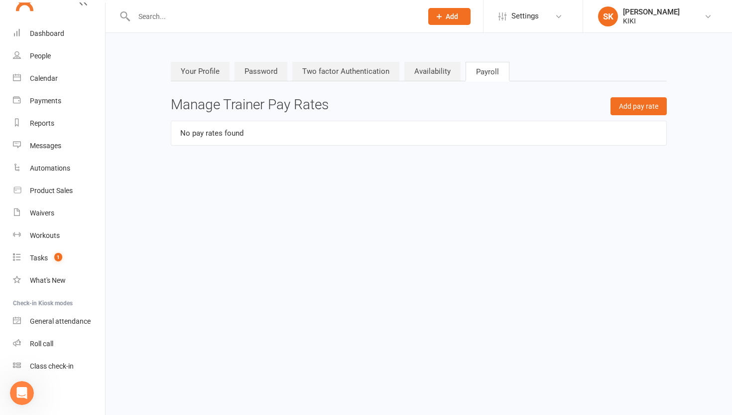
click at [307, 68] on link "Two factor Authentication" at bounding box center [345, 71] width 107 height 19
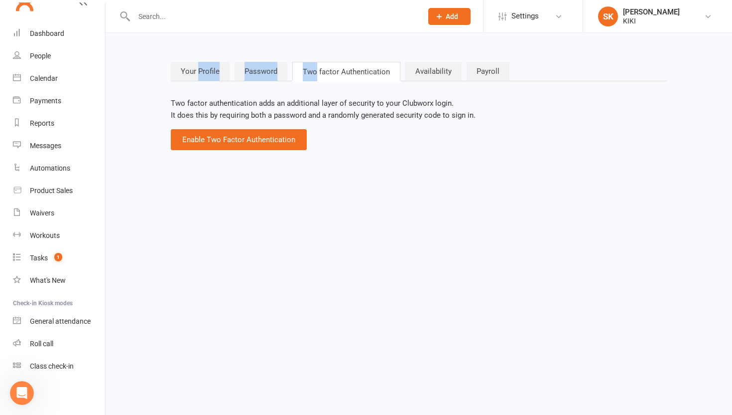
click at [261, 73] on link "Password" at bounding box center [261, 71] width 53 height 19
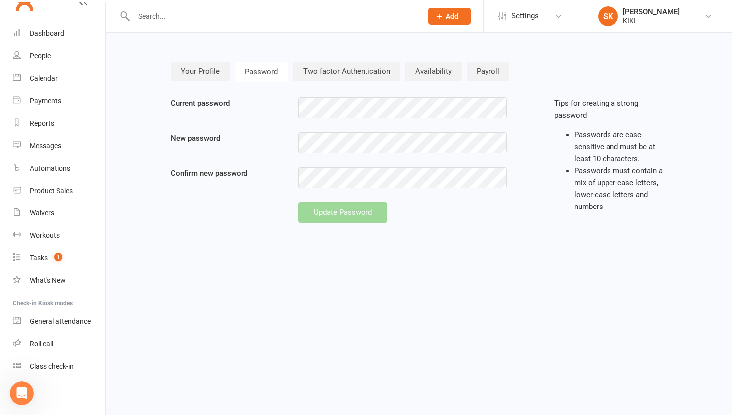
click at [331, 70] on link "Two factor Authentication" at bounding box center [346, 71] width 107 height 19
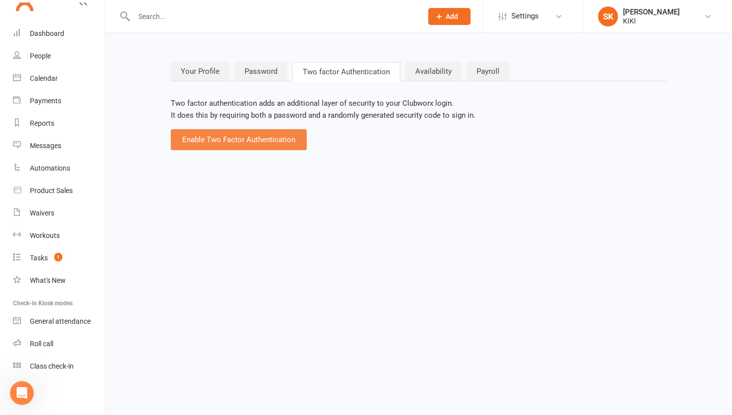
click at [277, 146] on button "Enable Two Factor Authentication" at bounding box center [239, 139] width 136 height 21
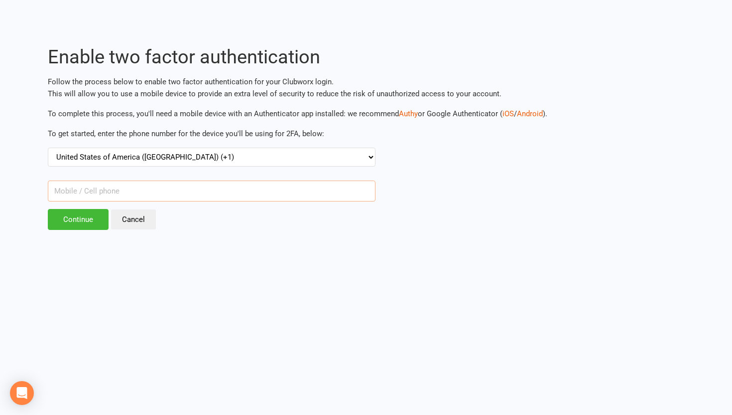
click at [191, 184] on input "text" at bounding box center [212, 190] width 328 height 21
type input "3242423434324"
click at [90, 221] on input "Continue" at bounding box center [78, 219] width 61 height 21
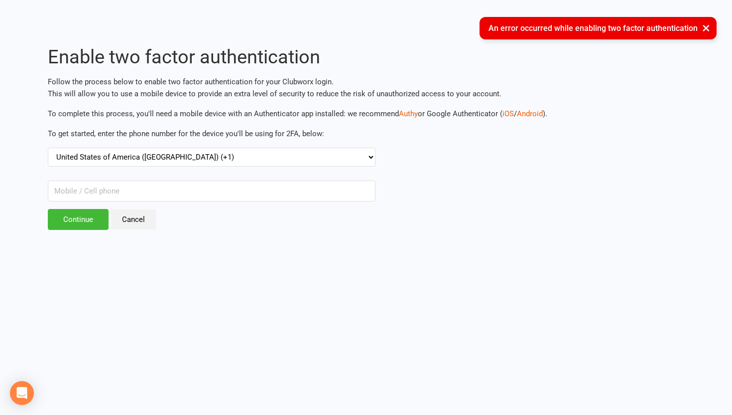
drag, startPoint x: 142, startPoint y: 214, endPoint x: 162, endPoint y: 191, distance: 30.7
click at [142, 214] on link "Cancel" at bounding box center [133, 219] width 45 height 20
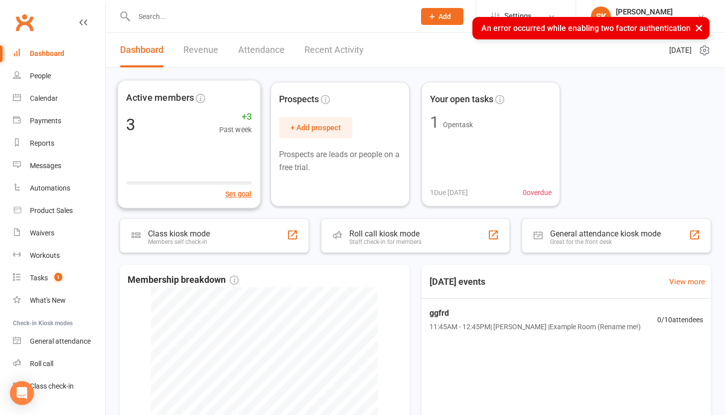
click at [220, 68] on div "Active members 3 +3 Past week Set goal Prospects + Add prospect Prospects are l…" at bounding box center [415, 338] width 619 height 541
click at [677, 12] on link "SK SIGNE KALNINA KIKI" at bounding box center [650, 16] width 119 height 20
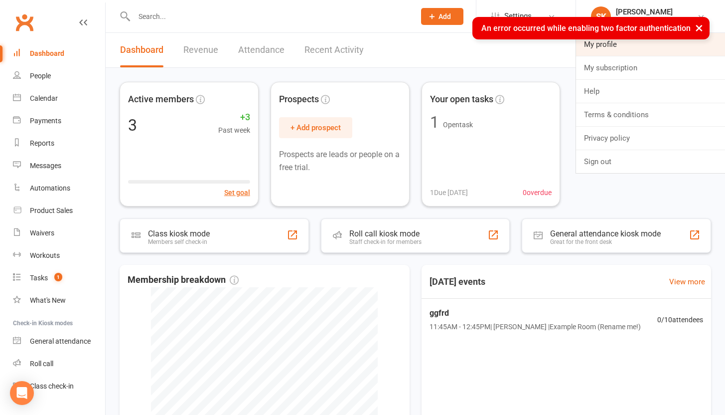
click at [631, 48] on link "My profile" at bounding box center [650, 44] width 149 height 23
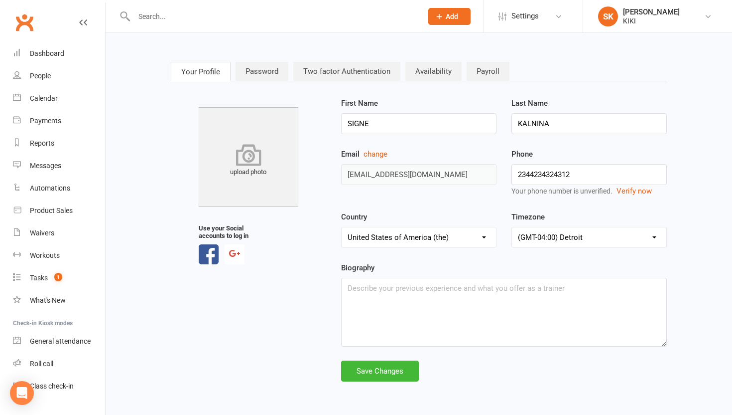
click at [271, 130] on img at bounding box center [249, 157] width 100 height 100
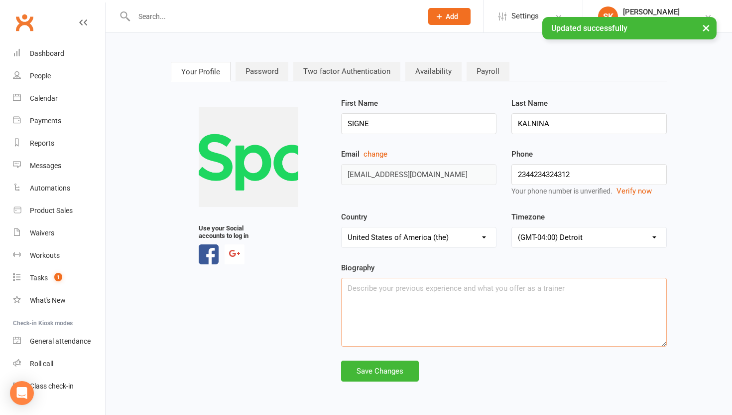
click at [496, 285] on textarea at bounding box center [504, 312] width 326 height 69
type textarea "dffds"
click at [412, 365] on div "Save Changes" at bounding box center [380, 370] width 78 height 21
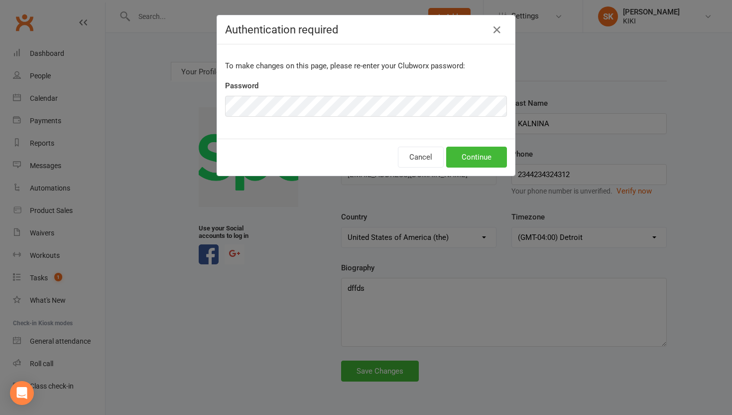
click at [460, 168] on div "Cancel Continue" at bounding box center [366, 157] width 298 height 37
click at [466, 158] on button "Continue" at bounding box center [476, 156] width 61 height 21
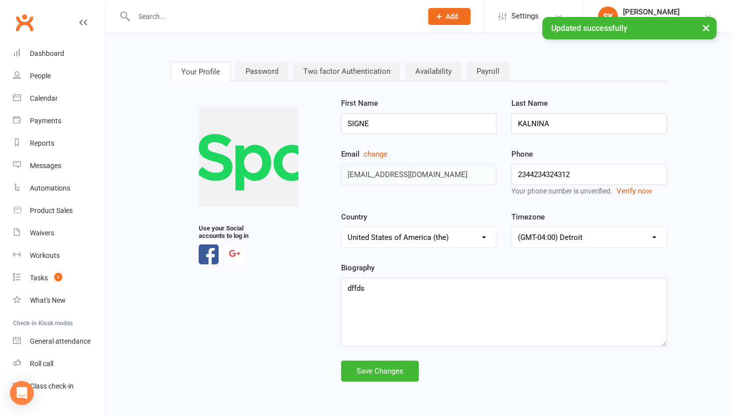
click at [255, 75] on link "Password" at bounding box center [262, 71] width 53 height 19
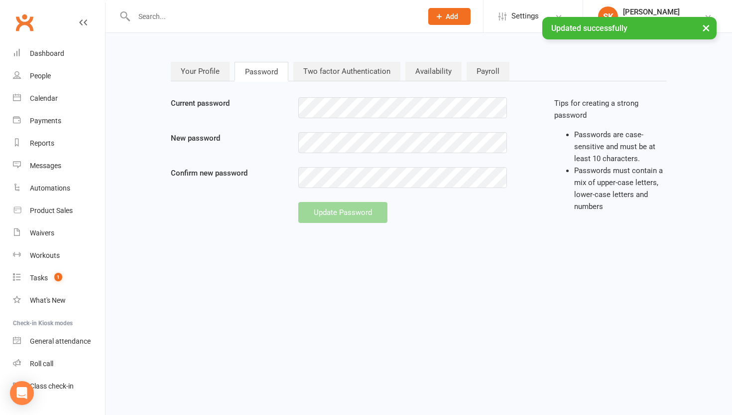
click at [339, 75] on link "Two factor Authentication" at bounding box center [346, 71] width 107 height 19
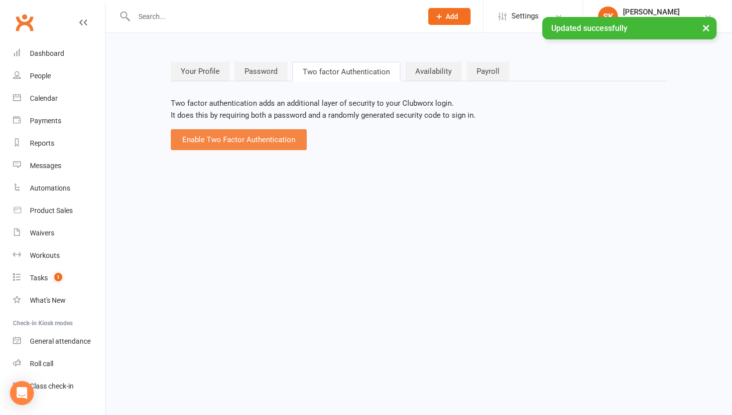
click at [282, 140] on button "Enable Two Factor Authentication" at bounding box center [239, 139] width 136 height 21
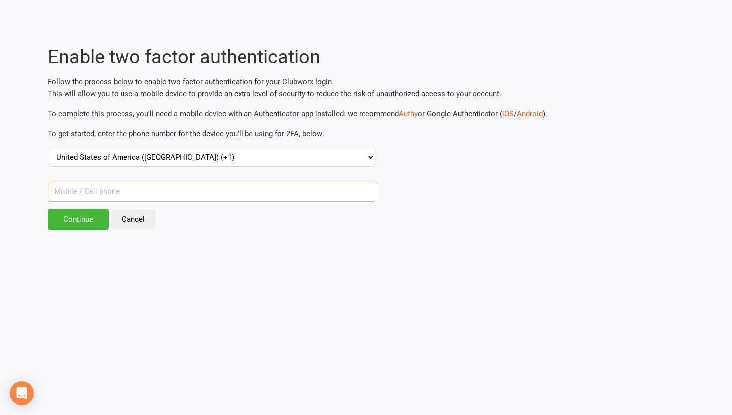
click at [161, 187] on input "text" at bounding box center [212, 190] width 328 height 21
paste input "13322076524"
type input "13322076524"
click at [93, 213] on input "Continue" at bounding box center [78, 219] width 61 height 21
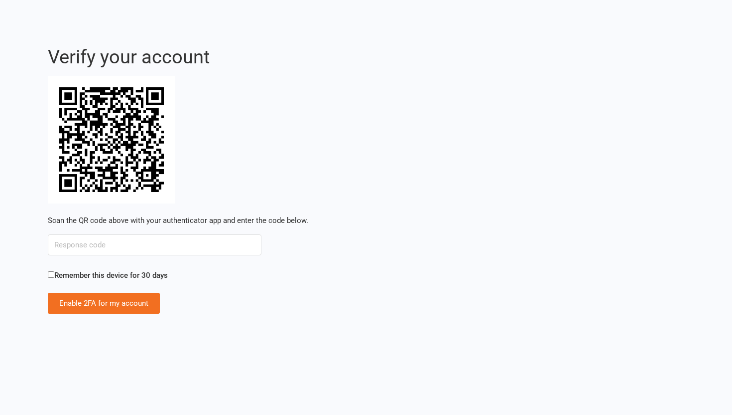
click at [60, 271] on span "Remember this device for 30 days" at bounding box center [111, 275] width 114 height 9
click at [54, 271] on input "Remember this device for 30 days" at bounding box center [51, 274] width 6 height 6
checkbox input "true"
drag, startPoint x: 53, startPoint y: 240, endPoint x: 62, endPoint y: 240, distance: 9.5
click at [62, 240] on input "text" at bounding box center [155, 244] width 214 height 21
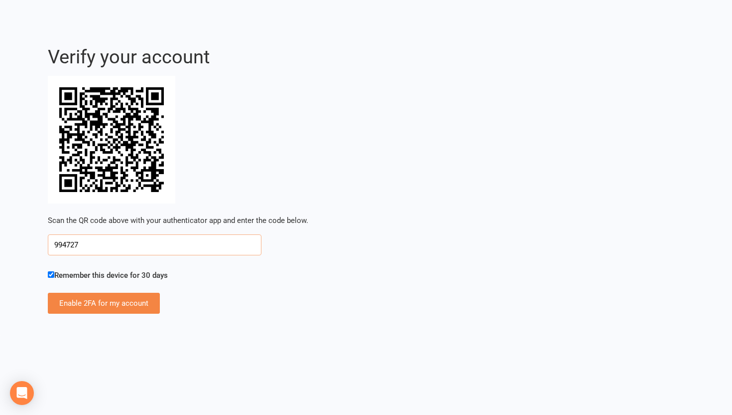
type input "994727"
drag, startPoint x: 110, startPoint y: 309, endPoint x: 109, endPoint y: 299, distance: 9.5
click at [110, 307] on input "Enable 2FA for my account" at bounding box center [104, 302] width 112 height 21
click at [109, 298] on p "Enable 2FA for my account" at bounding box center [383, 302] width 671 height 21
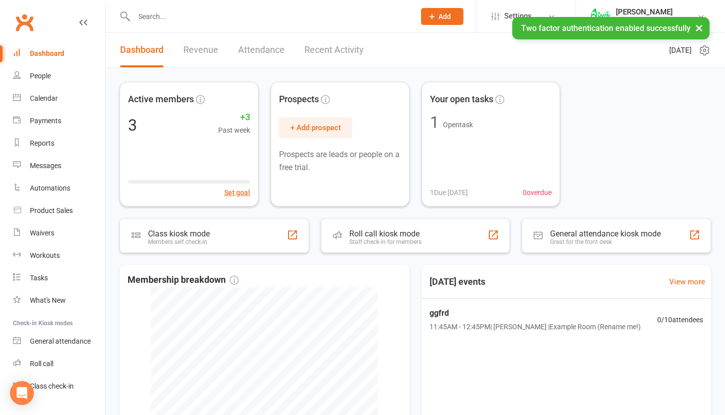
click at [350, 44] on link "Recent Activity" at bounding box center [333, 50] width 59 height 34
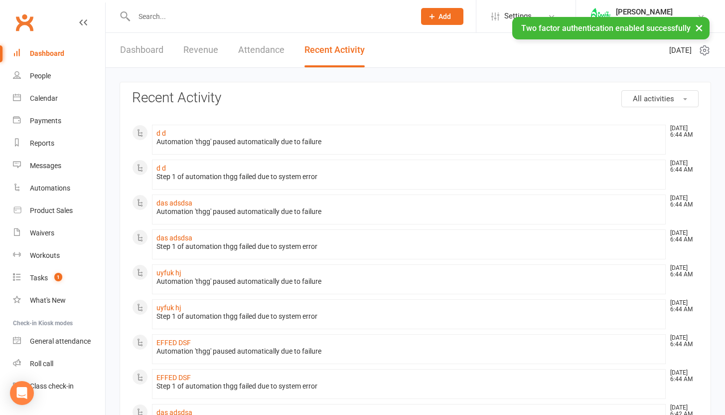
click at [700, 36] on button "×" at bounding box center [699, 27] width 18 height 21
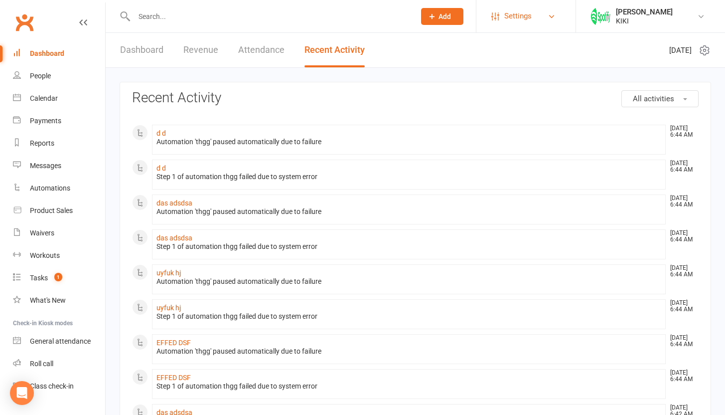
click at [557, 21] on link "Settings" at bounding box center [525, 16] width 69 height 22
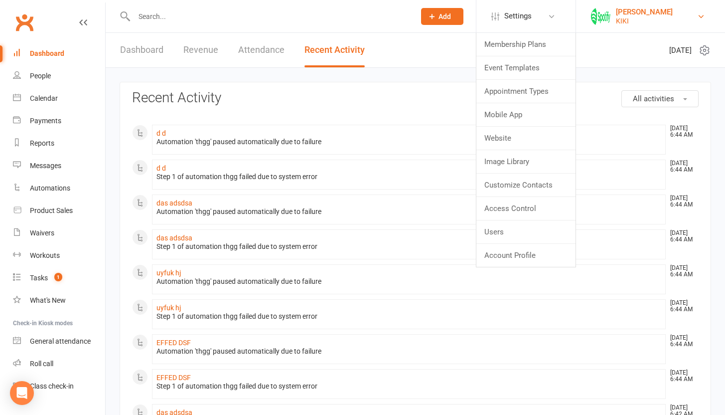
click at [634, 19] on div "KIKI" at bounding box center [644, 20] width 57 height 9
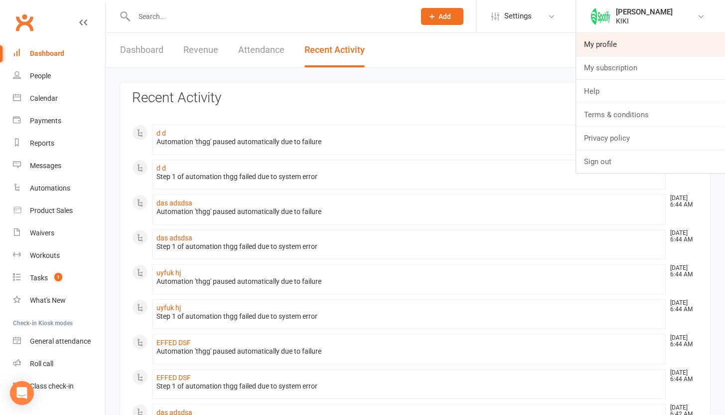
click at [631, 46] on link "My profile" at bounding box center [650, 44] width 149 height 23
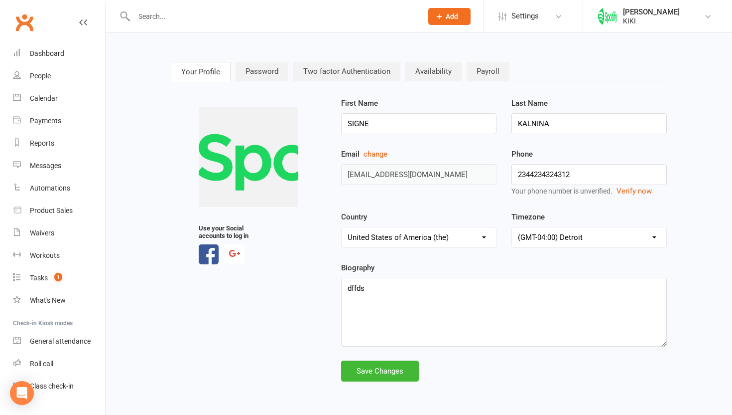
drag, startPoint x: 274, startPoint y: 67, endPoint x: 285, endPoint y: 67, distance: 11.0
click at [274, 67] on link "Password" at bounding box center [262, 71] width 53 height 19
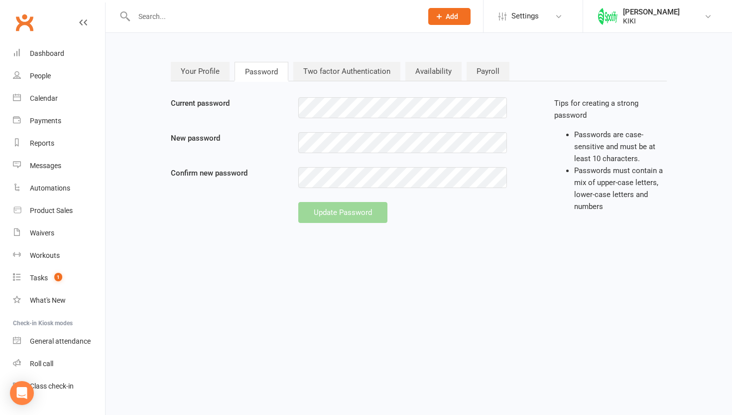
click at [335, 65] on link "Two factor Authentication" at bounding box center [346, 71] width 107 height 19
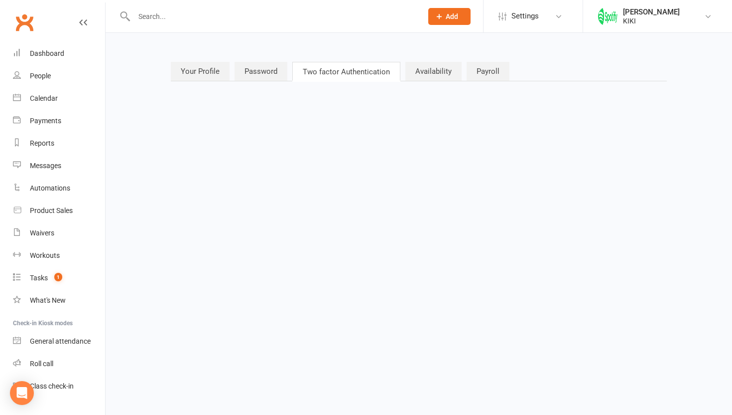
click at [425, 69] on link "Availability" at bounding box center [434, 71] width 56 height 19
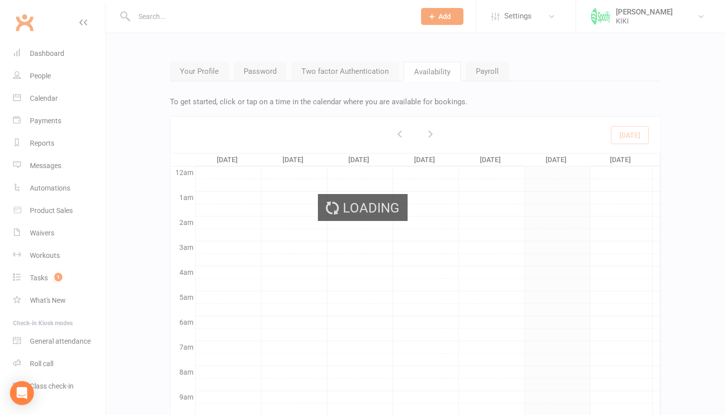
scroll to position [150, 0]
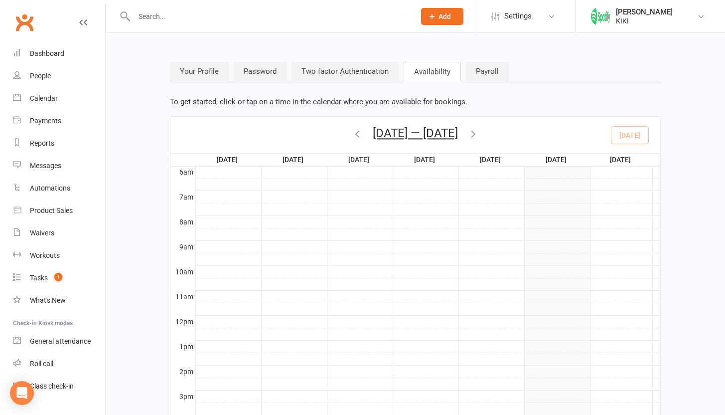
click at [461, 72] on nav "Your Profile Password Two factor Authentication Availability Payroll" at bounding box center [415, 72] width 490 height 20
click at [472, 70] on link "Payroll" at bounding box center [487, 71] width 43 height 19
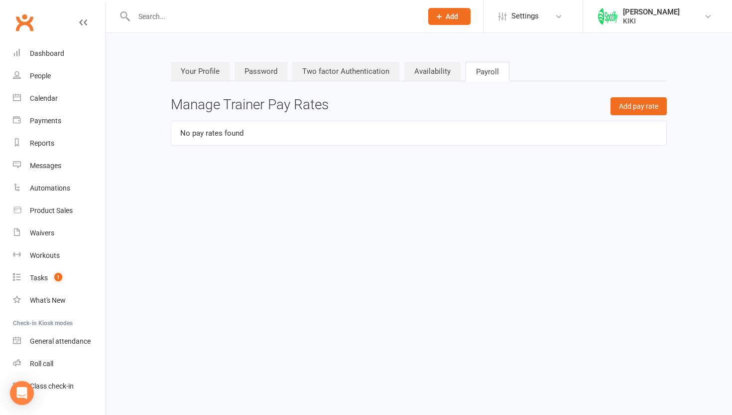
drag, startPoint x: 360, startPoint y: 132, endPoint x: 608, endPoint y: 93, distance: 251.1
click at [363, 132] on td "No pay rates found" at bounding box center [419, 133] width 496 height 25
click at [629, 106] on button "Add pay rate" at bounding box center [639, 106] width 56 height 18
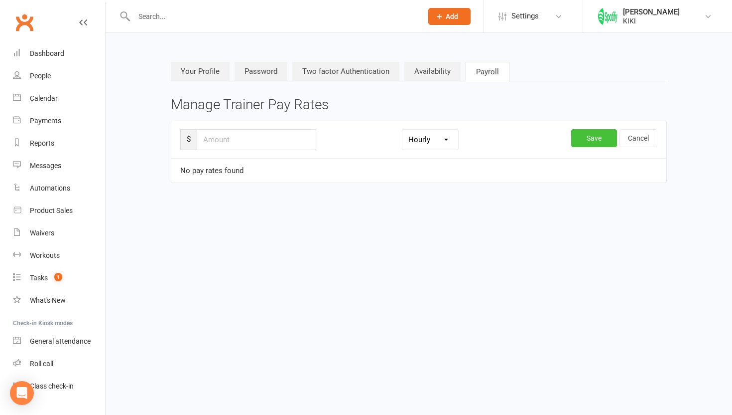
drag, startPoint x: 615, startPoint y: 135, endPoint x: 328, endPoint y: 147, distance: 287.2
click at [336, 149] on tr "$ Hourly Per class Save Cancel" at bounding box center [419, 139] width 496 height 37
click at [280, 140] on input "number" at bounding box center [257, 139] width 120 height 21
type input "2"
click at [573, 141] on button "Save" at bounding box center [594, 138] width 46 height 18
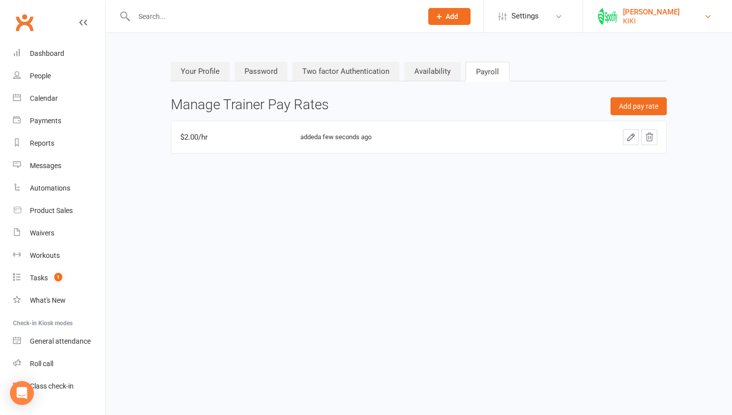
click at [673, 21] on div "KIKI" at bounding box center [651, 20] width 57 height 9
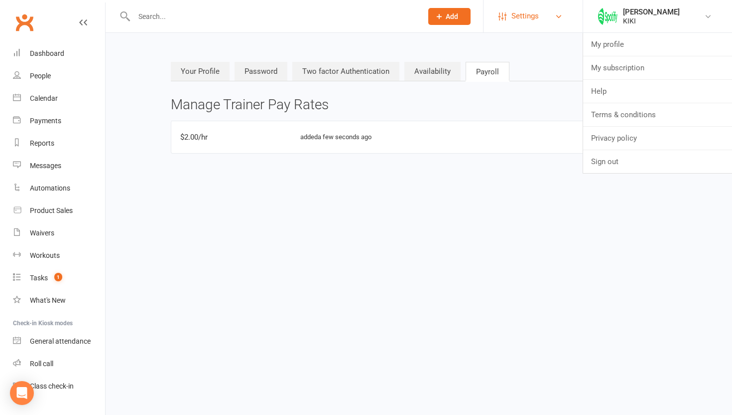
click at [539, 20] on span "Settings" at bounding box center [525, 16] width 27 height 22
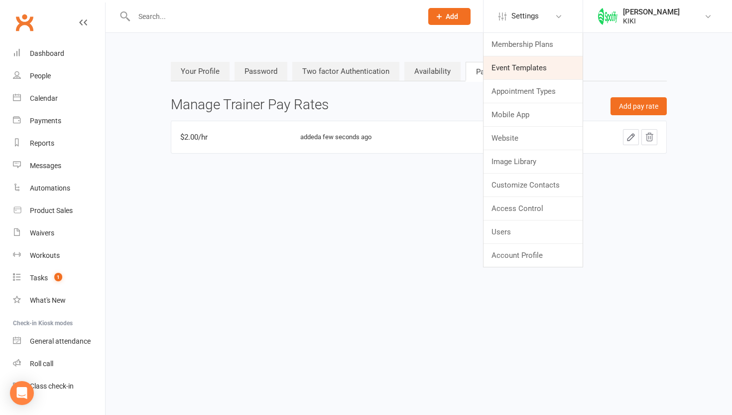
click at [526, 67] on link "Event Templates" at bounding box center [533, 67] width 99 height 23
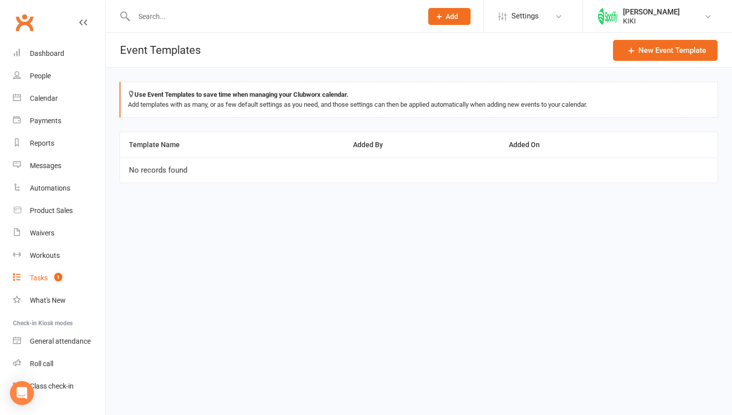
click at [46, 273] on link "Tasks 1" at bounding box center [59, 278] width 92 height 22
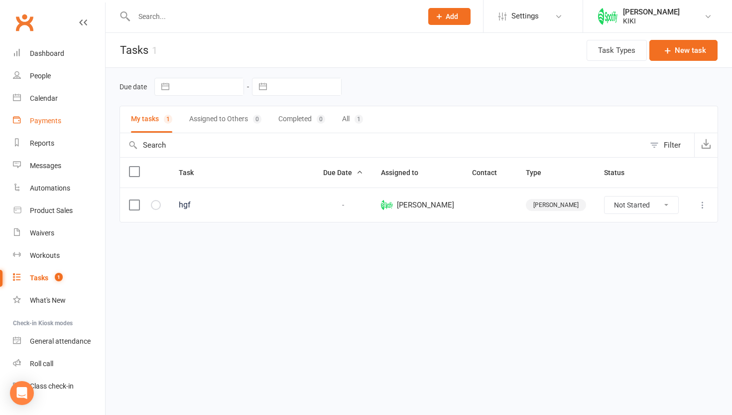
click at [56, 119] on div "Payments" at bounding box center [45, 121] width 31 height 8
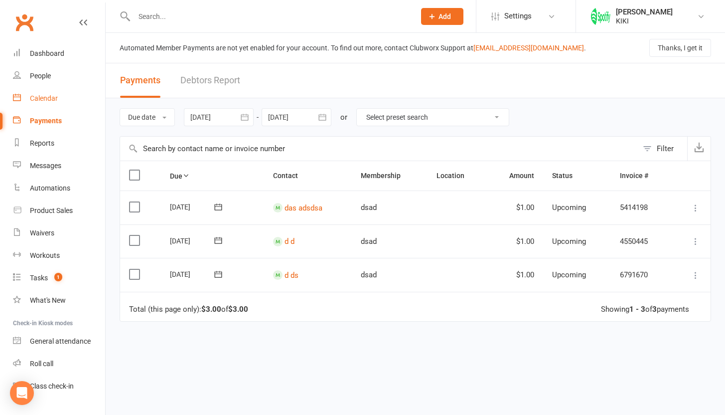
click at [48, 89] on link "Calendar" at bounding box center [59, 98] width 92 height 22
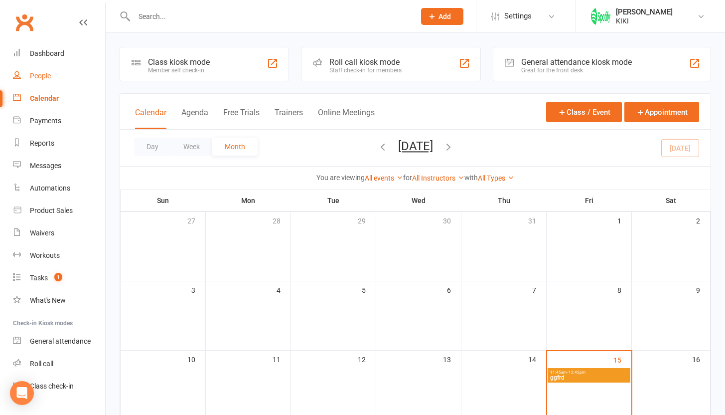
click at [45, 80] on link "People" at bounding box center [59, 76] width 92 height 22
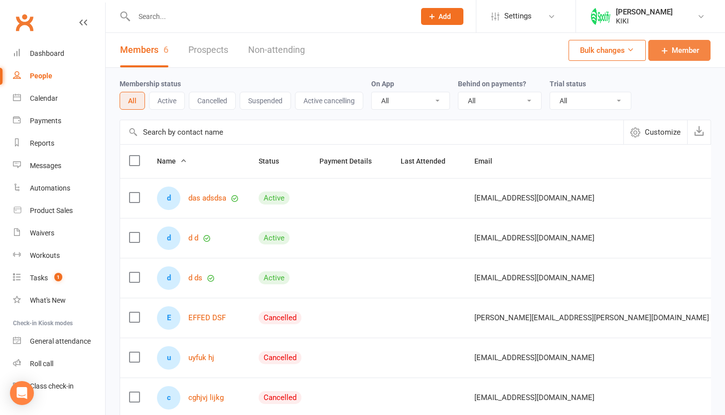
click at [661, 50] on icon at bounding box center [665, 50] width 10 height 10
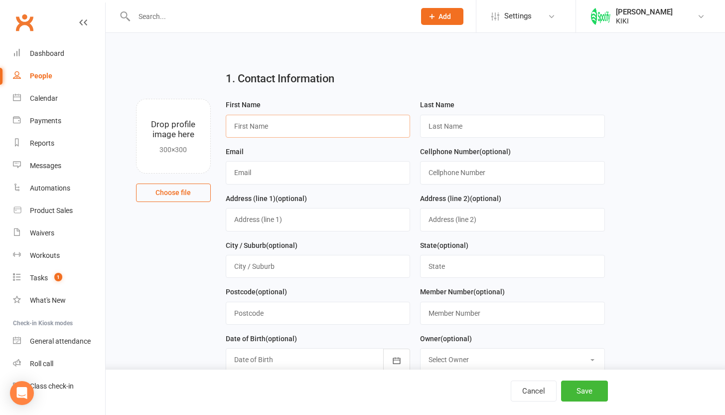
click at [284, 131] on input "text" at bounding box center [318, 126] width 185 height 23
click at [264, 170] on input "text" at bounding box center [318, 172] width 185 height 23
type input "[EMAIL_ADDRESS][DOMAIN_NAME]"
click at [336, 135] on input "text" at bounding box center [318, 126] width 185 height 23
type input "DFSDS"
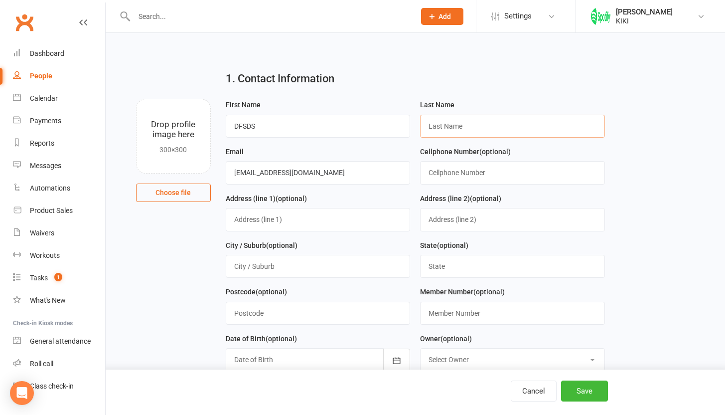
click at [496, 134] on input "text" at bounding box center [512, 126] width 185 height 23
type input "DSF"
drag, startPoint x: 579, startPoint y: 394, endPoint x: 589, endPoint y: 383, distance: 14.8
click at [579, 394] on button "Save" at bounding box center [584, 390] width 47 height 21
